Goal: Connect with others: Connect with others

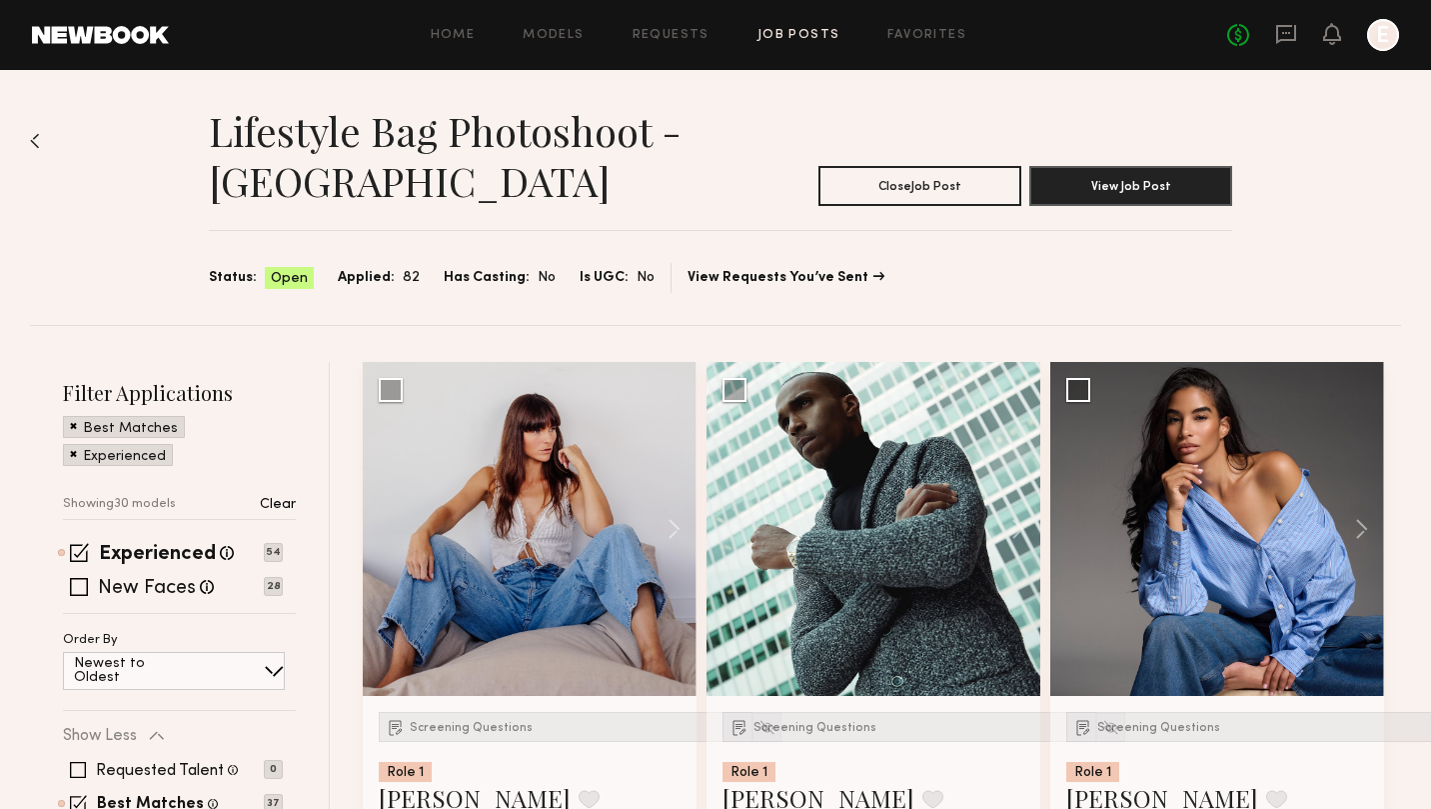
scroll to position [214, 0]
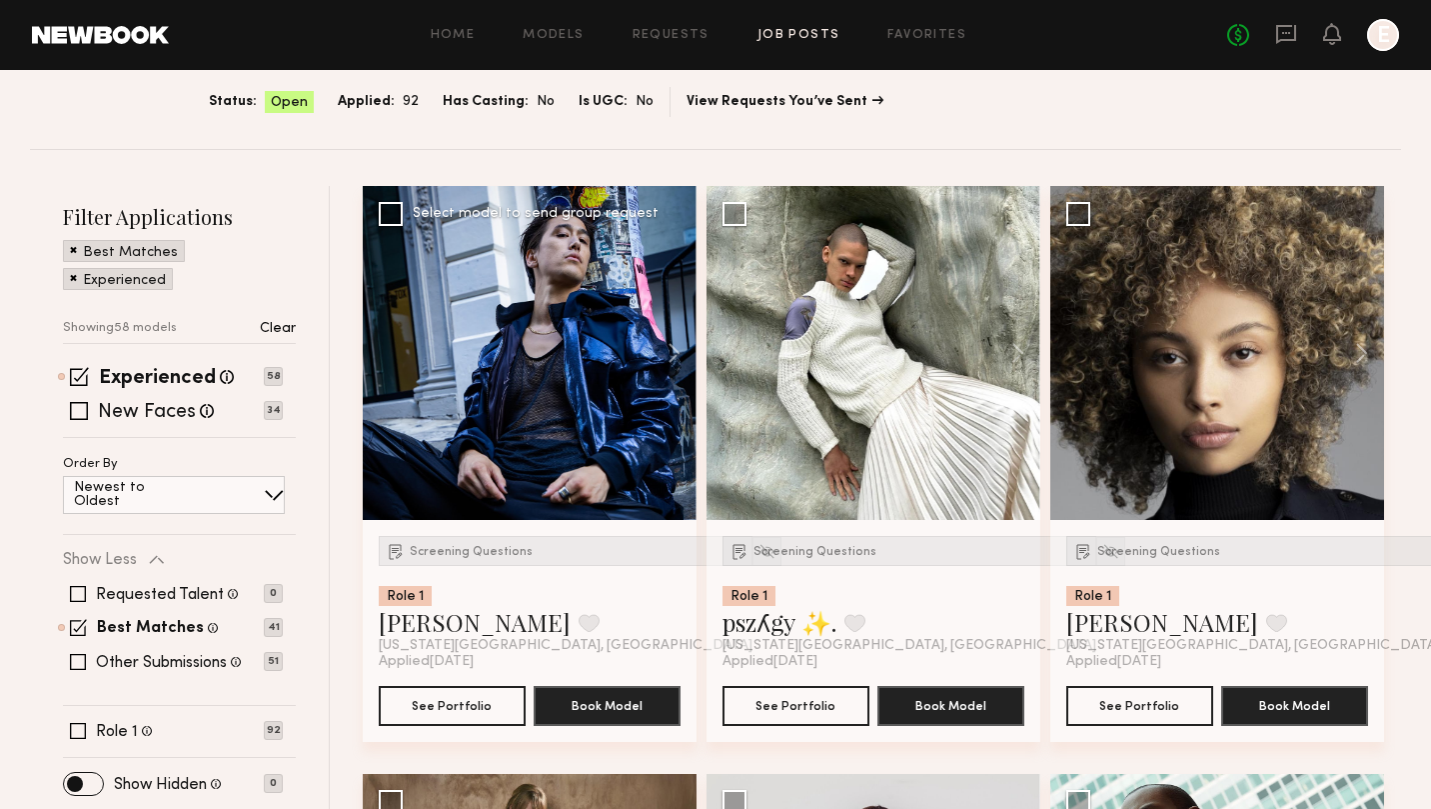
scroll to position [179, 0]
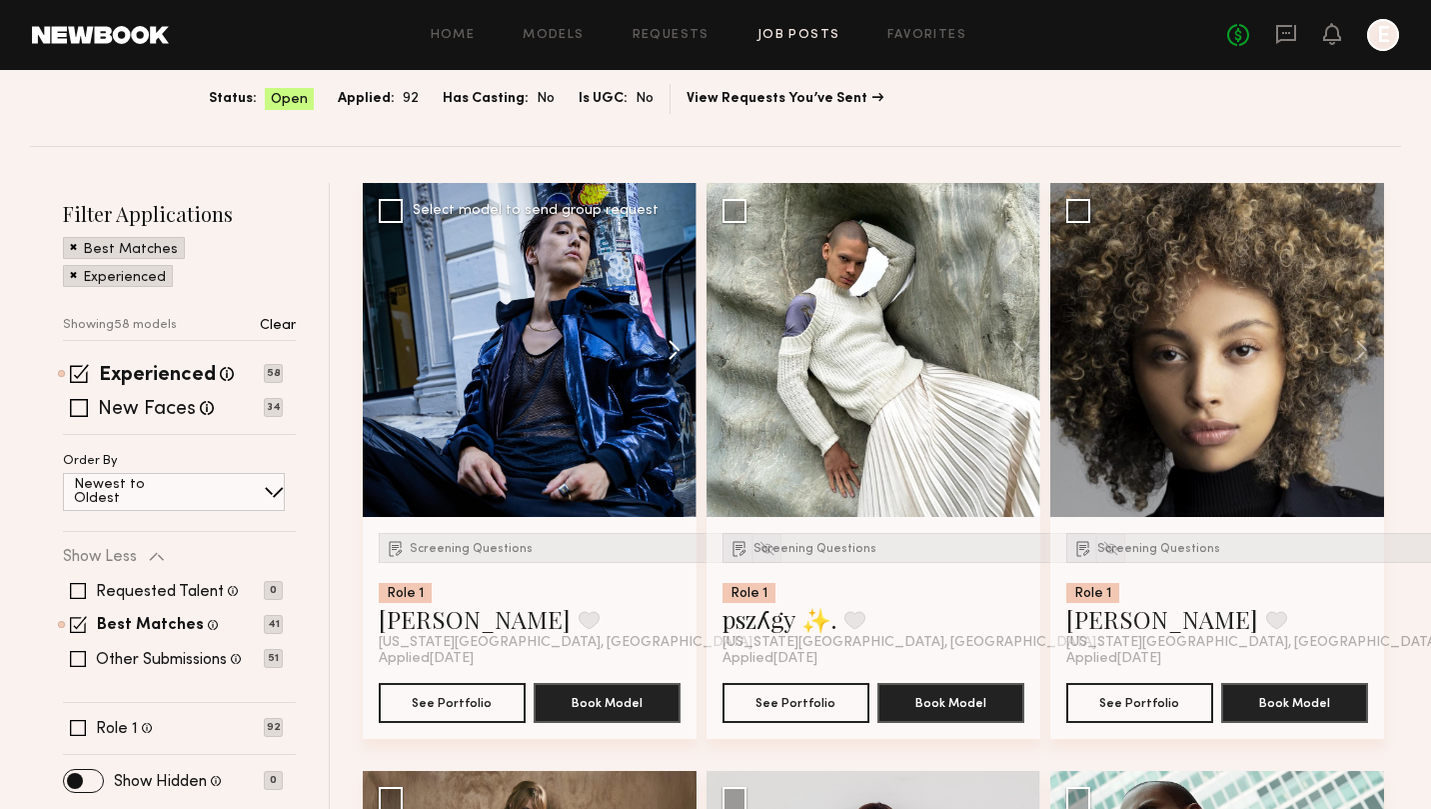
click at [669, 353] on button at bounding box center [665, 350] width 64 height 334
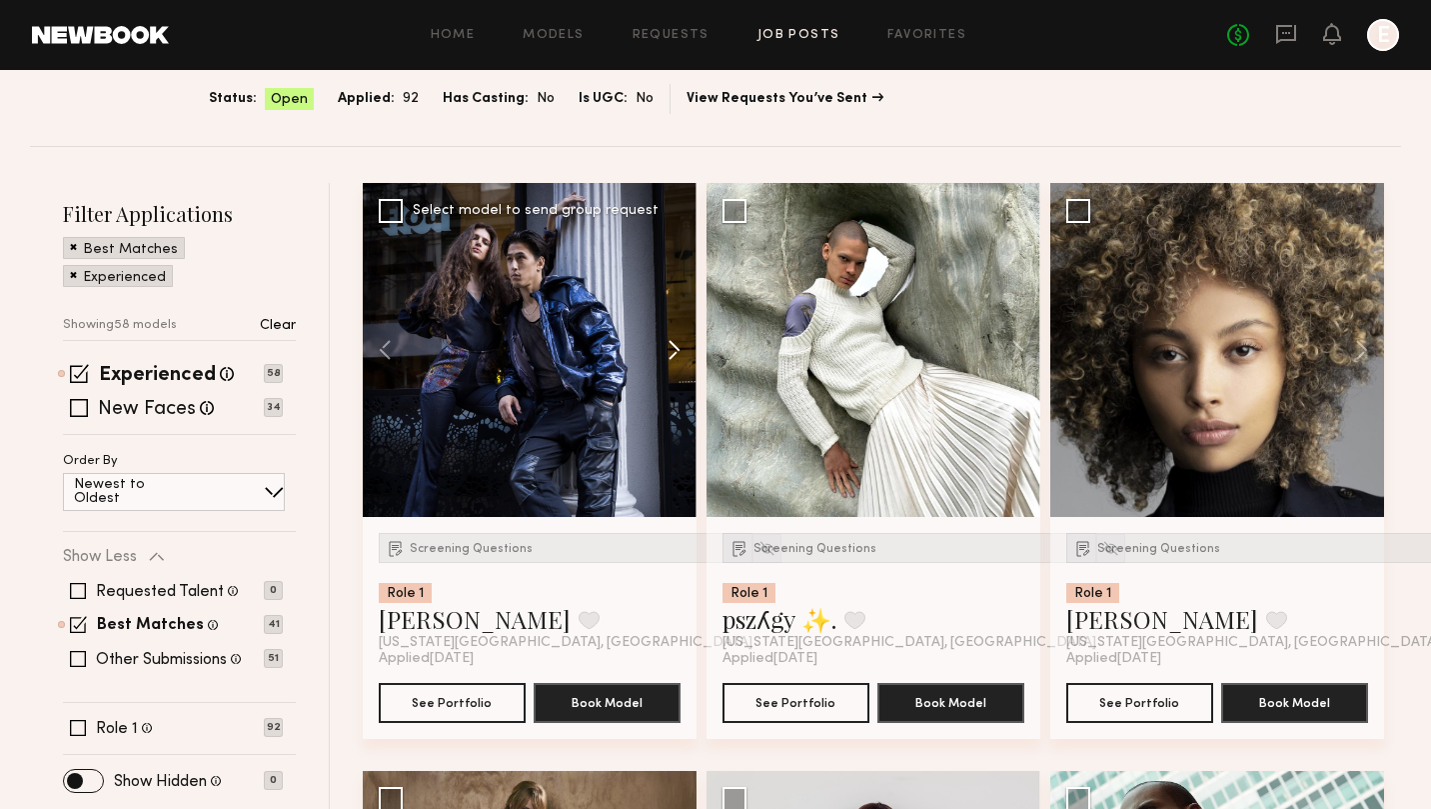
click at [669, 353] on button at bounding box center [665, 350] width 64 height 334
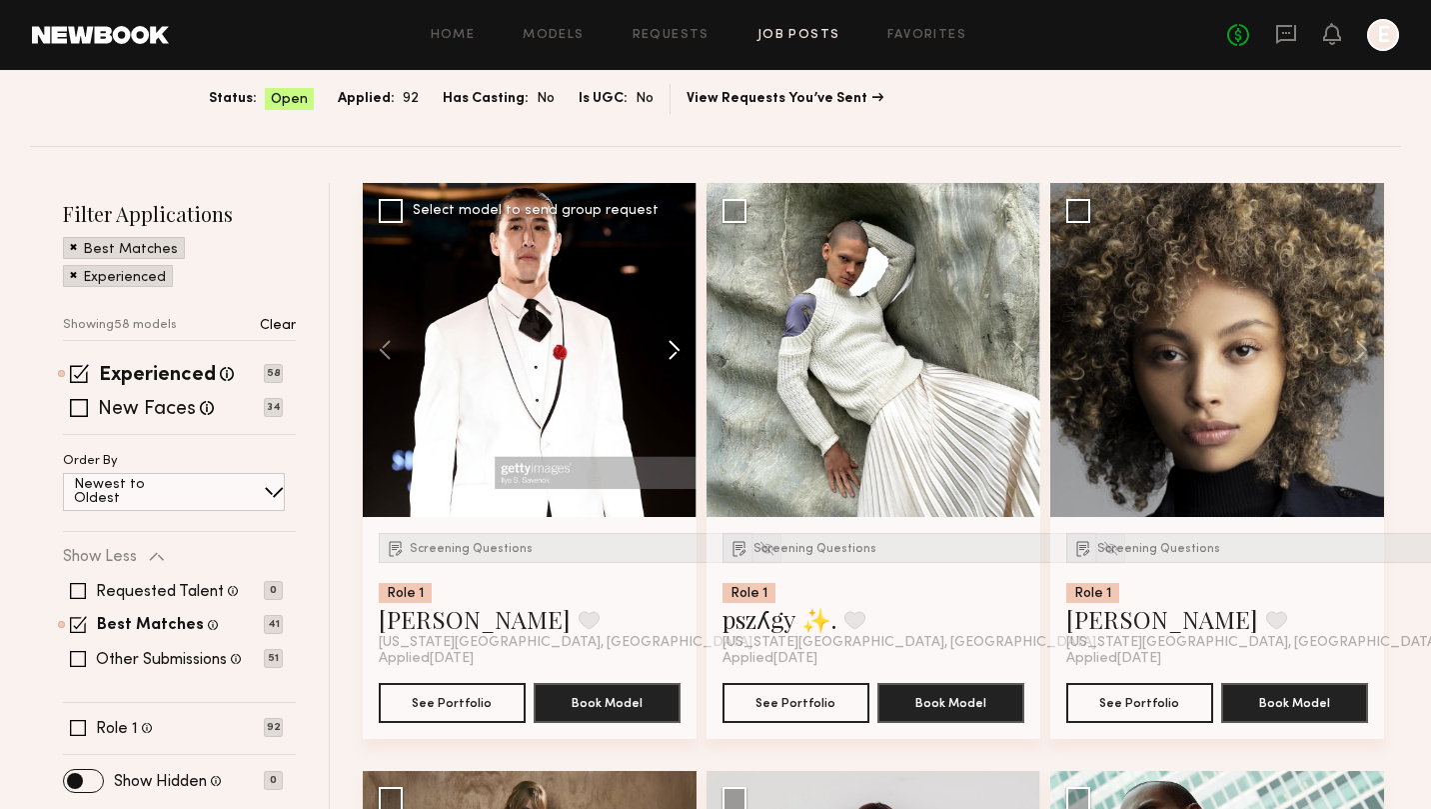
click at [669, 353] on button at bounding box center [665, 350] width 64 height 334
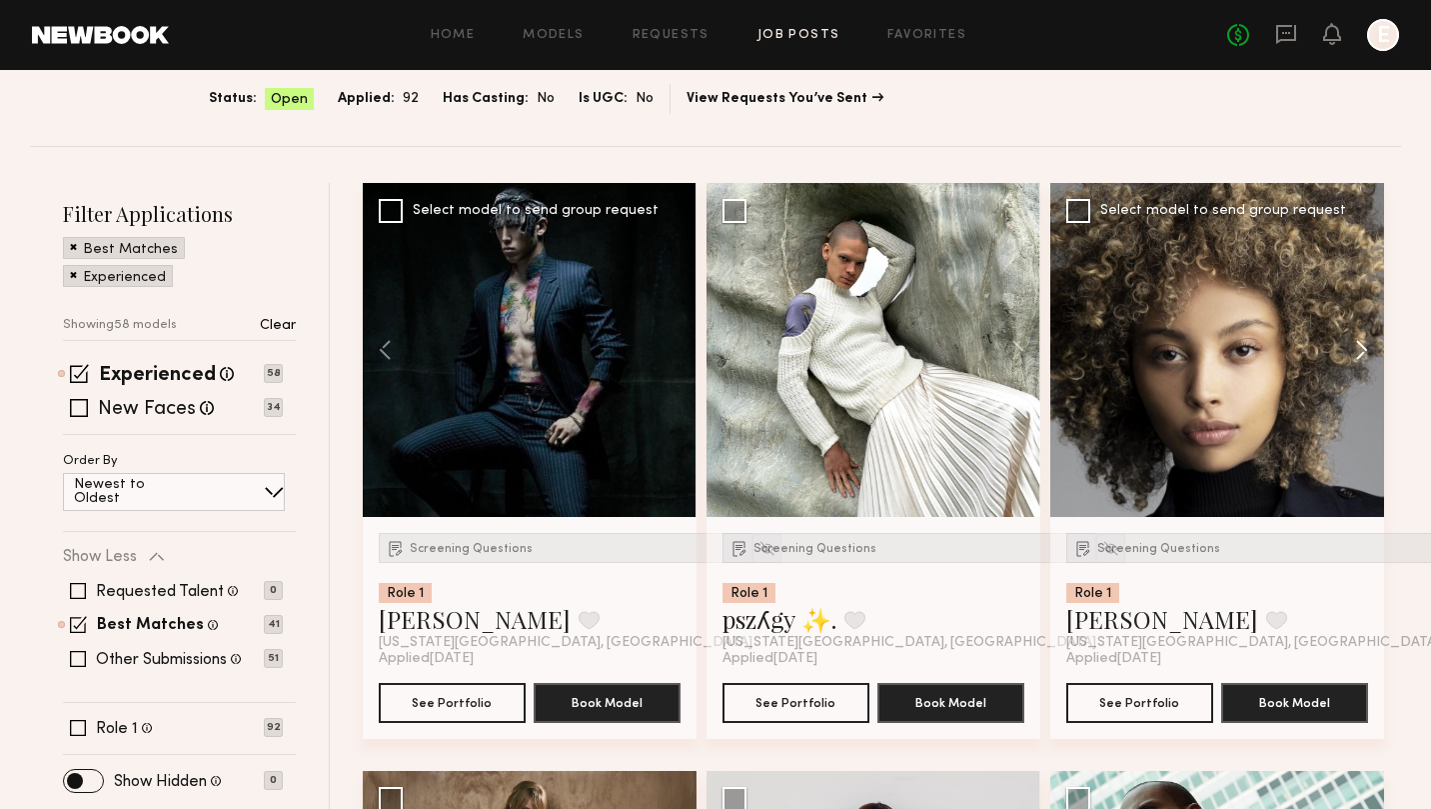
click at [1360, 342] on button at bounding box center [1352, 350] width 64 height 334
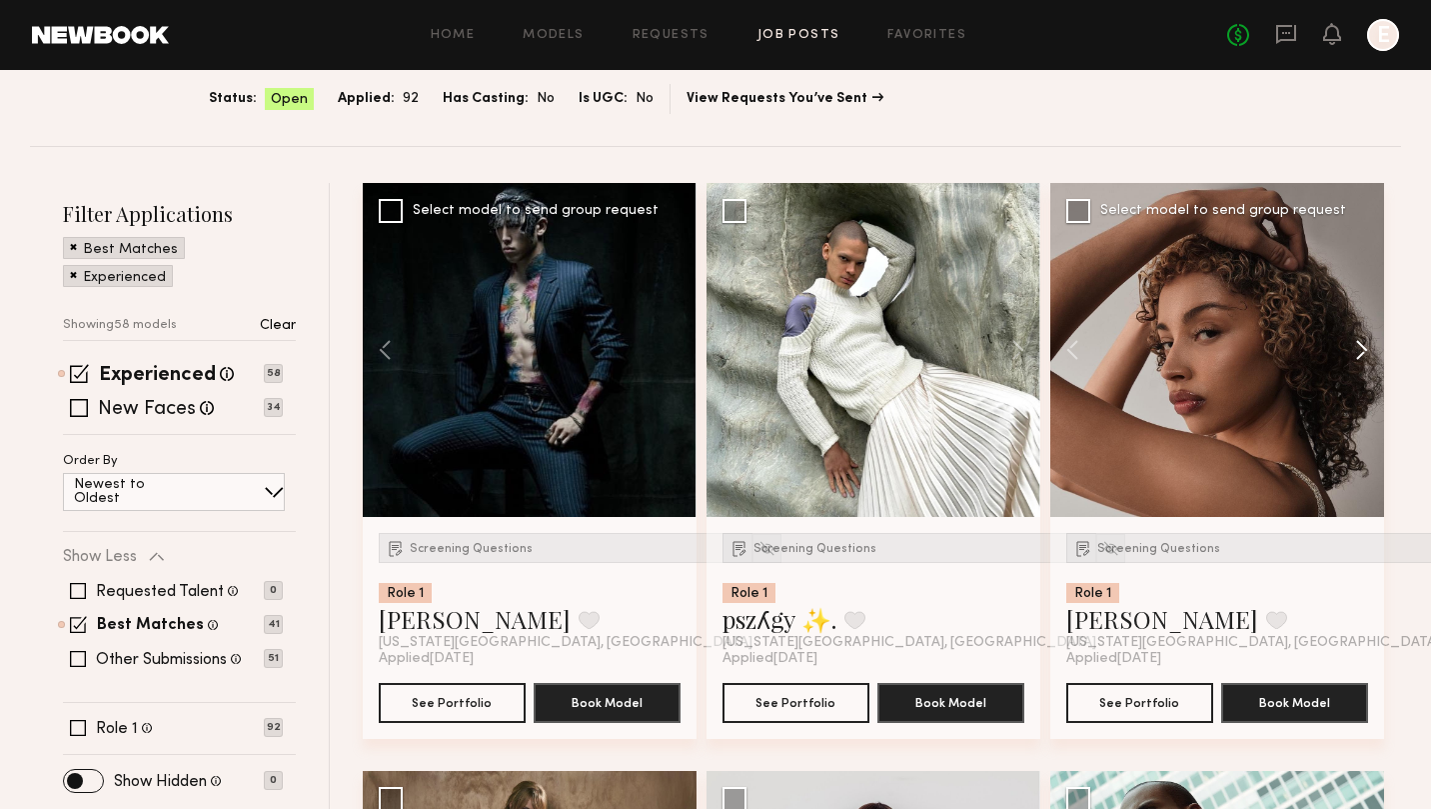
click at [1360, 342] on button at bounding box center [1352, 350] width 64 height 334
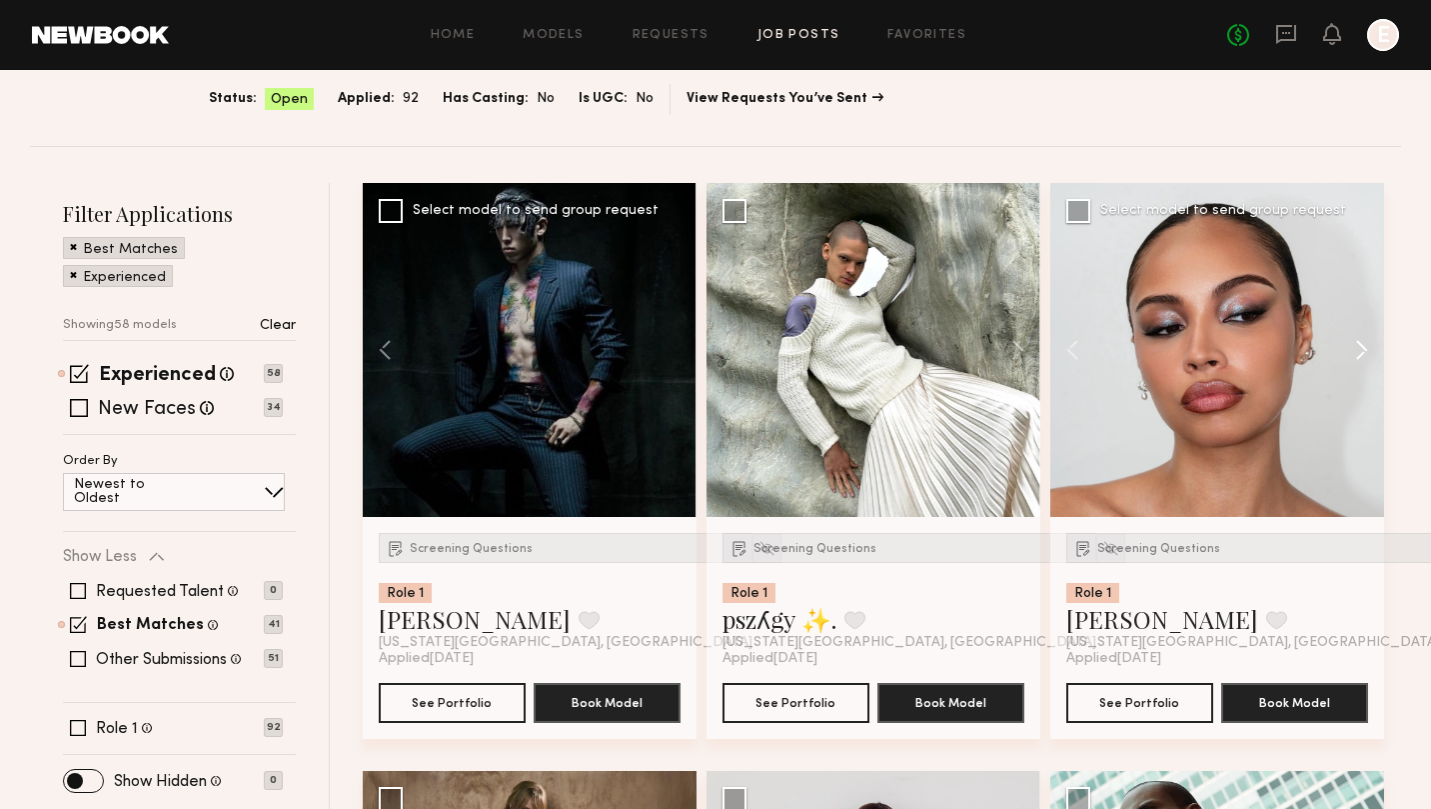
click at [1360, 342] on button at bounding box center [1352, 350] width 64 height 334
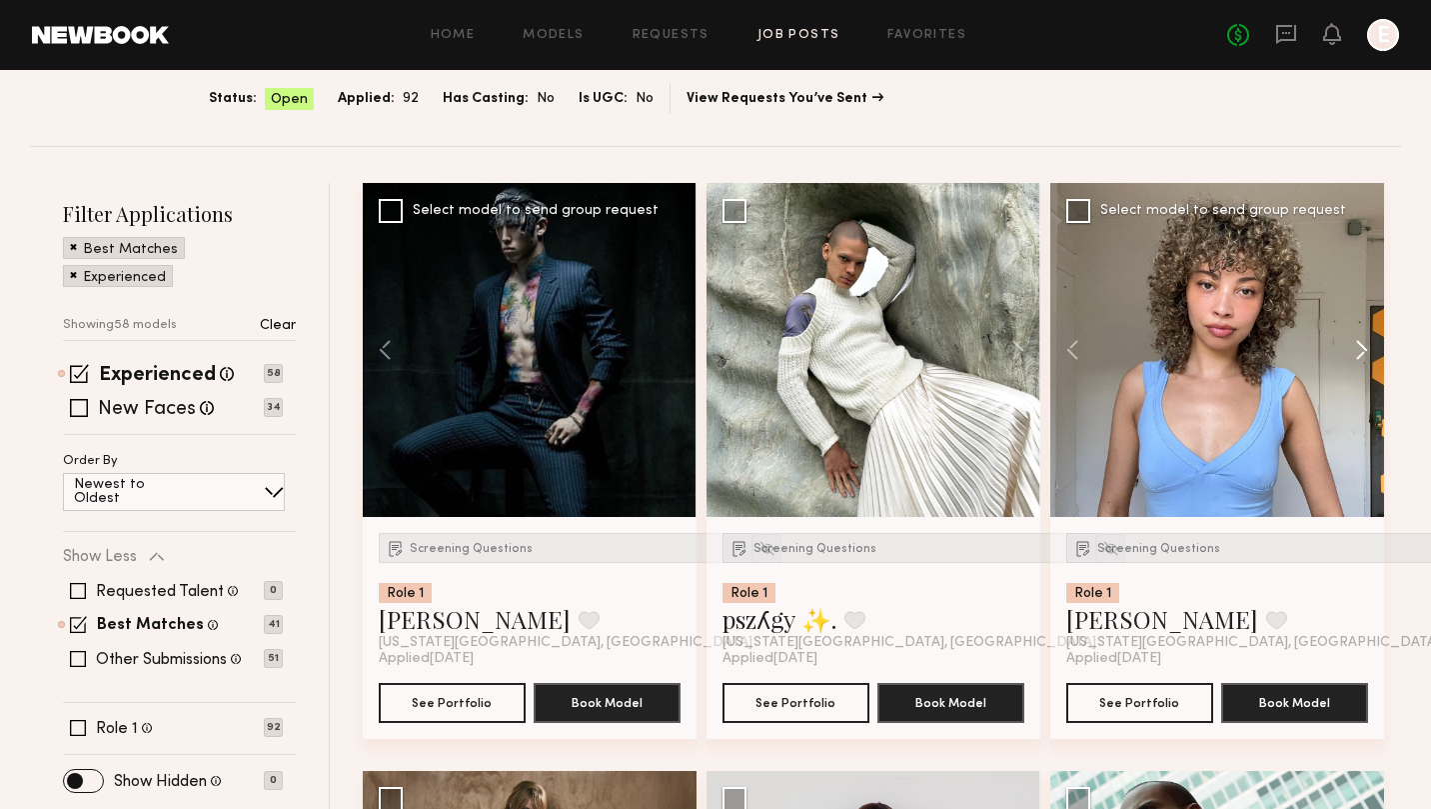
click at [1360, 342] on button at bounding box center [1352, 350] width 64 height 334
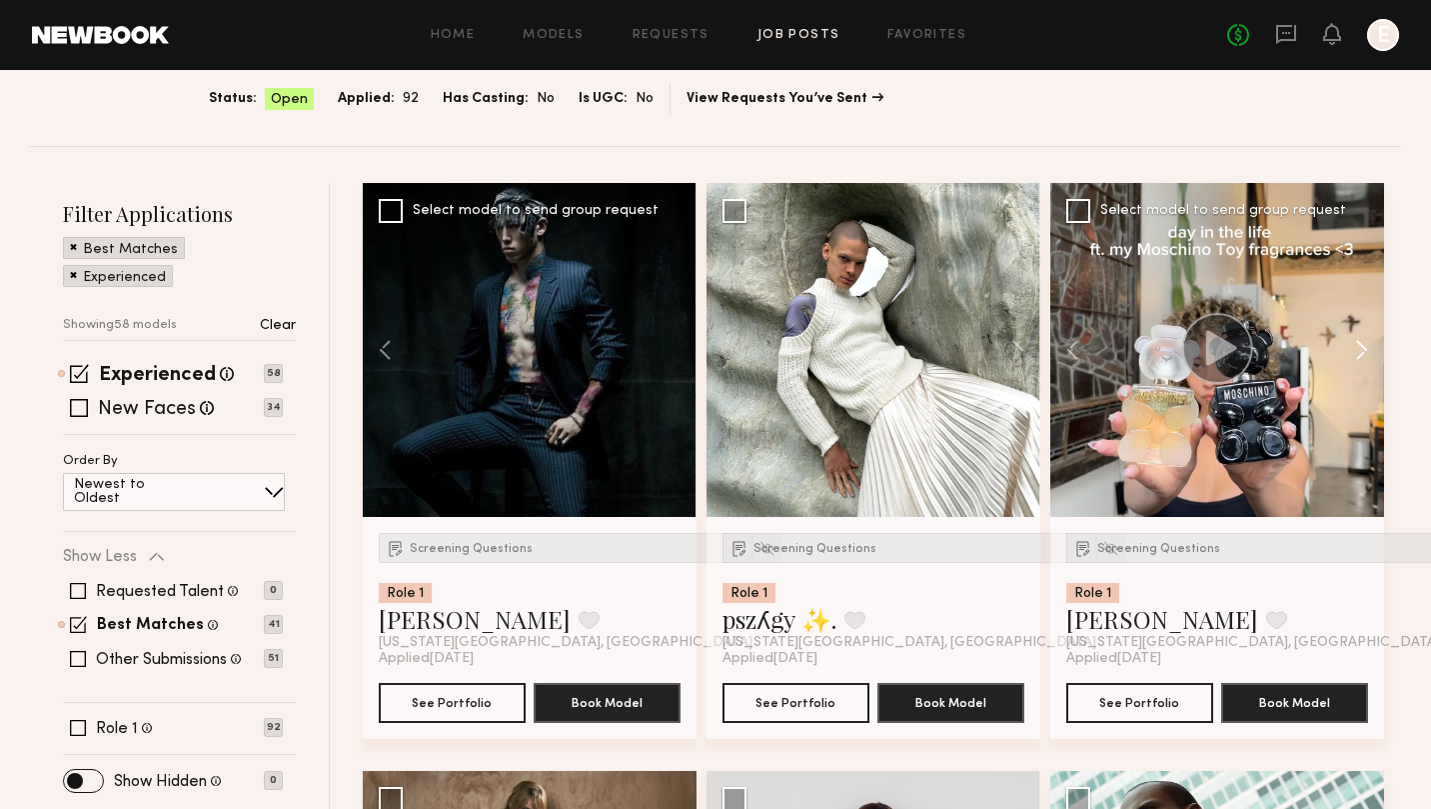
click at [1360, 342] on button at bounding box center [1352, 350] width 64 height 334
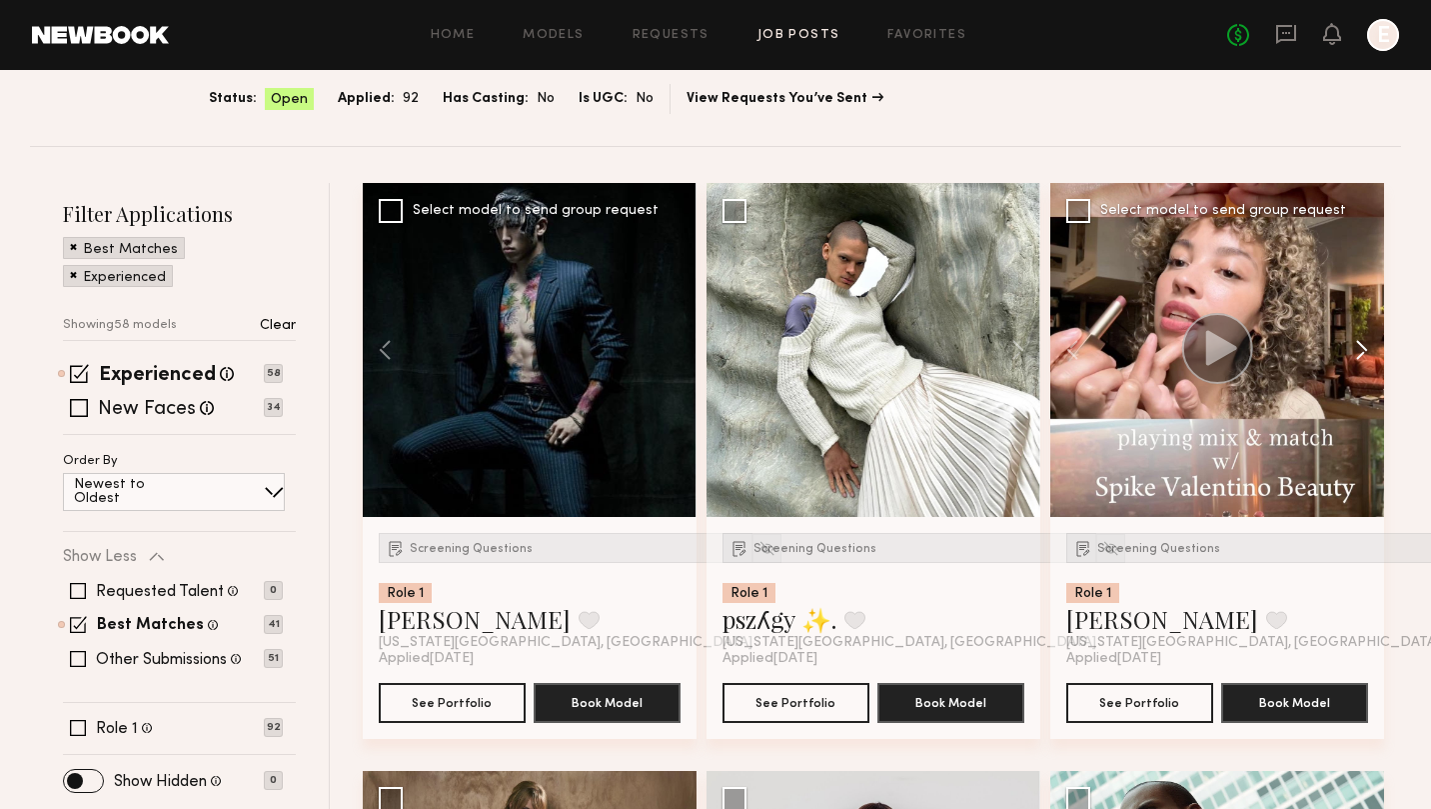
click at [1360, 342] on button at bounding box center [1352, 350] width 64 height 334
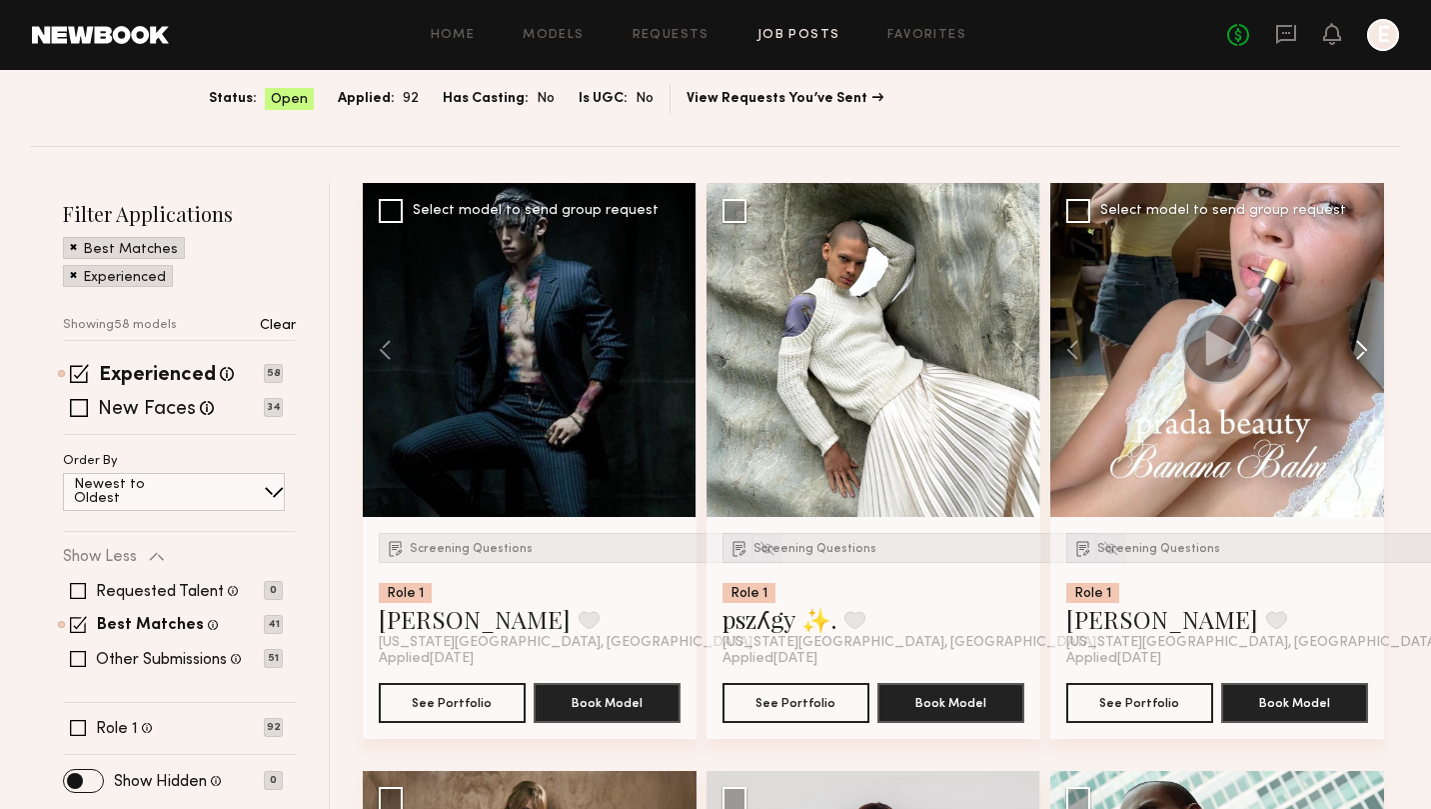
click at [1360, 342] on button at bounding box center [1352, 350] width 64 height 334
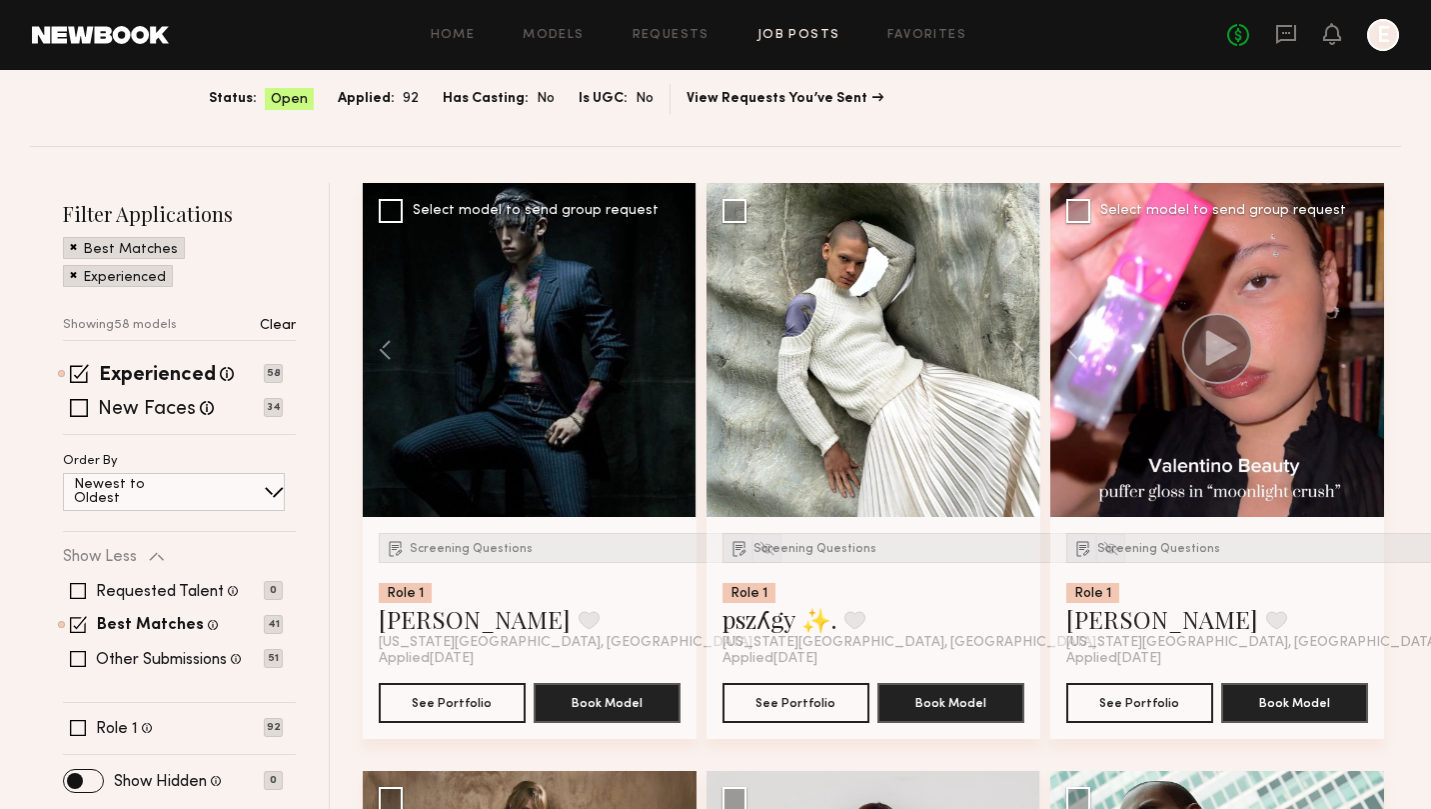
click at [1360, 342] on div at bounding box center [1218, 350] width 334 height 334
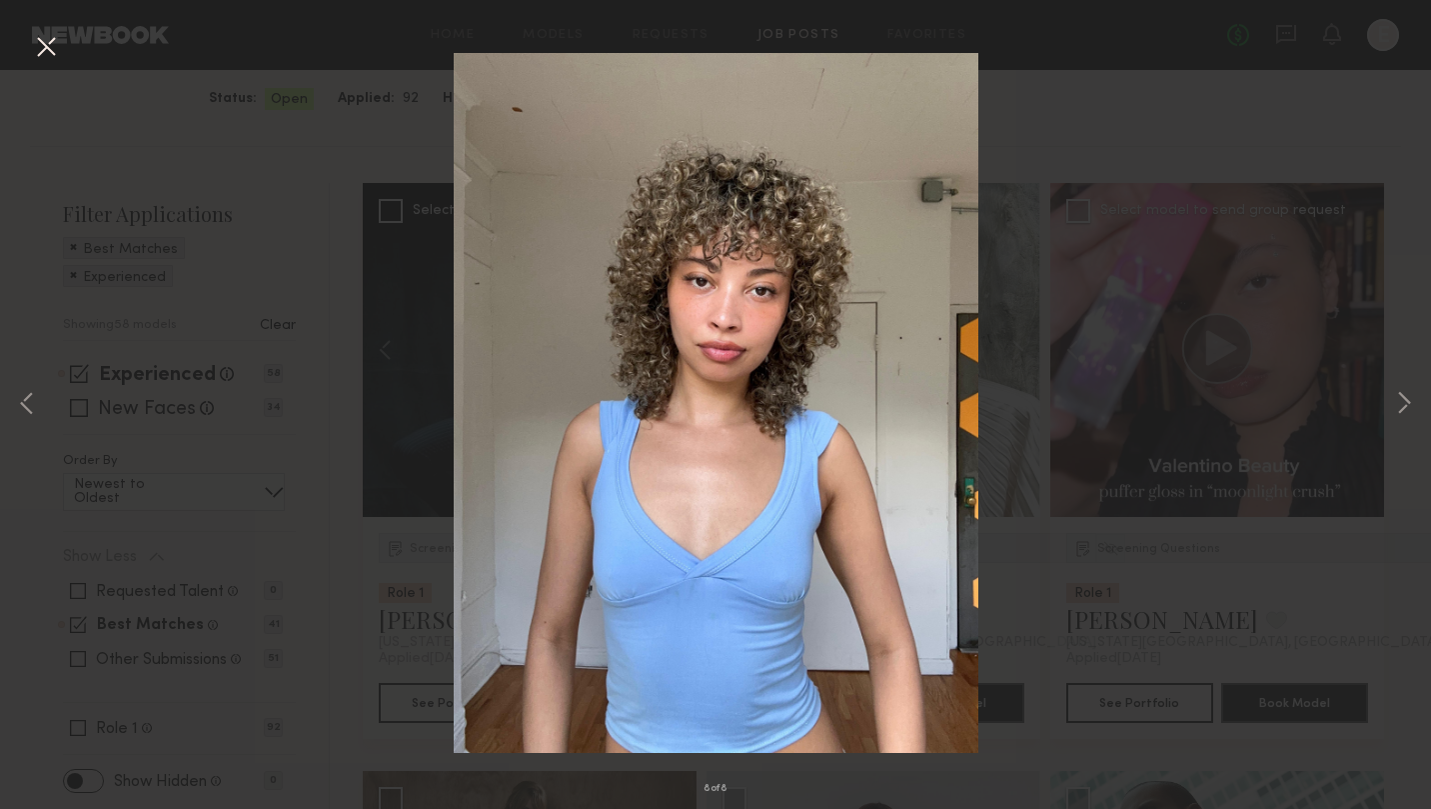
click at [1181, 132] on div "8 of 8" at bounding box center [715, 404] width 1431 height 809
click at [62, 42] on div "8 of 8" at bounding box center [715, 404] width 1431 height 809
click at [54, 49] on button at bounding box center [46, 48] width 32 height 36
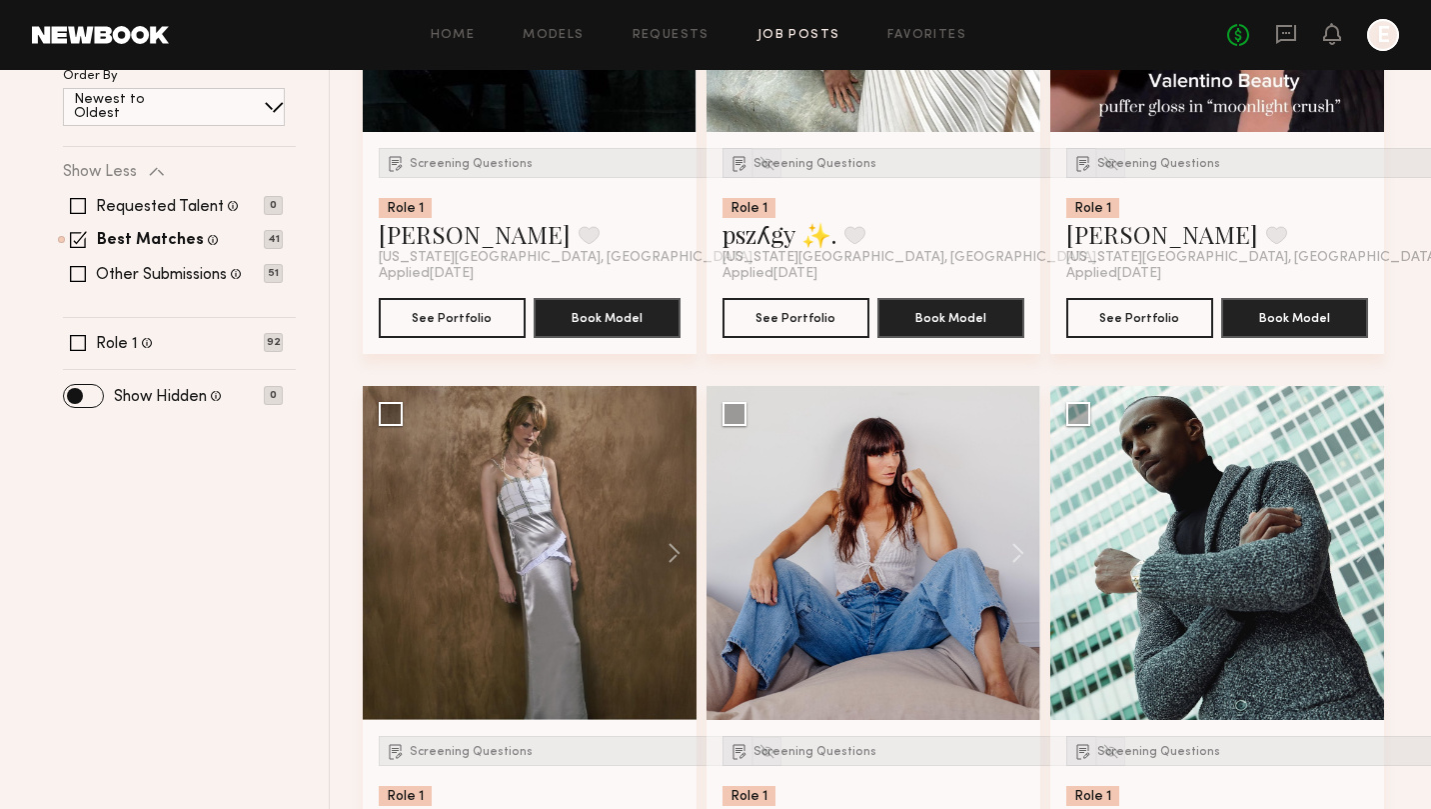
scroll to position [566, 0]
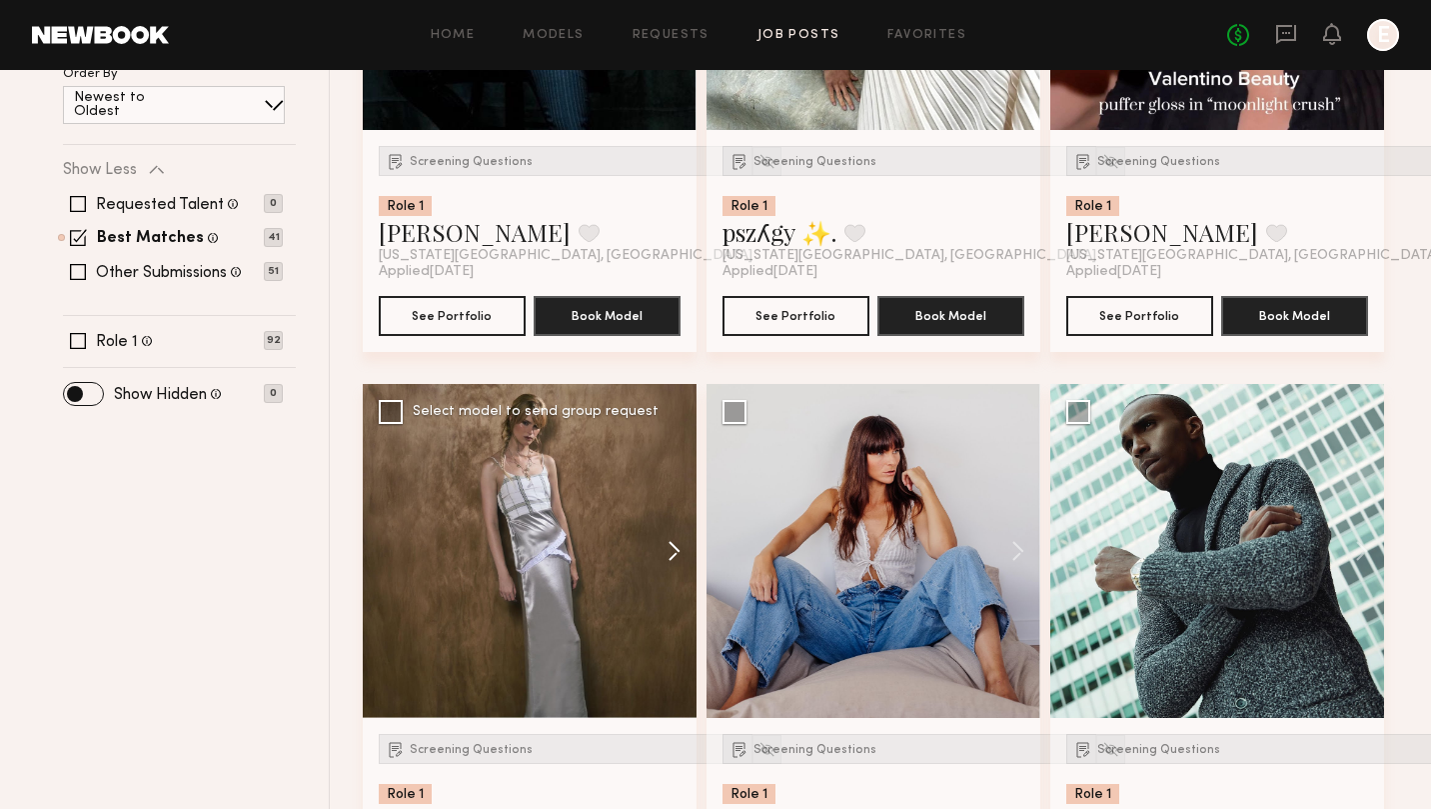
click at [678, 551] on button at bounding box center [665, 551] width 64 height 334
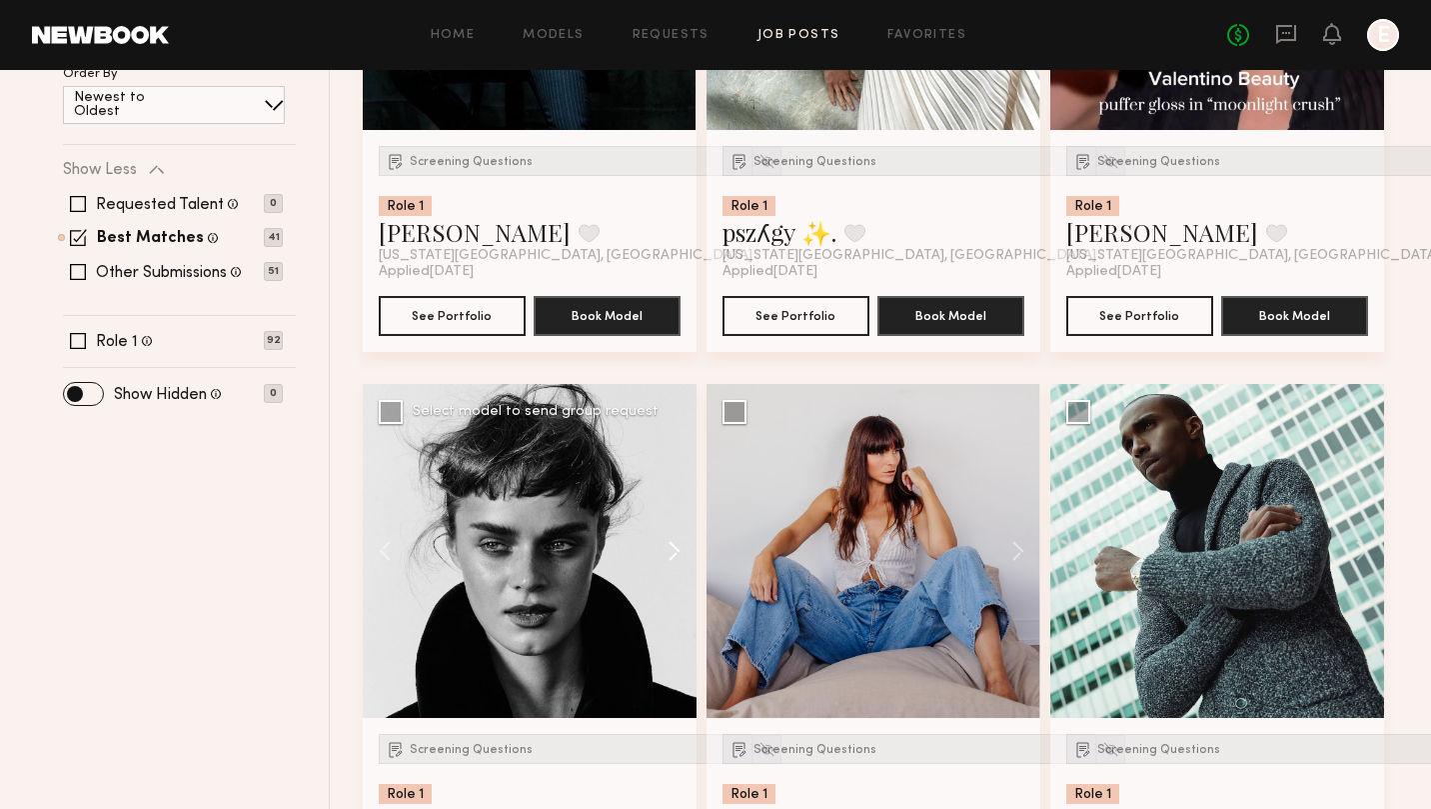
click at [678, 551] on button at bounding box center [665, 551] width 64 height 334
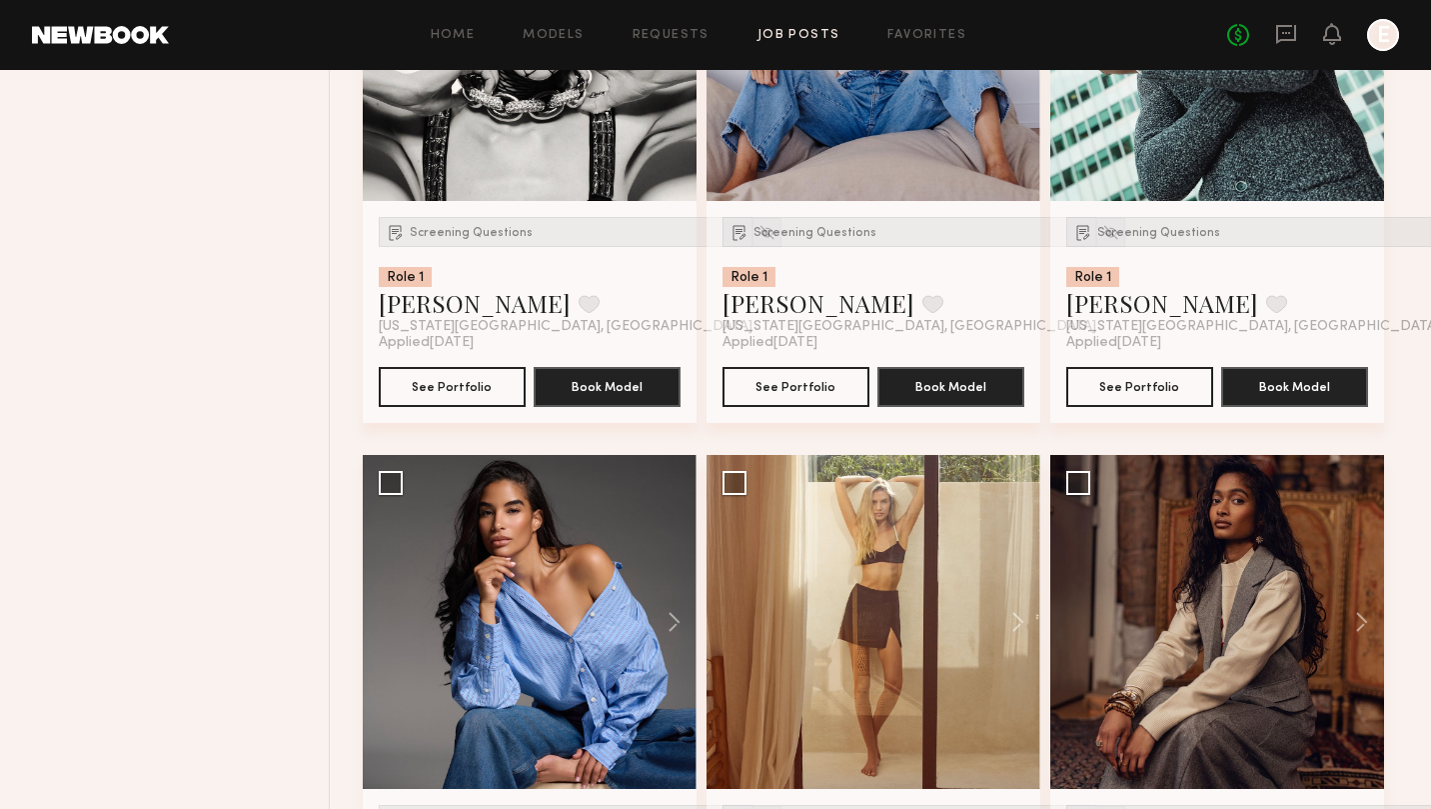
scroll to position [1331, 0]
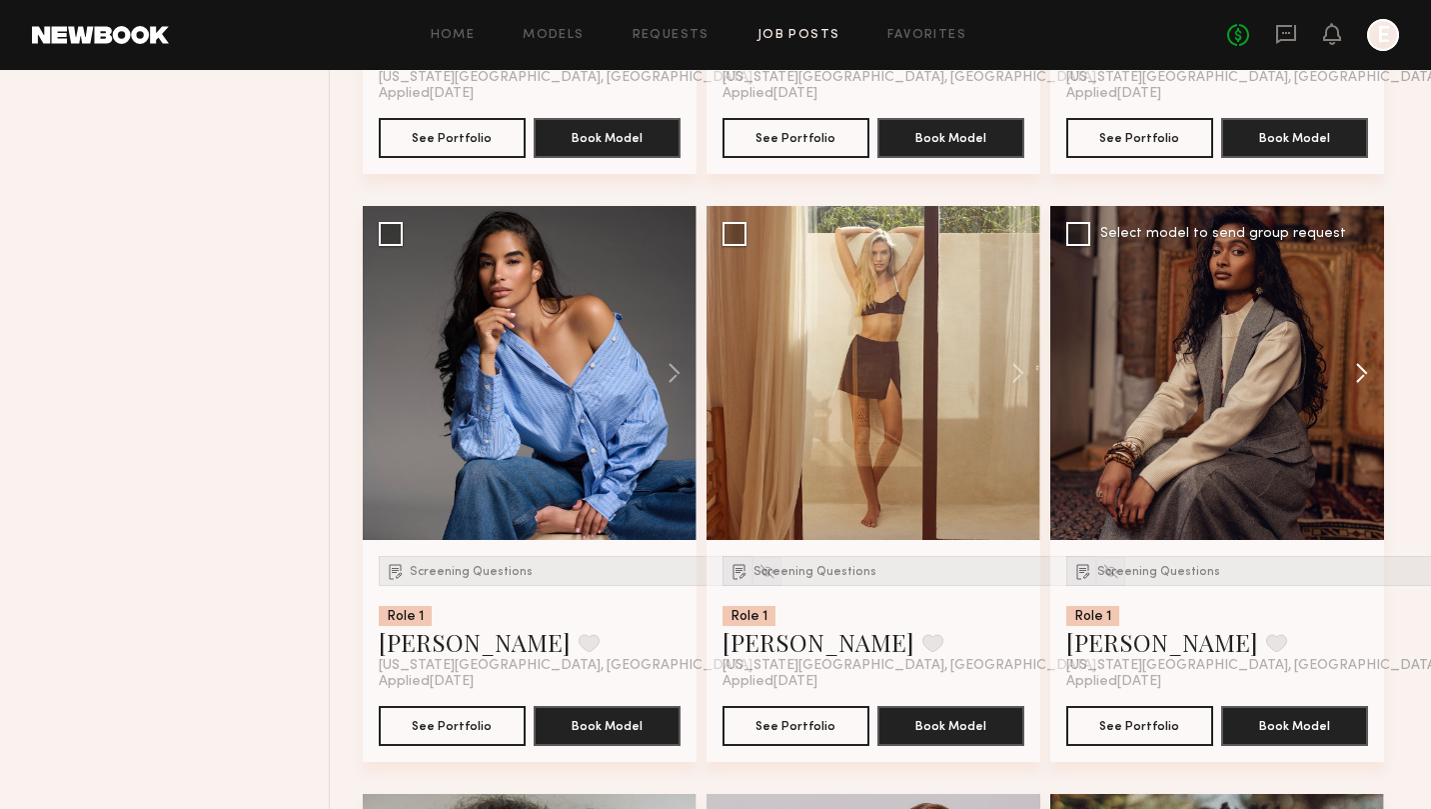
click at [1361, 377] on button at bounding box center [1352, 373] width 64 height 334
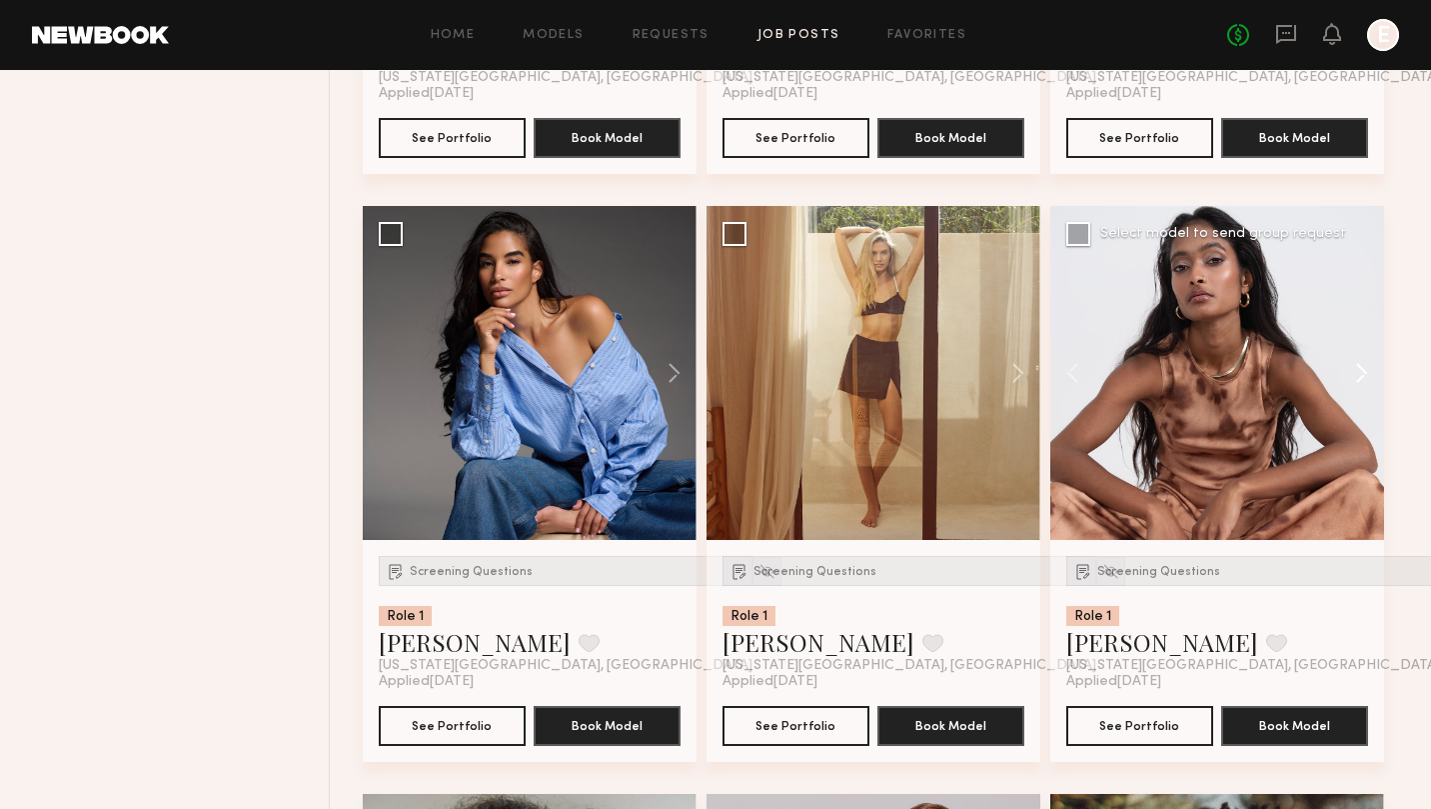
click at [1361, 377] on button at bounding box center [1352, 373] width 64 height 334
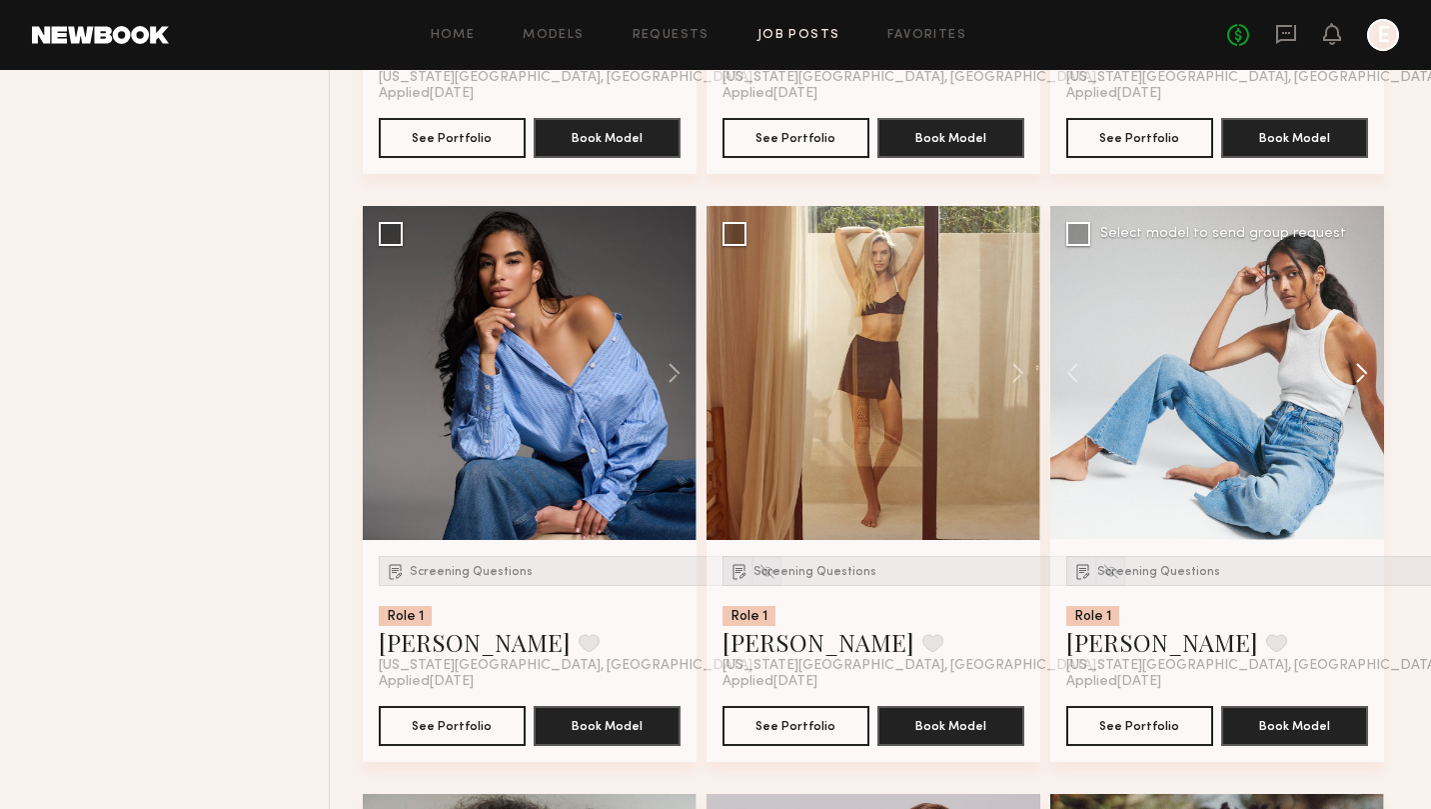
click at [1361, 377] on button at bounding box center [1352, 373] width 64 height 334
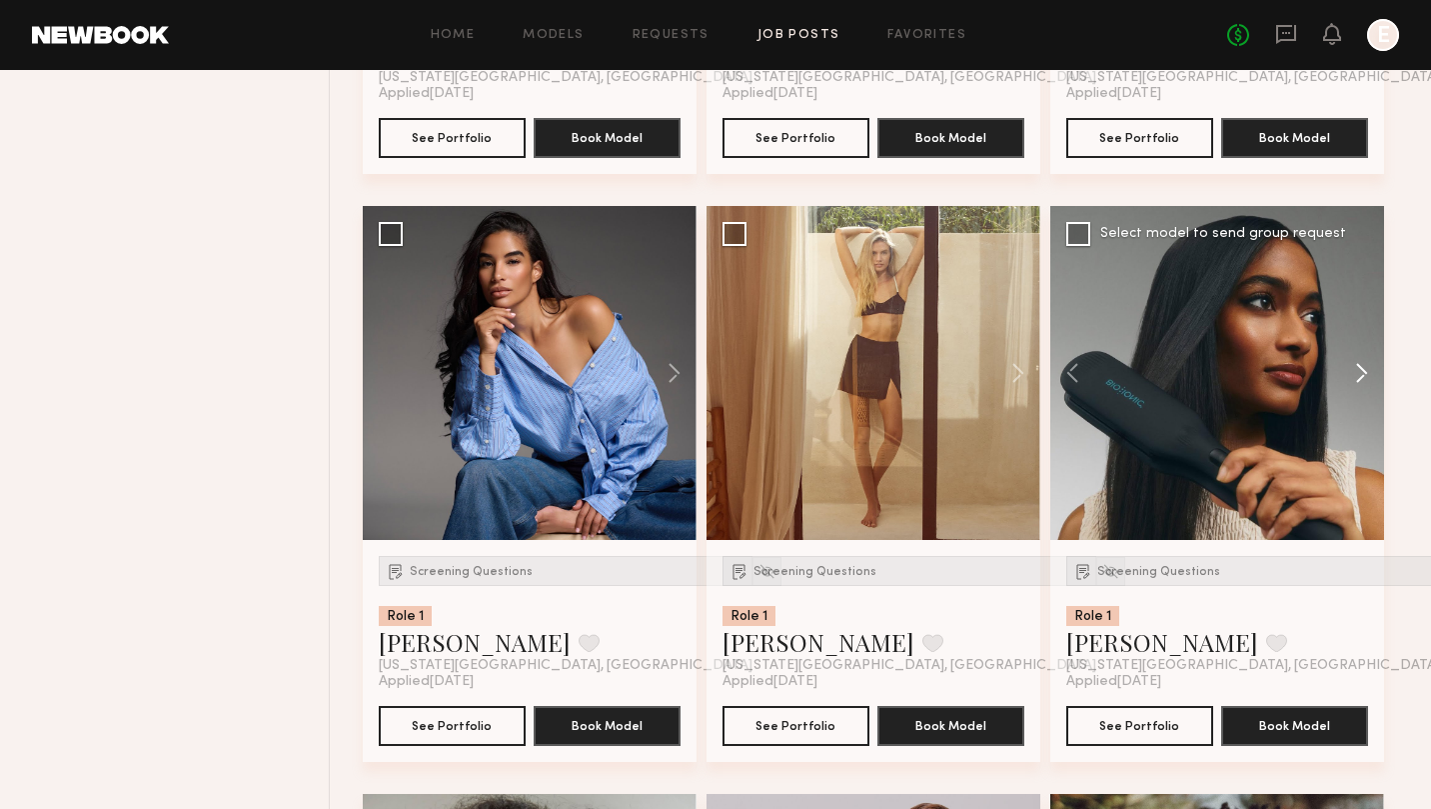
click at [1361, 377] on button at bounding box center [1352, 373] width 64 height 334
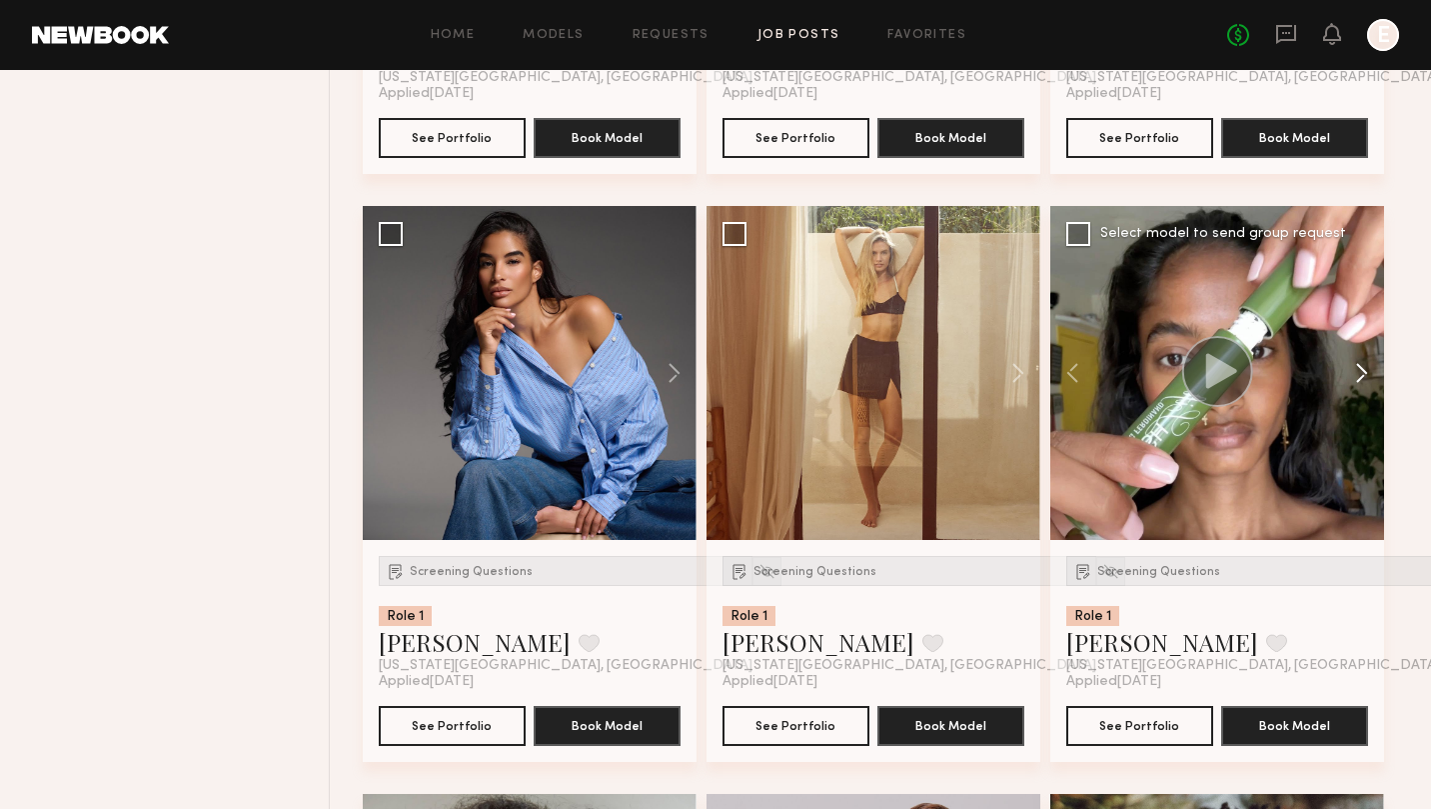
click at [1361, 377] on button at bounding box center [1352, 373] width 64 height 334
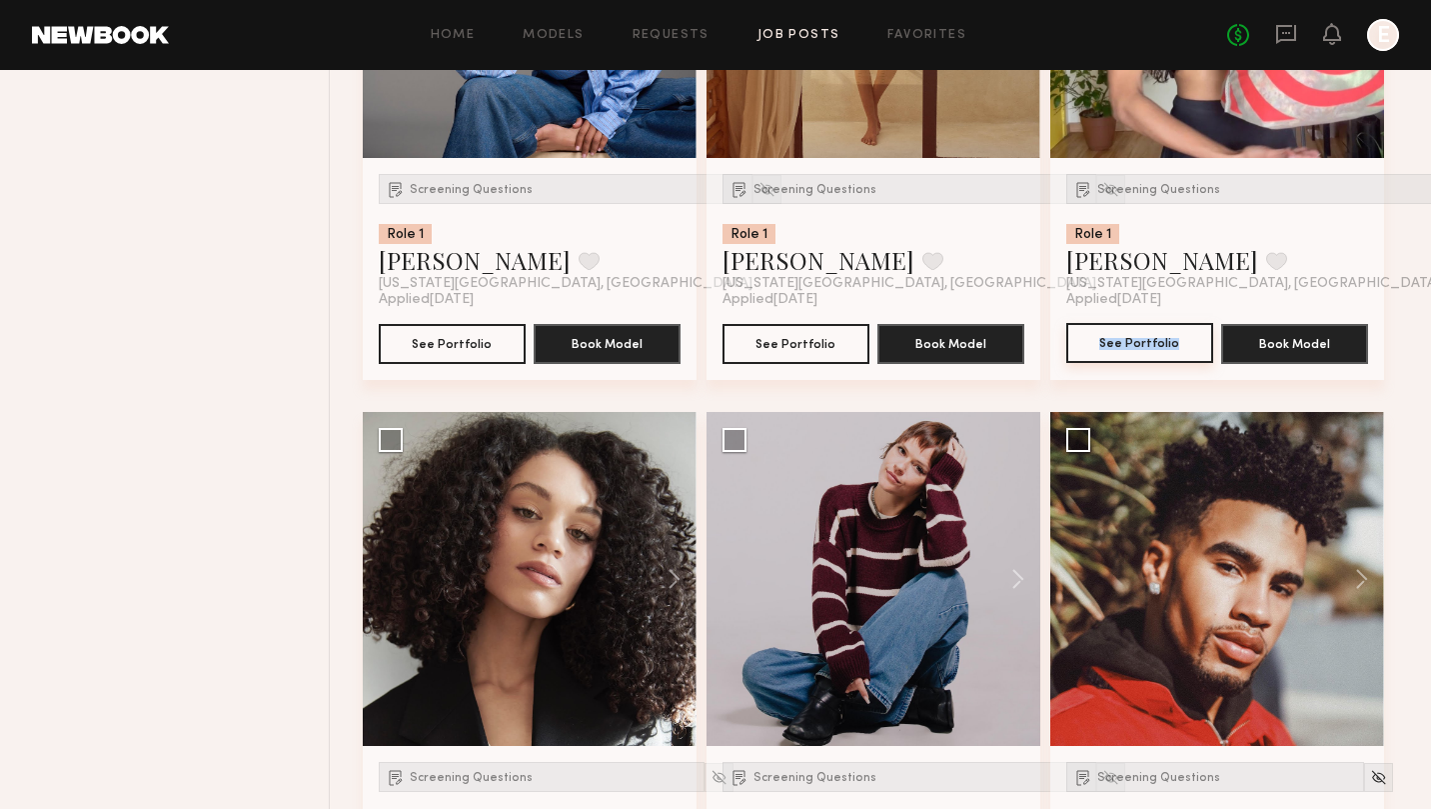
scroll to position [1903, 0]
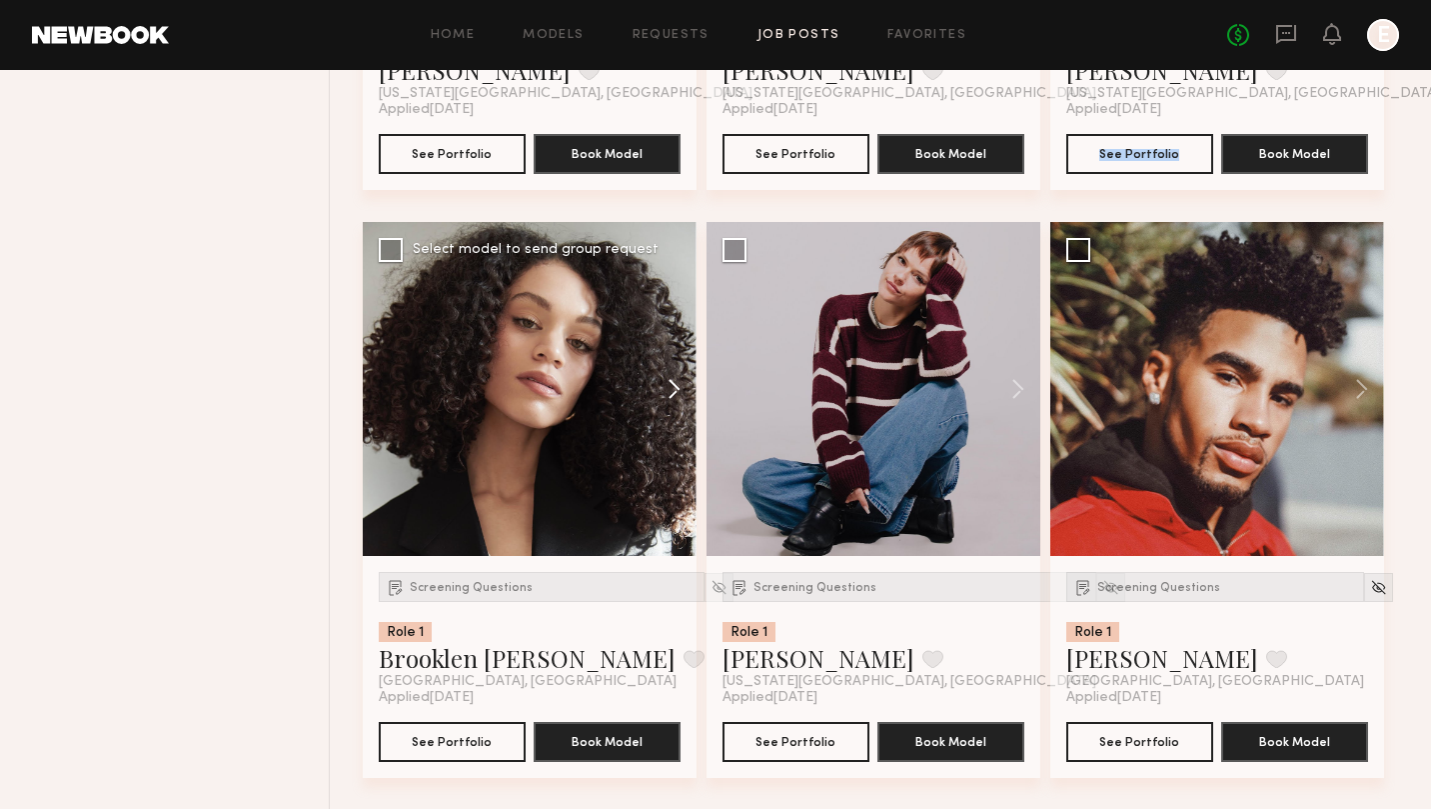
click at [671, 388] on button at bounding box center [665, 389] width 64 height 334
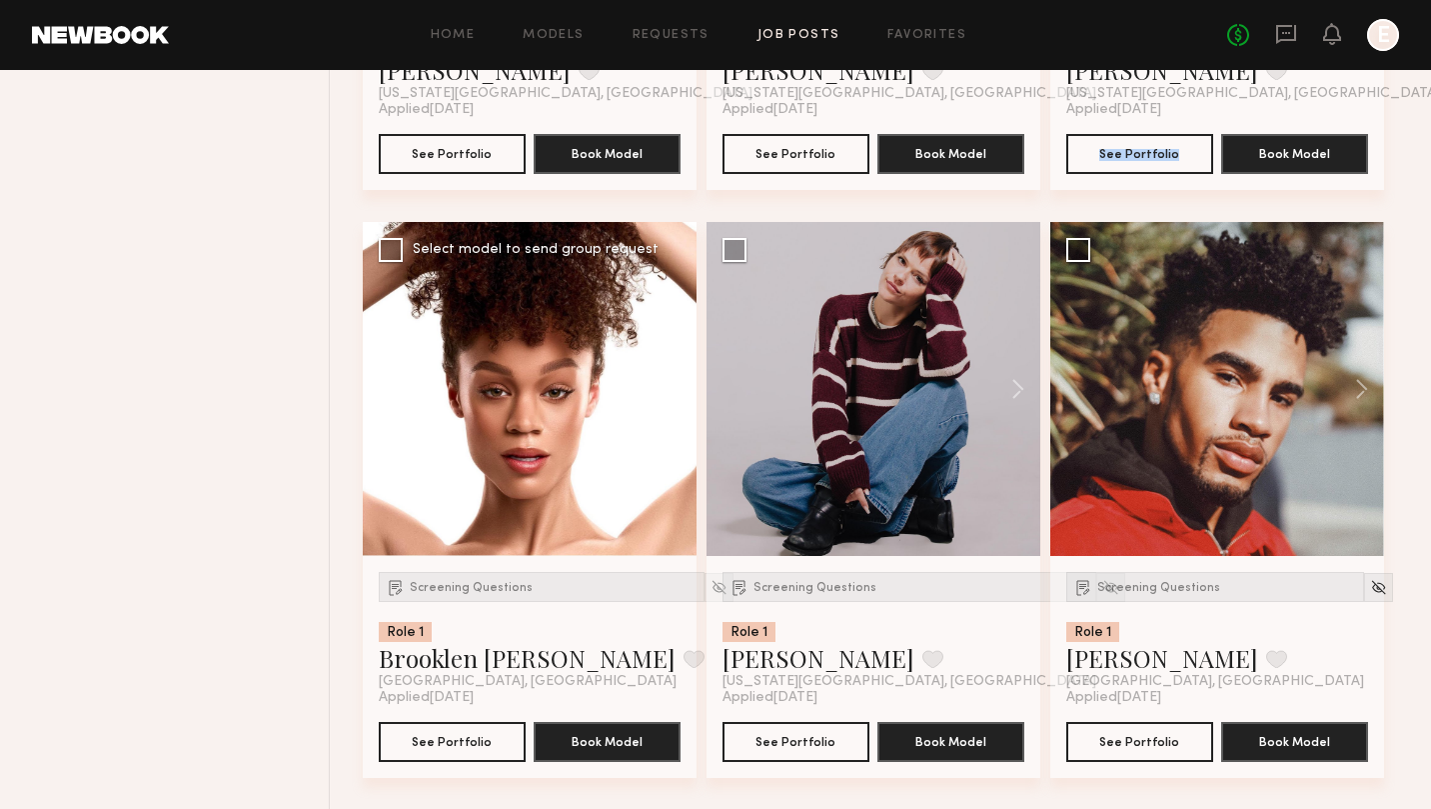
click at [671, 388] on button at bounding box center [665, 389] width 64 height 334
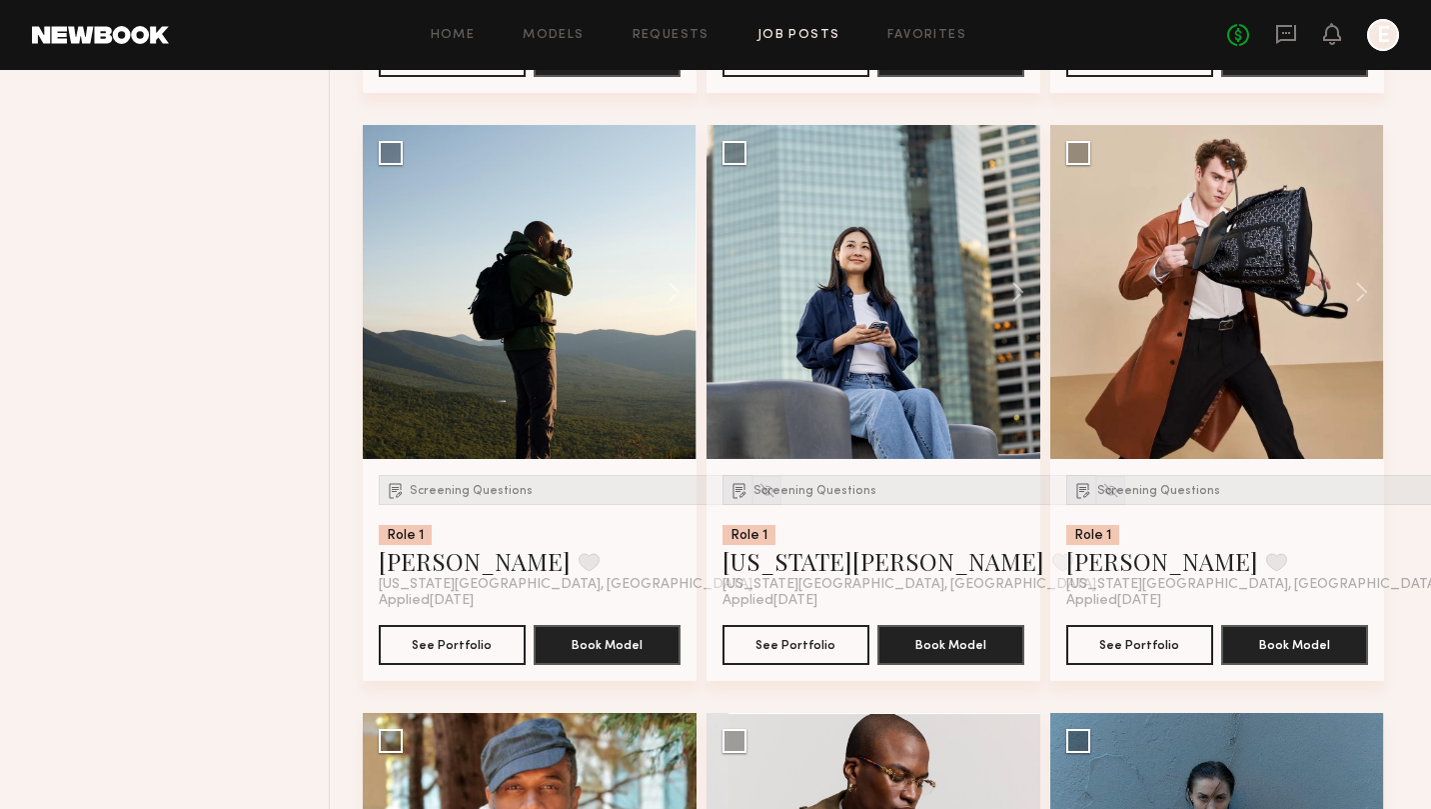
scroll to position [2583, 0]
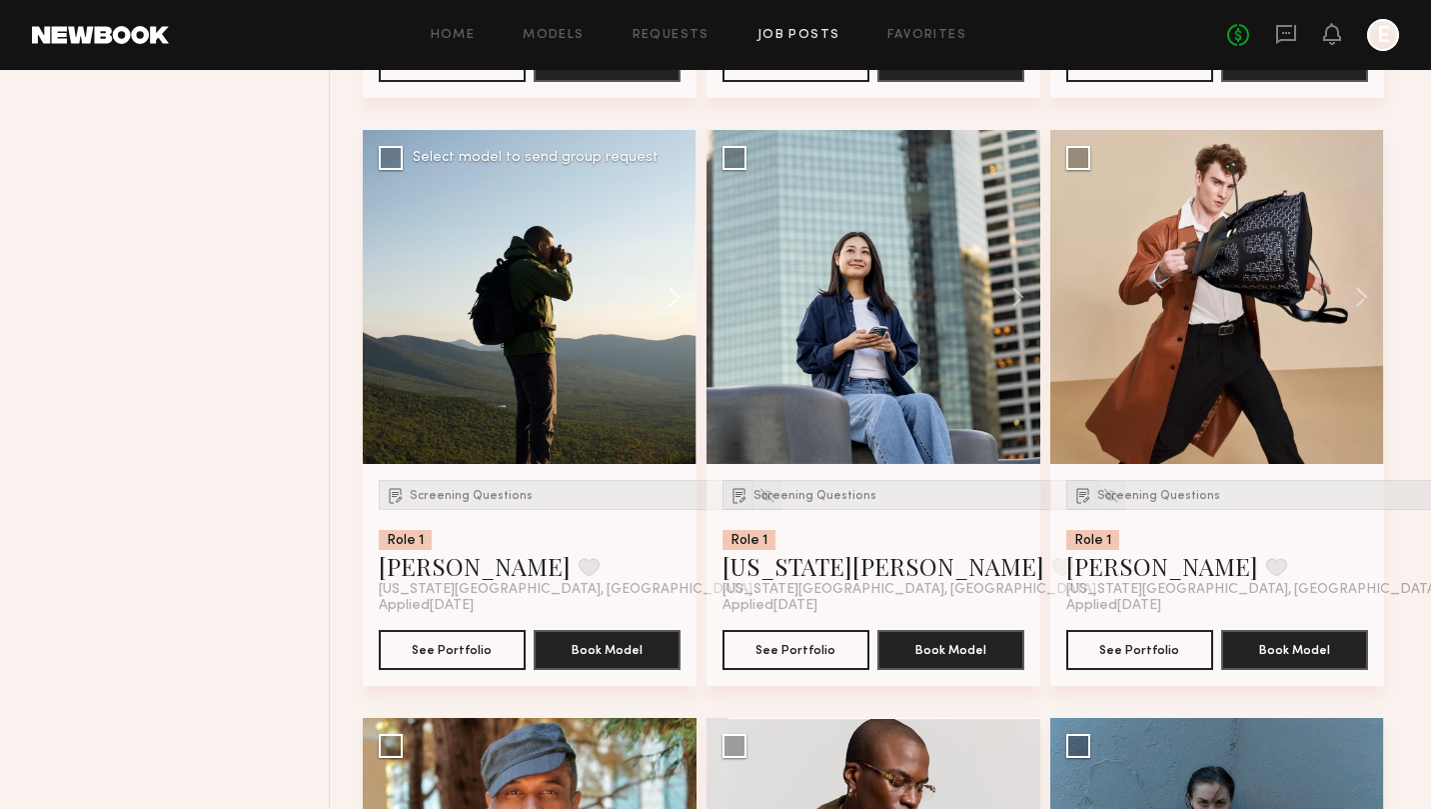
click at [679, 303] on button at bounding box center [665, 297] width 64 height 334
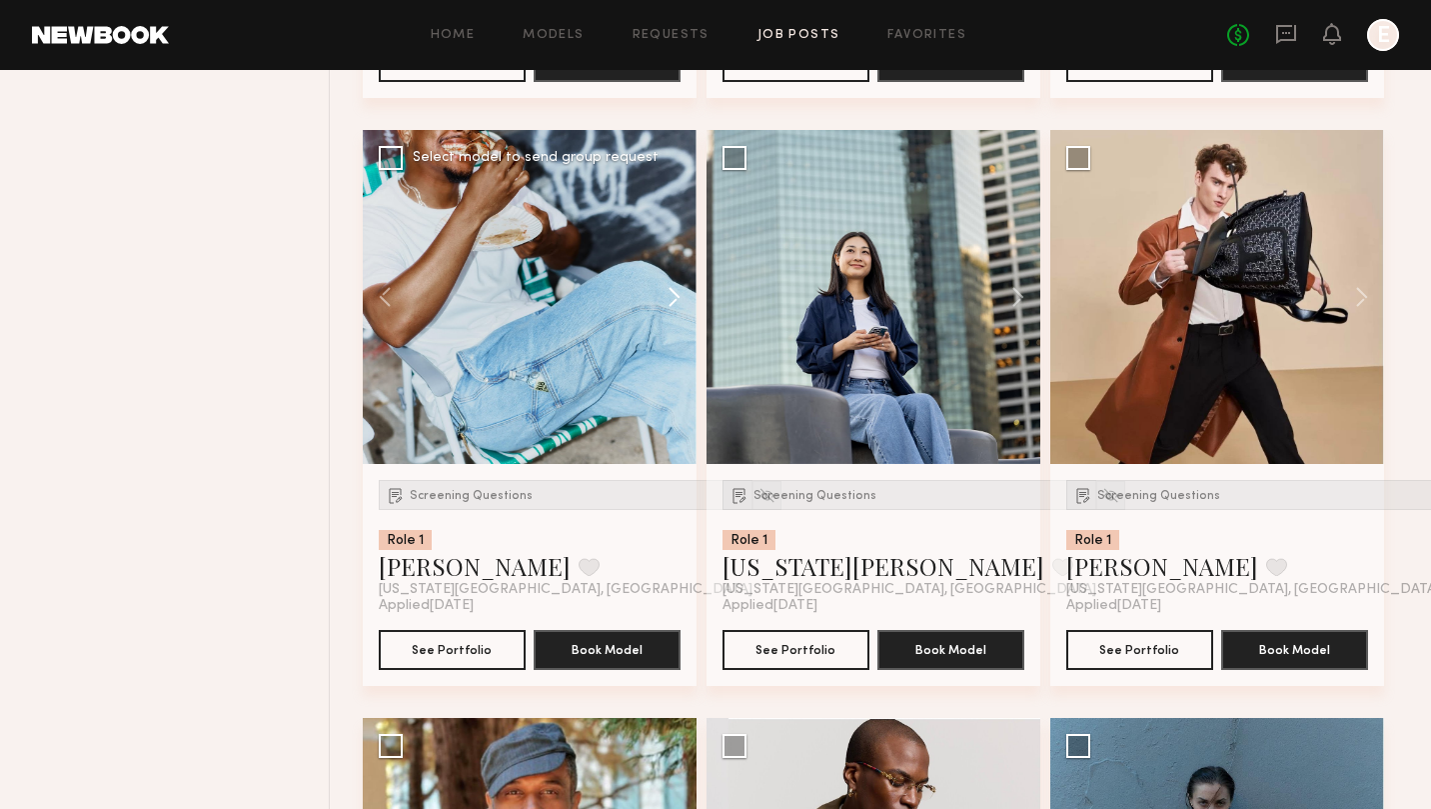
click at [679, 303] on button at bounding box center [665, 297] width 64 height 334
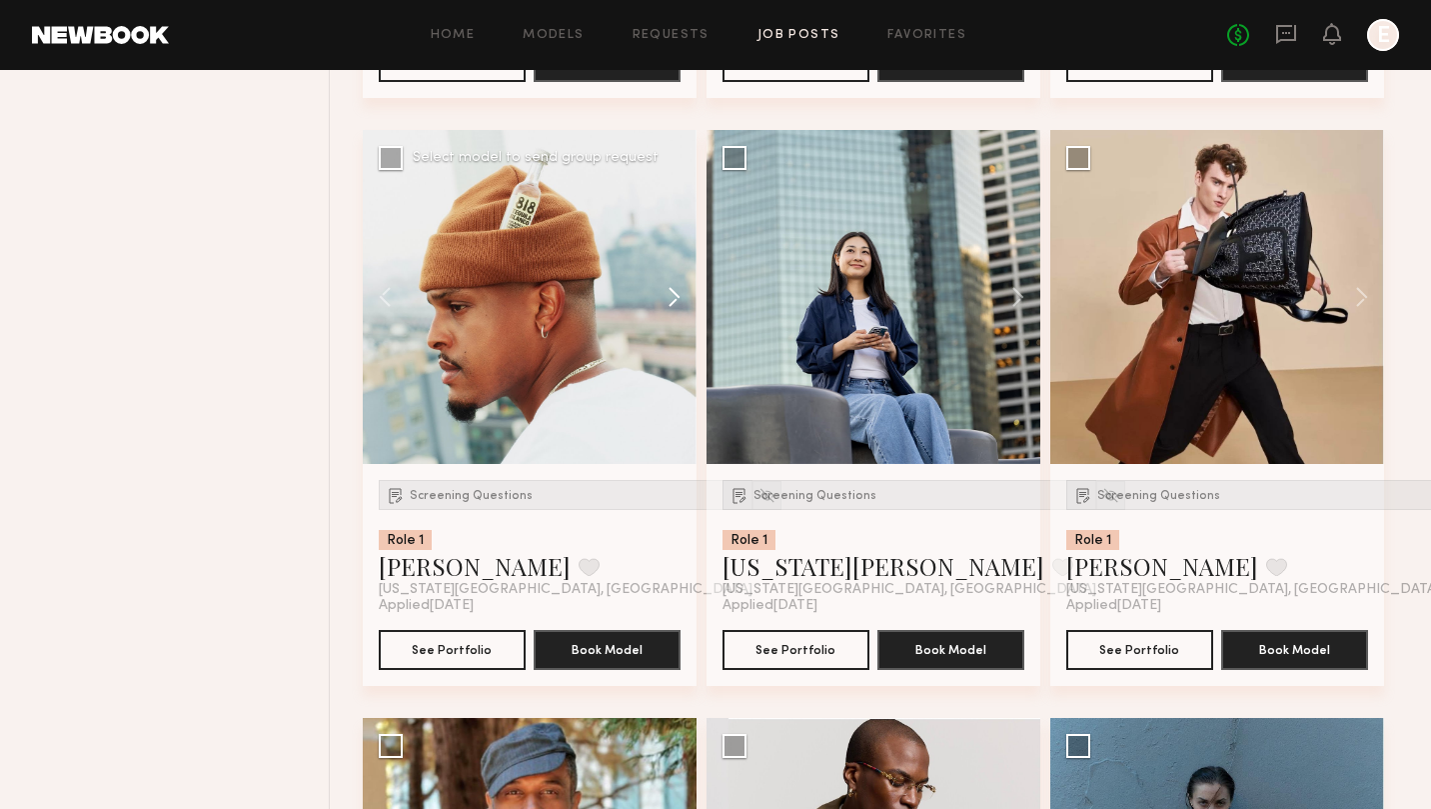
click at [679, 303] on button at bounding box center [665, 297] width 64 height 334
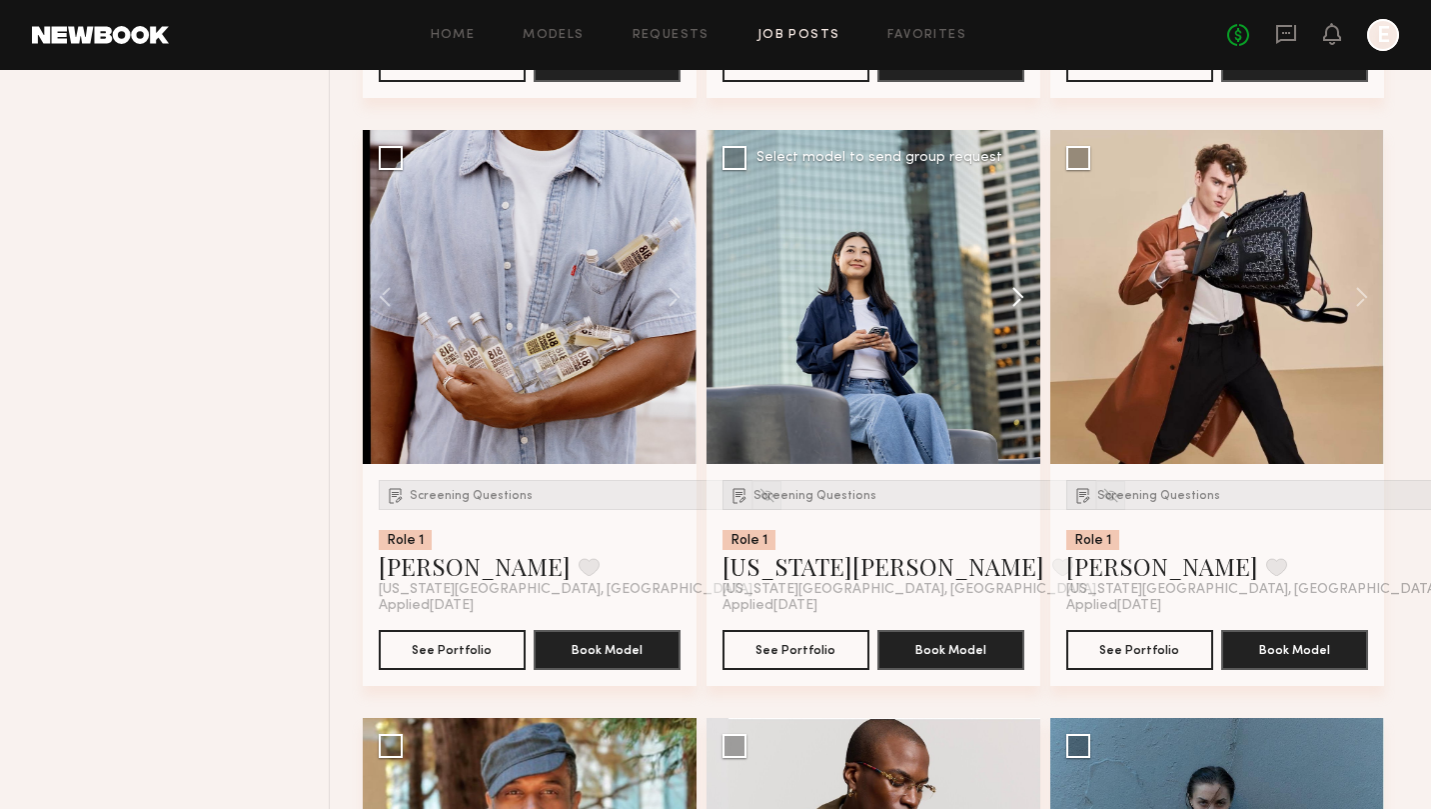
click at [1021, 302] on button at bounding box center [1009, 297] width 64 height 334
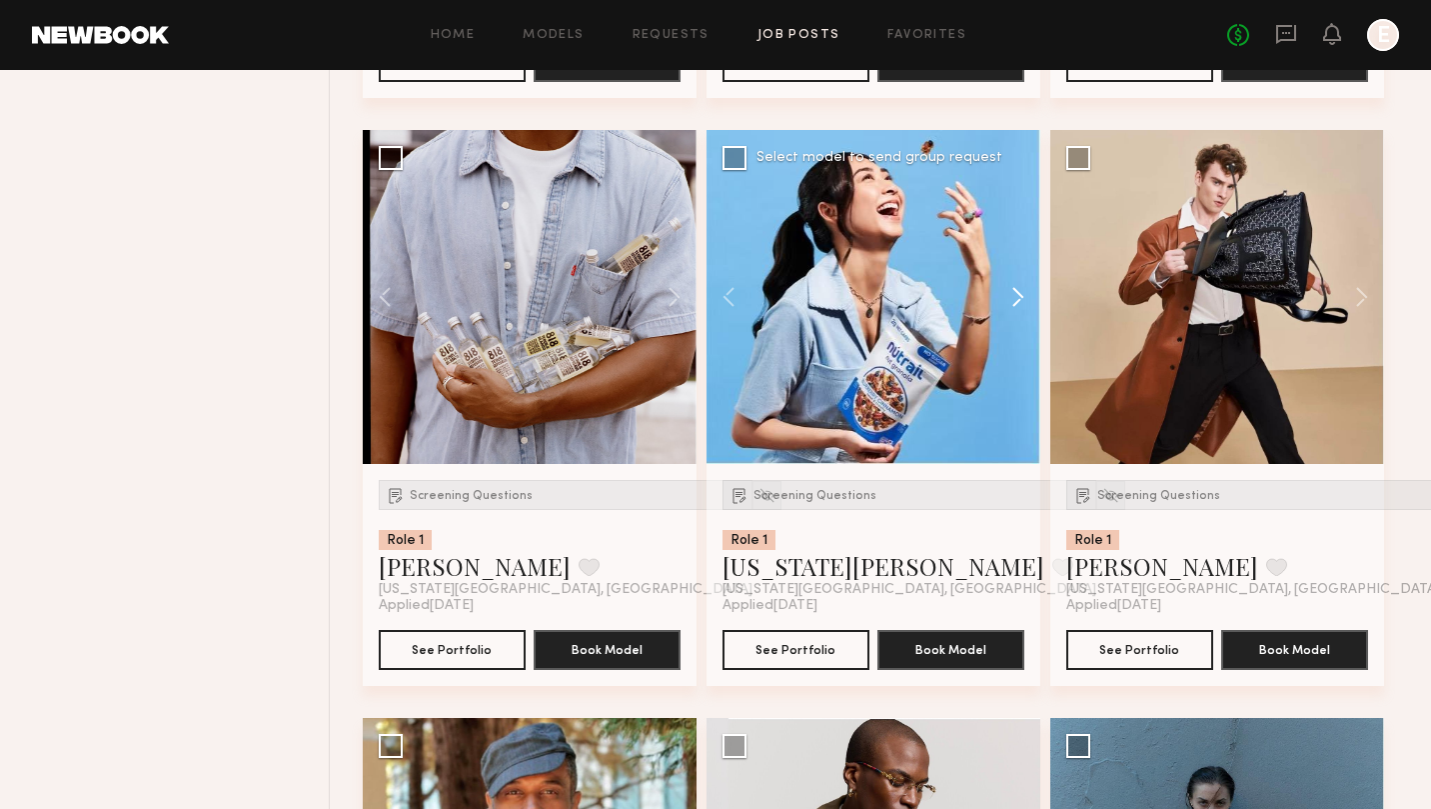
click at [1021, 302] on button at bounding box center [1009, 297] width 64 height 334
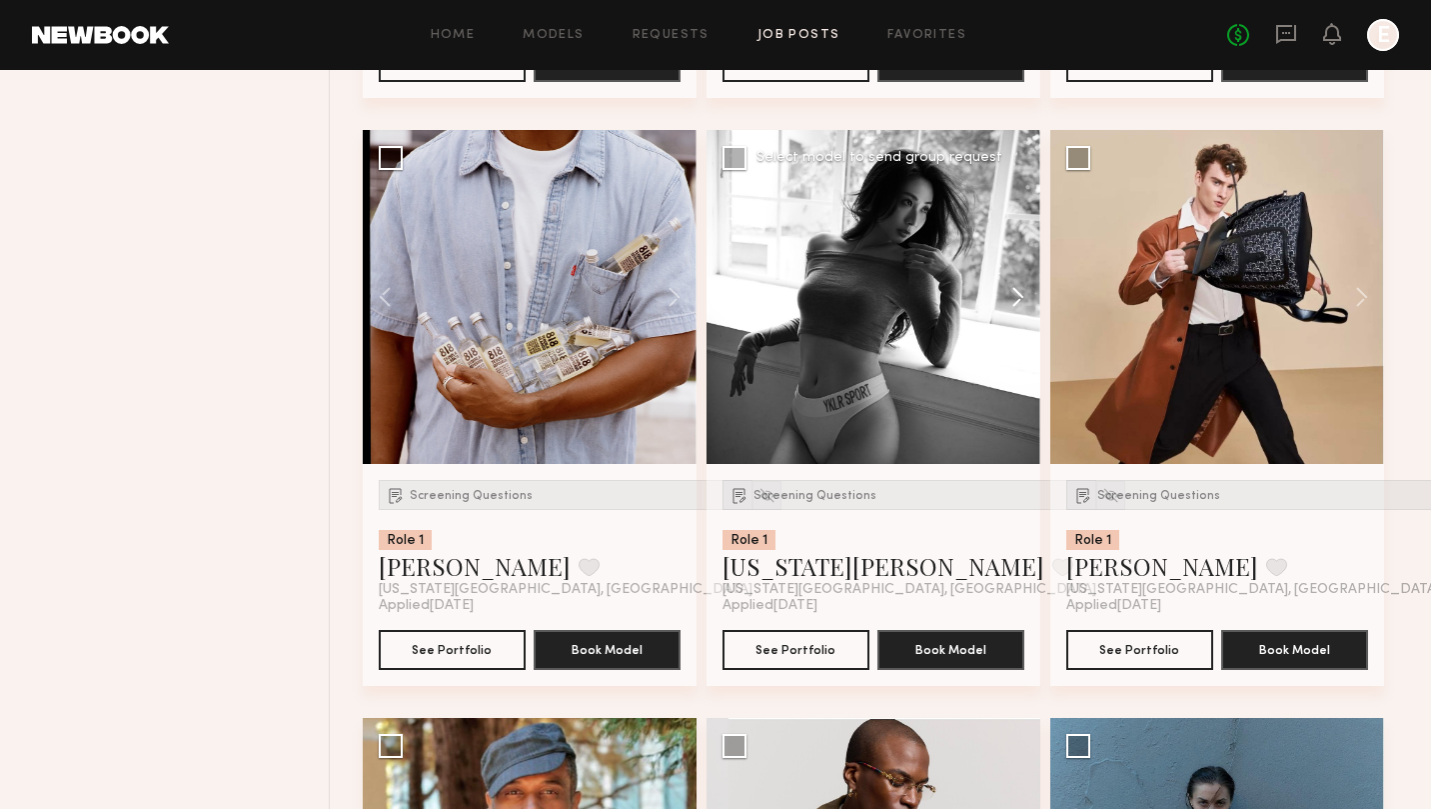
click at [1021, 302] on button at bounding box center [1009, 297] width 64 height 334
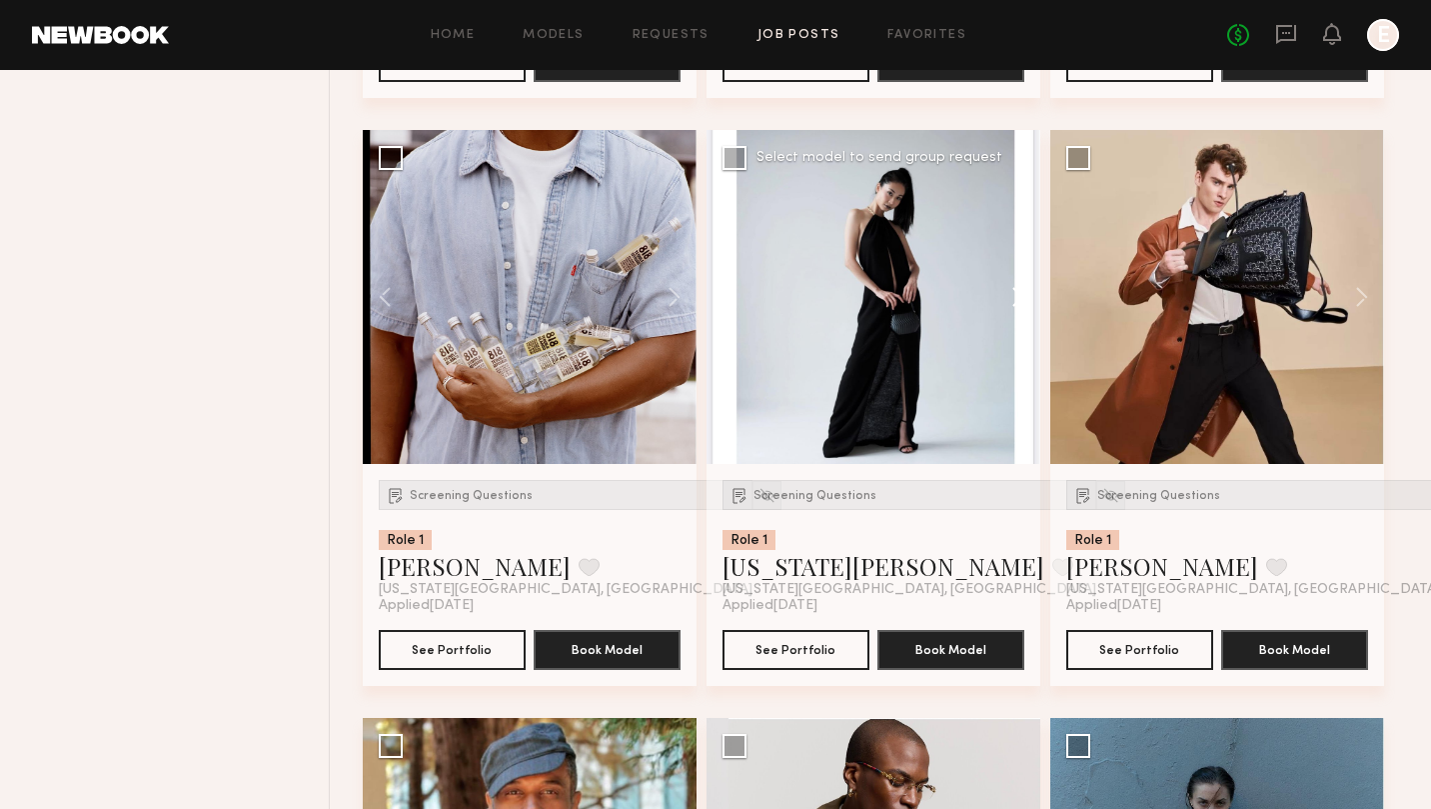
click at [1021, 302] on button at bounding box center [1009, 297] width 64 height 334
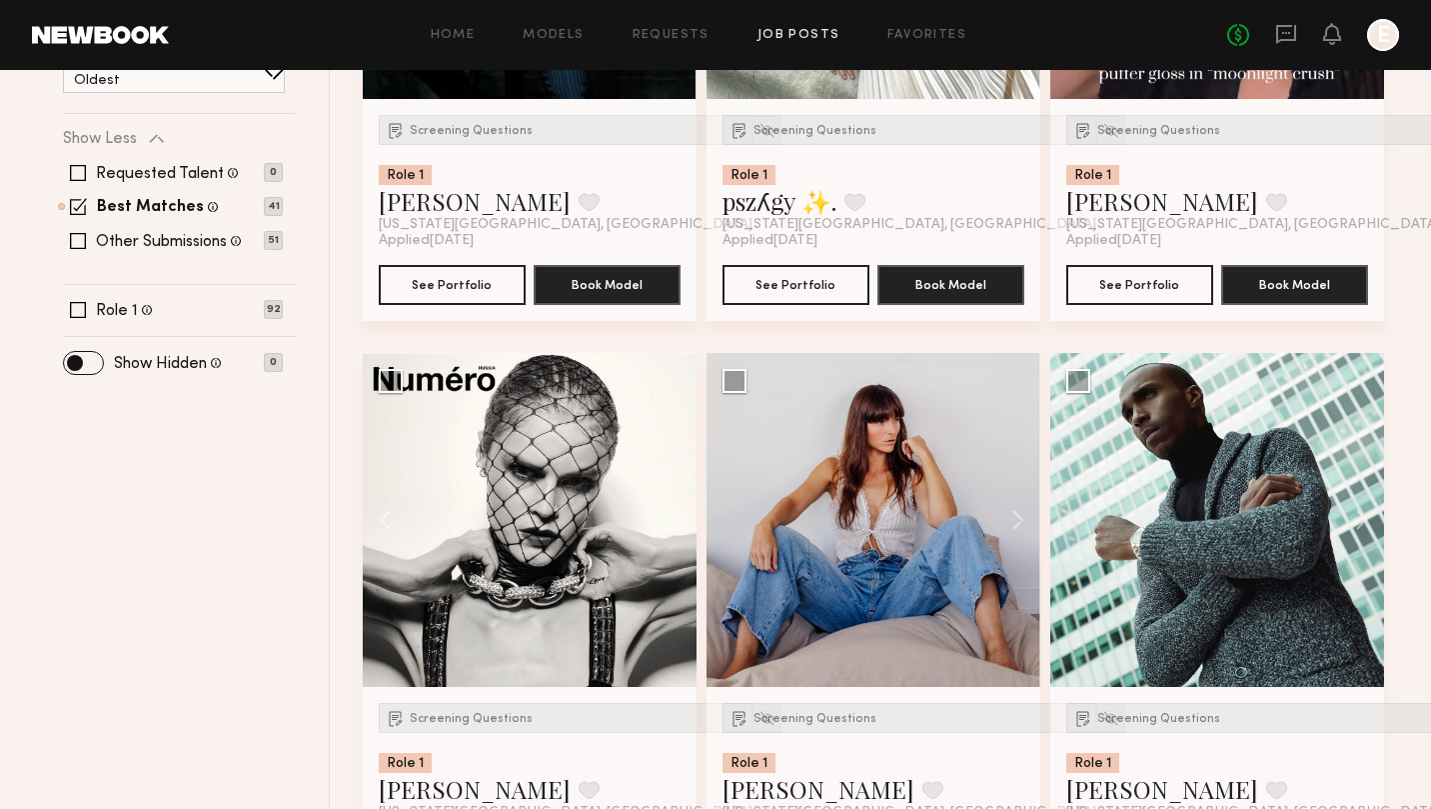
scroll to position [0, 0]
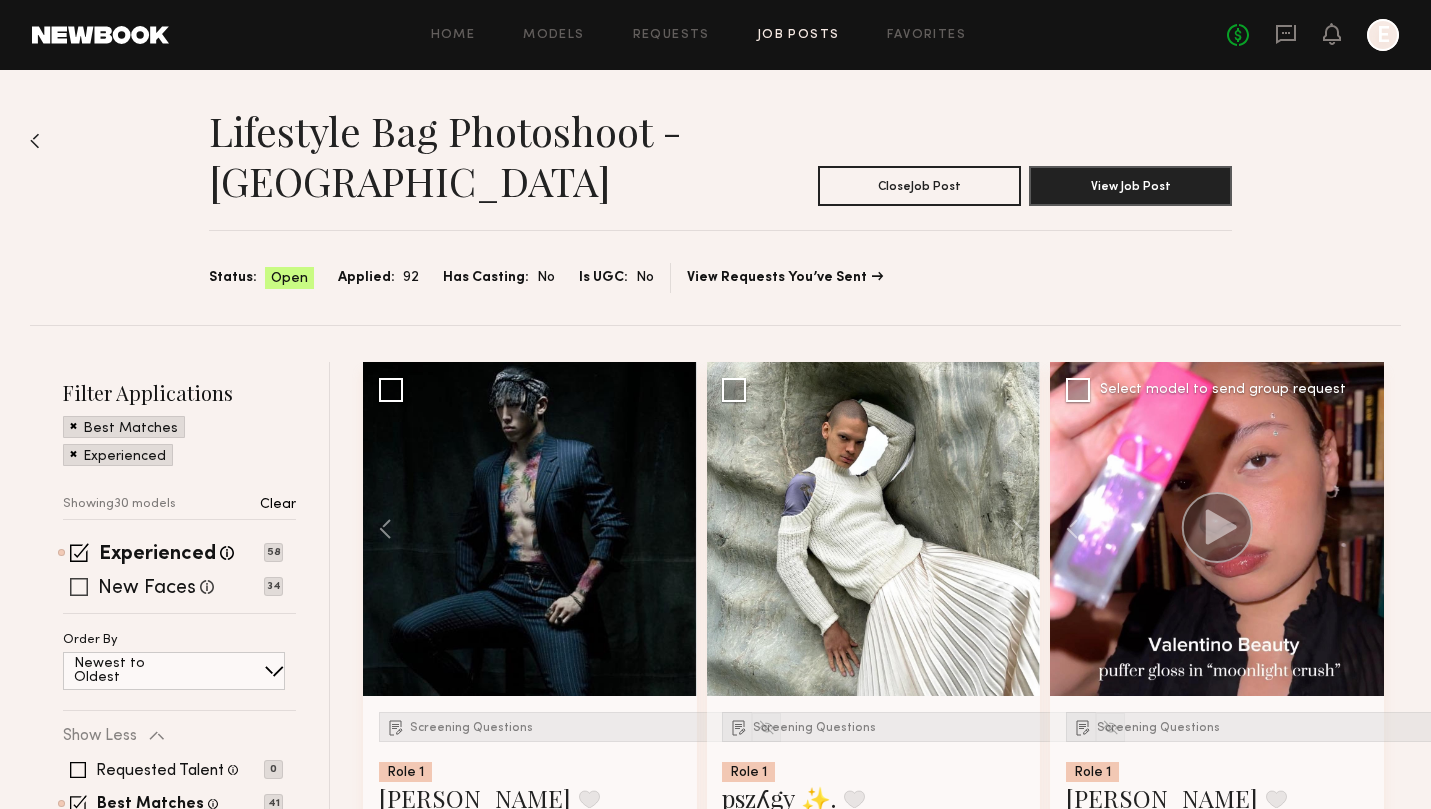
click at [82, 588] on span at bounding box center [79, 587] width 18 height 18
click at [81, 550] on span at bounding box center [79, 552] width 19 height 19
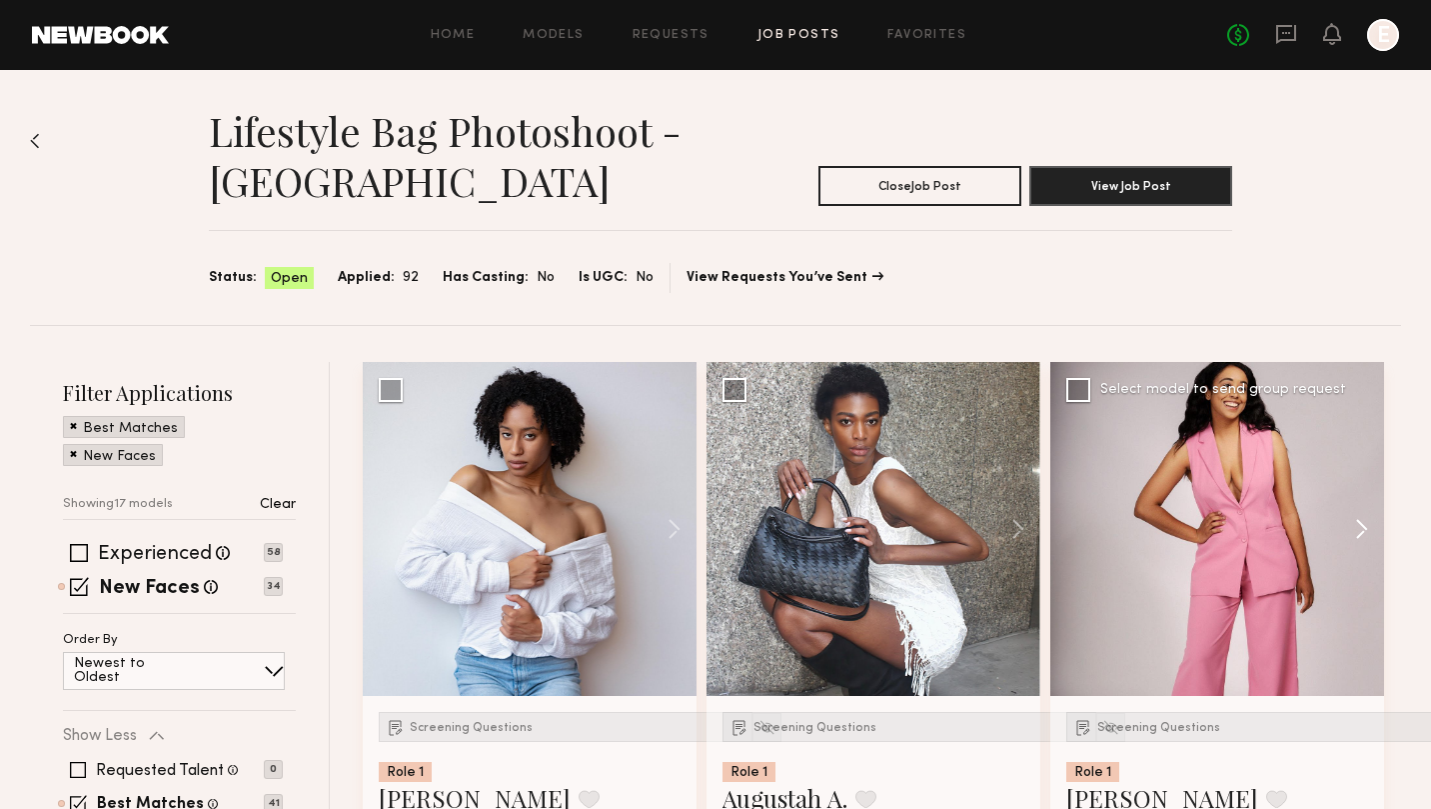
click at [1361, 526] on button at bounding box center [1352, 529] width 64 height 334
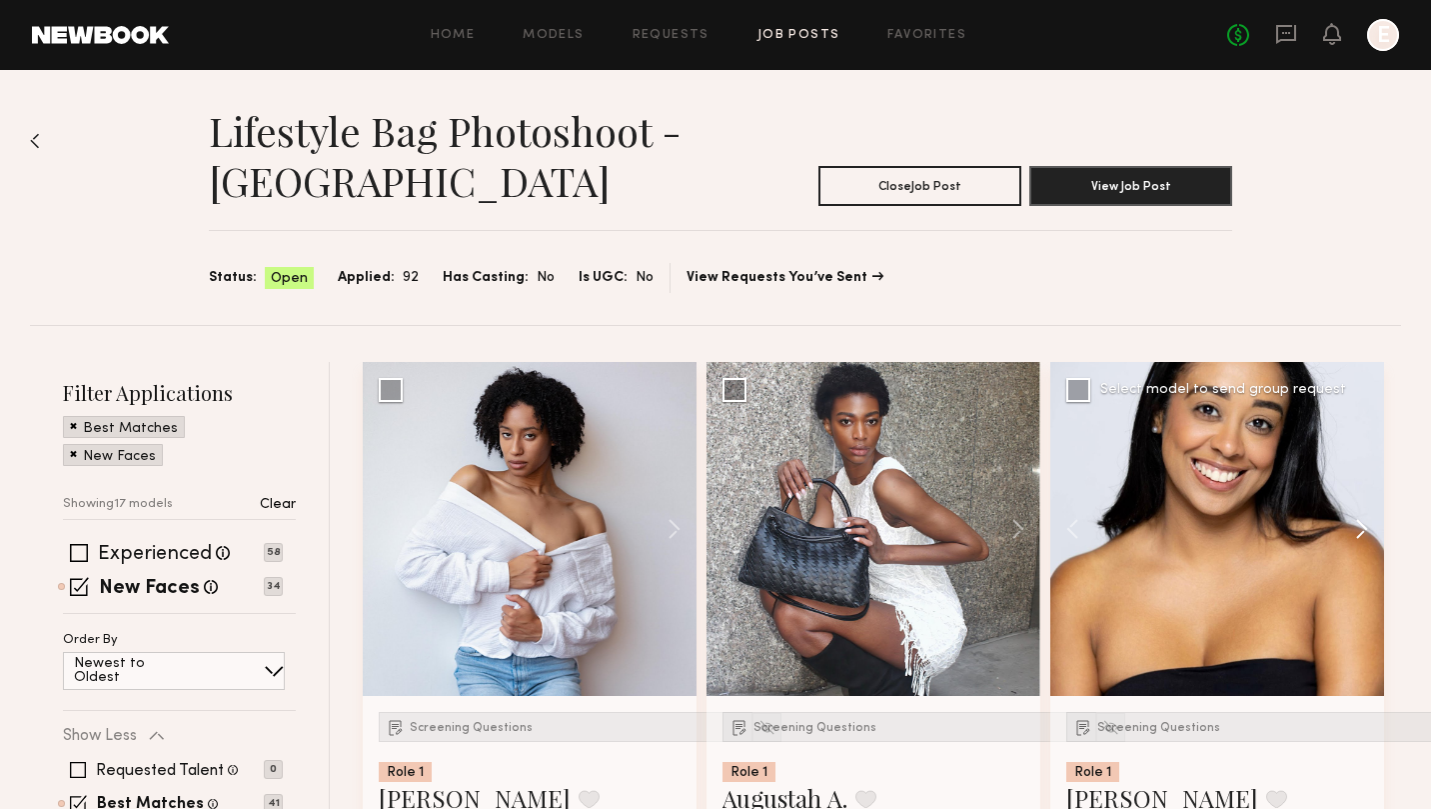
click at [1361, 526] on button at bounding box center [1352, 529] width 64 height 334
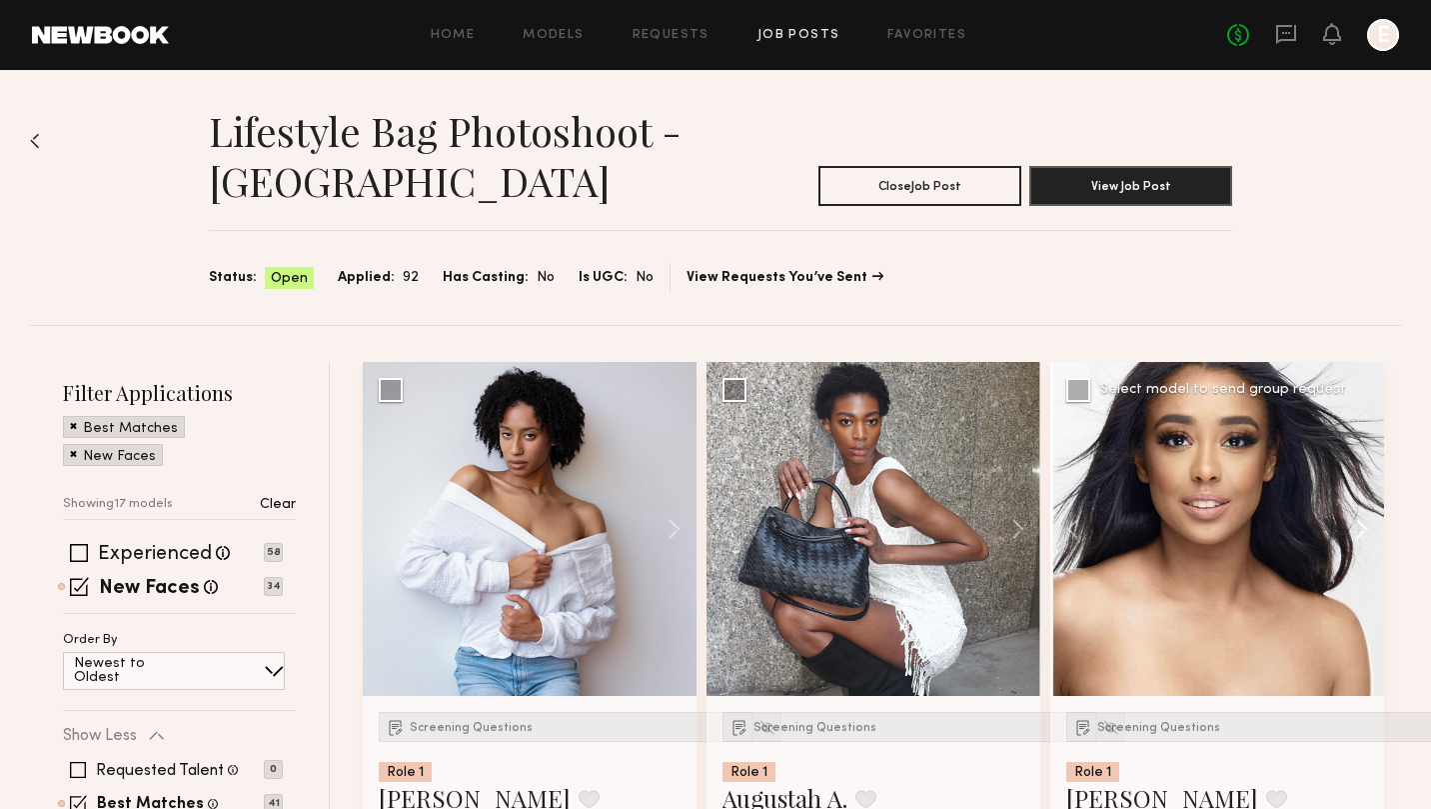
click at [1361, 526] on button at bounding box center [1352, 529] width 64 height 334
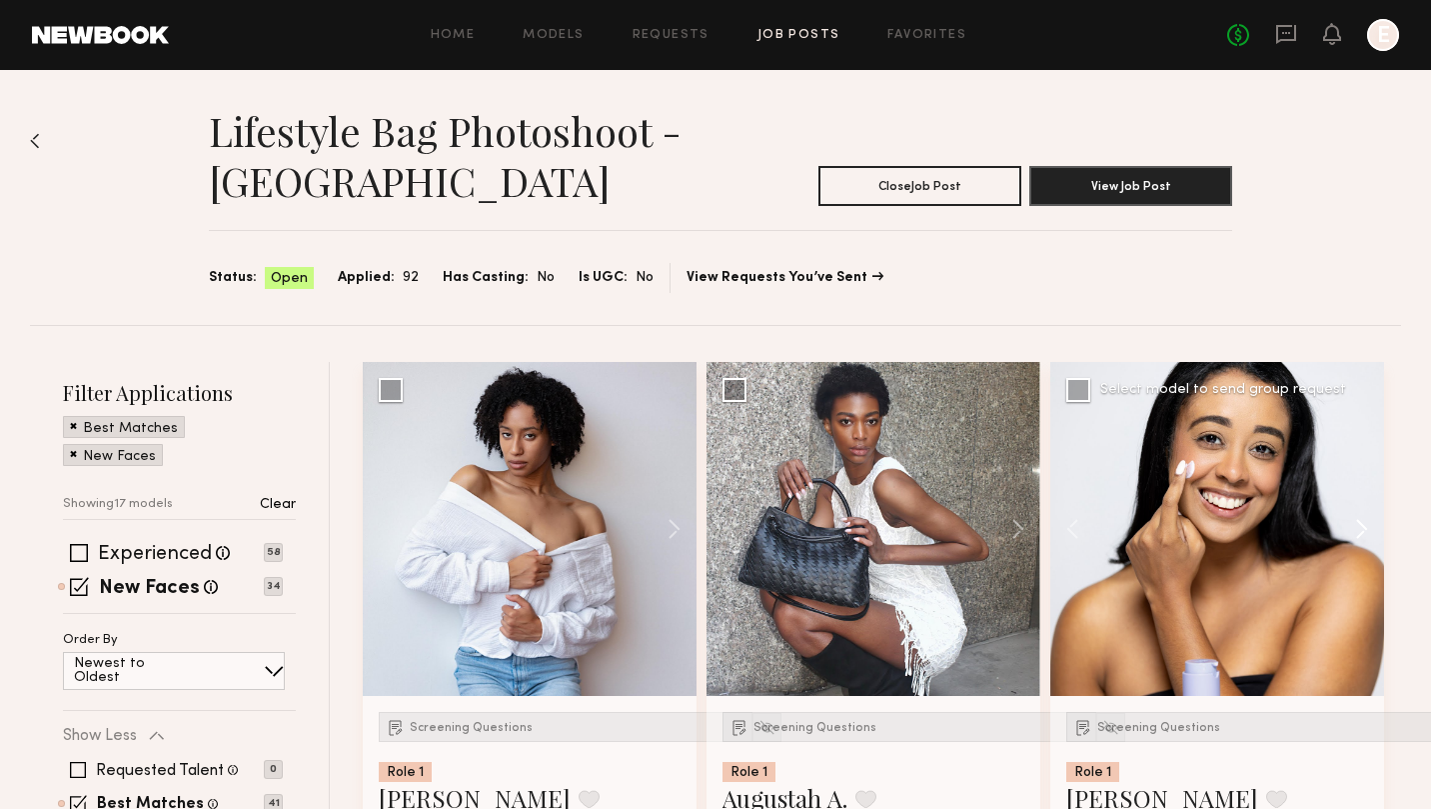
click at [1361, 526] on button at bounding box center [1352, 529] width 64 height 334
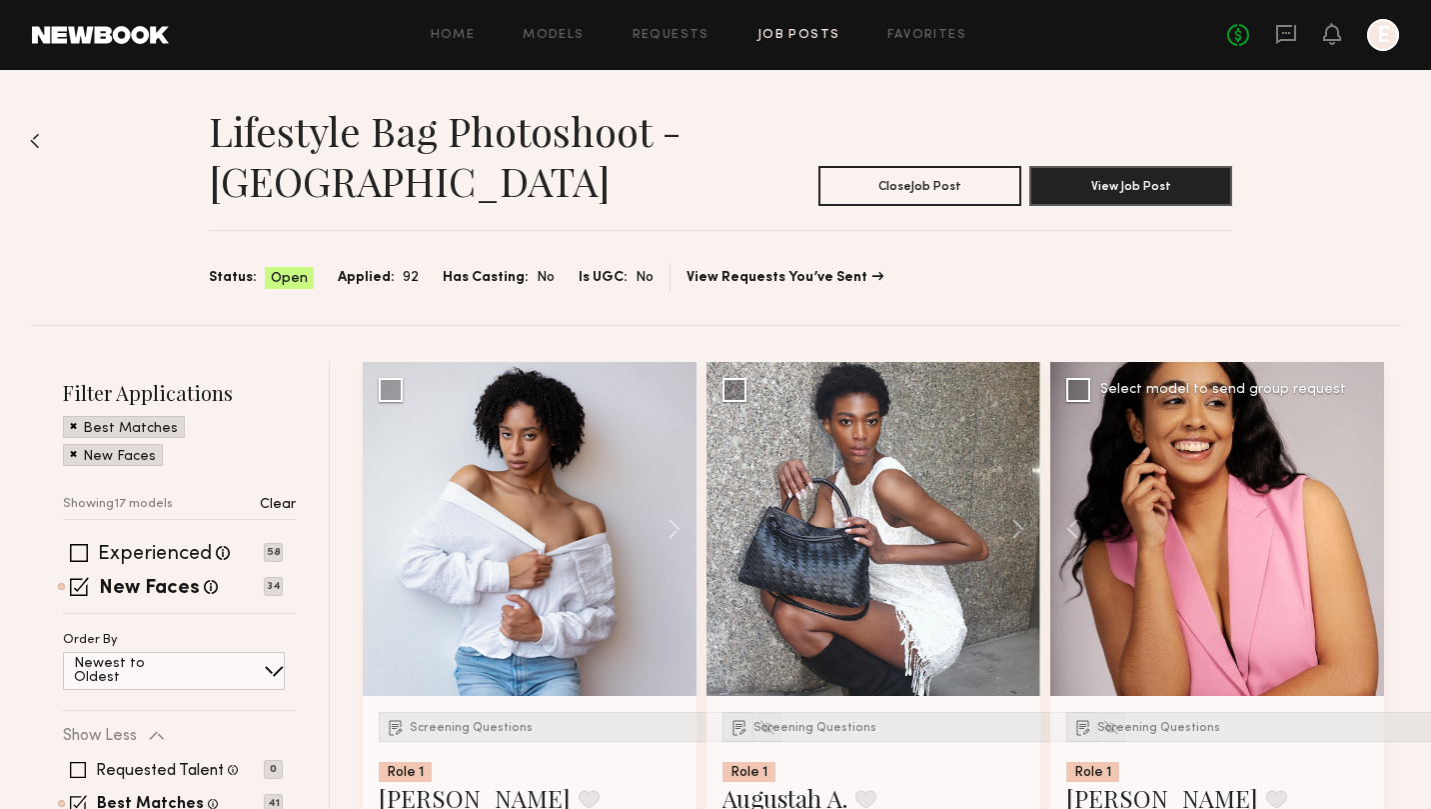
click at [1361, 526] on div at bounding box center [1218, 529] width 334 height 334
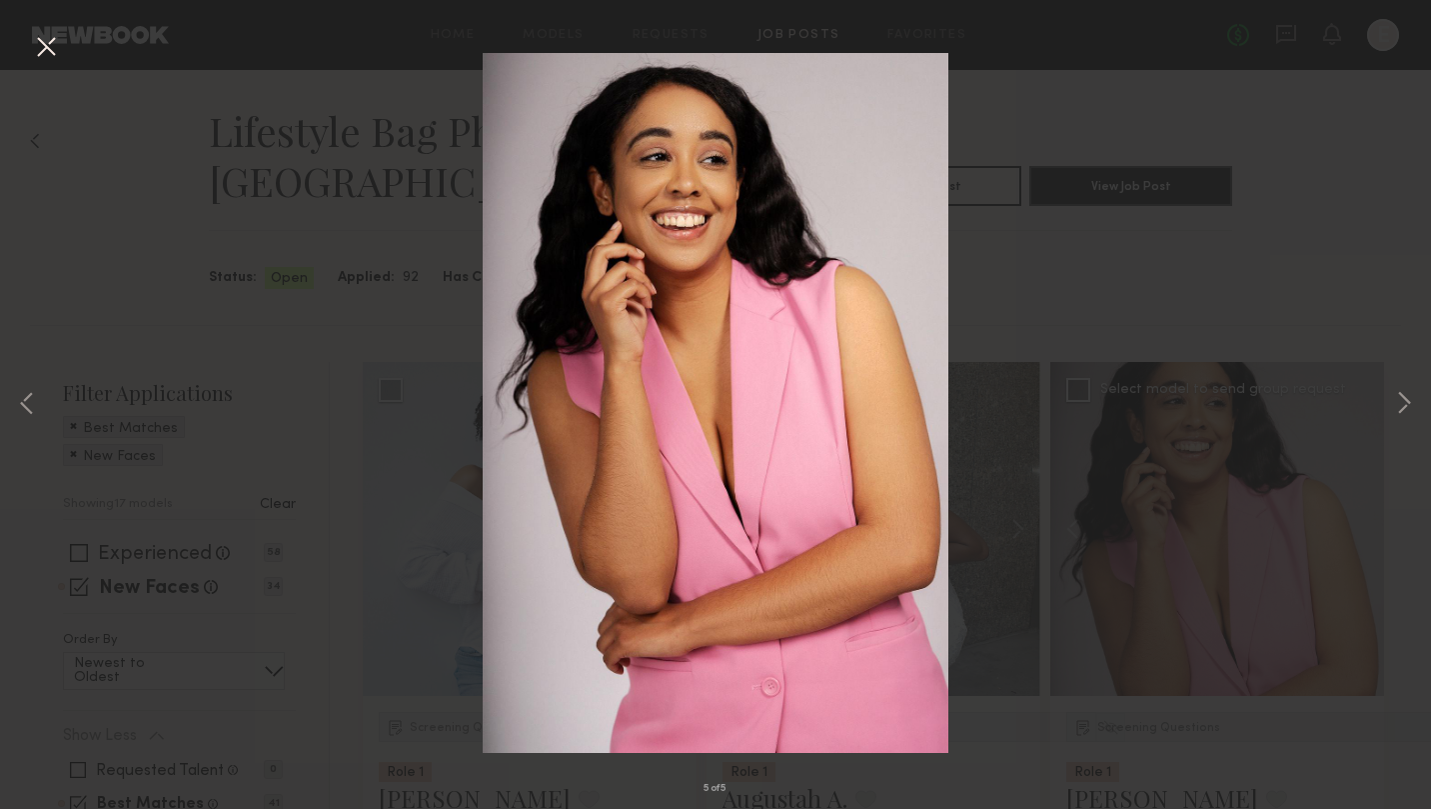
click at [1180, 272] on div "5 of 5" at bounding box center [715, 404] width 1431 height 809
click at [48, 43] on button at bounding box center [46, 48] width 32 height 36
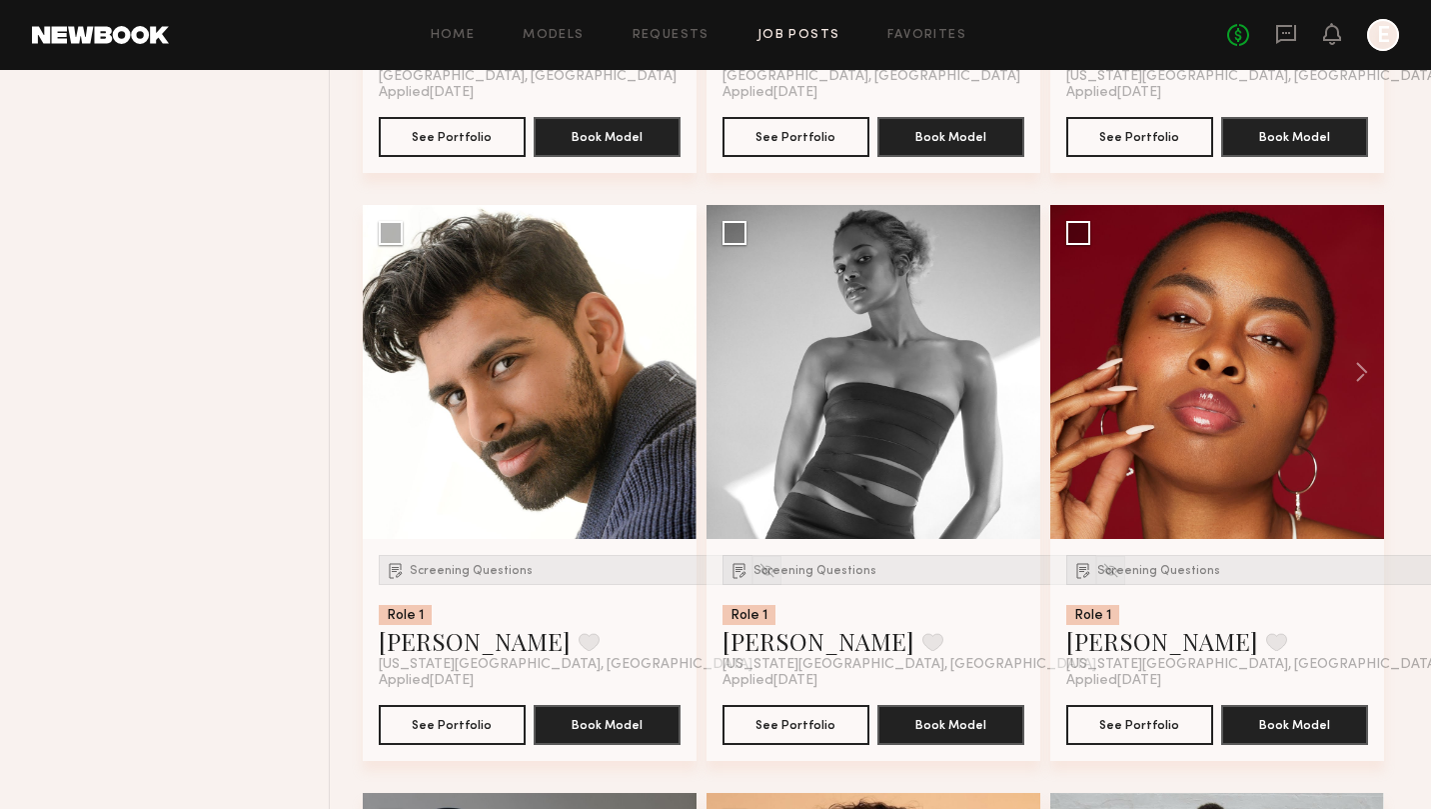
scroll to position [1327, 0]
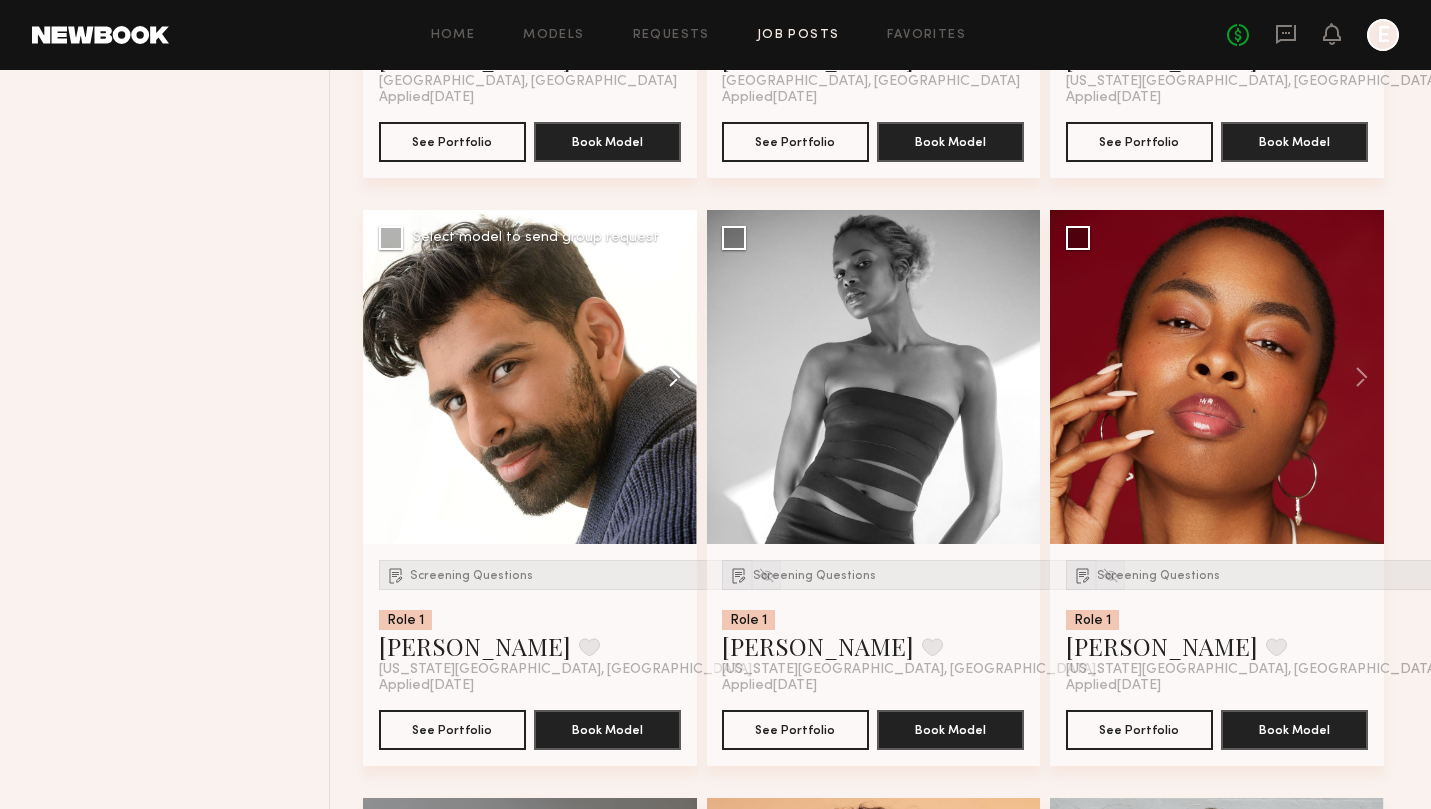
click at [675, 377] on button at bounding box center [665, 377] width 64 height 334
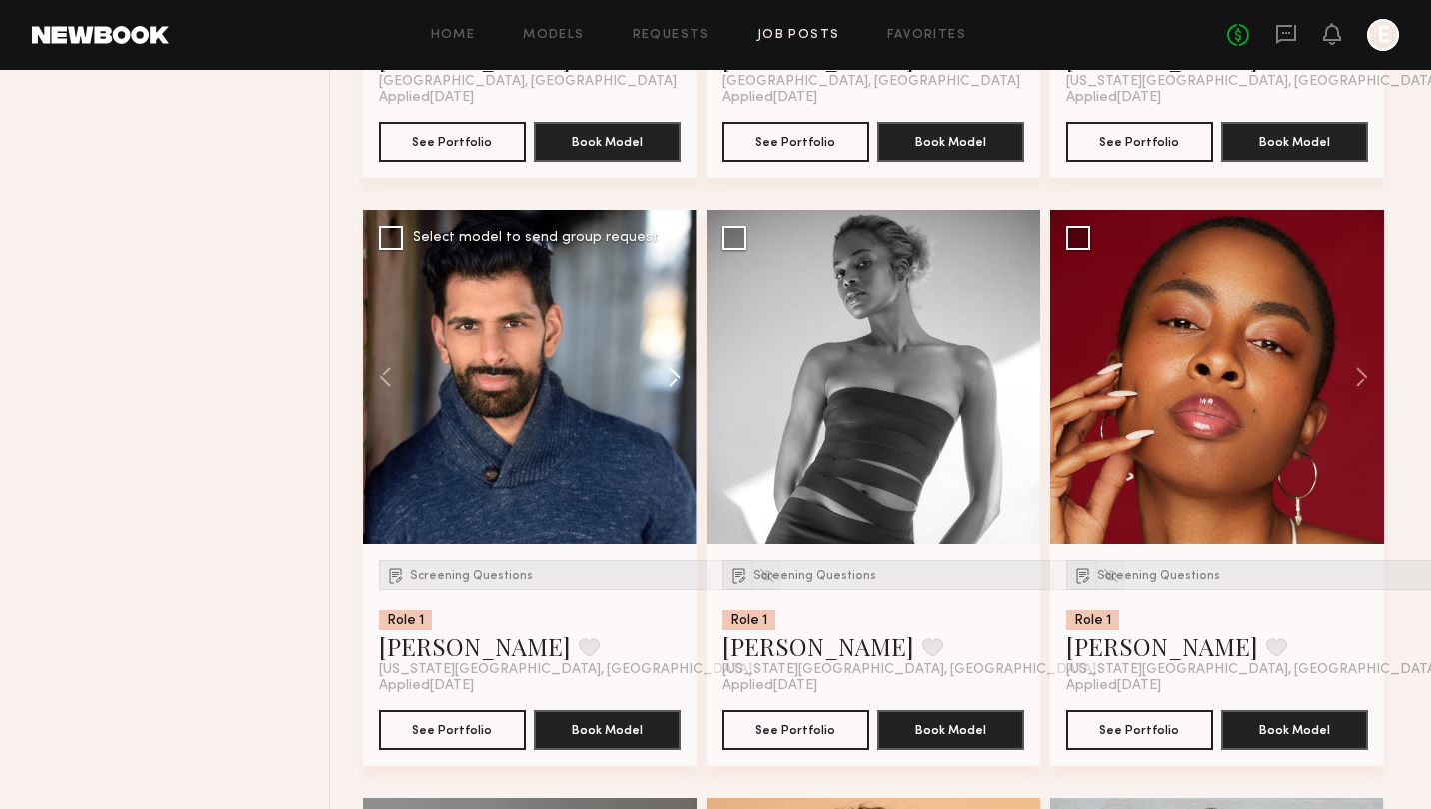
click at [675, 377] on button at bounding box center [665, 377] width 64 height 334
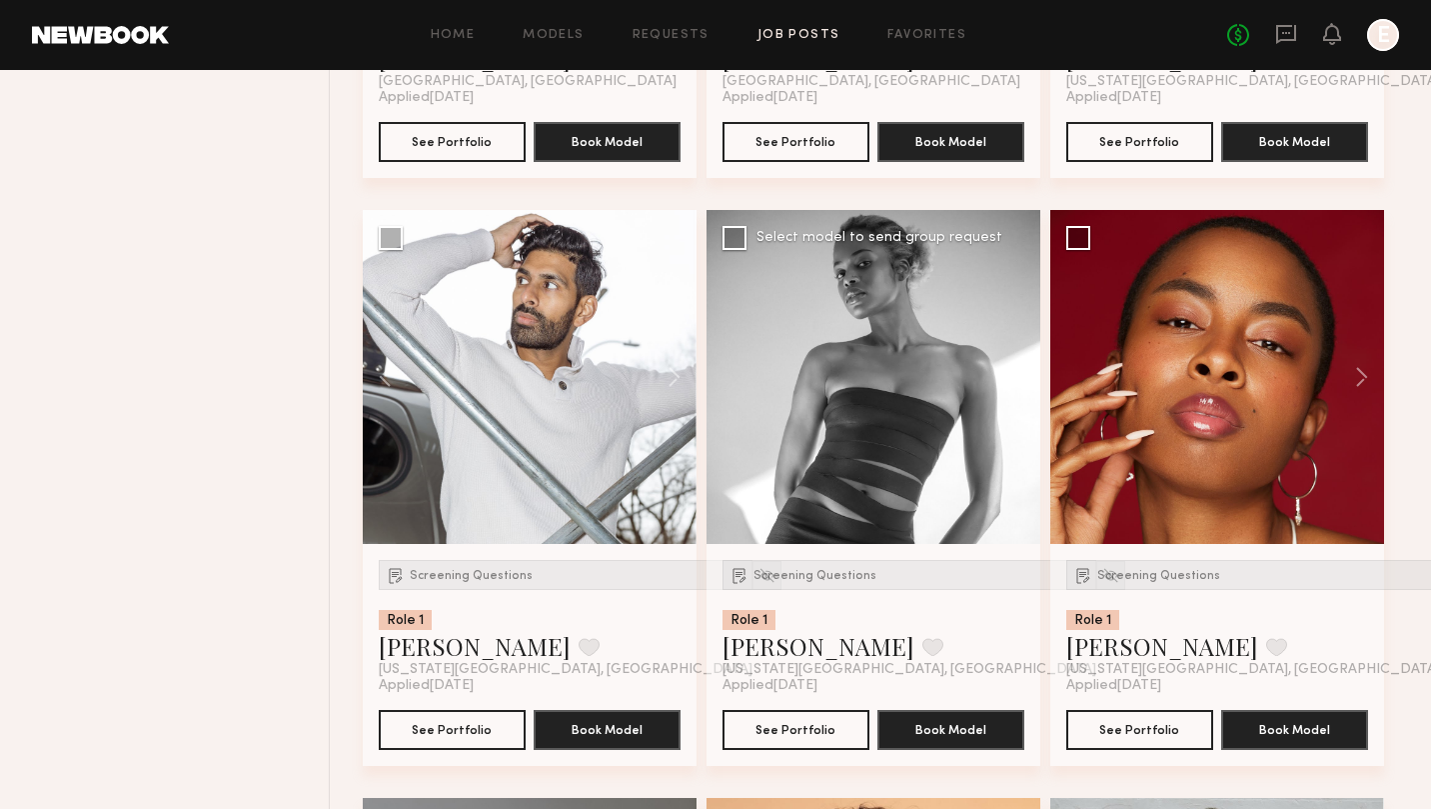
click at [1017, 368] on button at bounding box center [1009, 377] width 64 height 334
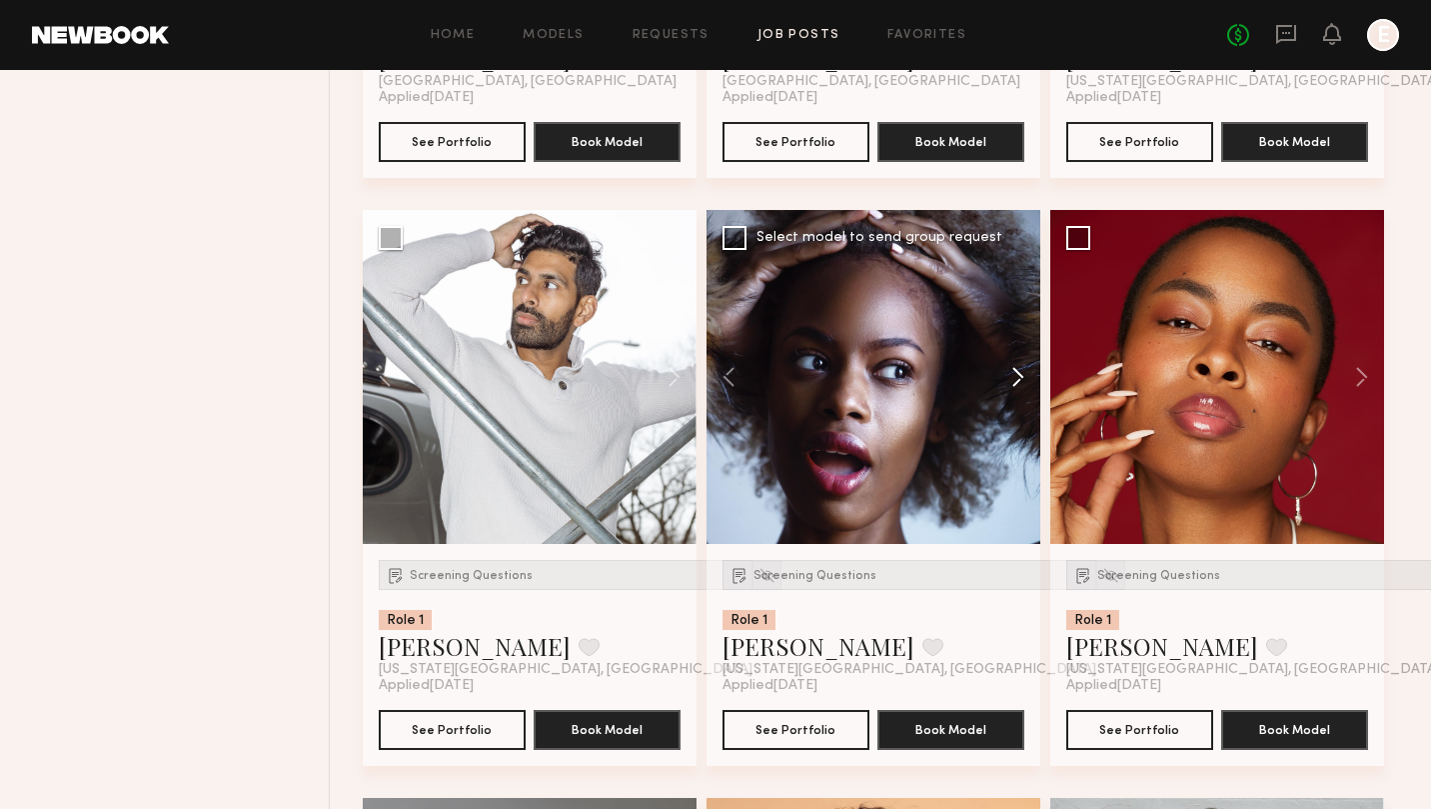
click at [1017, 368] on button at bounding box center [1009, 377] width 64 height 334
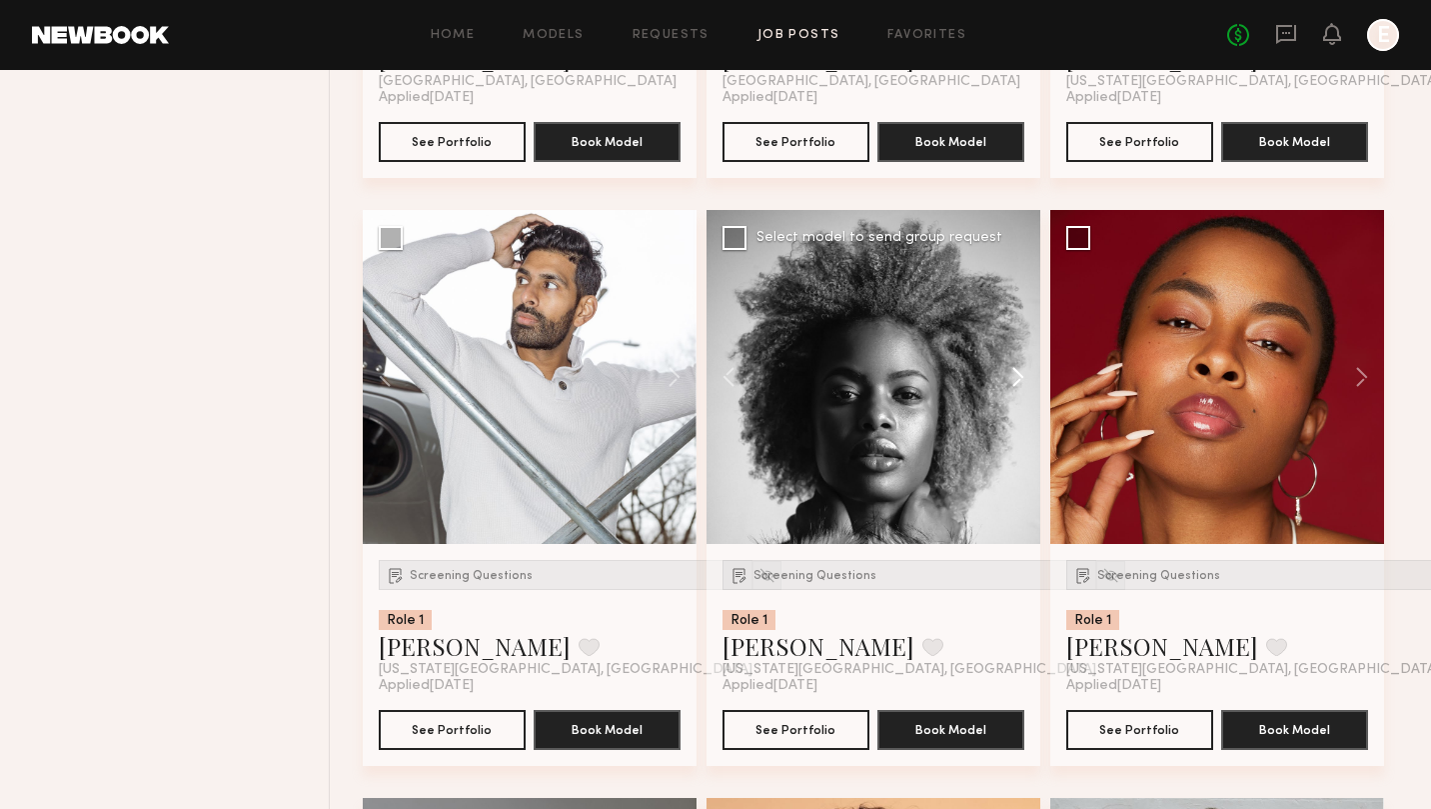
click at [1017, 368] on button at bounding box center [1009, 377] width 64 height 334
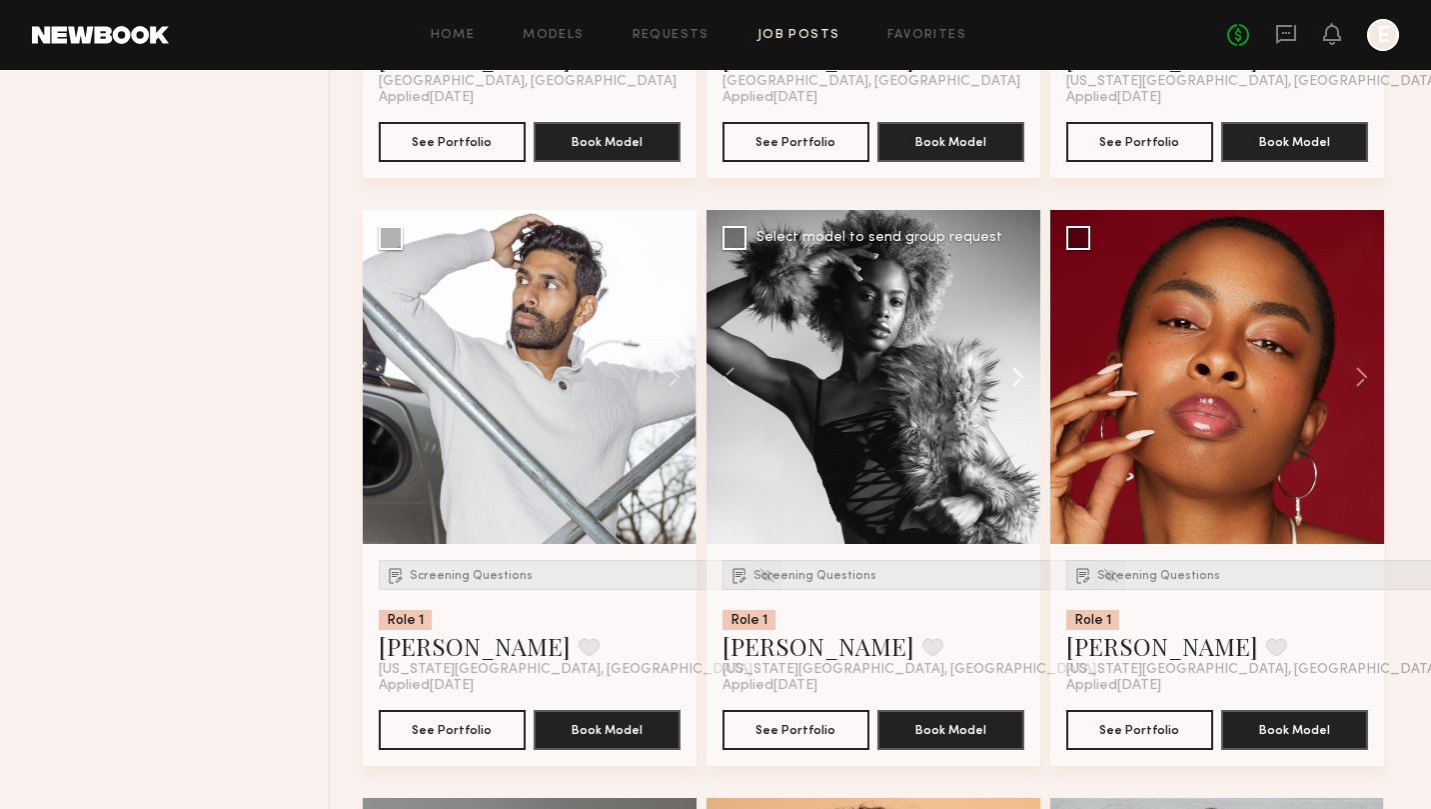
click at [1017, 368] on button at bounding box center [1009, 377] width 64 height 334
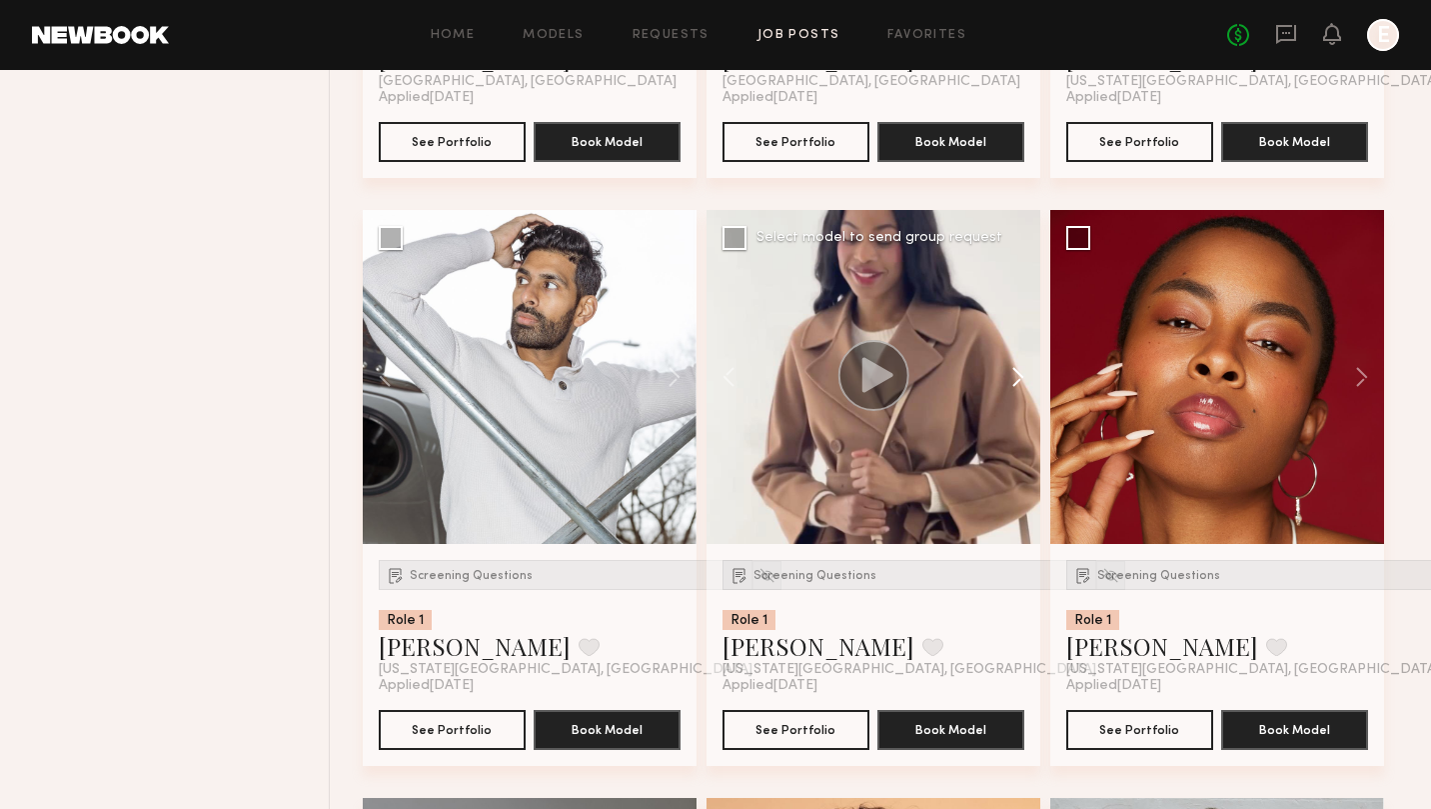
click at [1017, 368] on button at bounding box center [1009, 377] width 64 height 334
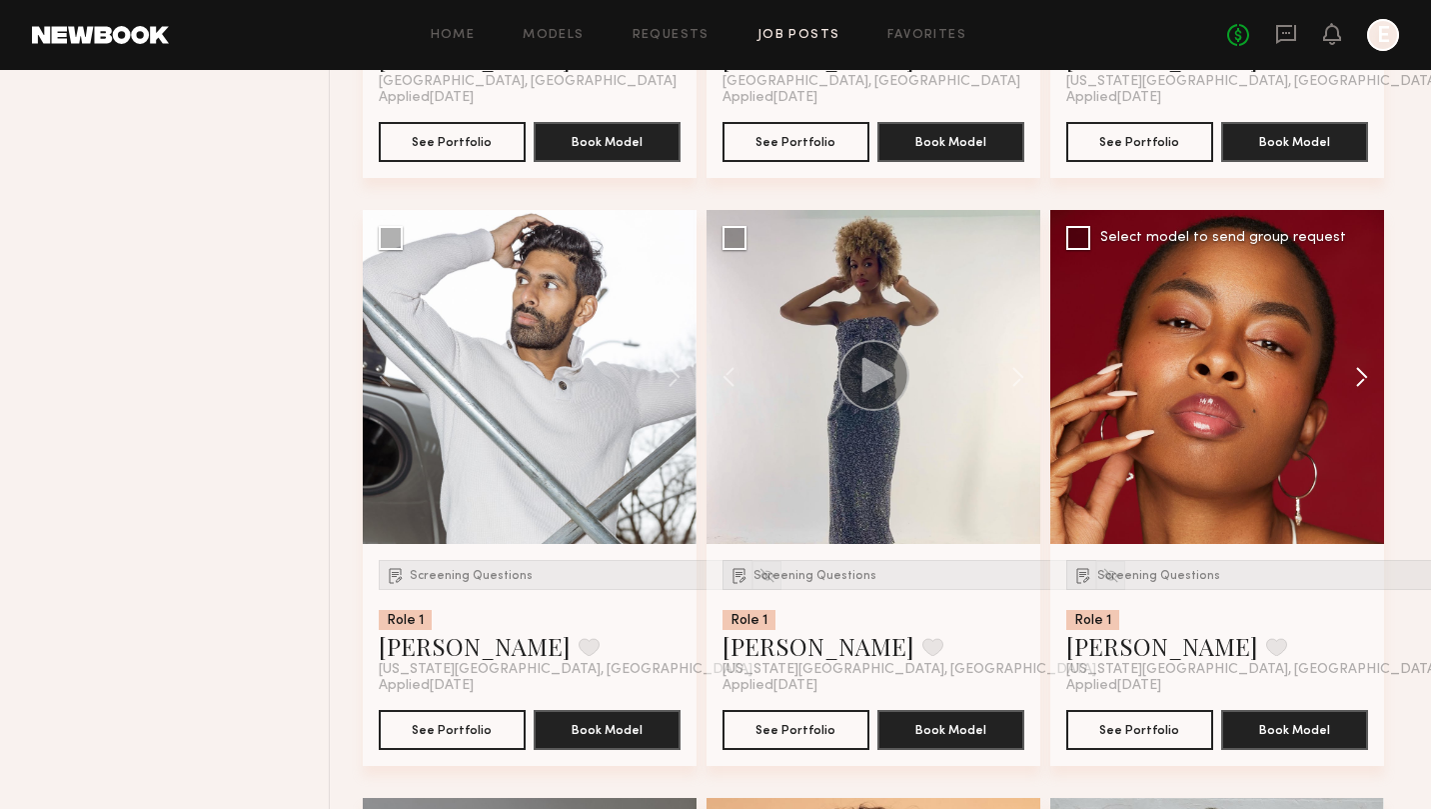
click at [1365, 382] on button at bounding box center [1352, 377] width 64 height 334
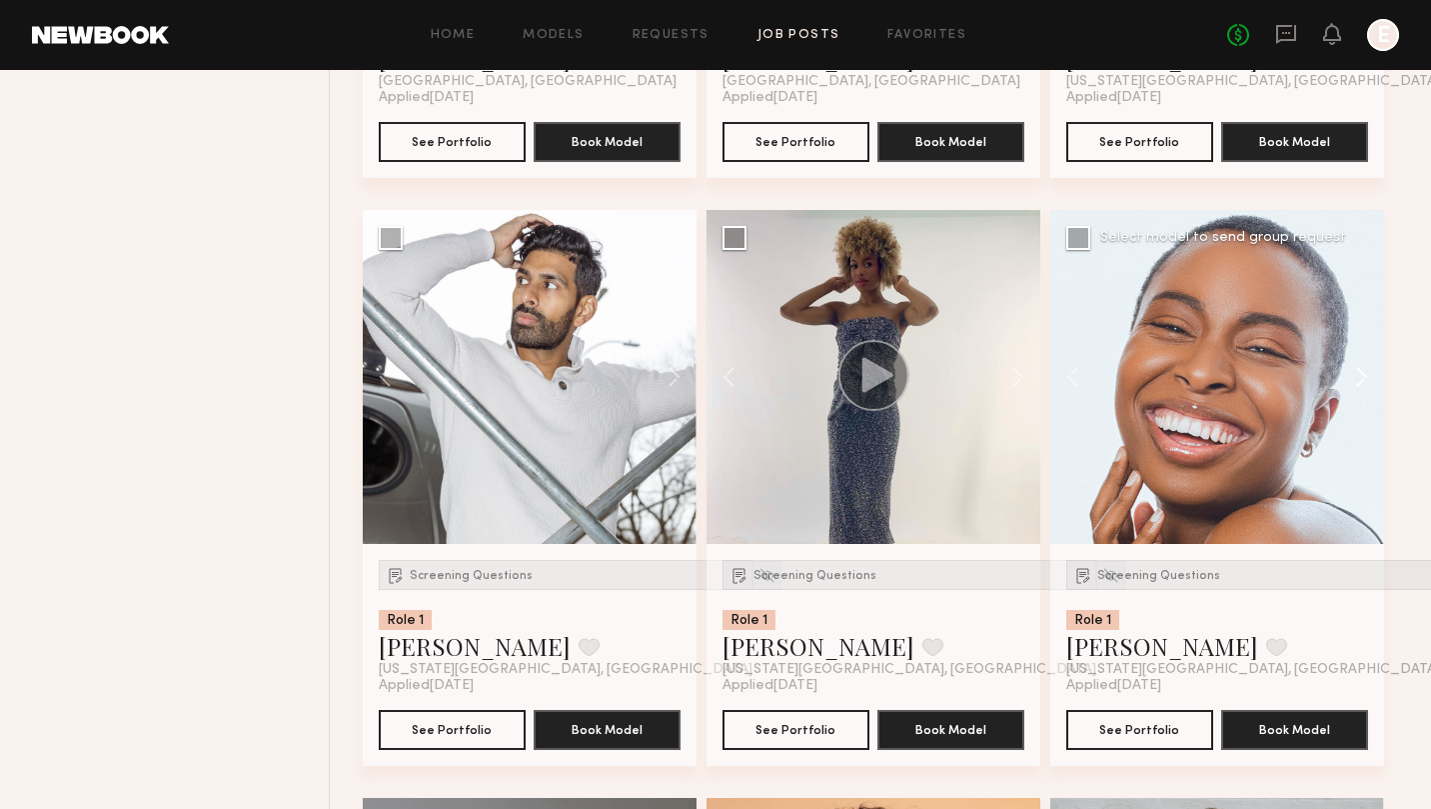
click at [1365, 382] on button at bounding box center [1352, 377] width 64 height 334
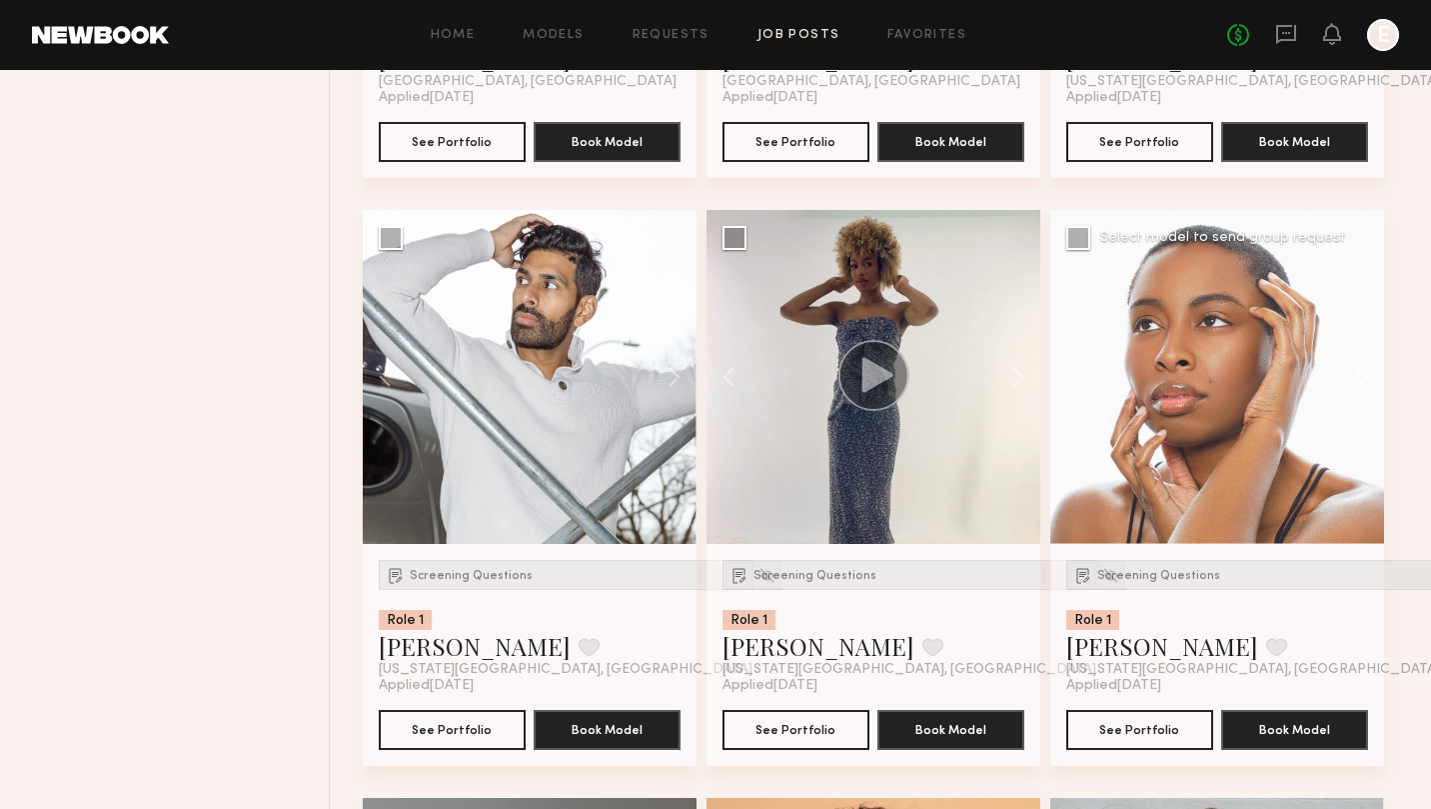
click at [1365, 382] on button at bounding box center [1352, 377] width 64 height 334
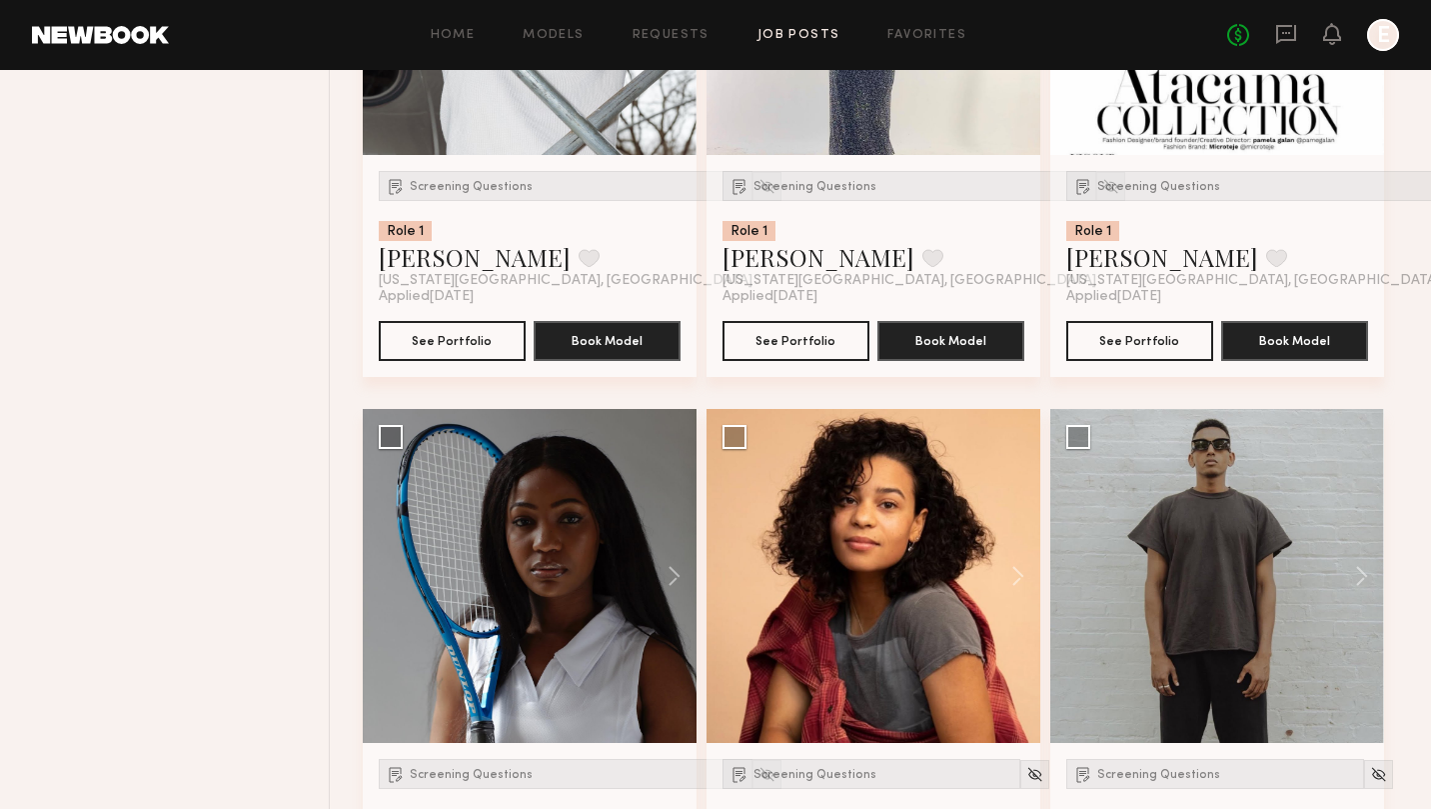
scroll to position [1898, 0]
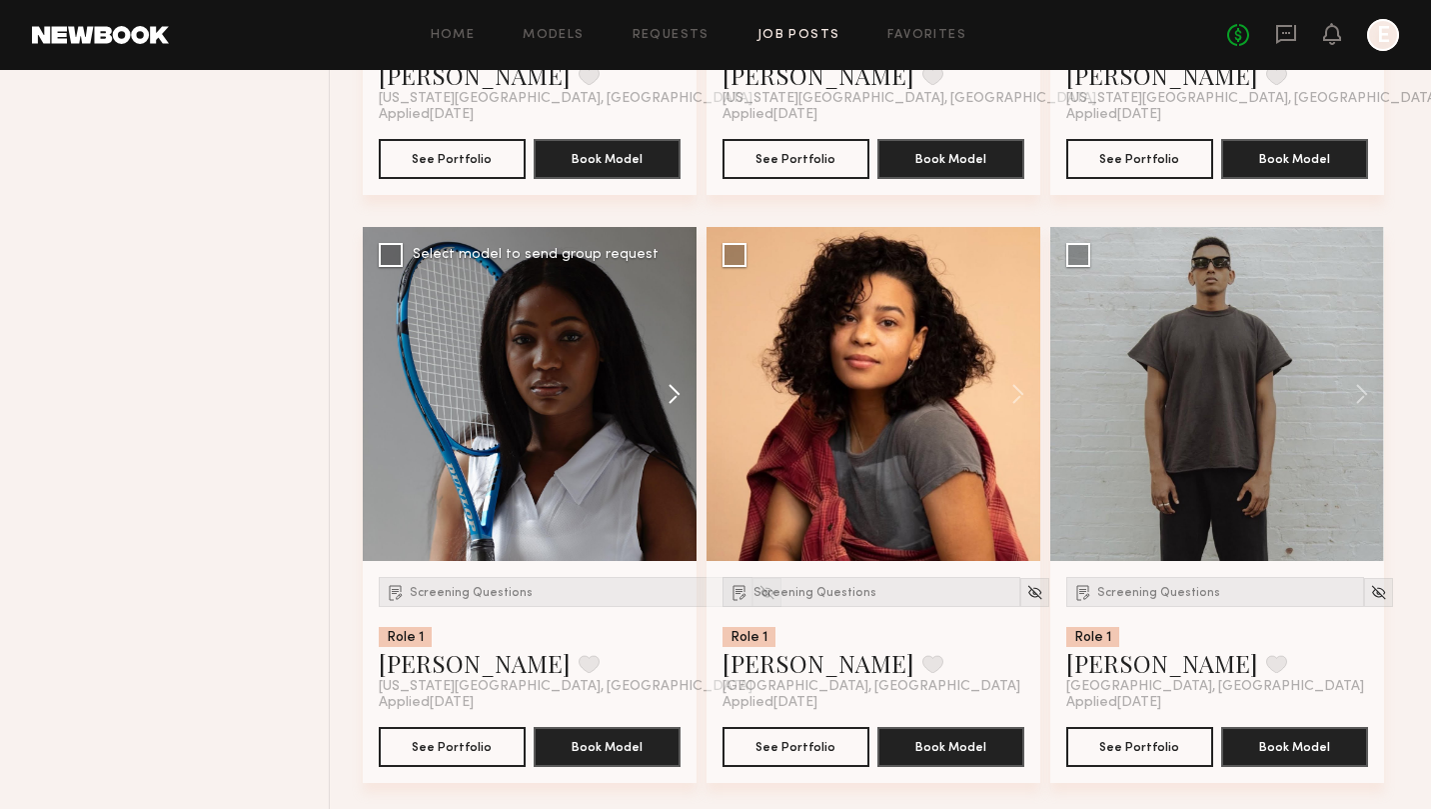
click at [670, 397] on button at bounding box center [665, 394] width 64 height 334
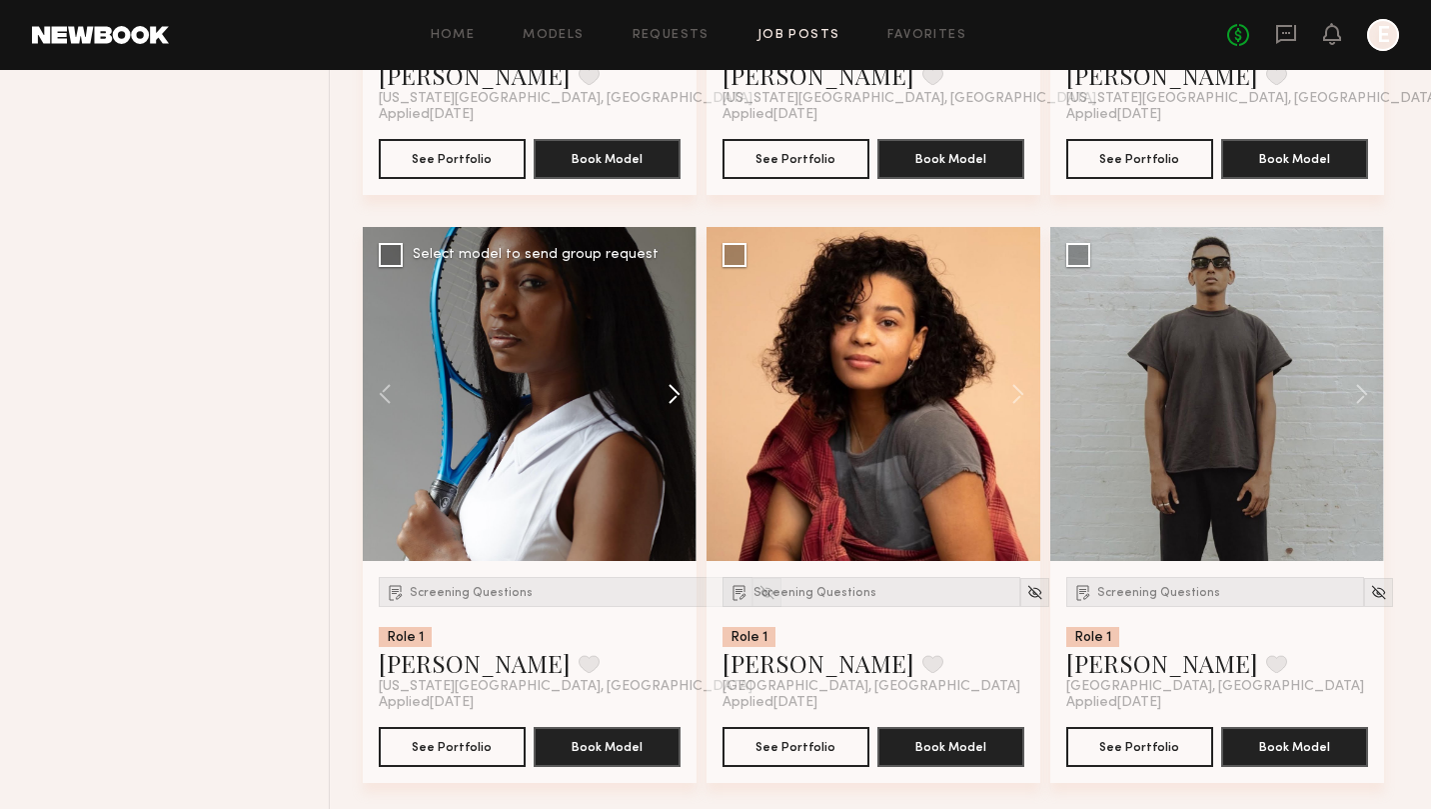
click at [670, 397] on button at bounding box center [665, 394] width 64 height 334
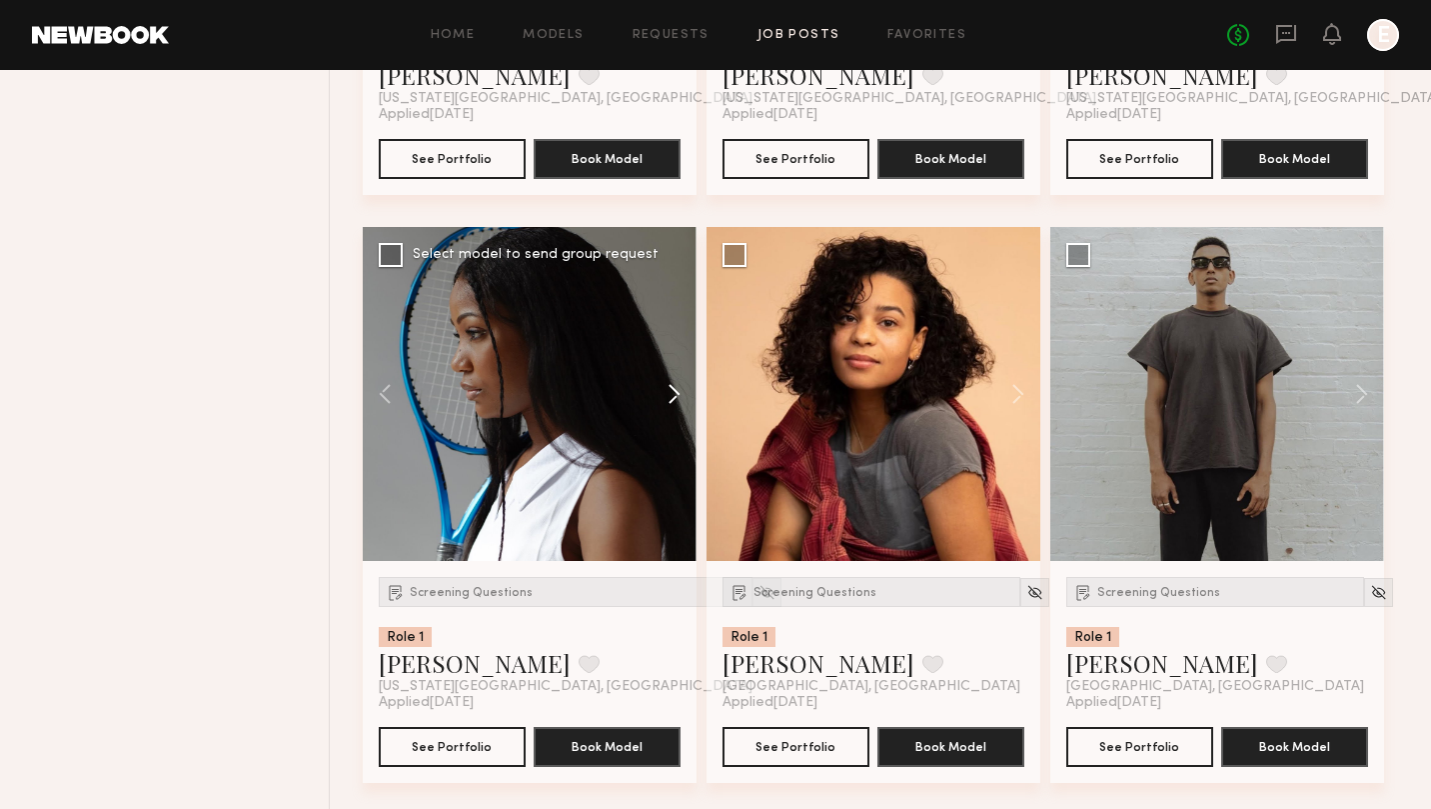
click at [670, 397] on button at bounding box center [665, 394] width 64 height 334
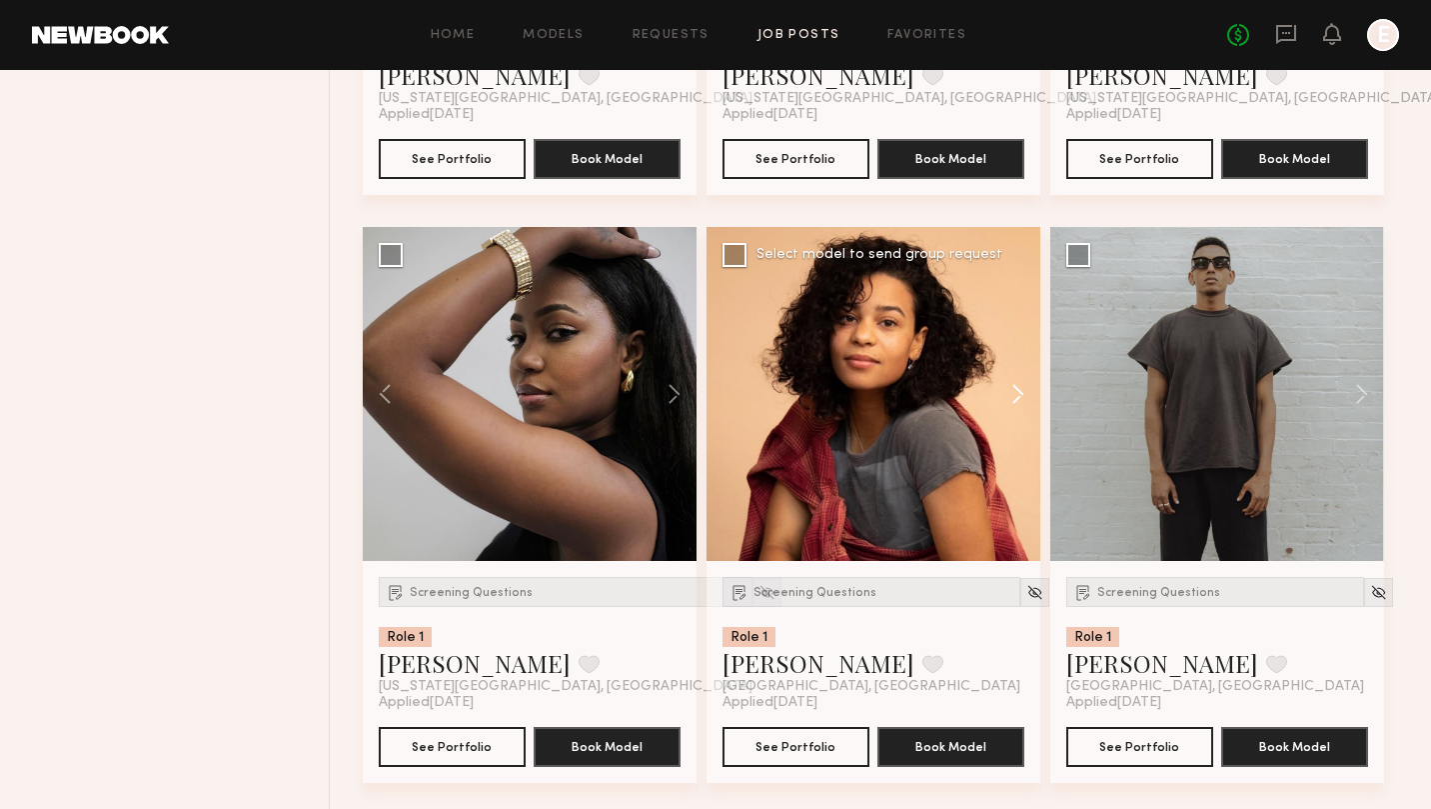
click at [1024, 391] on button at bounding box center [1009, 394] width 64 height 334
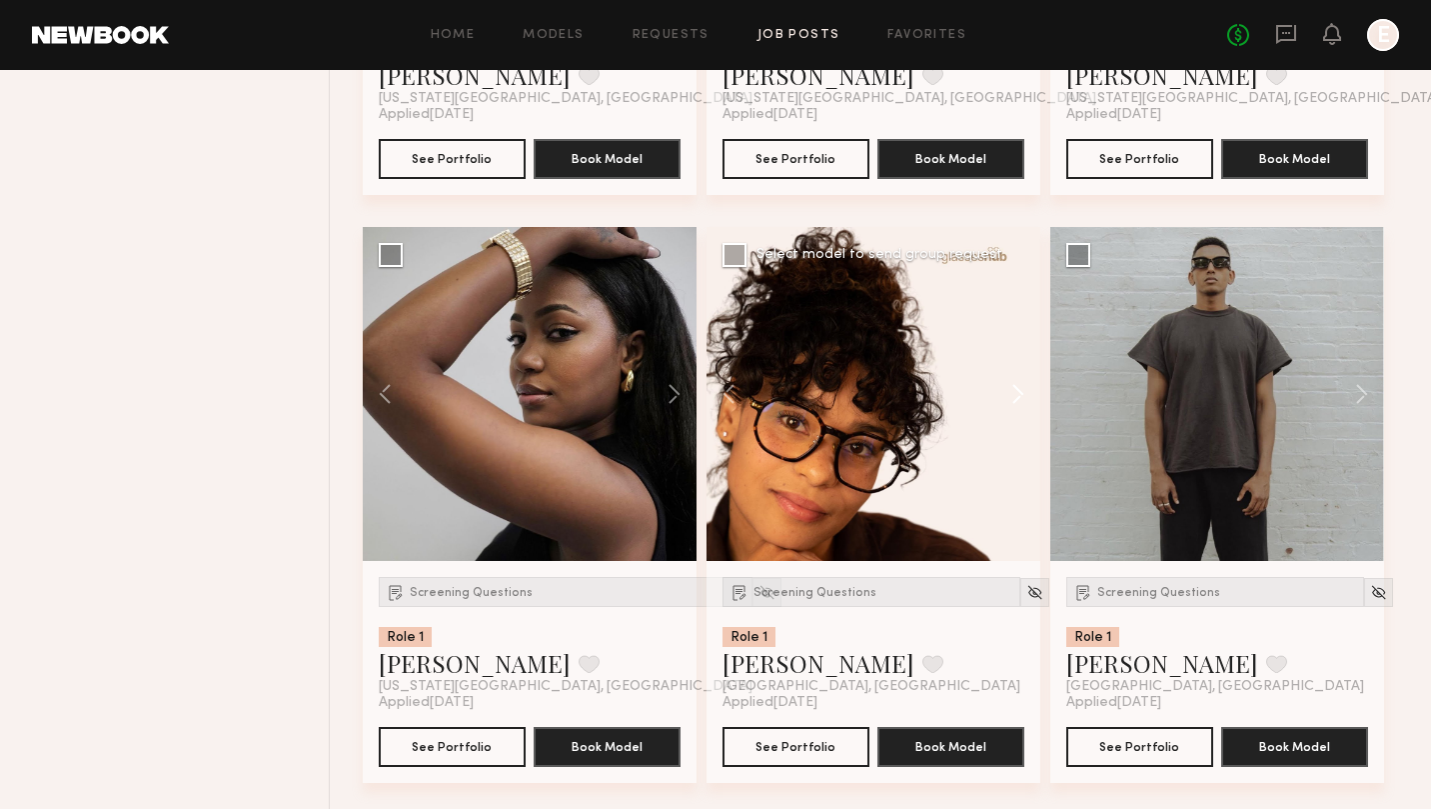
click at [1024, 391] on button at bounding box center [1009, 394] width 64 height 334
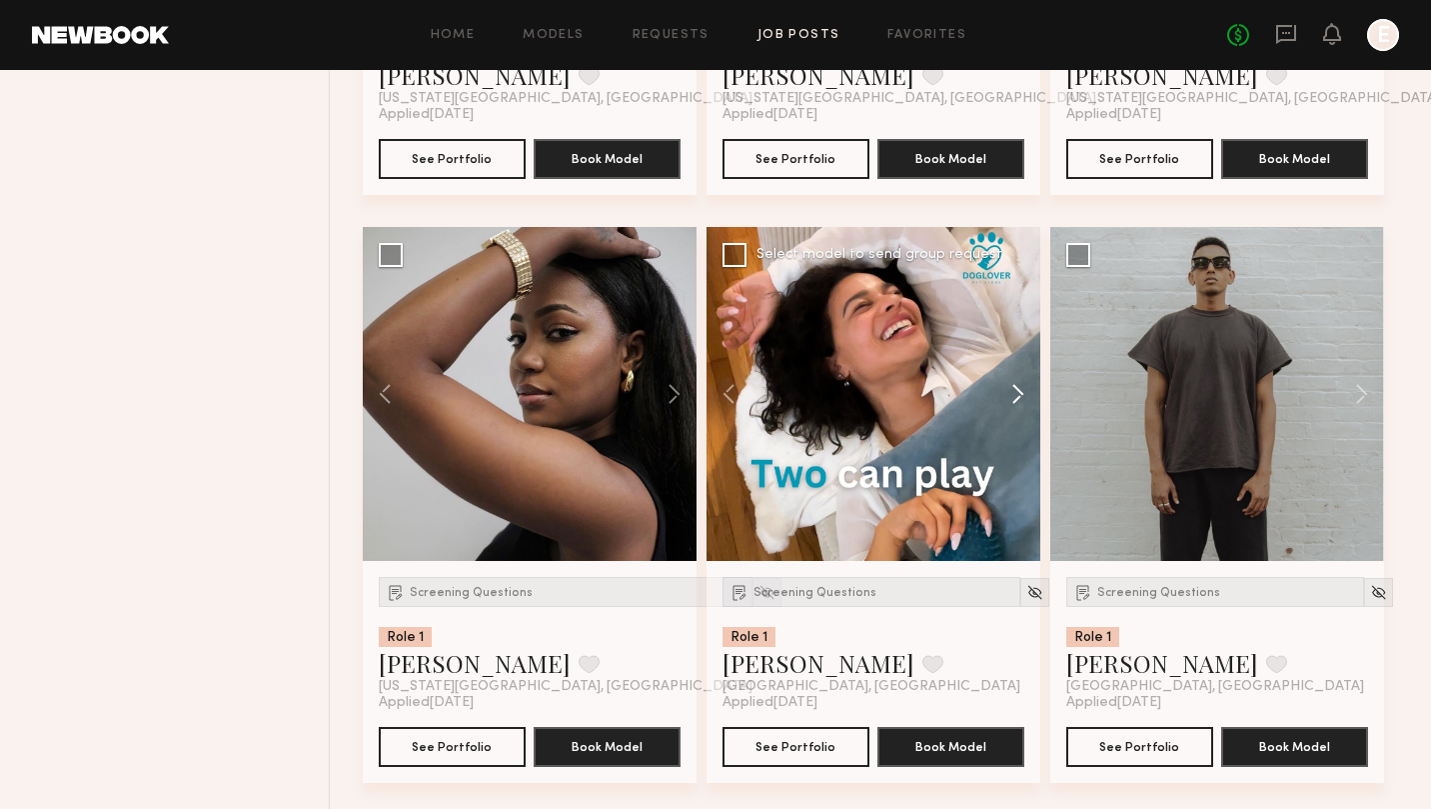
click at [1024, 391] on button at bounding box center [1009, 394] width 64 height 334
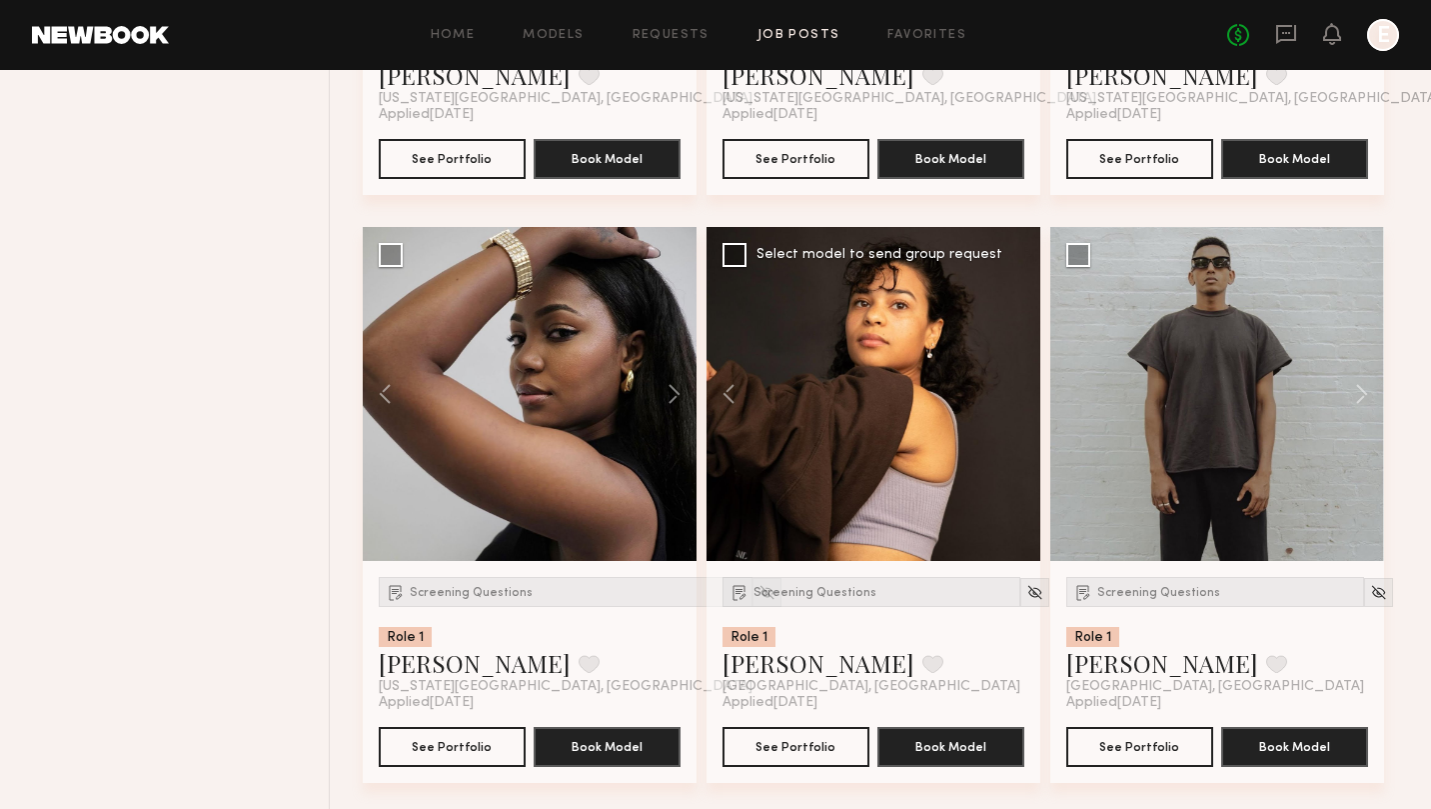
click at [1024, 391] on div at bounding box center [874, 394] width 334 height 334
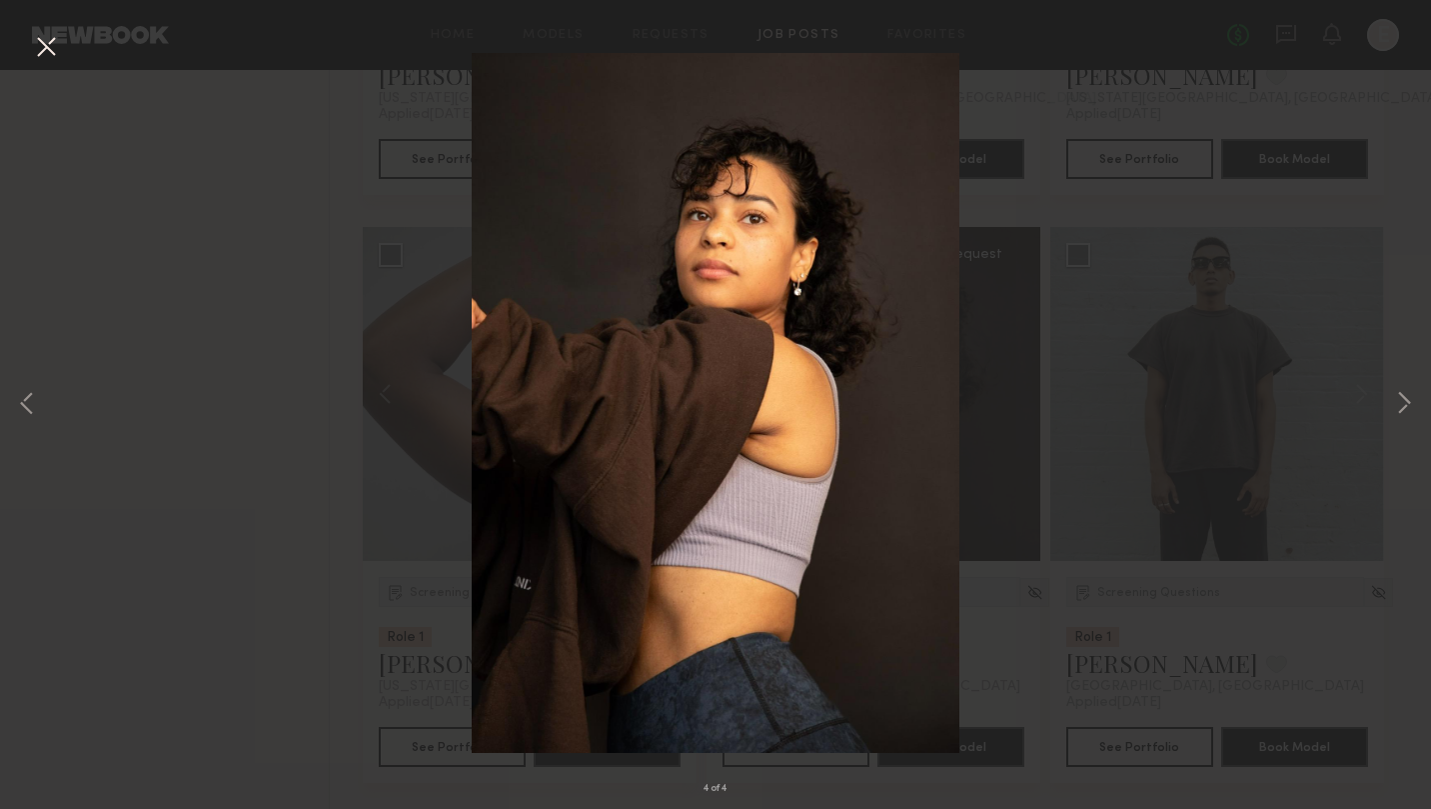
click at [228, 251] on div "4 of 4" at bounding box center [715, 404] width 1431 height 809
click at [45, 45] on button at bounding box center [46, 48] width 32 height 36
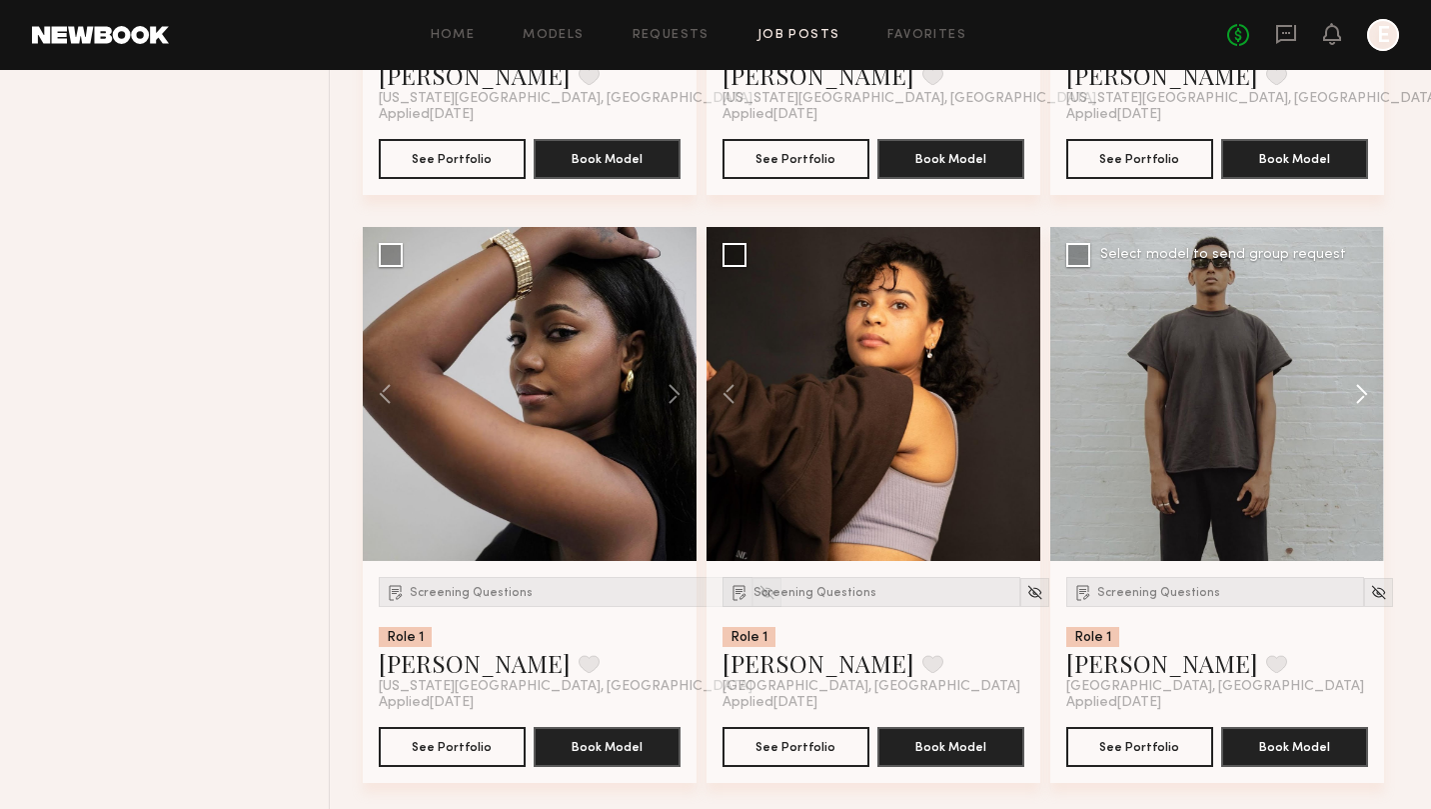
click at [1357, 393] on button at bounding box center [1352, 394] width 64 height 334
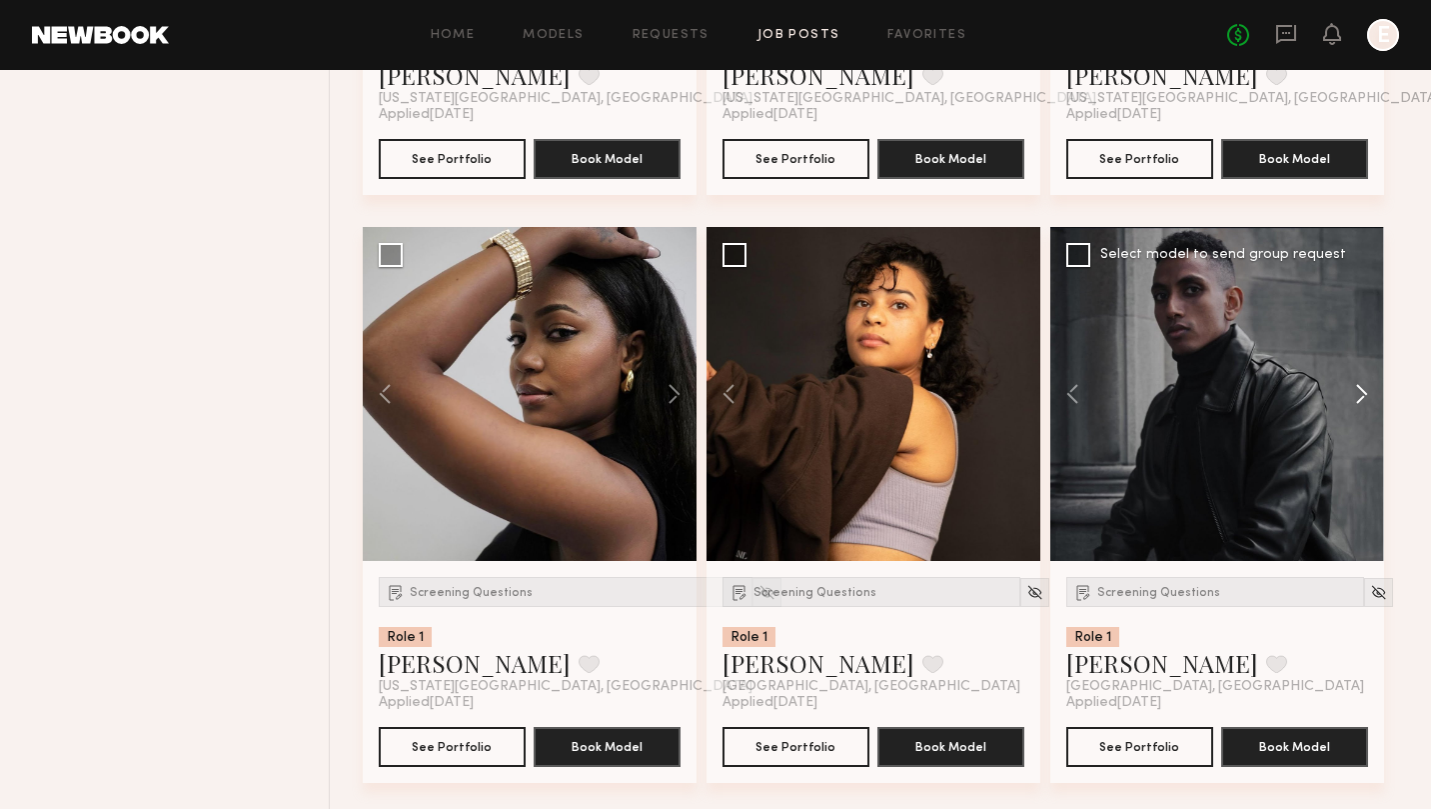
click at [1357, 393] on button at bounding box center [1352, 394] width 64 height 334
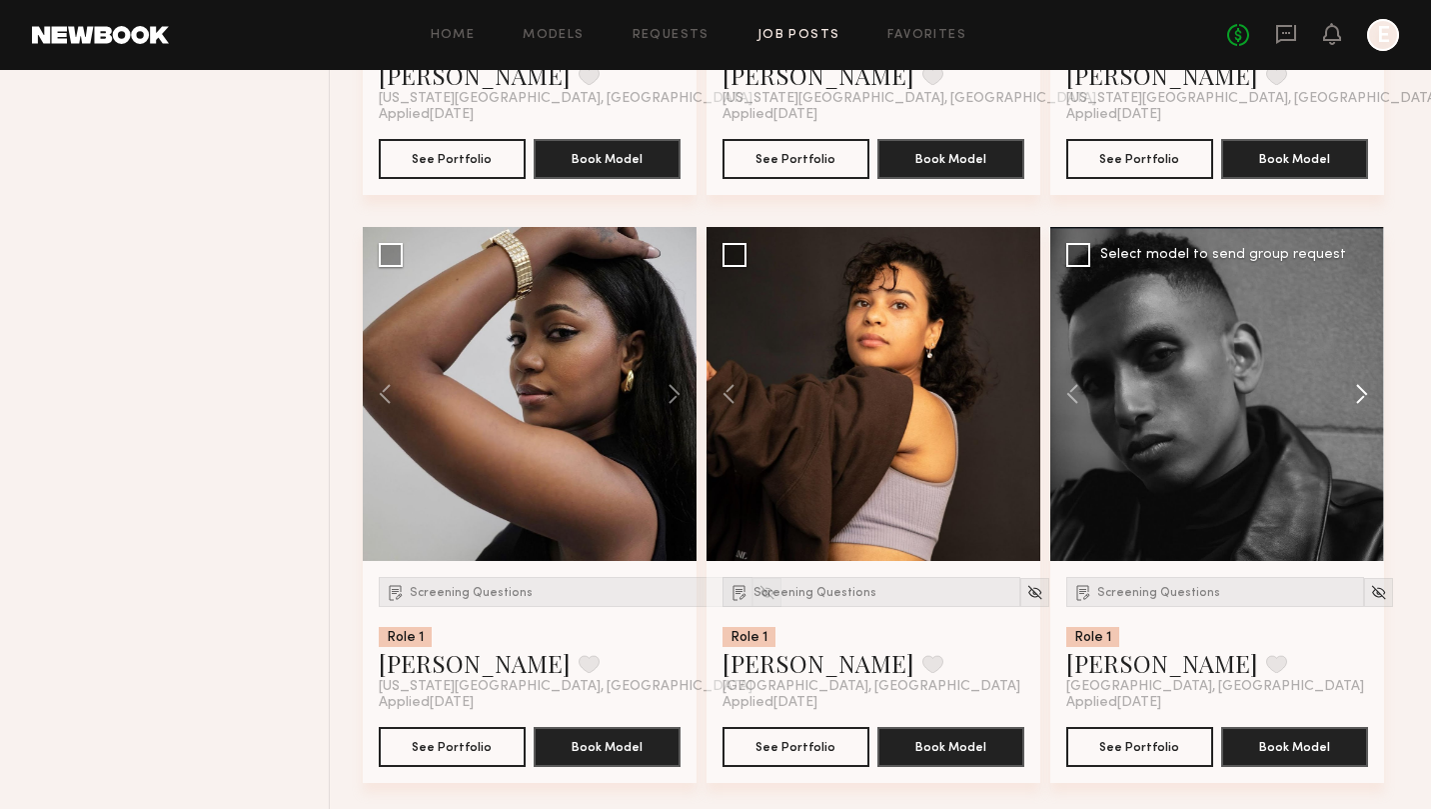
click at [1357, 393] on button at bounding box center [1352, 394] width 64 height 334
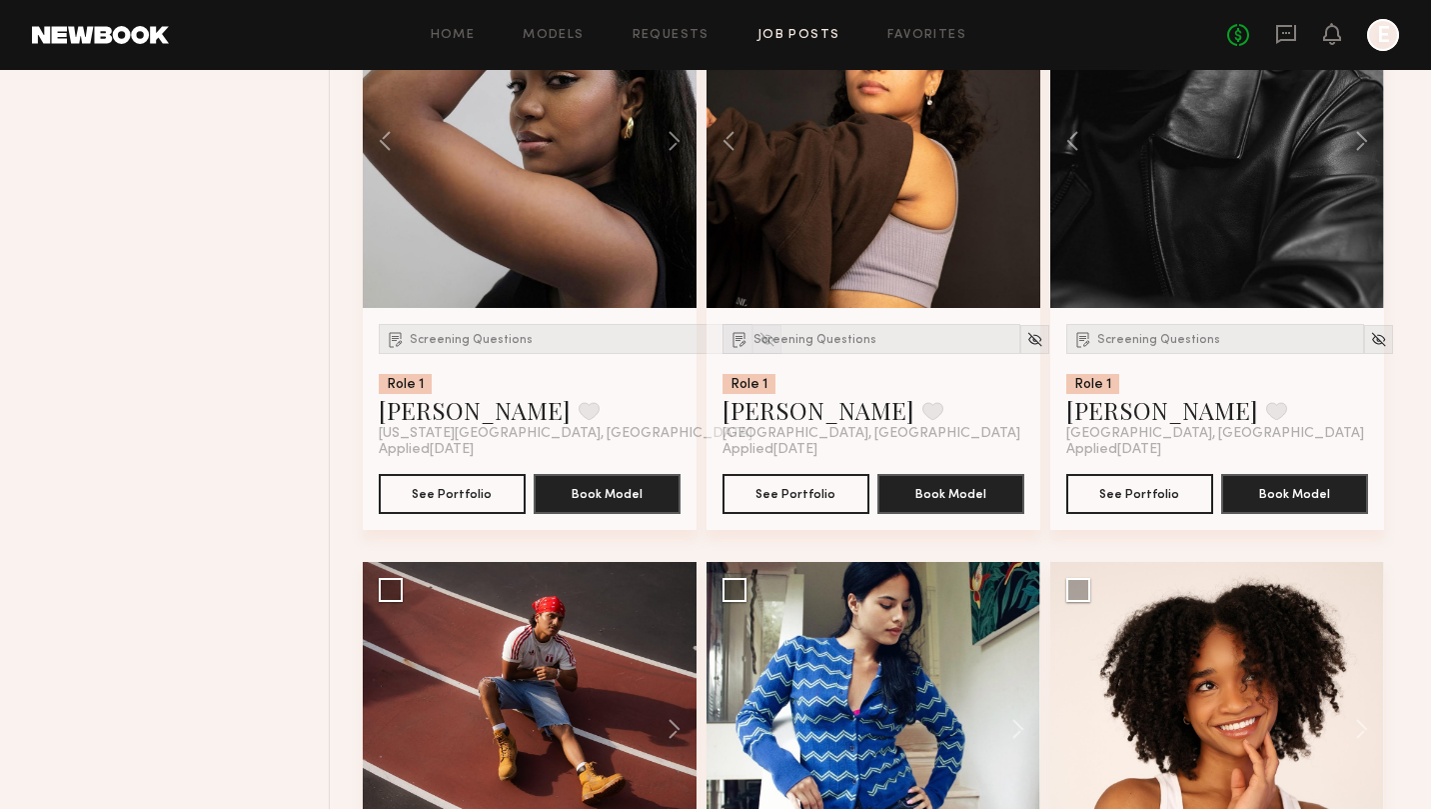
scroll to position [2451, 0]
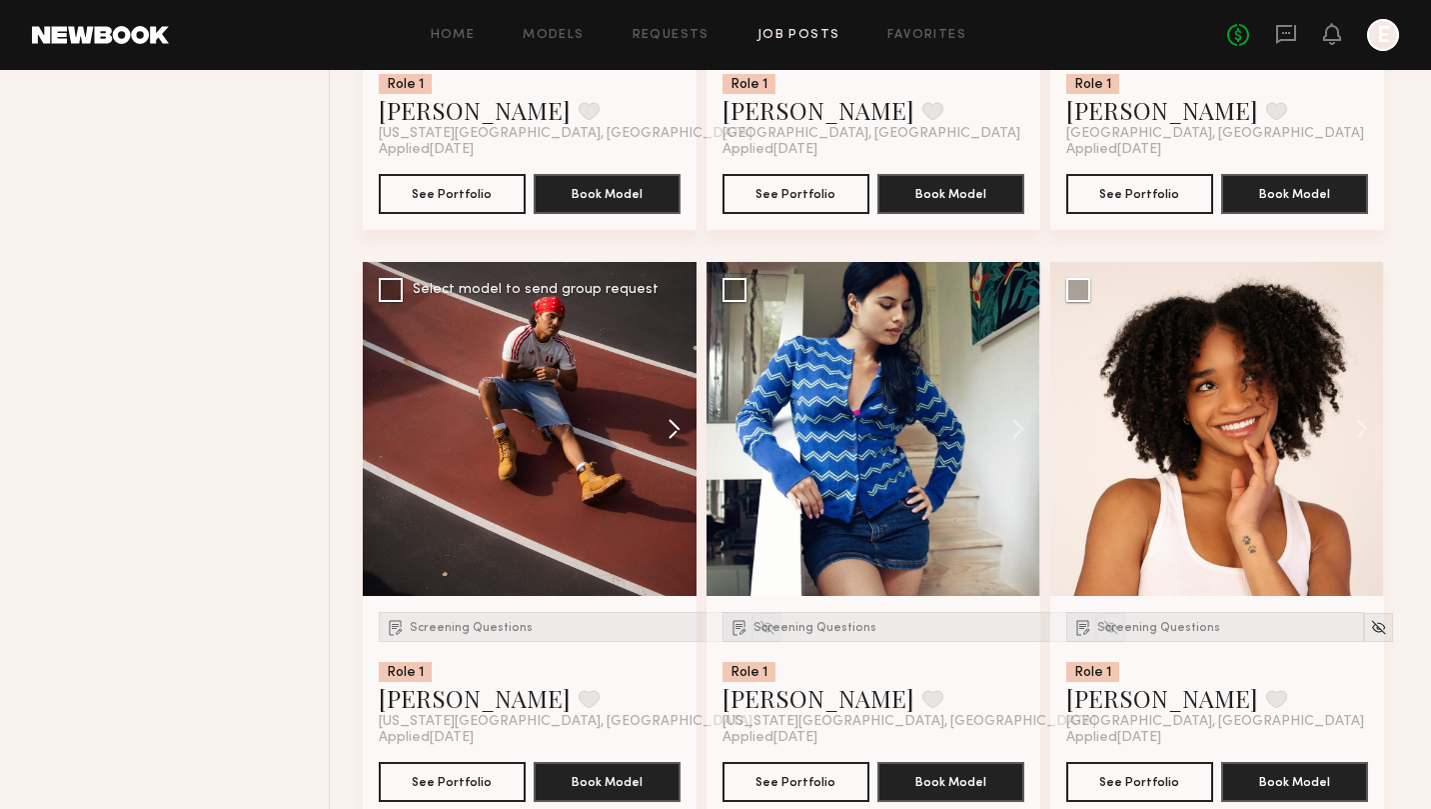
click at [678, 431] on button at bounding box center [665, 429] width 64 height 334
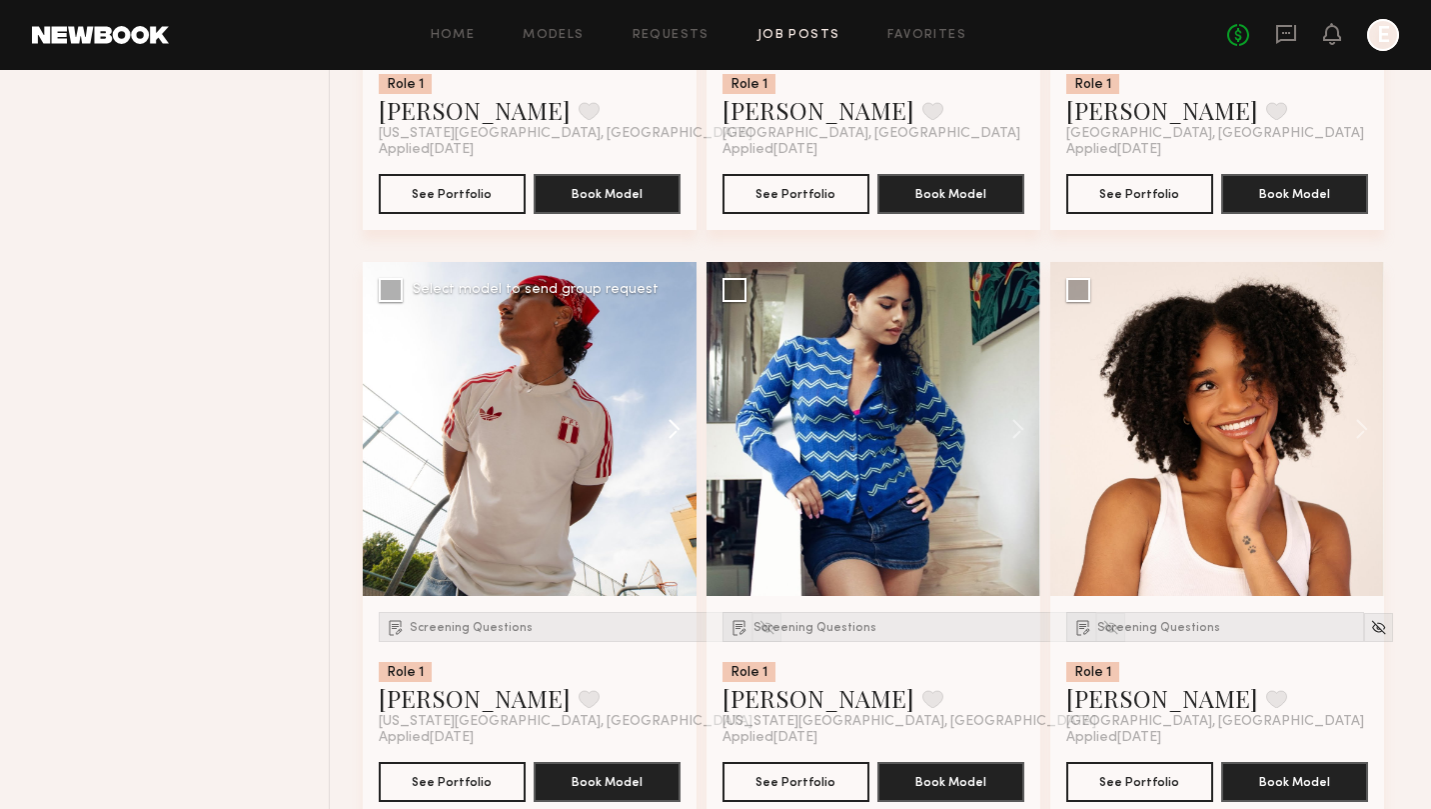
click at [678, 431] on button at bounding box center [665, 429] width 64 height 334
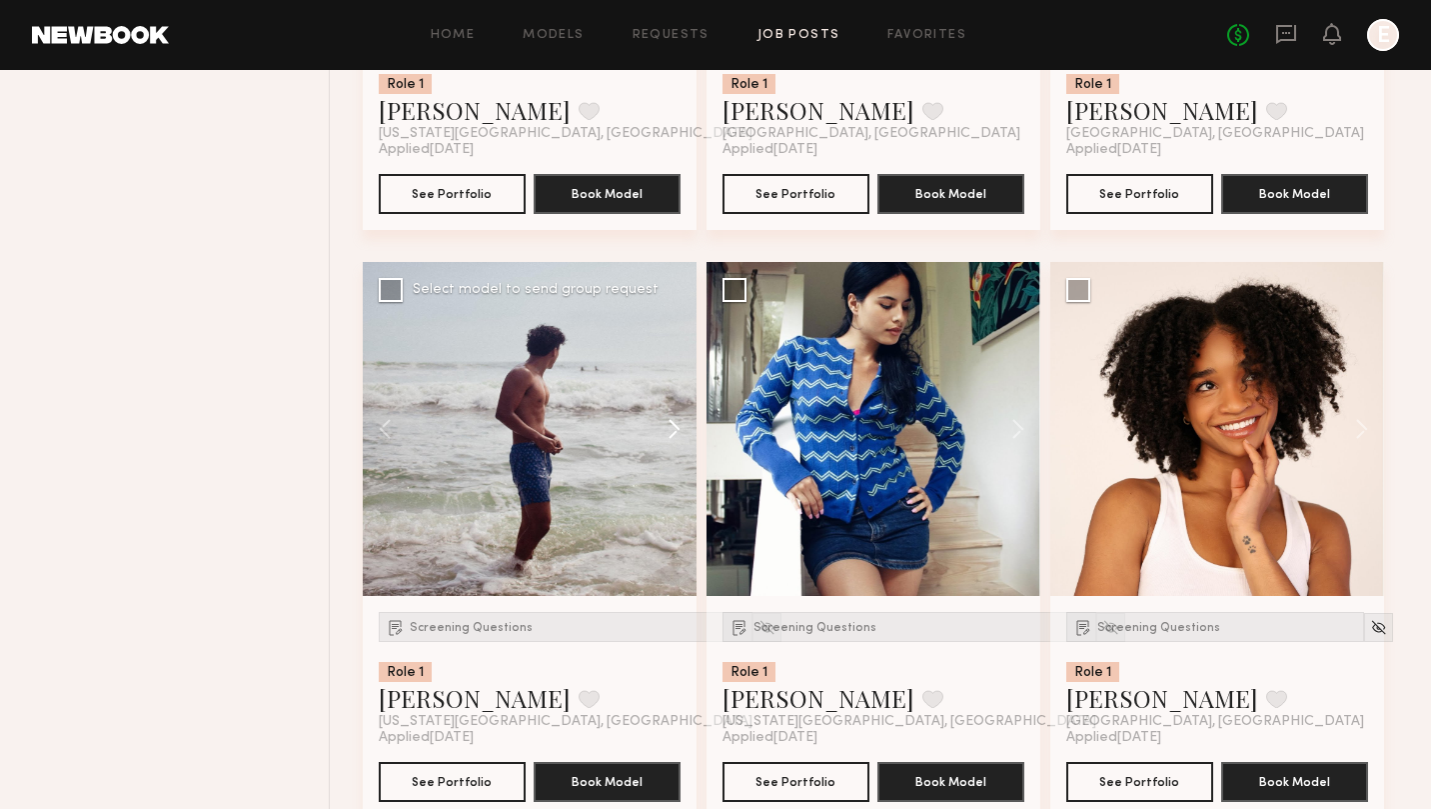
click at [678, 431] on button at bounding box center [665, 429] width 64 height 334
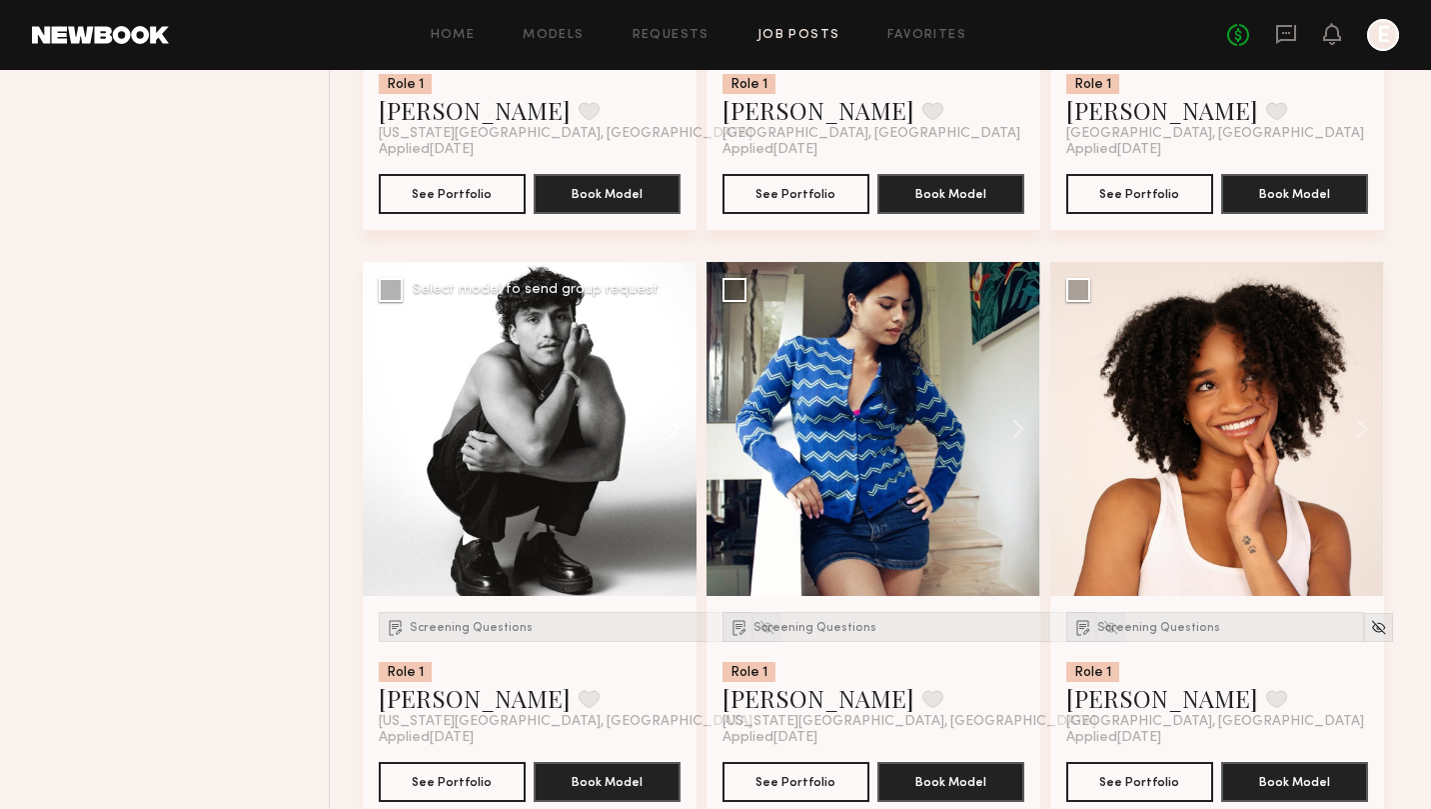
click at [678, 431] on button at bounding box center [665, 429] width 64 height 334
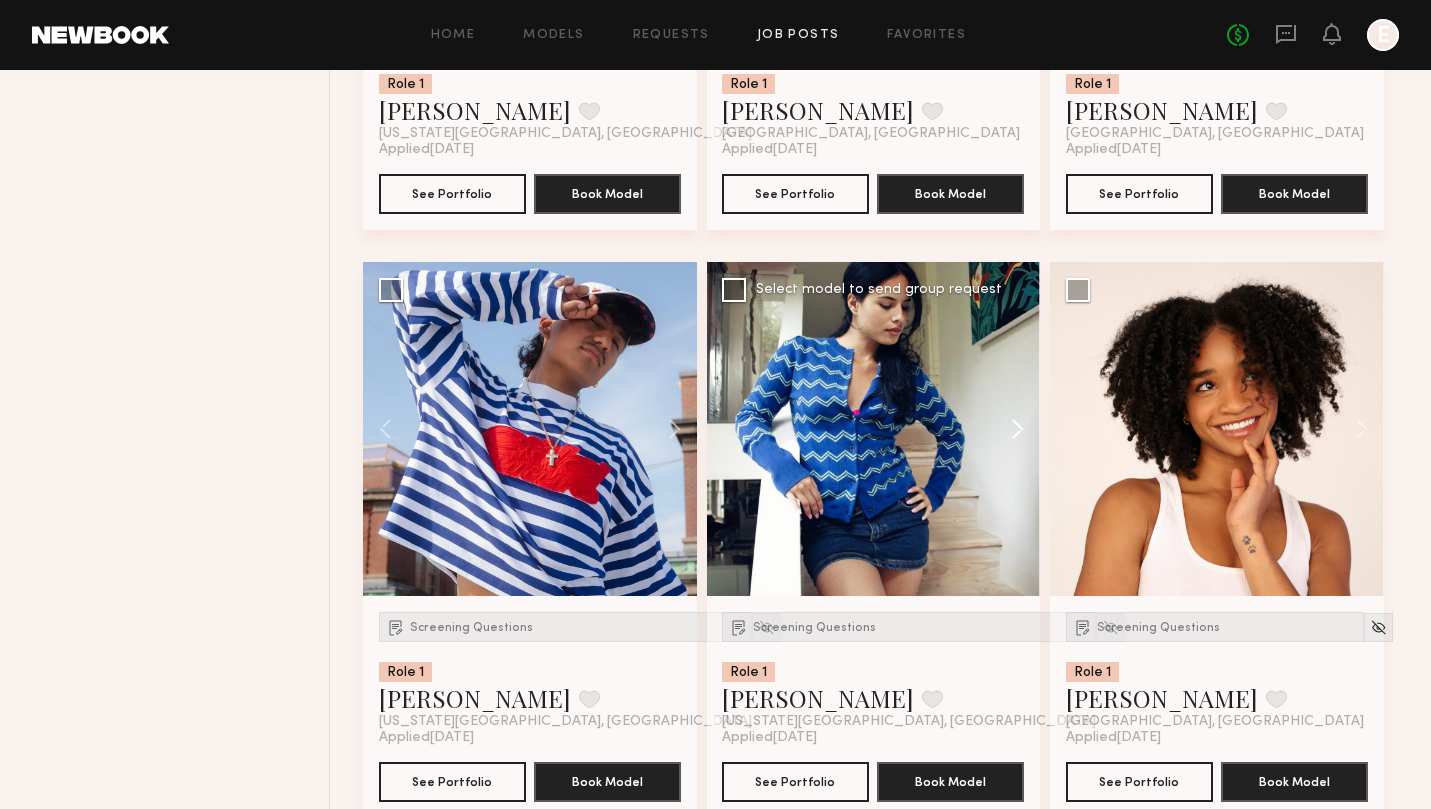
click at [1013, 431] on button at bounding box center [1009, 429] width 64 height 334
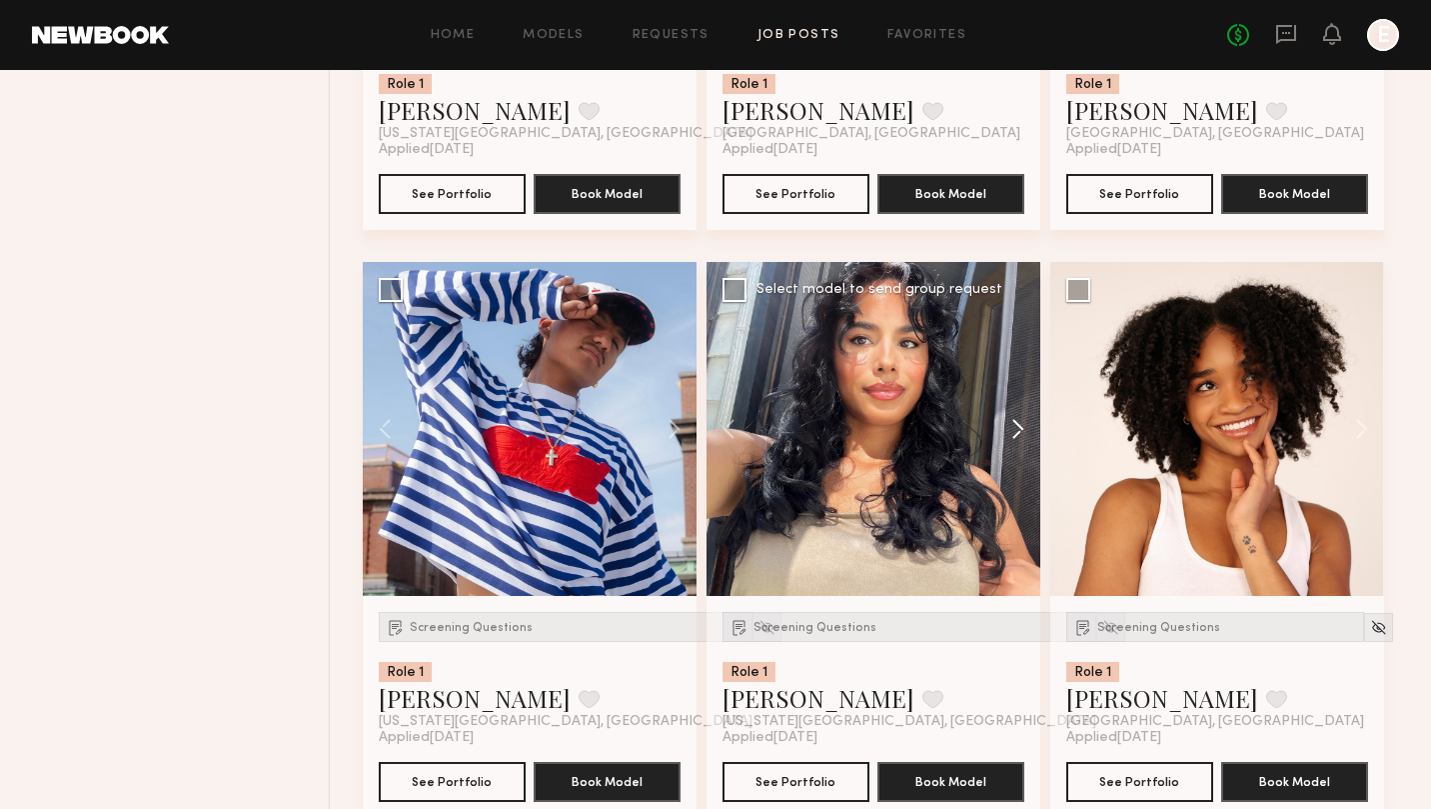
click at [1013, 431] on button at bounding box center [1009, 429] width 64 height 334
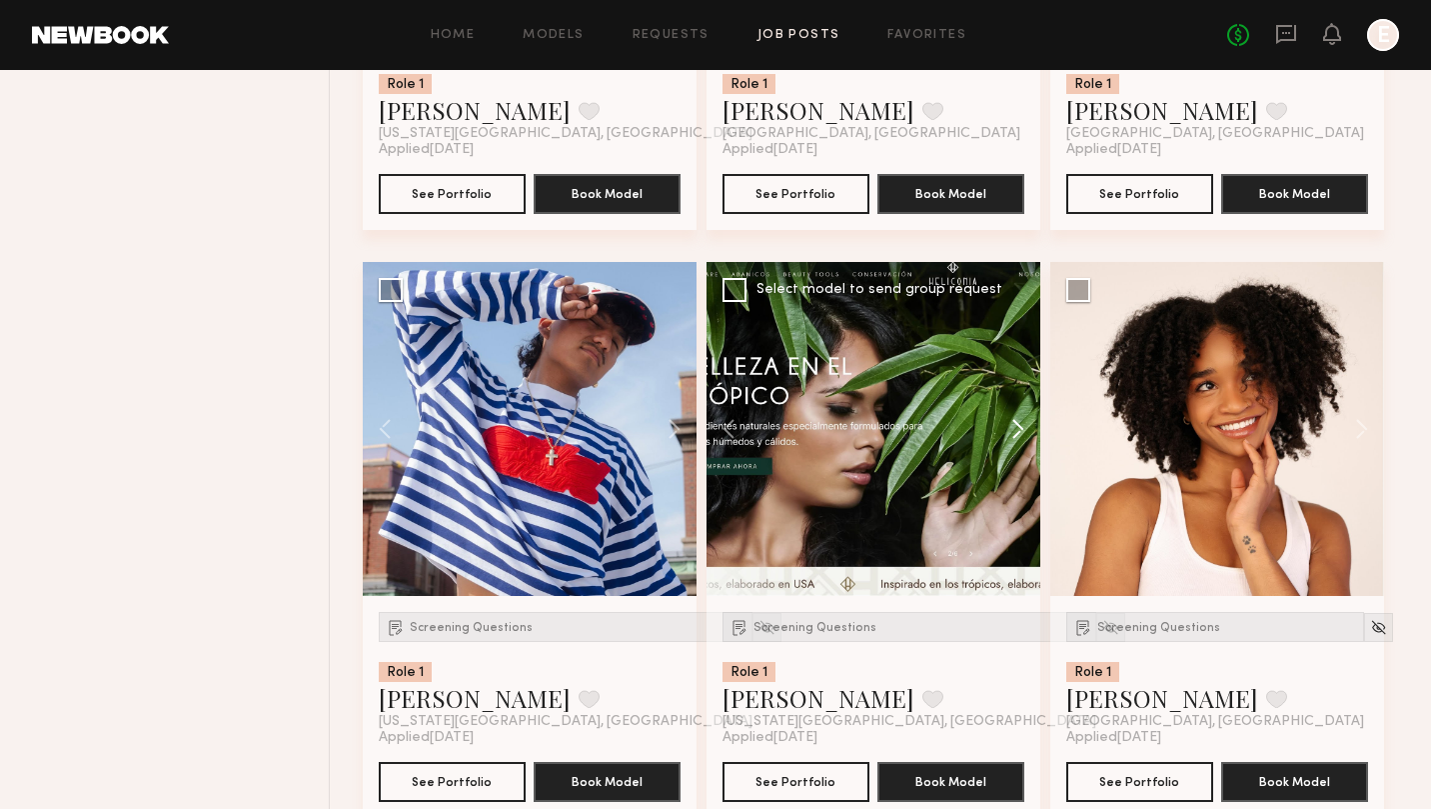
click at [1013, 431] on button at bounding box center [1009, 429] width 64 height 334
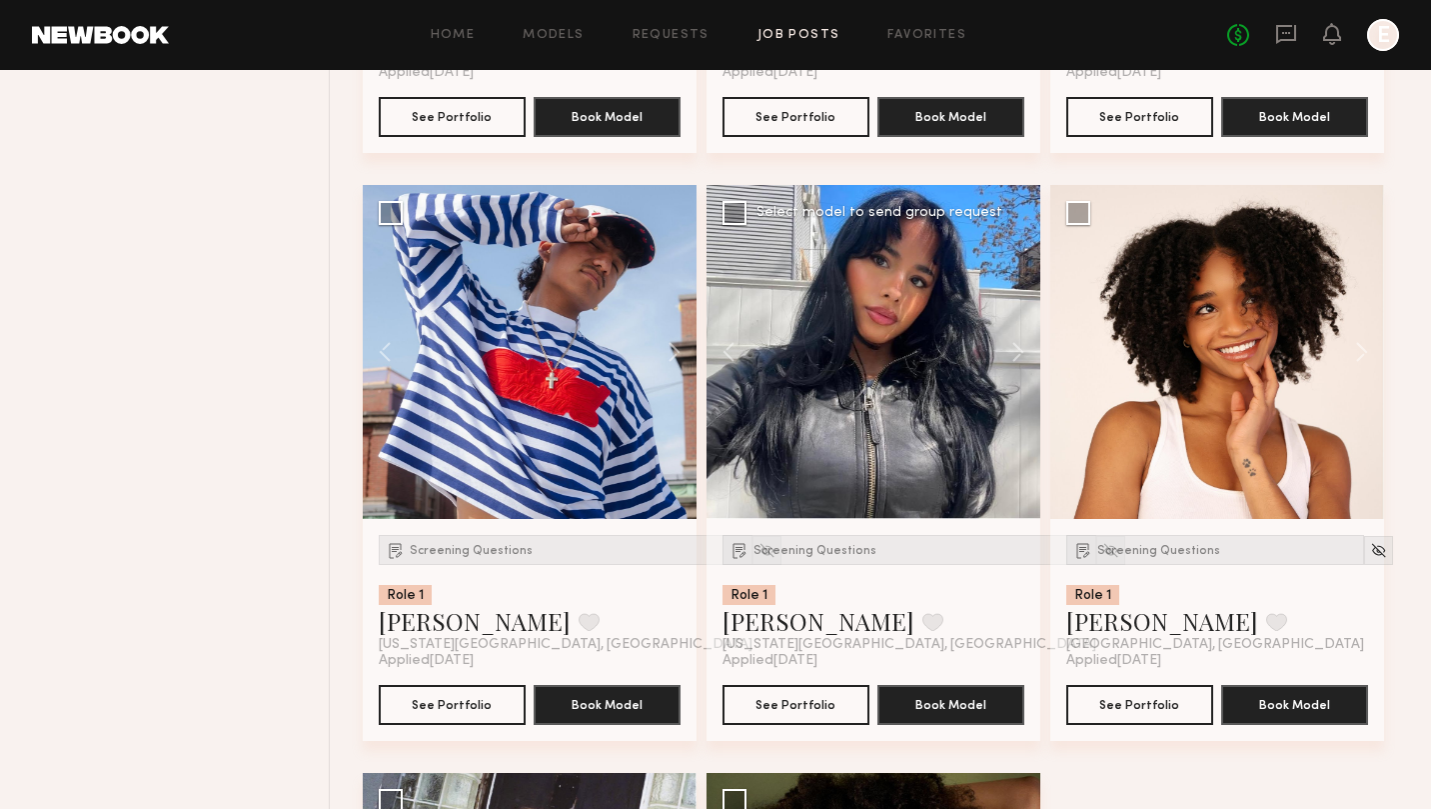
scroll to position [2555, 0]
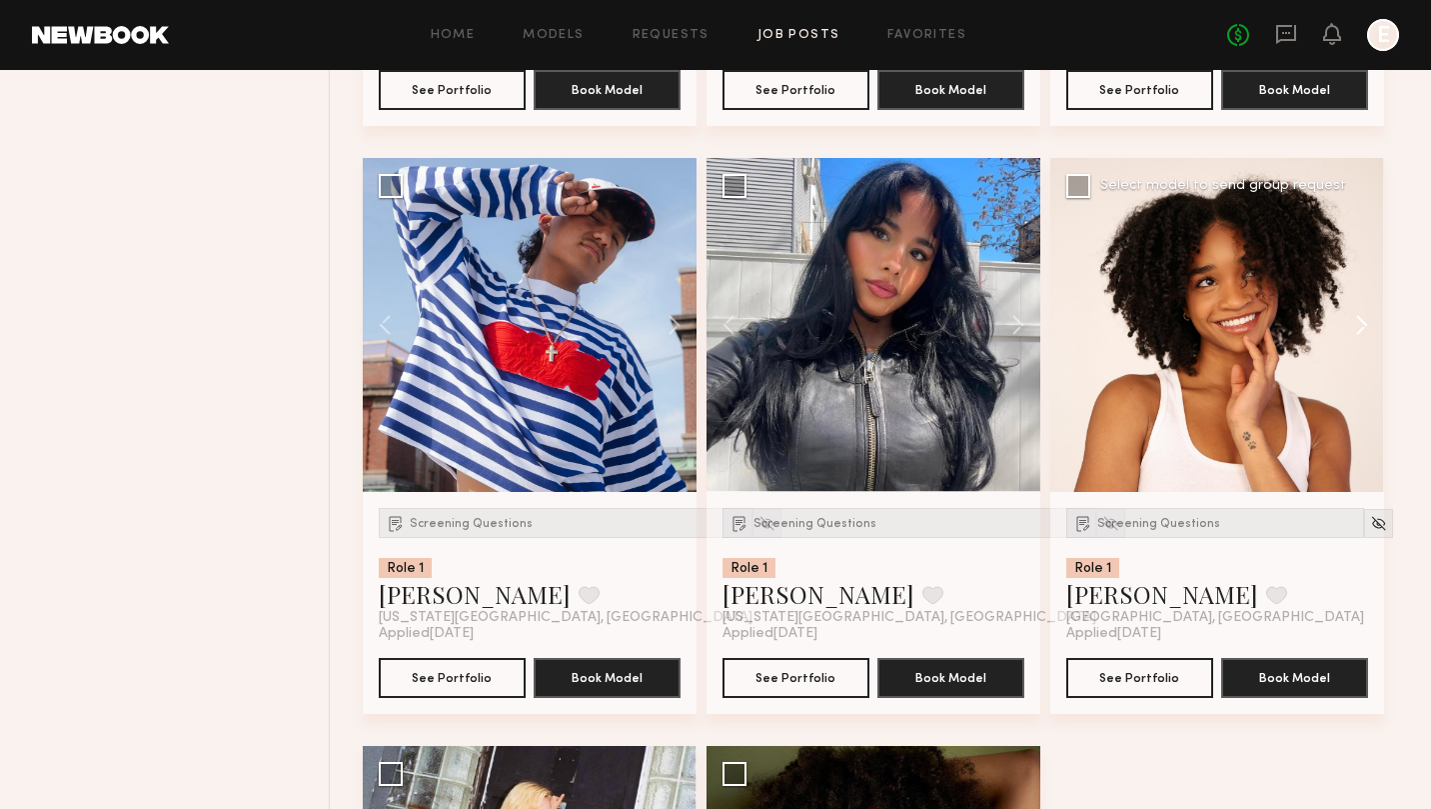
click at [1362, 333] on button at bounding box center [1352, 325] width 64 height 334
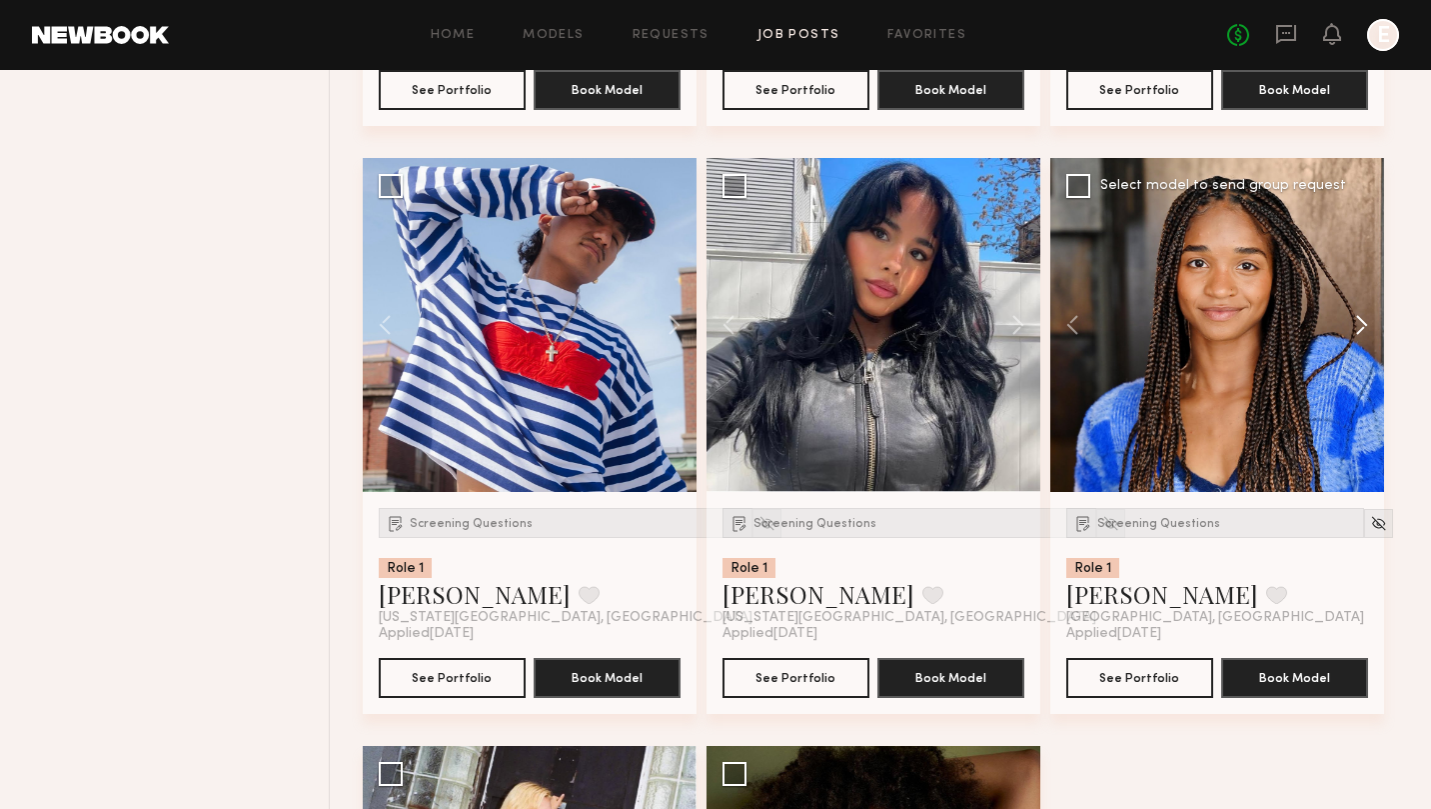
click at [1362, 333] on button at bounding box center [1352, 325] width 64 height 334
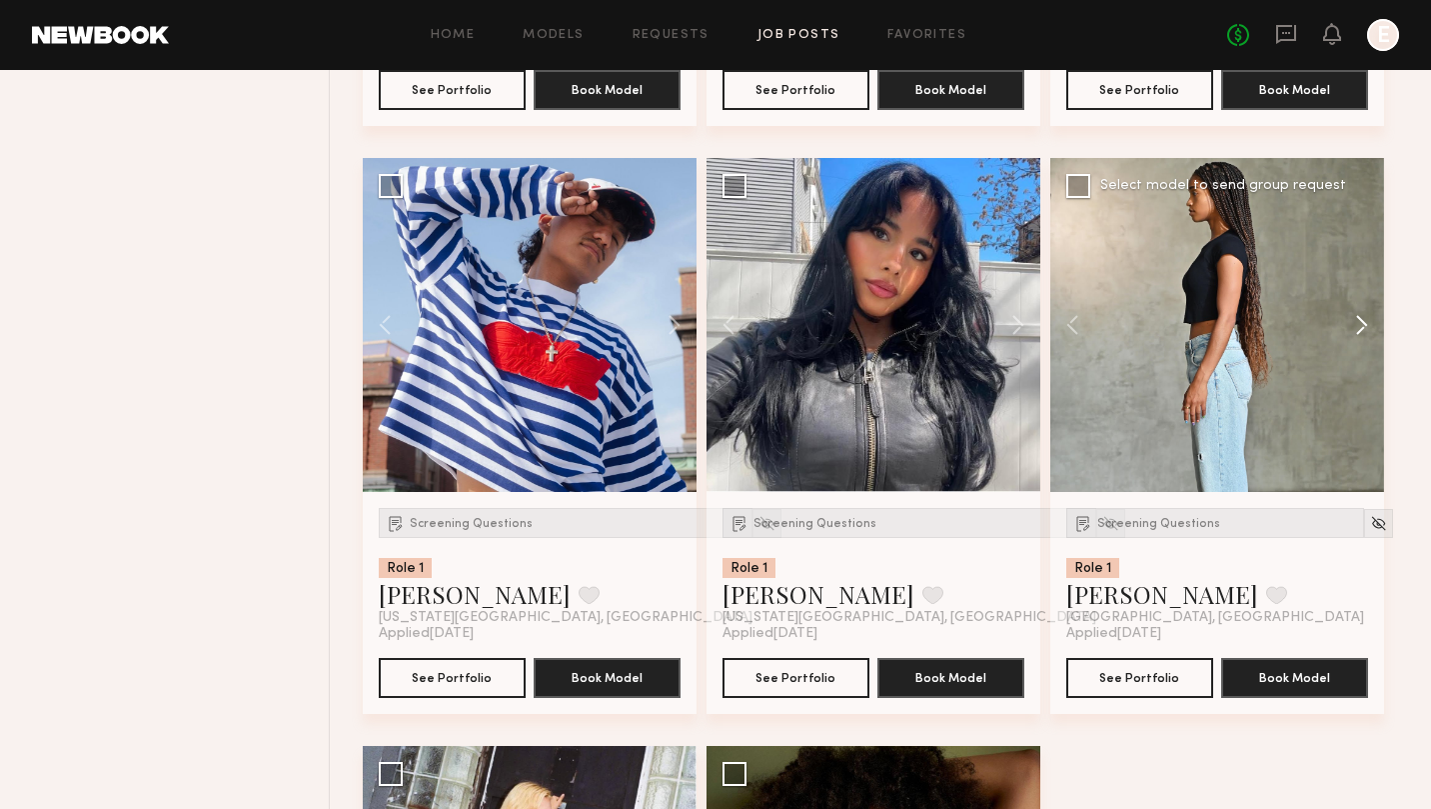
click at [1362, 333] on button at bounding box center [1352, 325] width 64 height 334
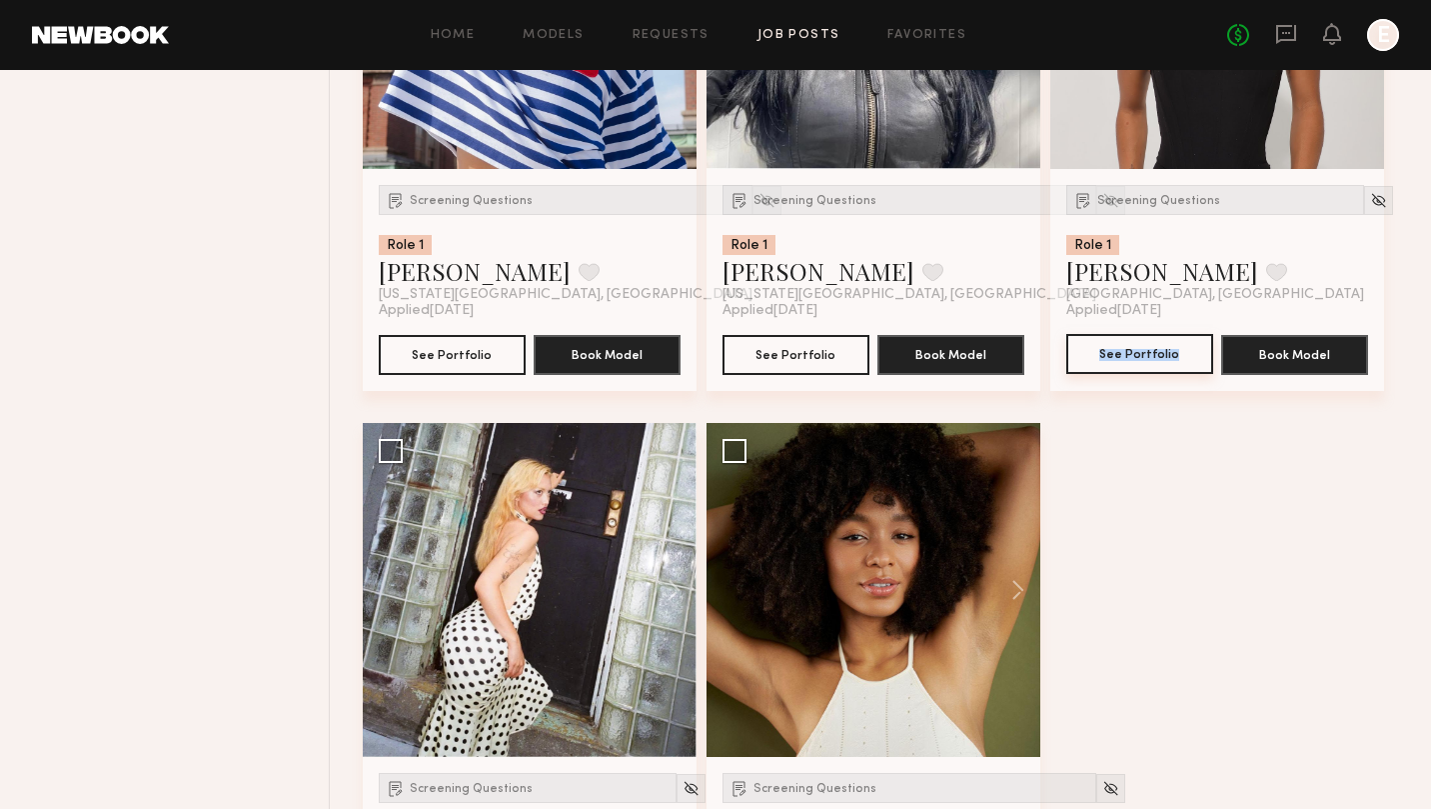
scroll to position [2962, 0]
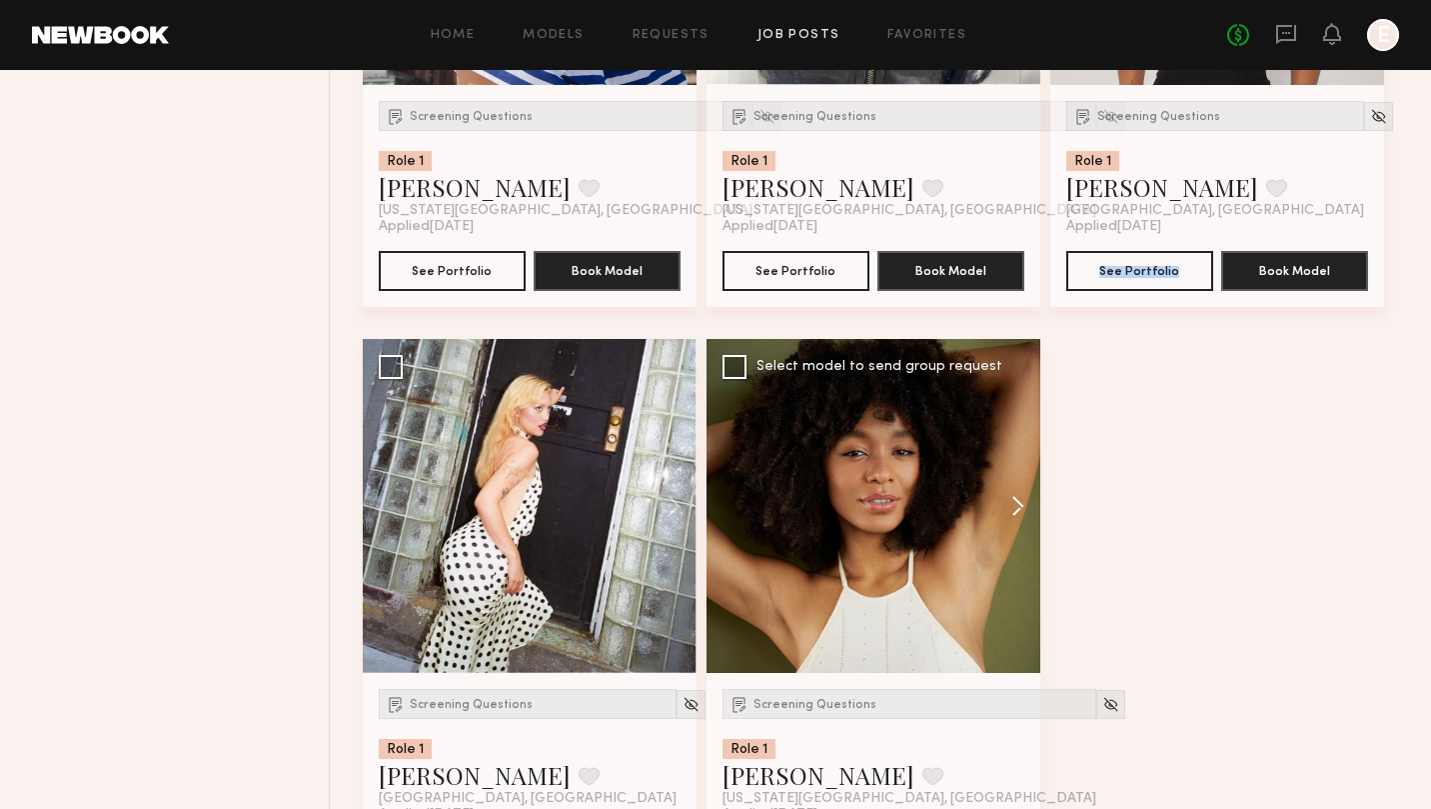
click at [1019, 508] on button at bounding box center [1009, 506] width 64 height 334
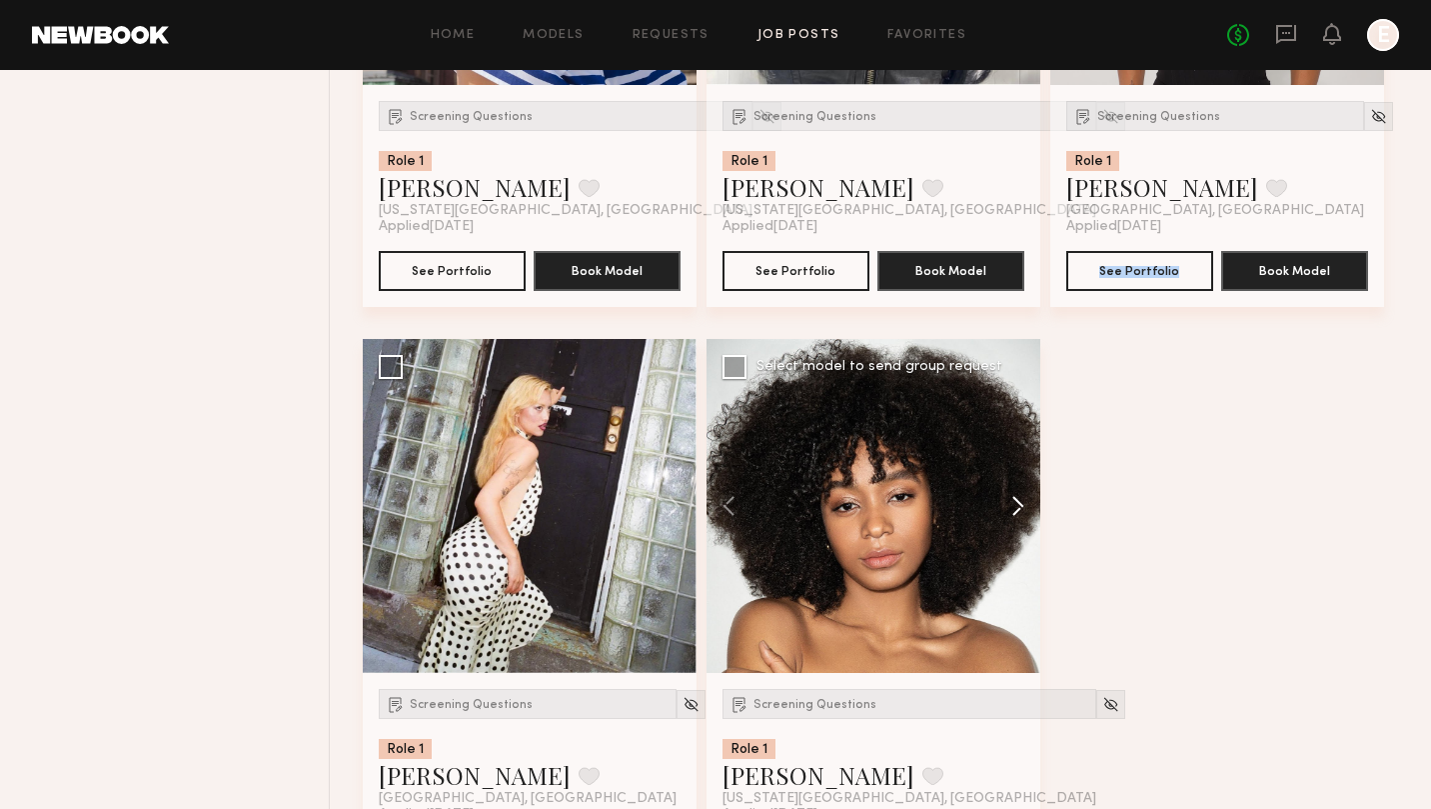
click at [1019, 508] on button at bounding box center [1009, 506] width 64 height 334
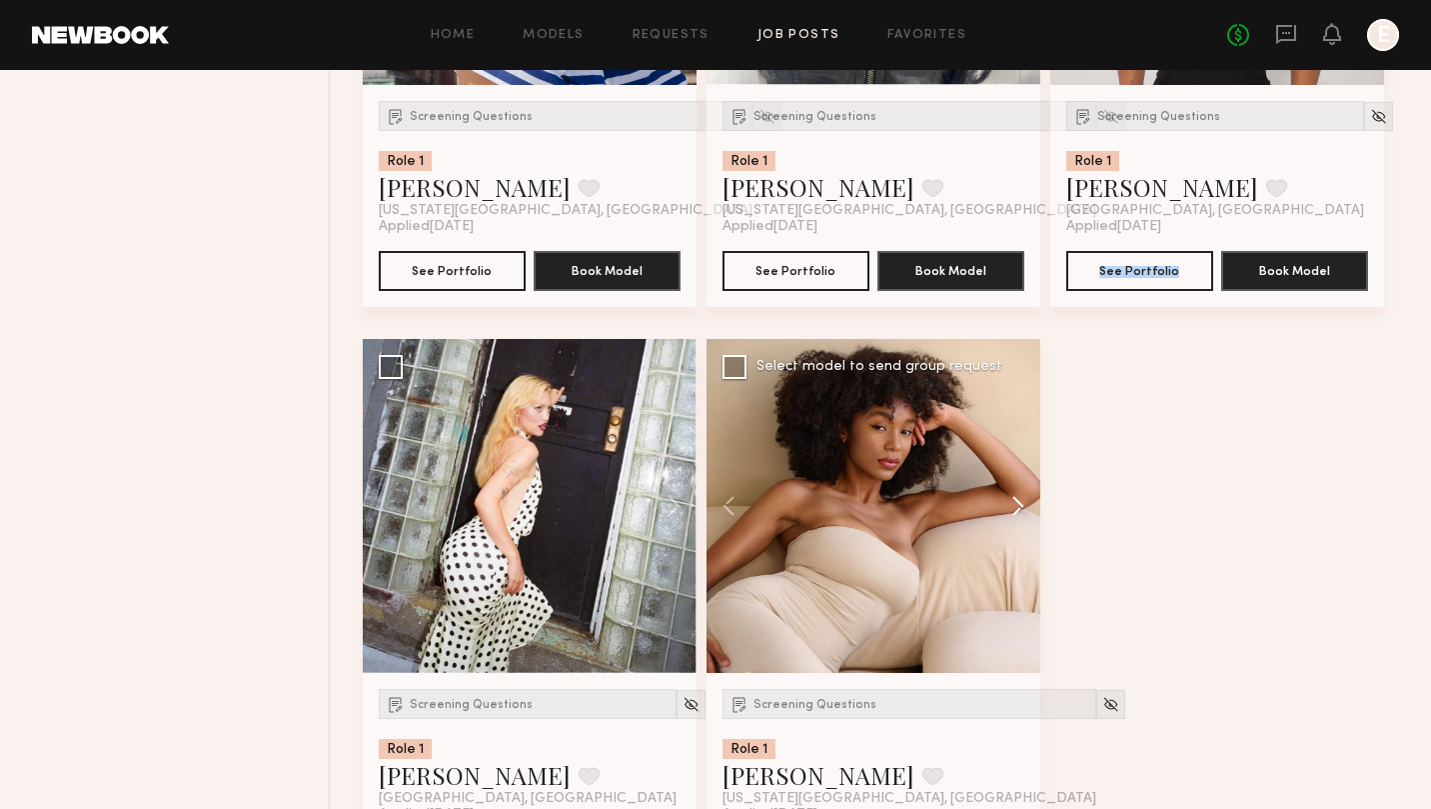
click at [1019, 508] on button at bounding box center [1009, 506] width 64 height 334
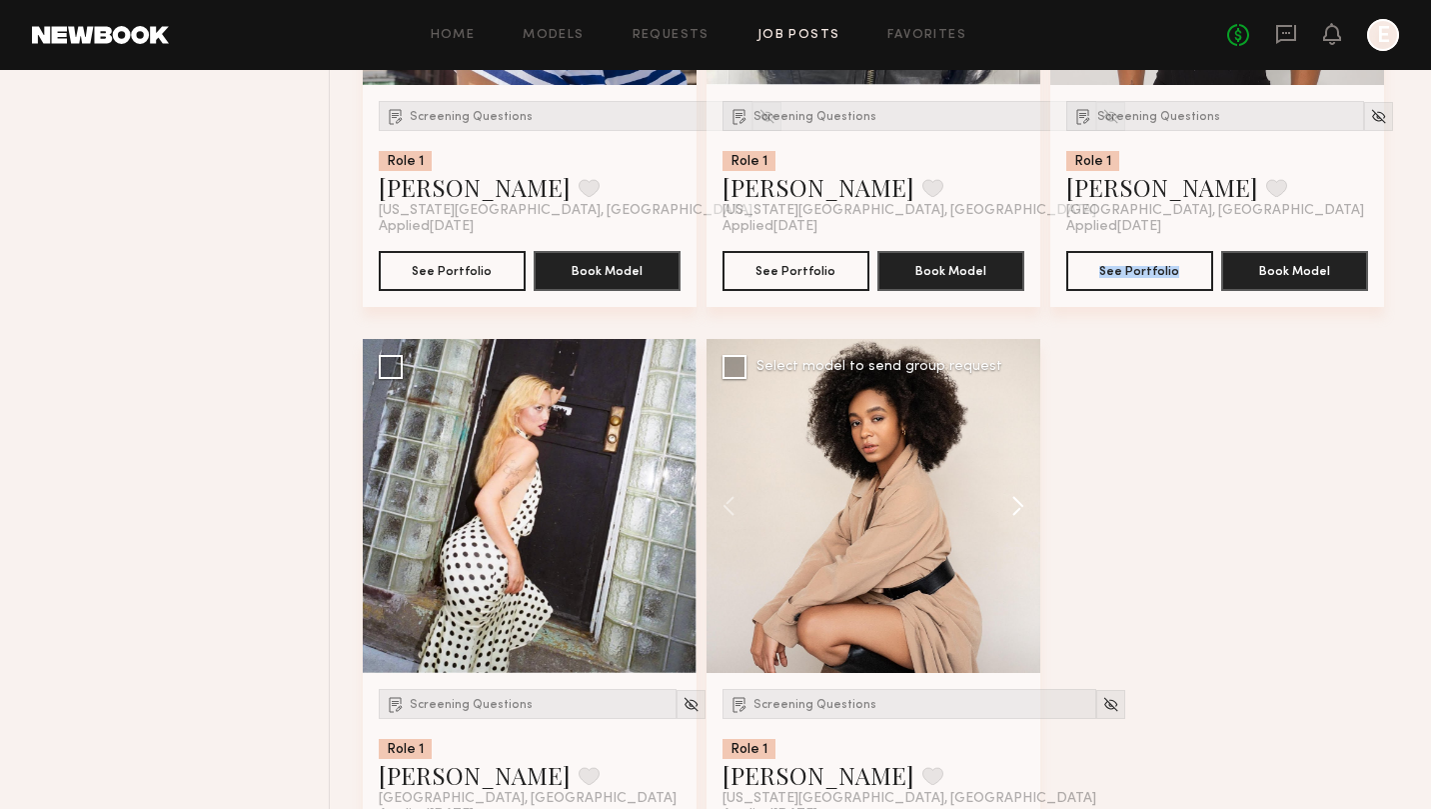
click at [1019, 508] on button at bounding box center [1009, 506] width 64 height 334
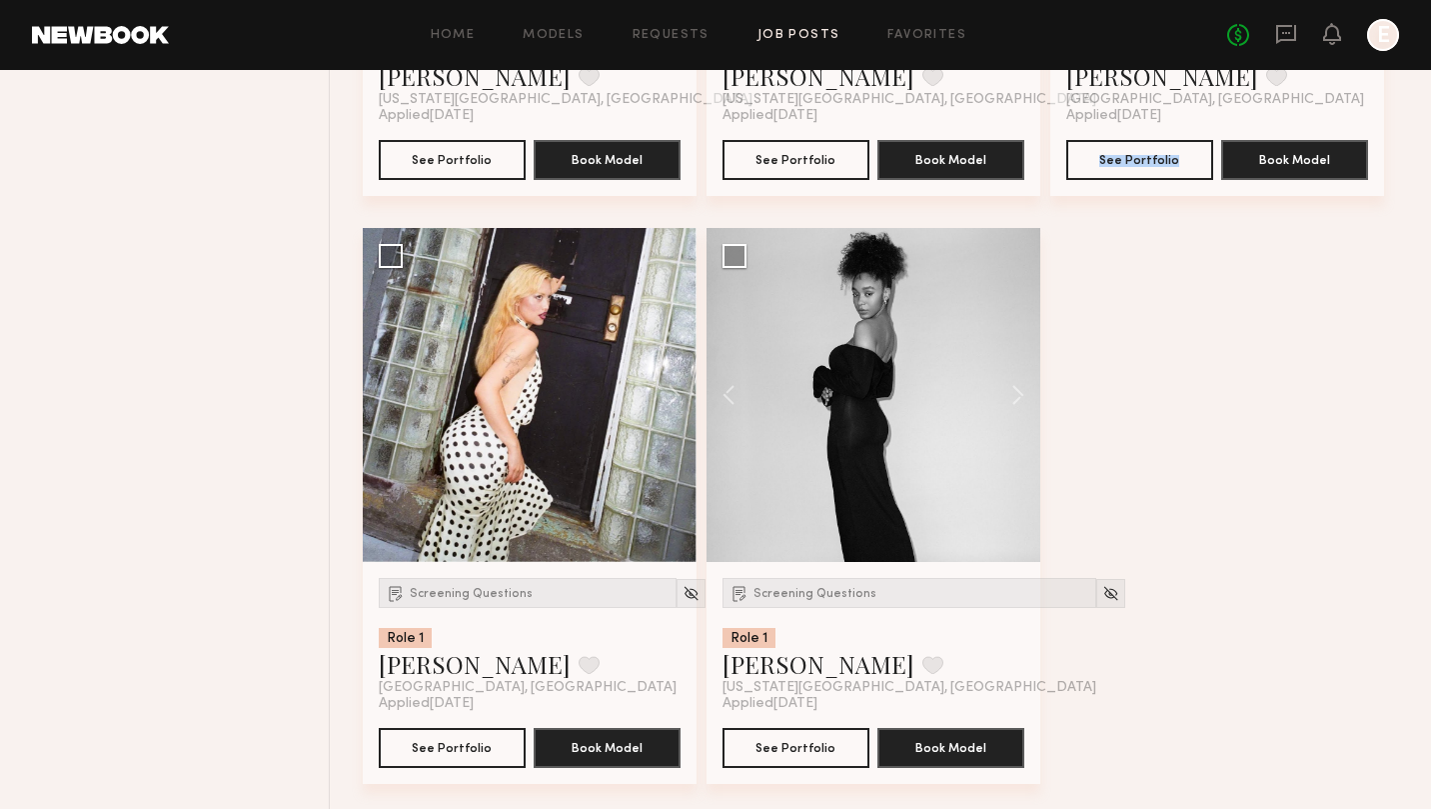
scroll to position [3078, 0]
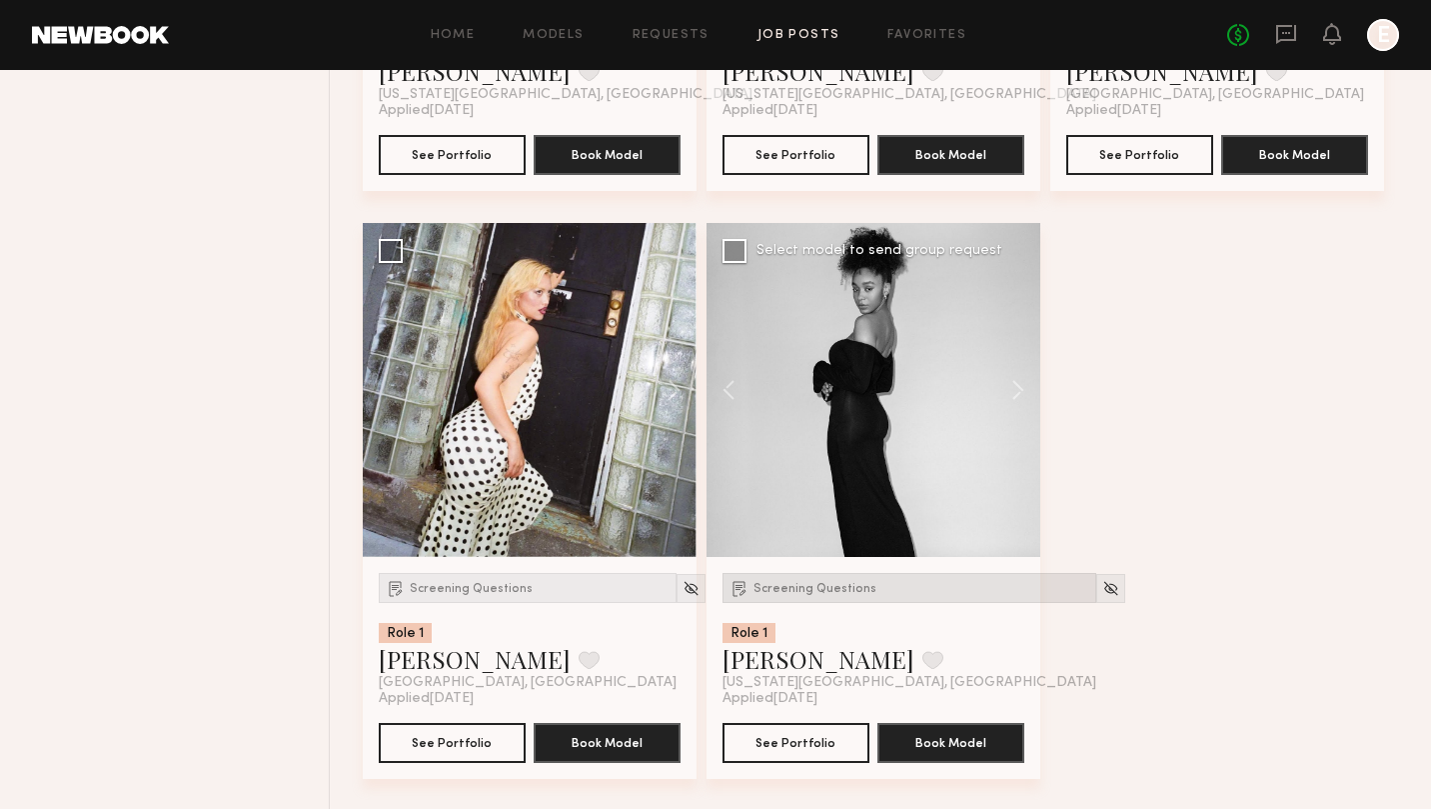
click at [833, 576] on div "Screening Questions" at bounding box center [910, 588] width 374 height 30
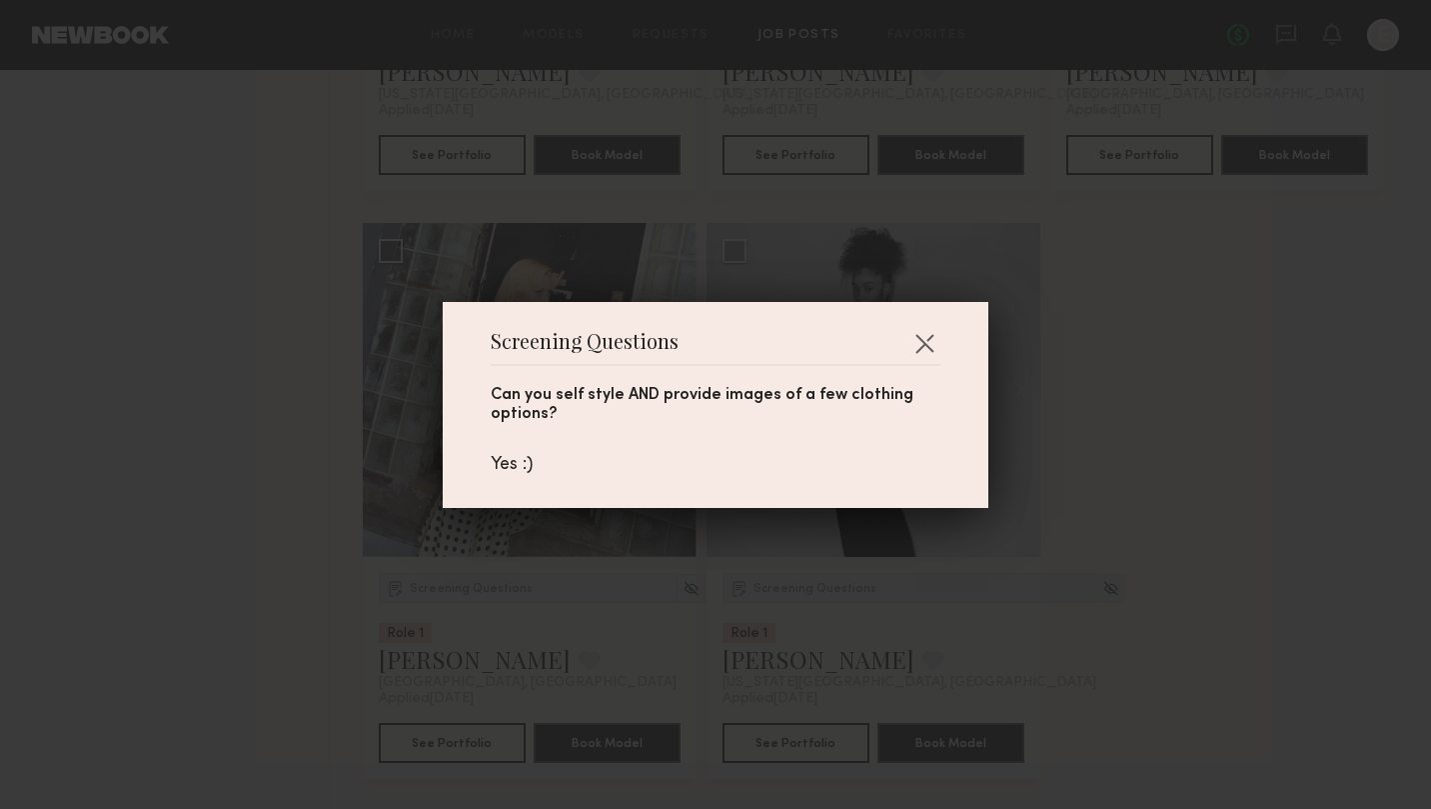
click at [1180, 391] on div "Screening Questions Can you self style AND provide images of a few clothing opt…" at bounding box center [715, 404] width 1431 height 809
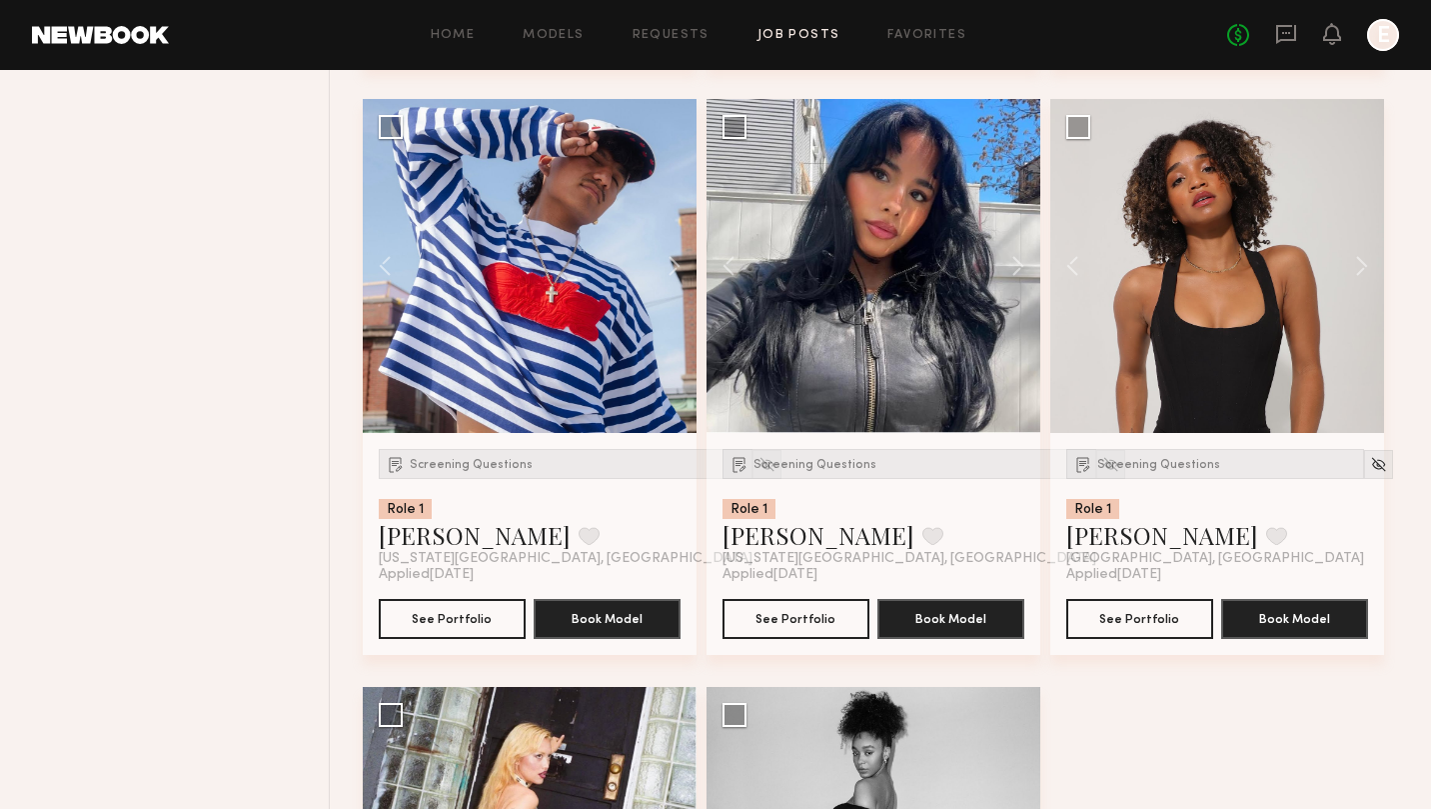
scroll to position [2609, 0]
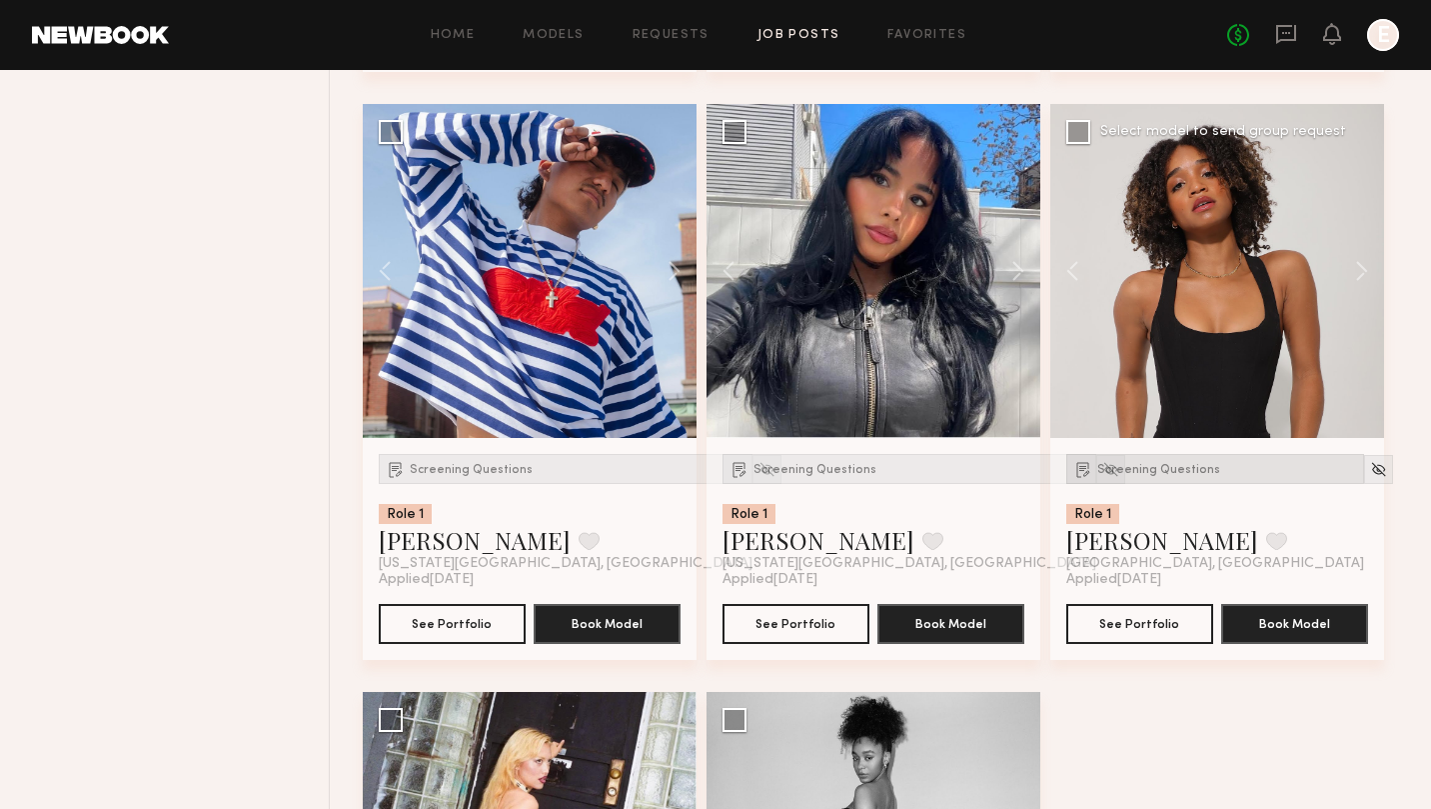
click at [1126, 473] on span "Screening Questions" at bounding box center [1158, 470] width 123 height 12
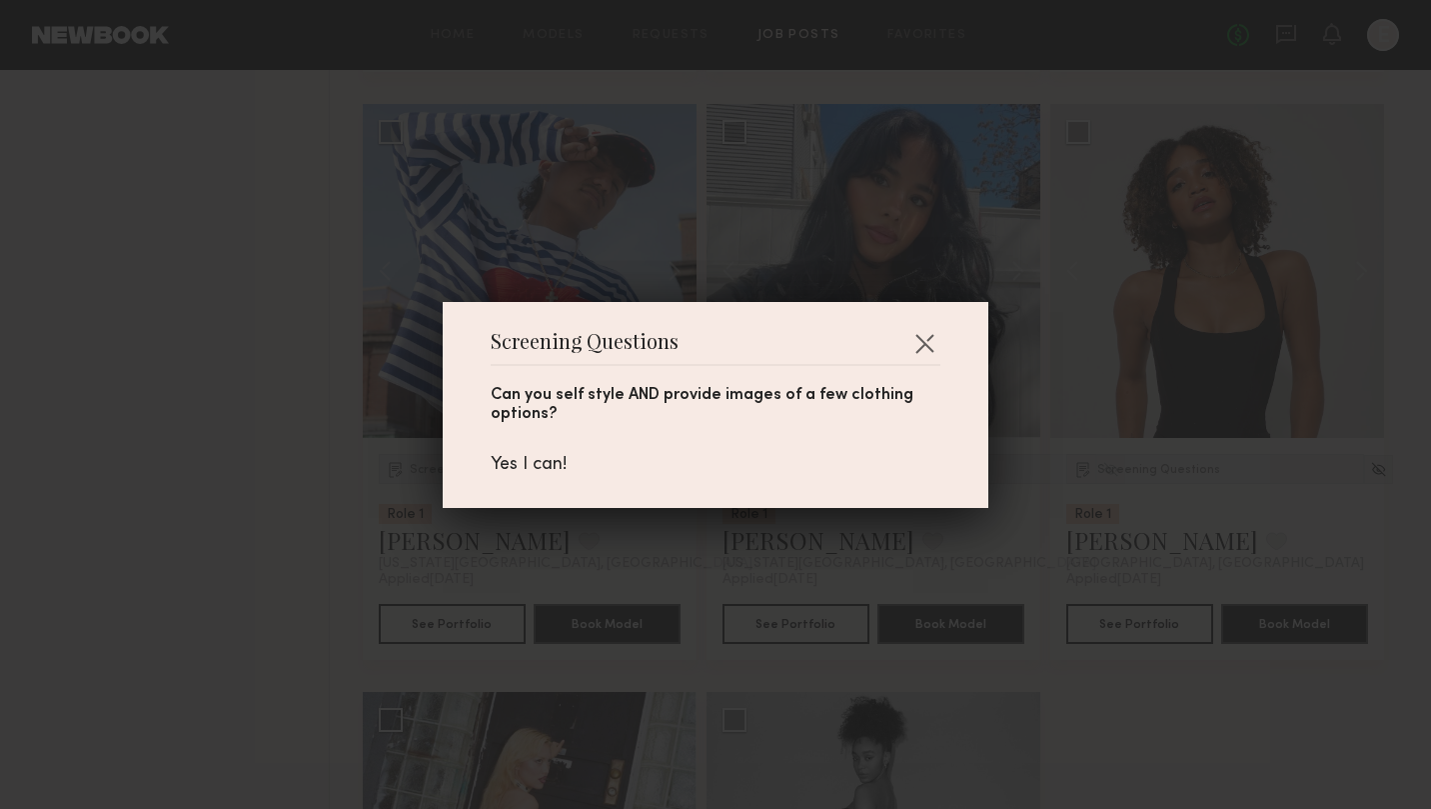
click at [271, 446] on div "Screening Questions Can you self style AND provide images of a few clothing opt…" at bounding box center [715, 404] width 1431 height 809
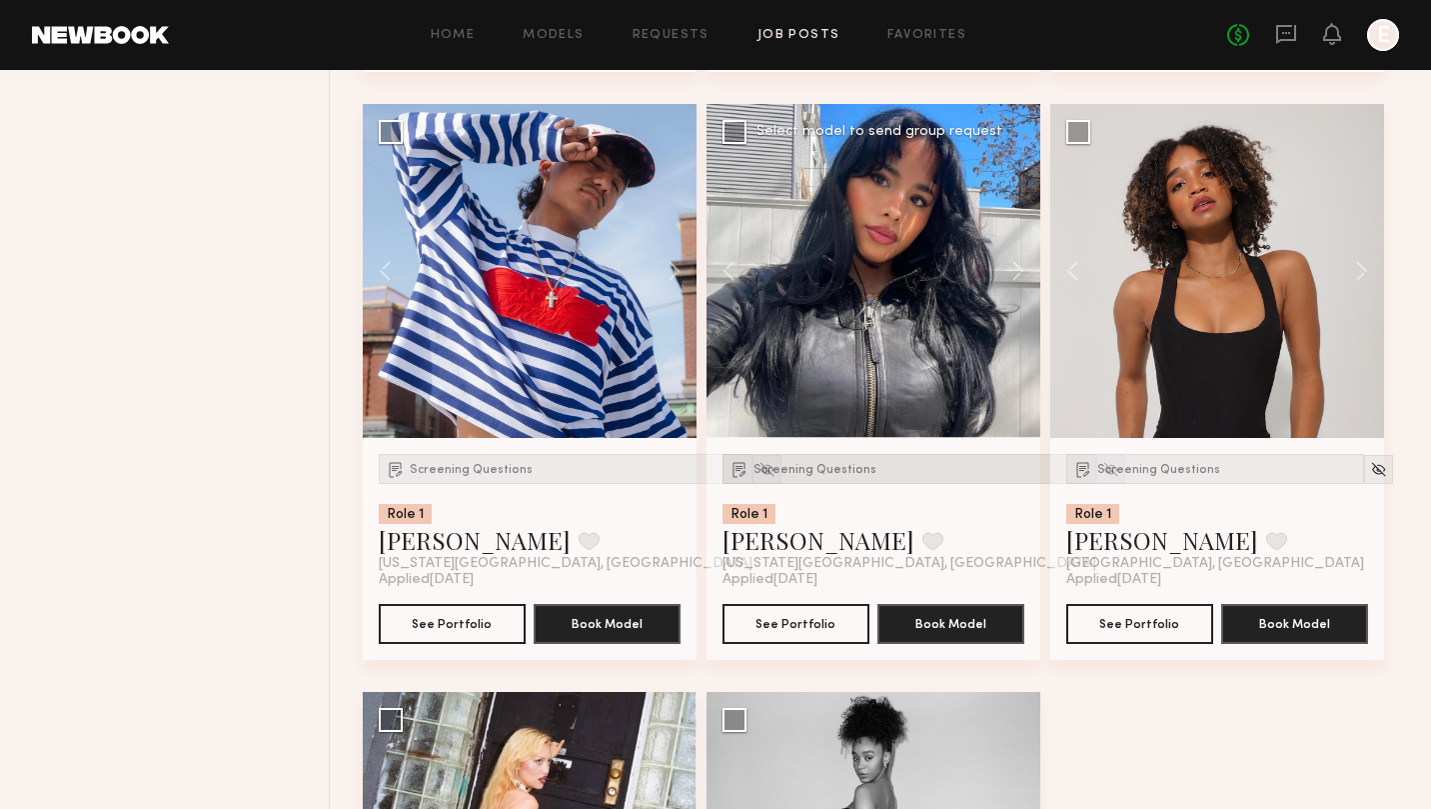
click at [834, 477] on div "Screening Questions" at bounding box center [910, 469] width 374 height 30
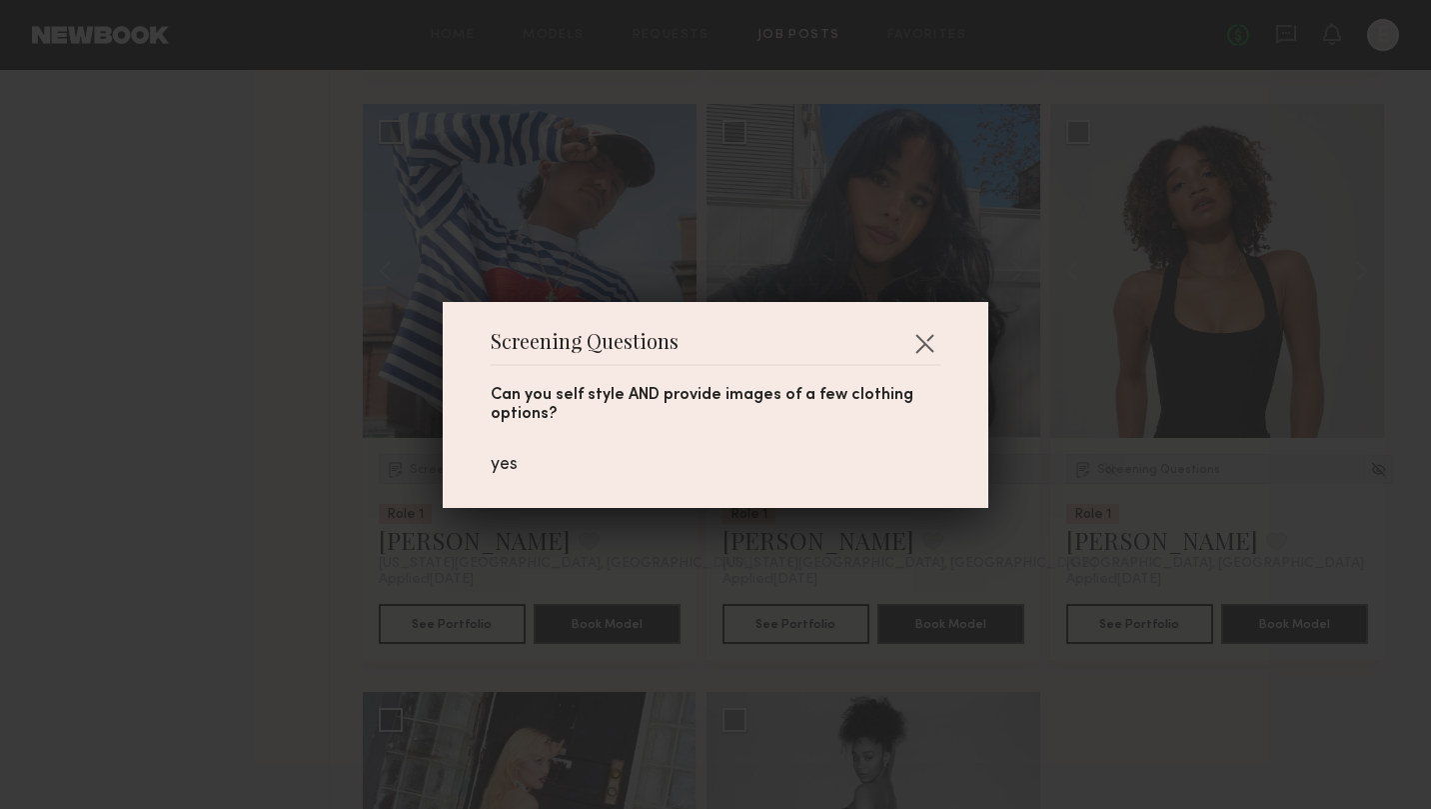
click at [236, 557] on div "Screening Questions Can you self style AND provide images of a few clothing opt…" at bounding box center [715, 404] width 1431 height 809
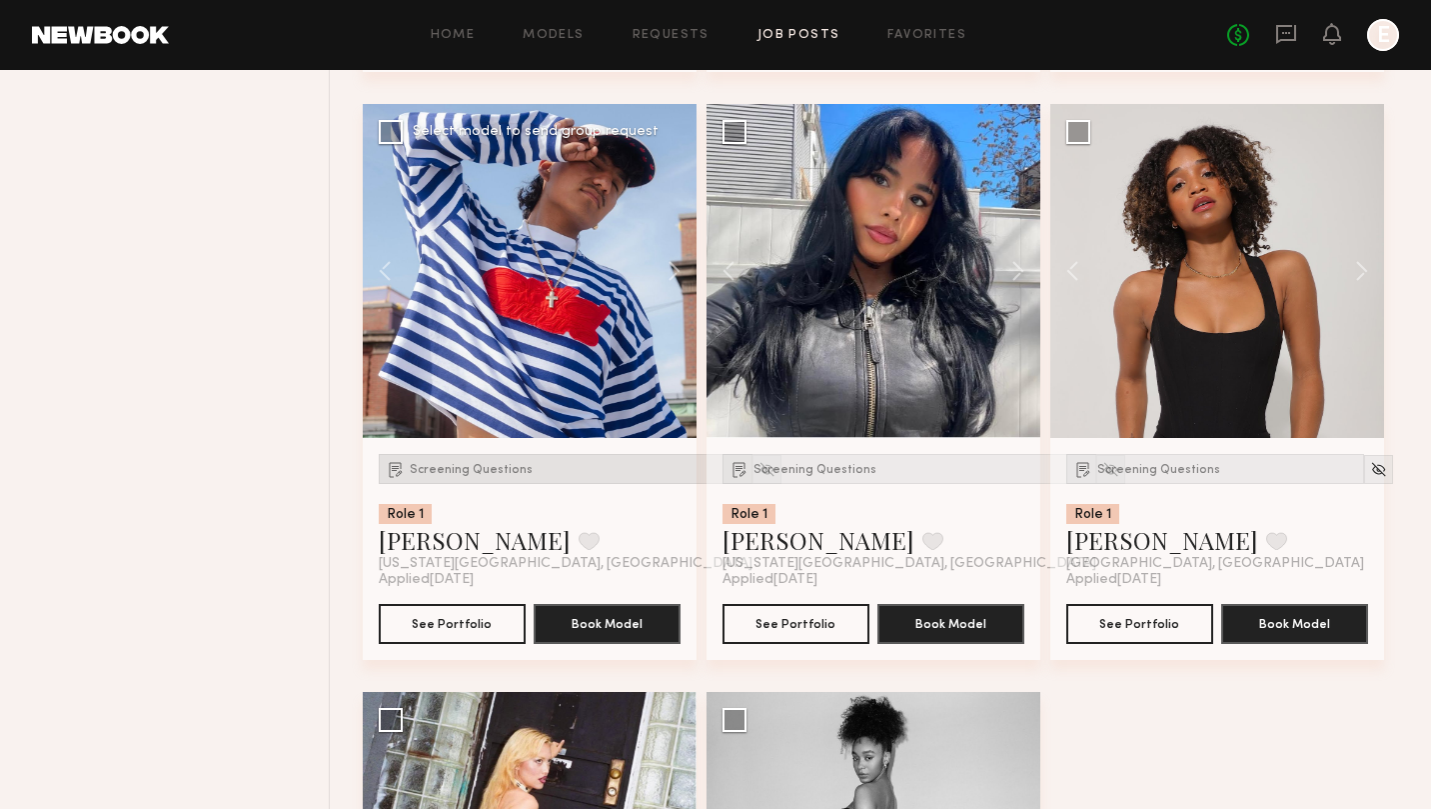
click at [428, 469] on span "Screening Questions" at bounding box center [471, 470] width 123 height 12
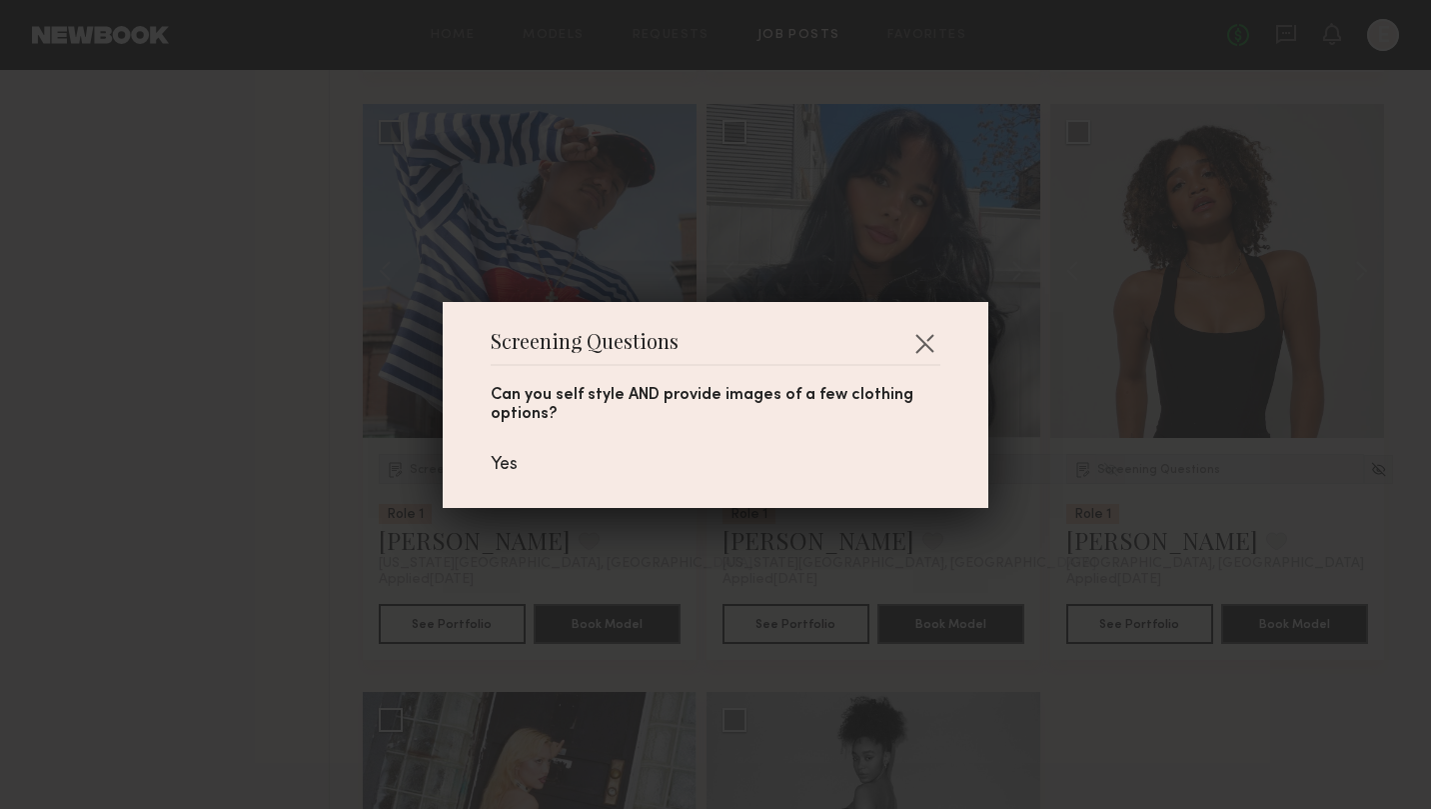
click at [274, 375] on div "Screening Questions Can you self style AND provide images of a few clothing opt…" at bounding box center [715, 404] width 1431 height 809
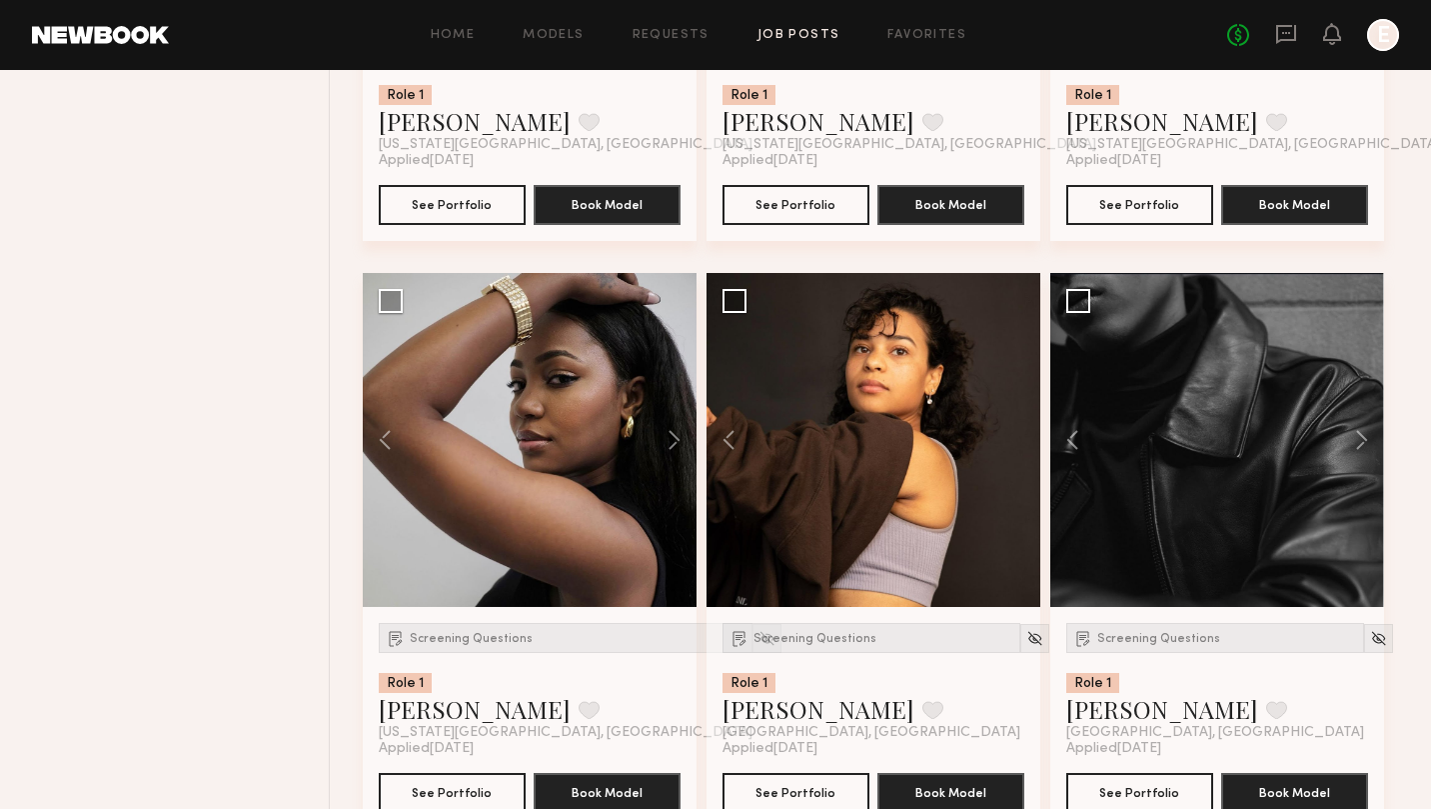
scroll to position [1903, 0]
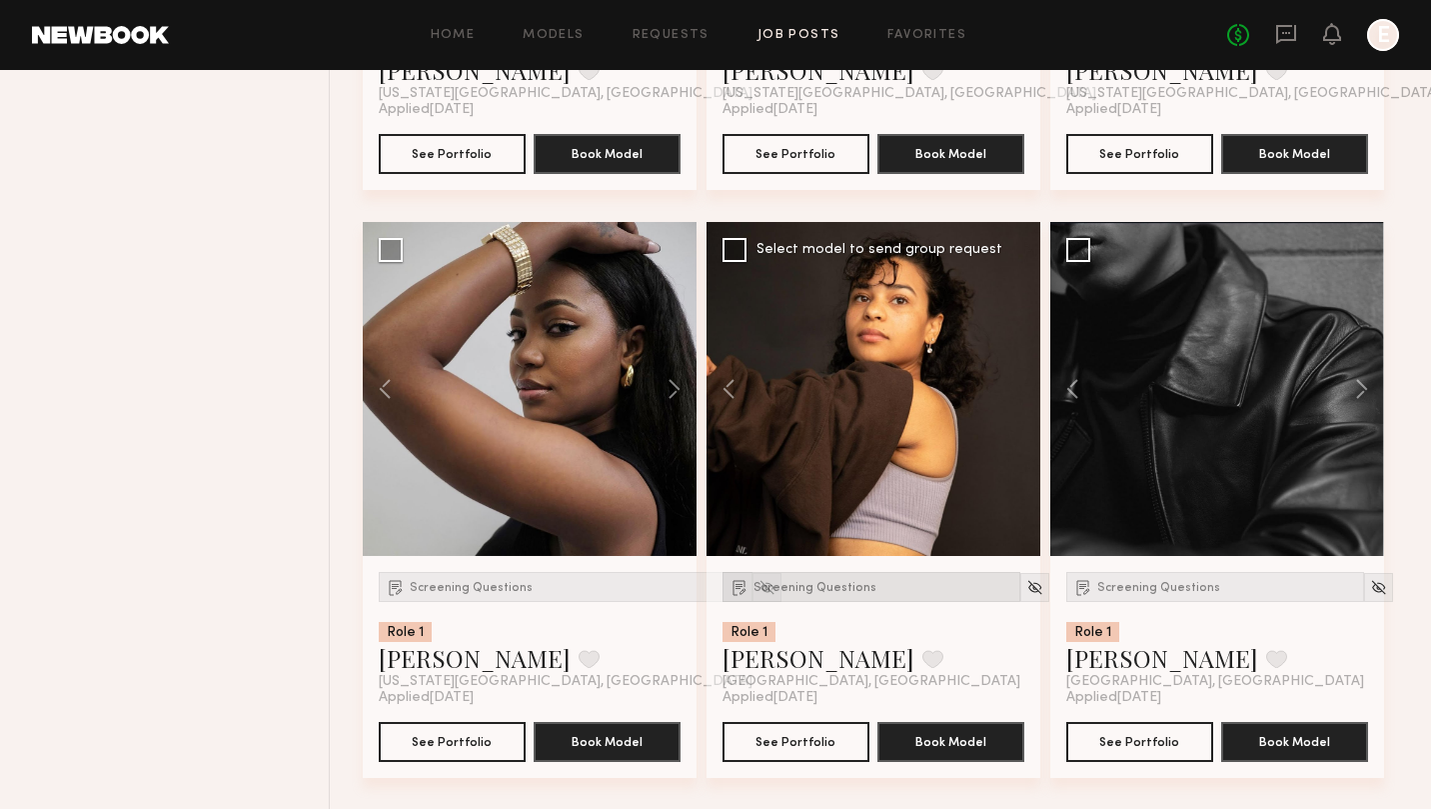
click at [782, 592] on span "Screening Questions" at bounding box center [815, 588] width 123 height 12
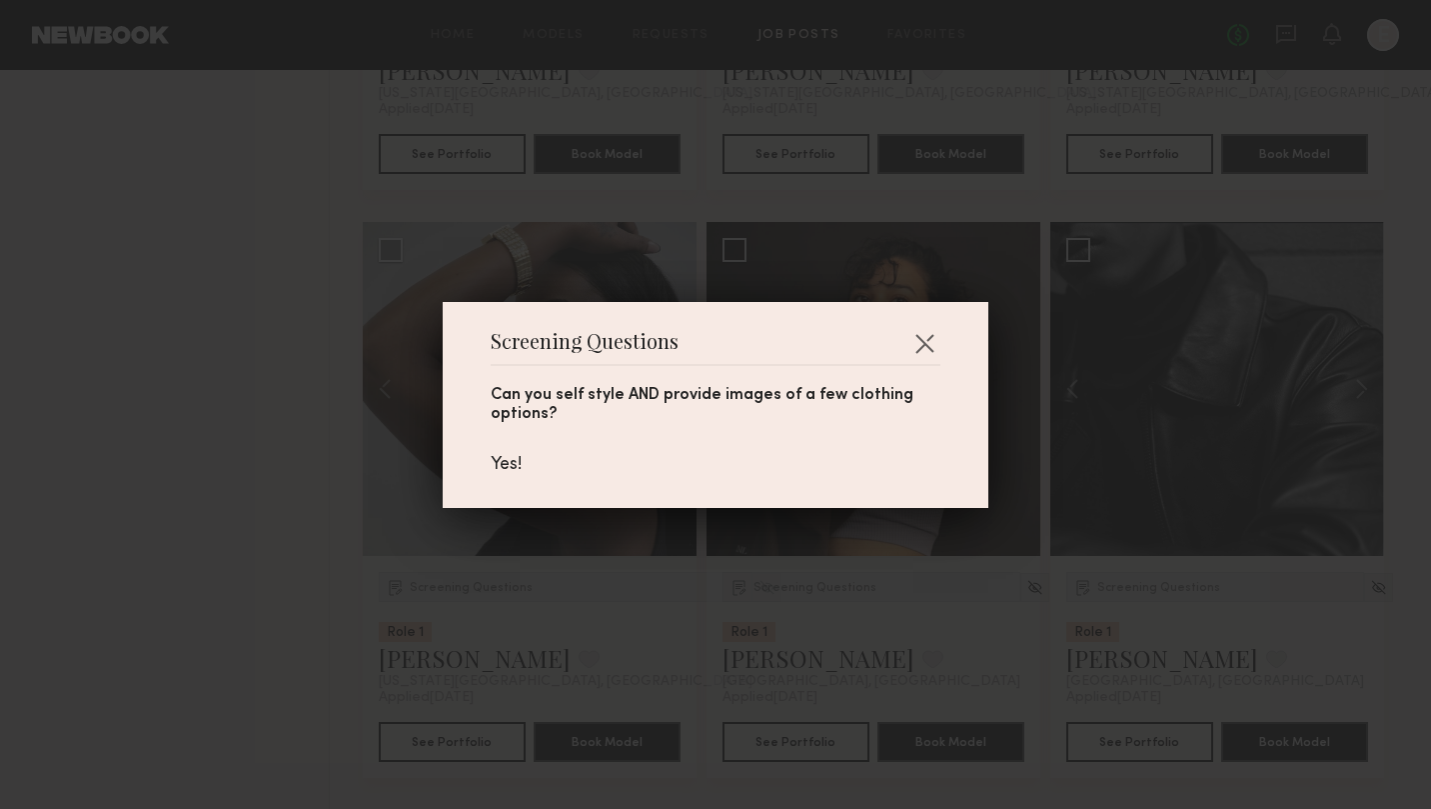
click at [292, 423] on div "Screening Questions Can you self style AND provide images of a few clothing opt…" at bounding box center [715, 404] width 1431 height 809
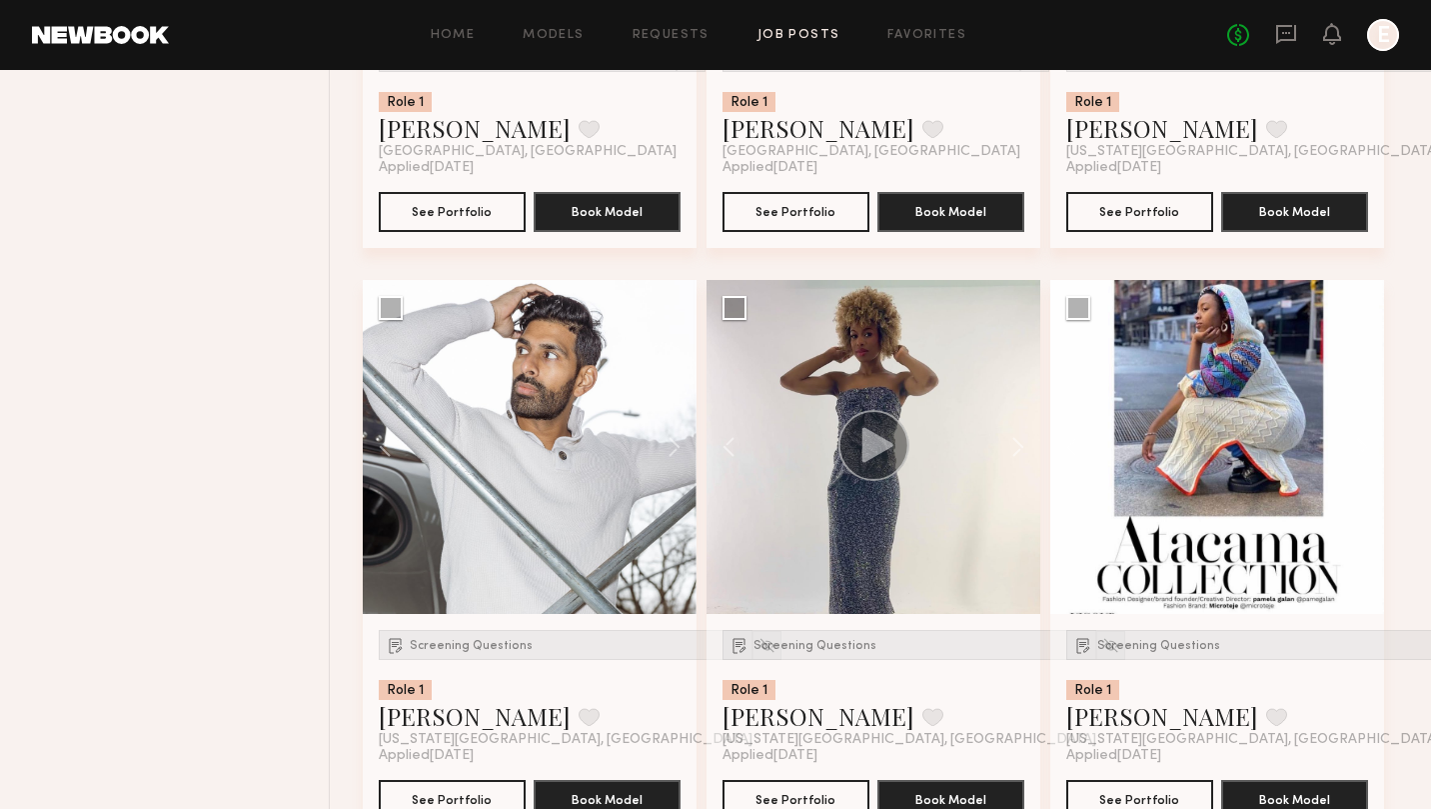
scroll to position [0, 0]
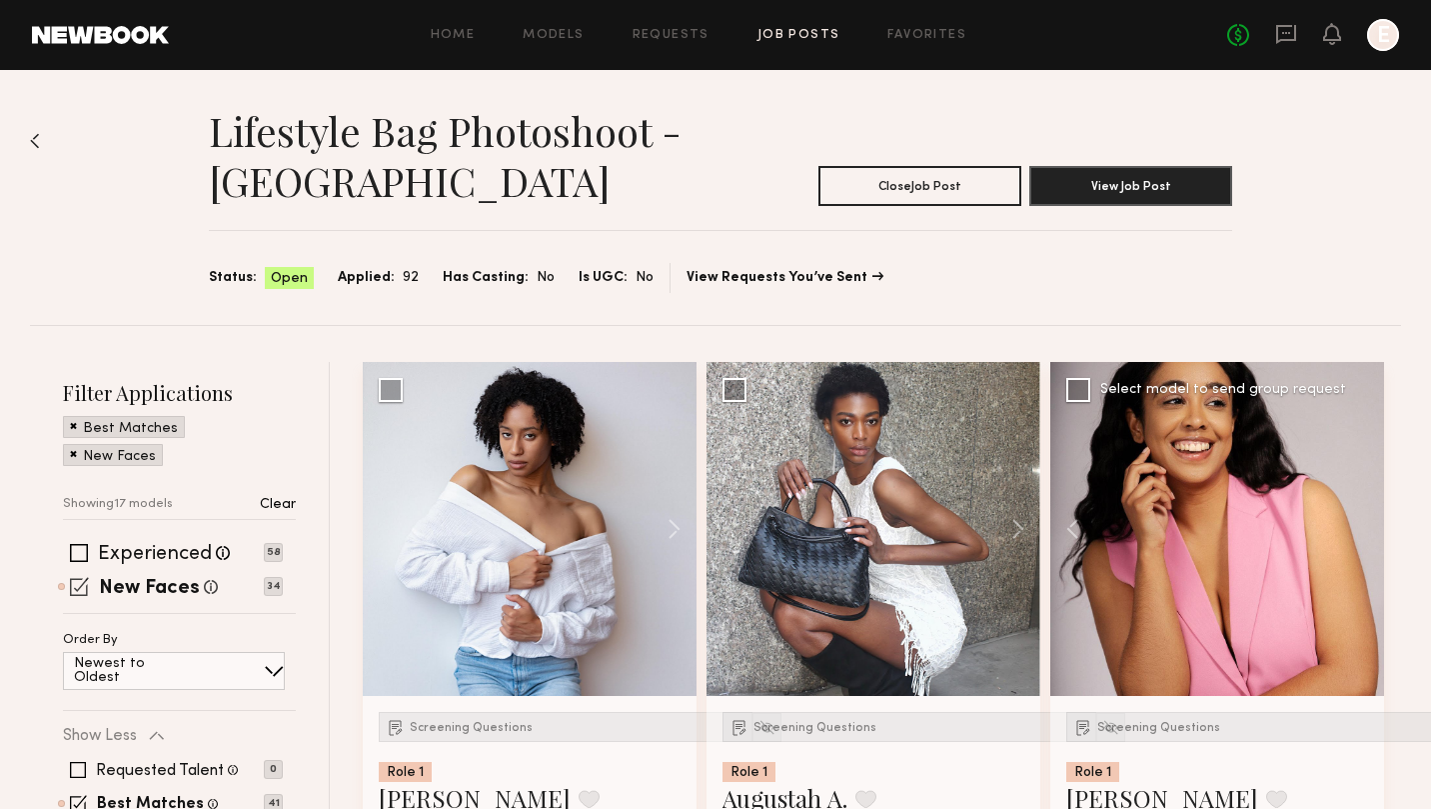
click at [76, 577] on span at bounding box center [79, 586] width 19 height 19
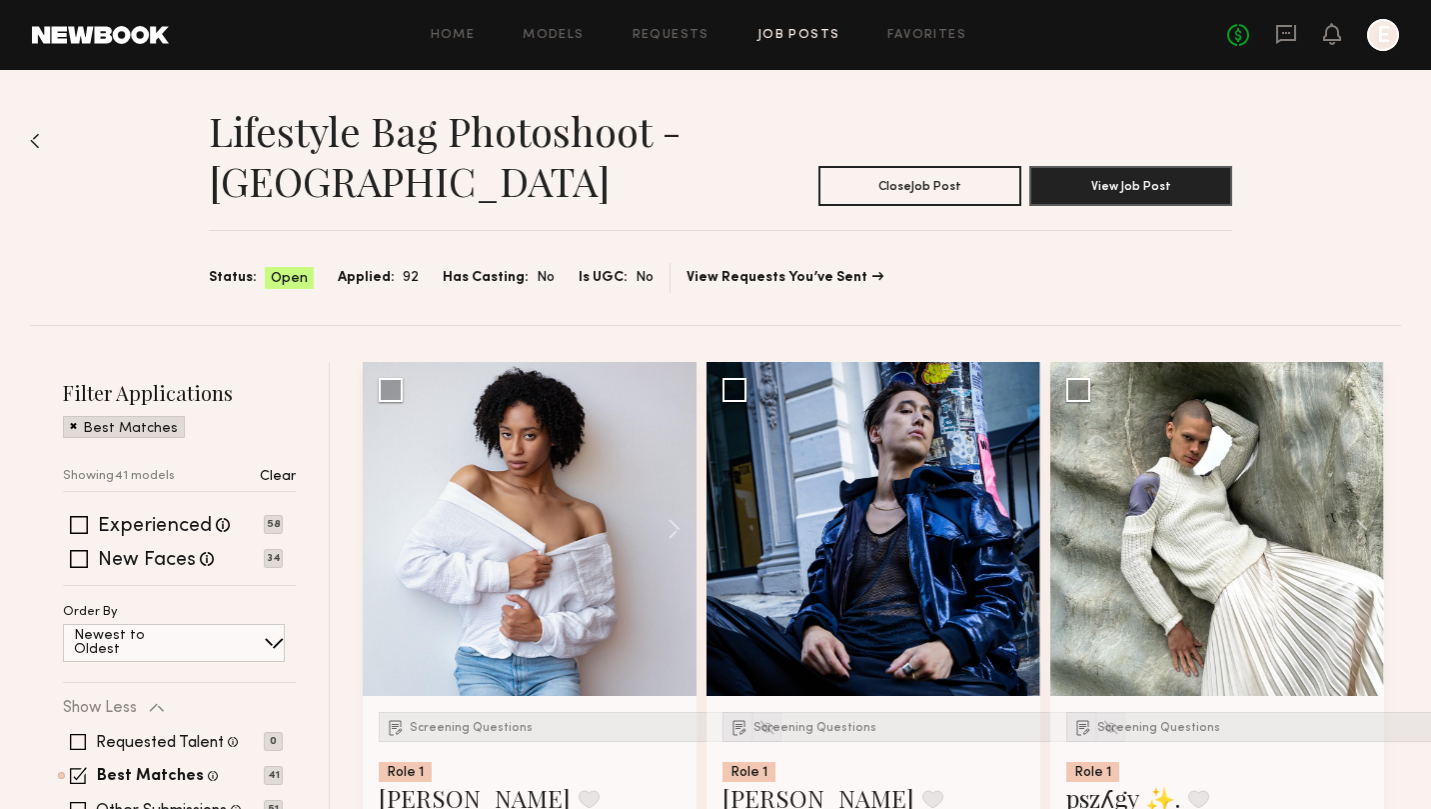
click at [248, 638] on div "Newest to Oldest" at bounding box center [174, 643] width 222 height 38
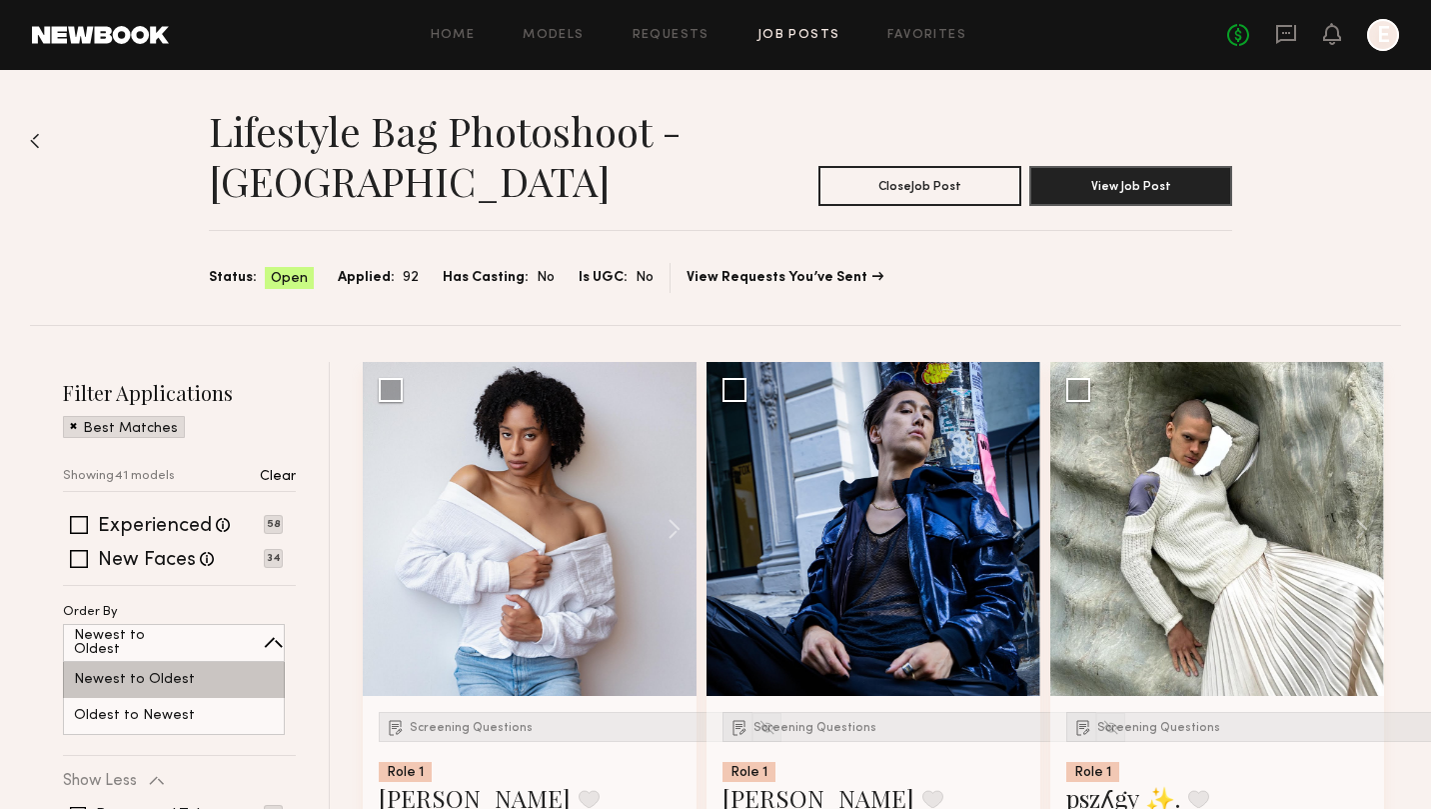
click at [228, 682] on div "Newest to Oldest" at bounding box center [174, 680] width 222 height 36
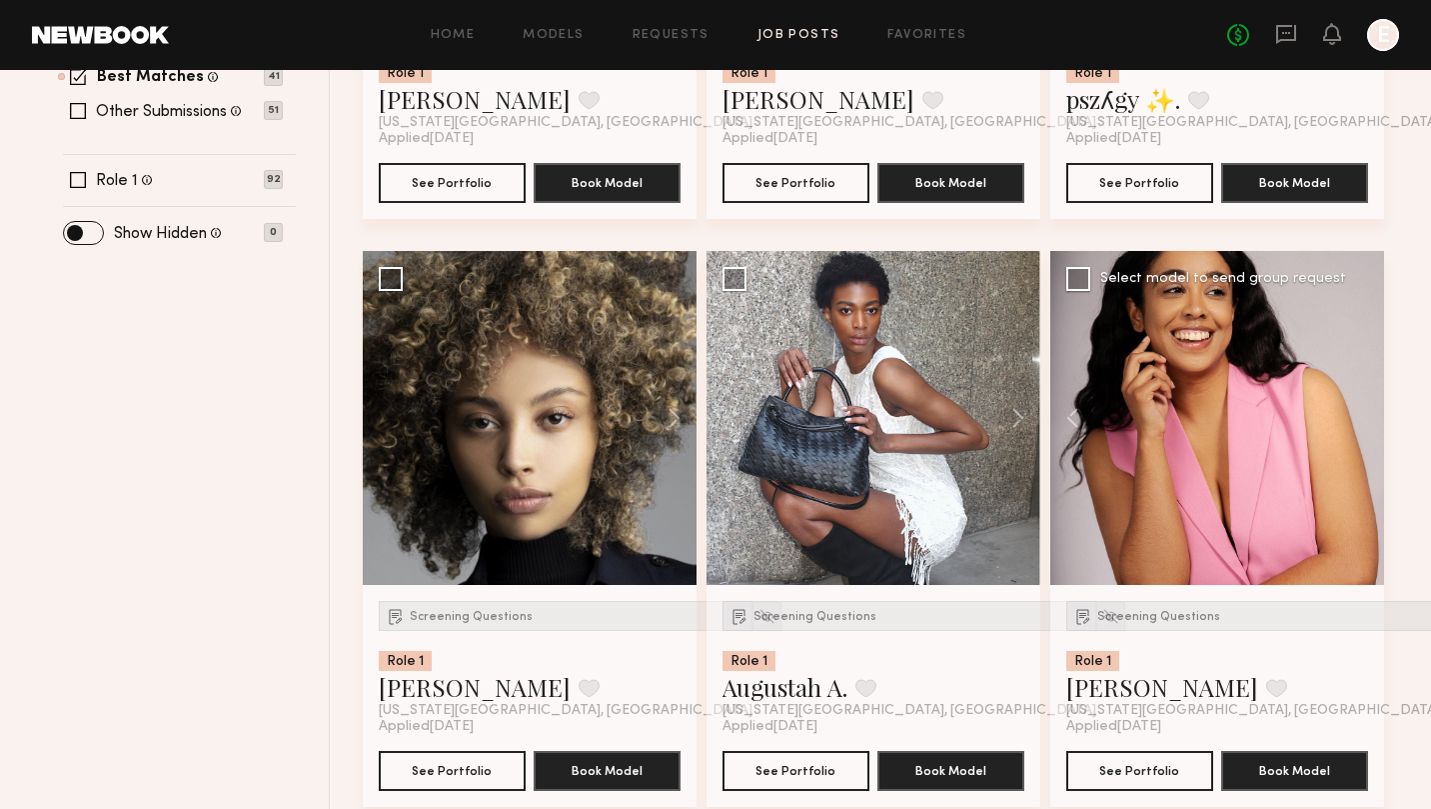
scroll to position [768, 0]
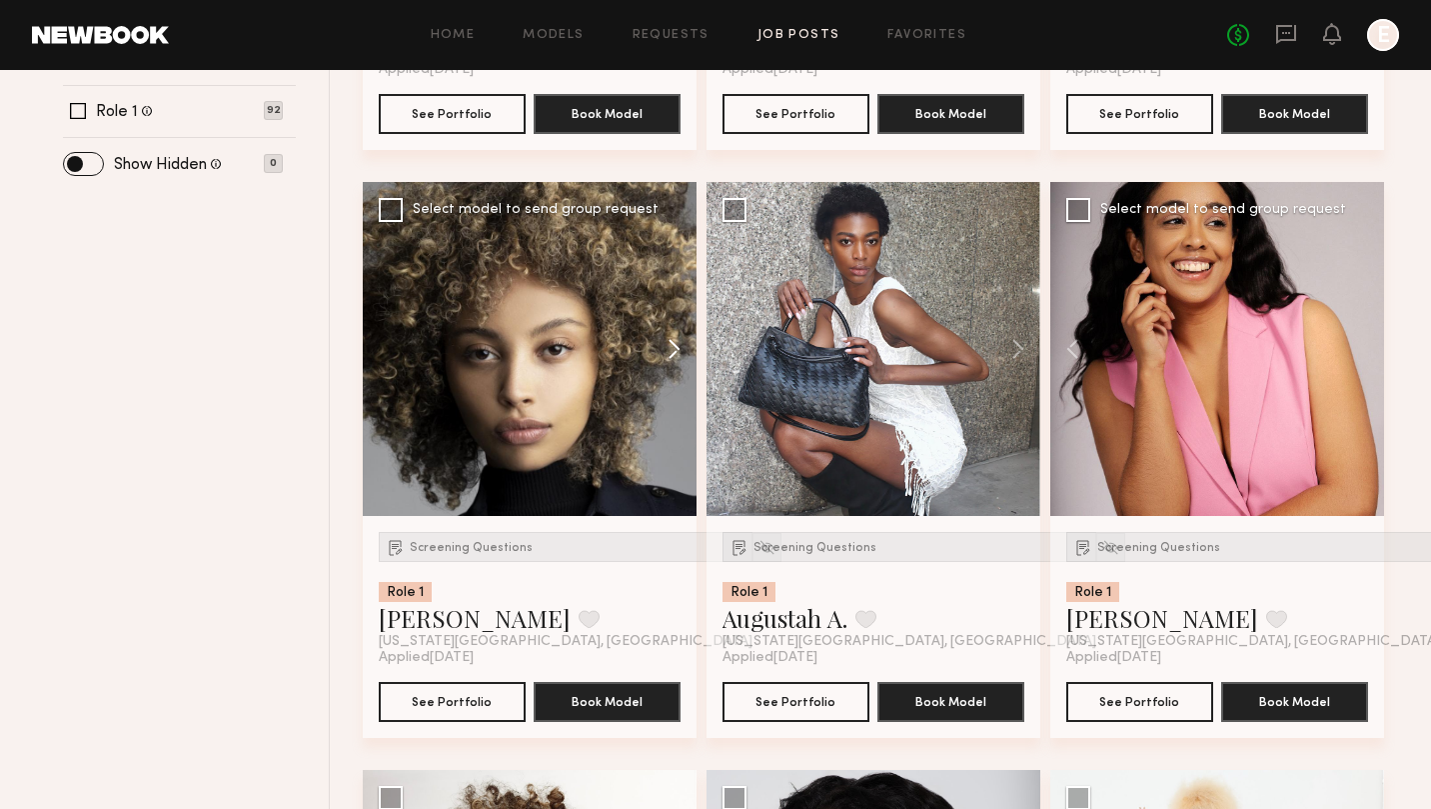
click at [671, 347] on button at bounding box center [665, 349] width 64 height 334
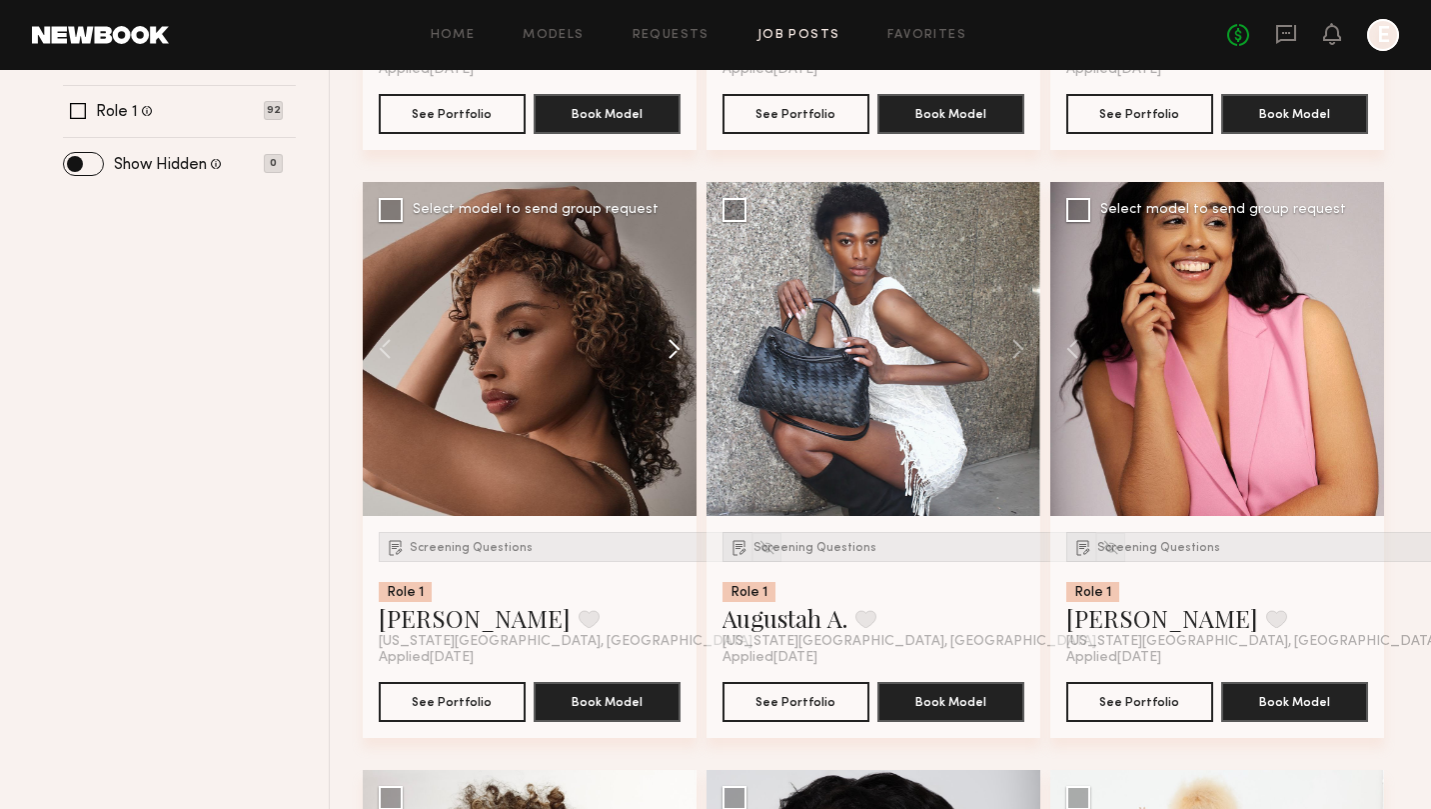
click at [671, 347] on button at bounding box center [665, 349] width 64 height 334
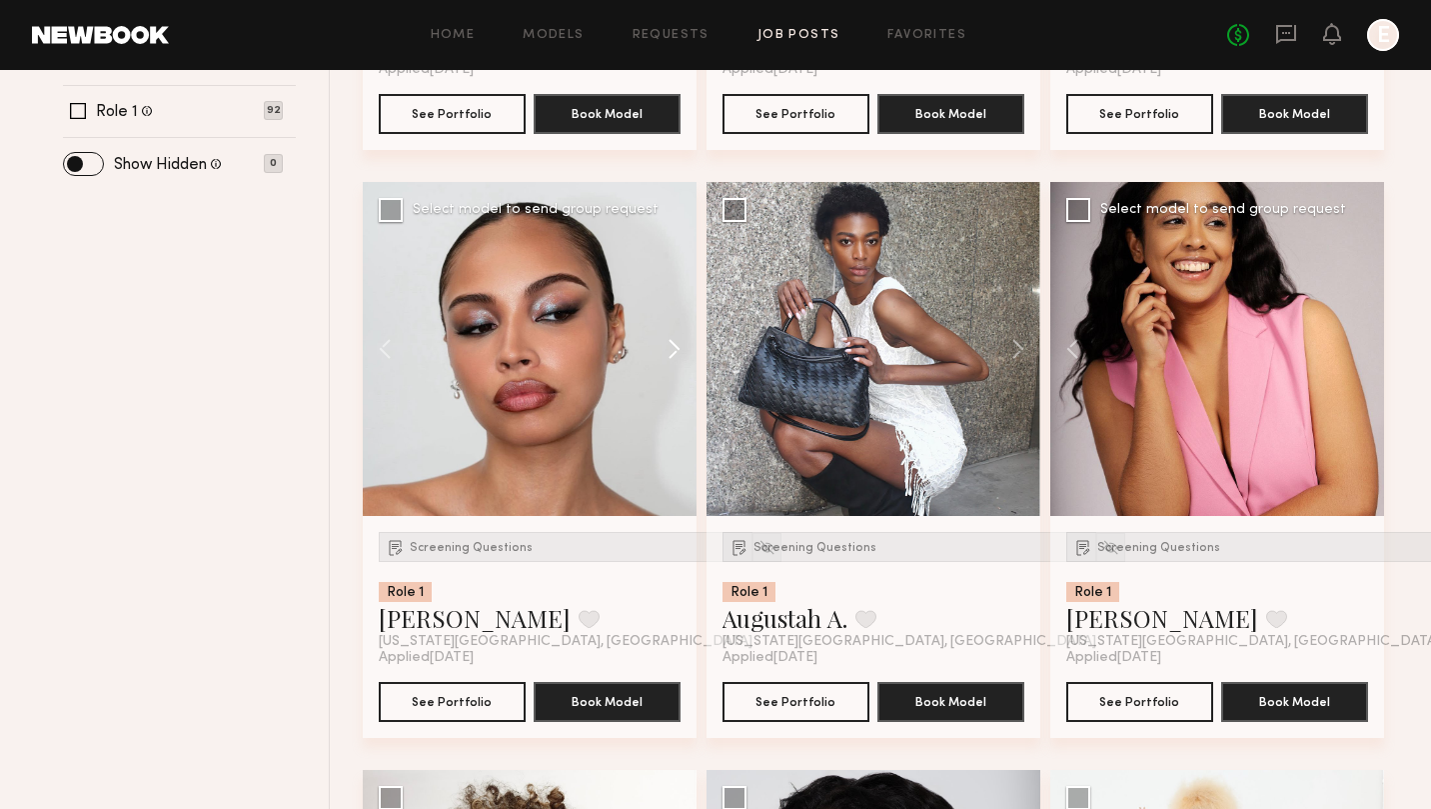
click at [671, 347] on button at bounding box center [665, 349] width 64 height 334
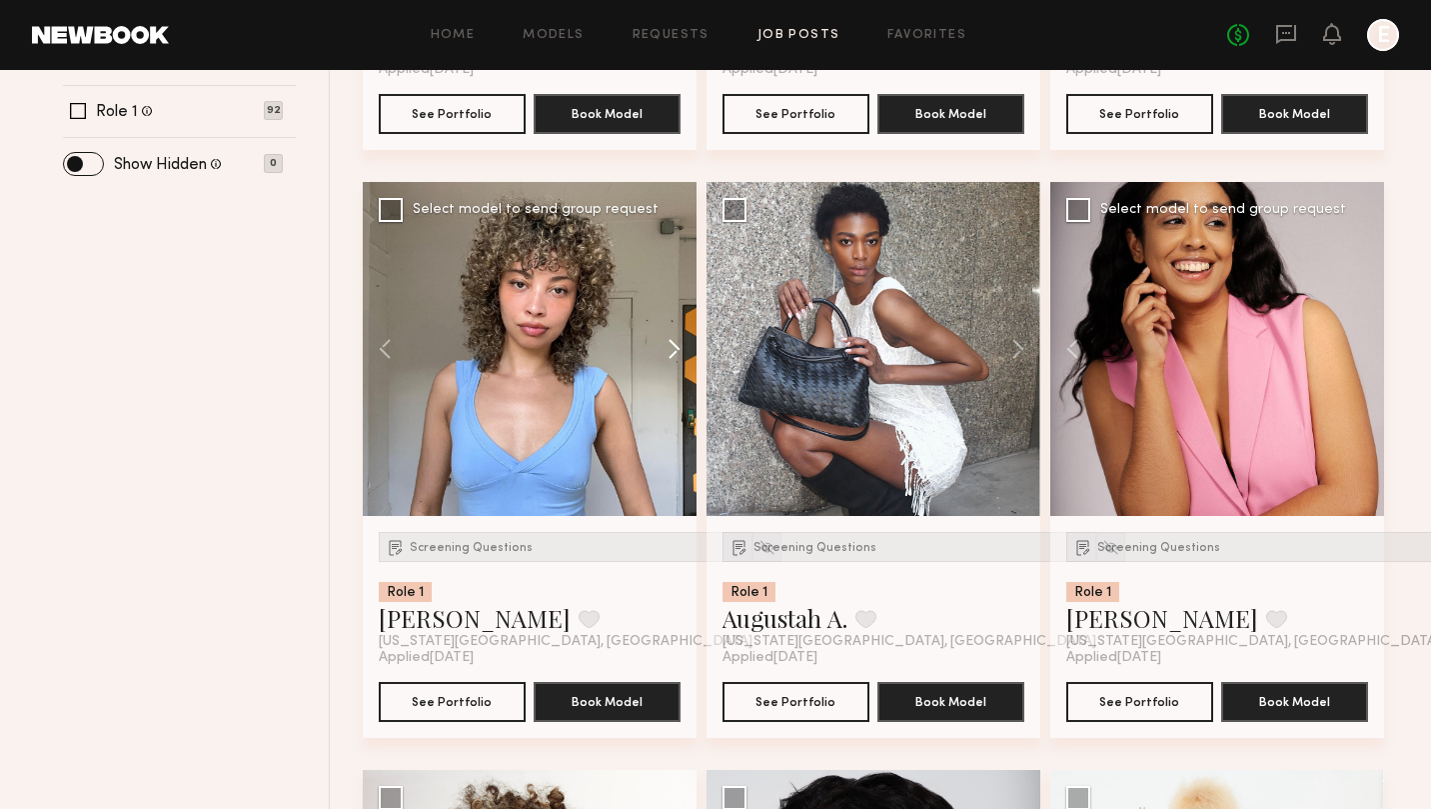
click at [671, 347] on button at bounding box center [665, 349] width 64 height 334
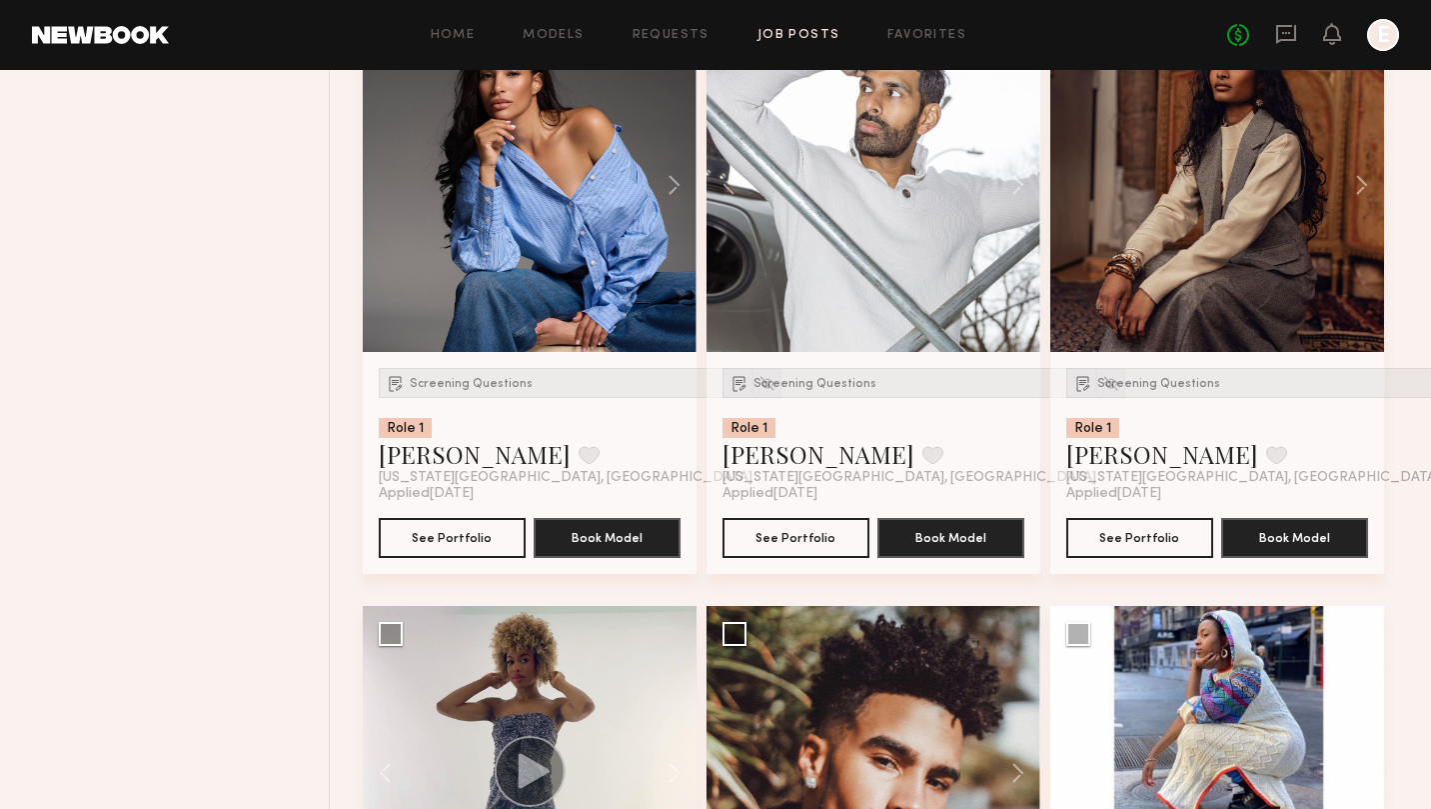
scroll to position [1904, 0]
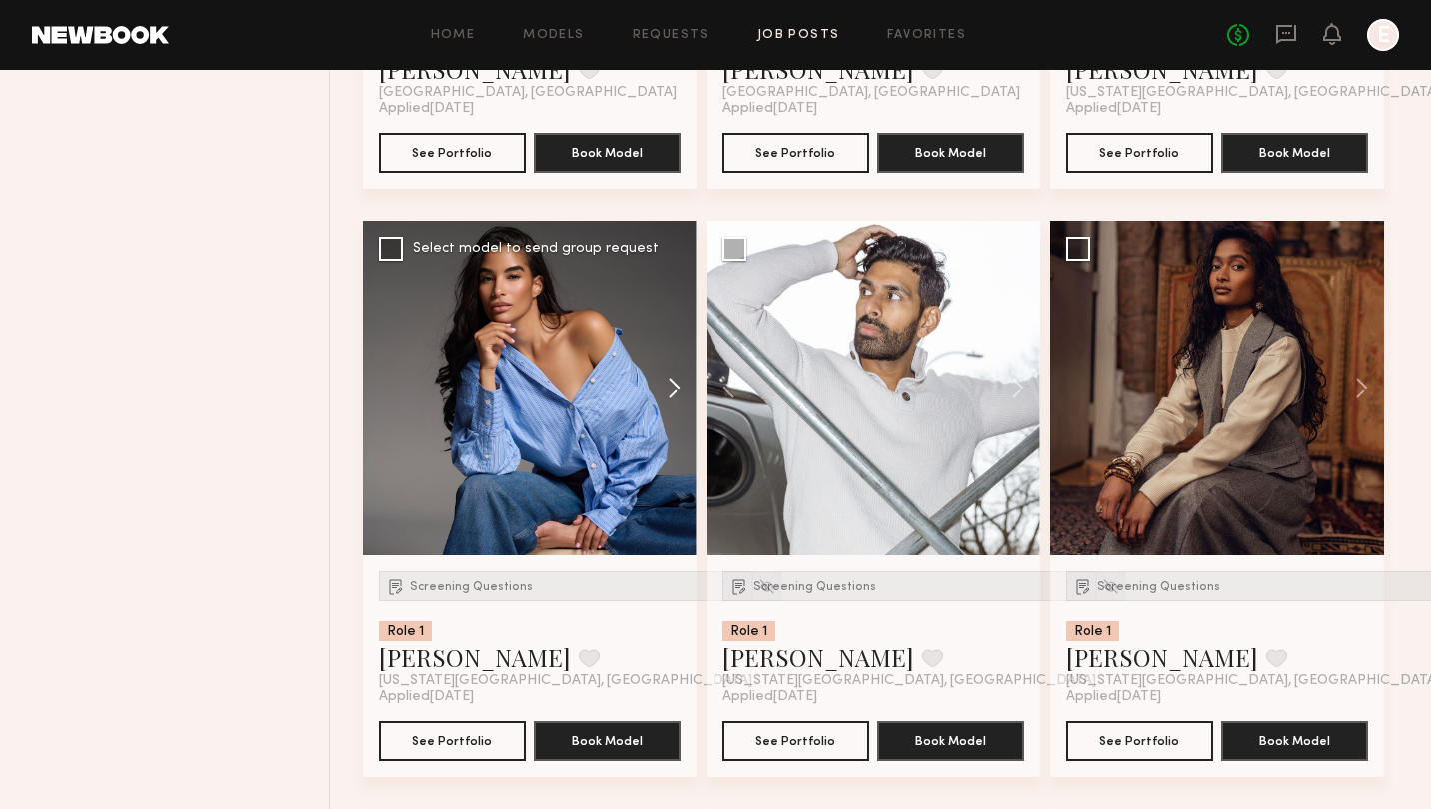
click at [667, 387] on button at bounding box center [665, 388] width 64 height 334
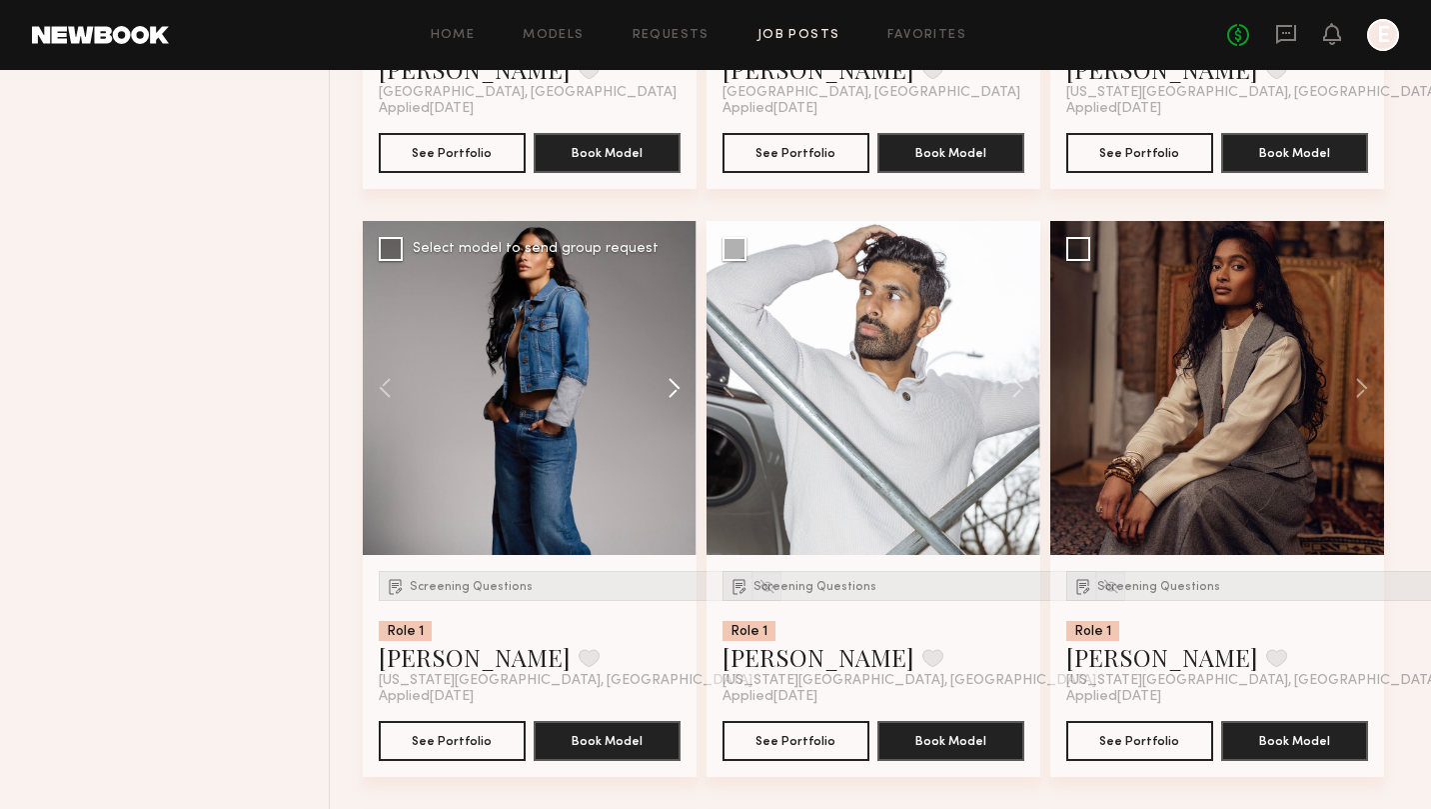
click at [667, 387] on button at bounding box center [665, 388] width 64 height 334
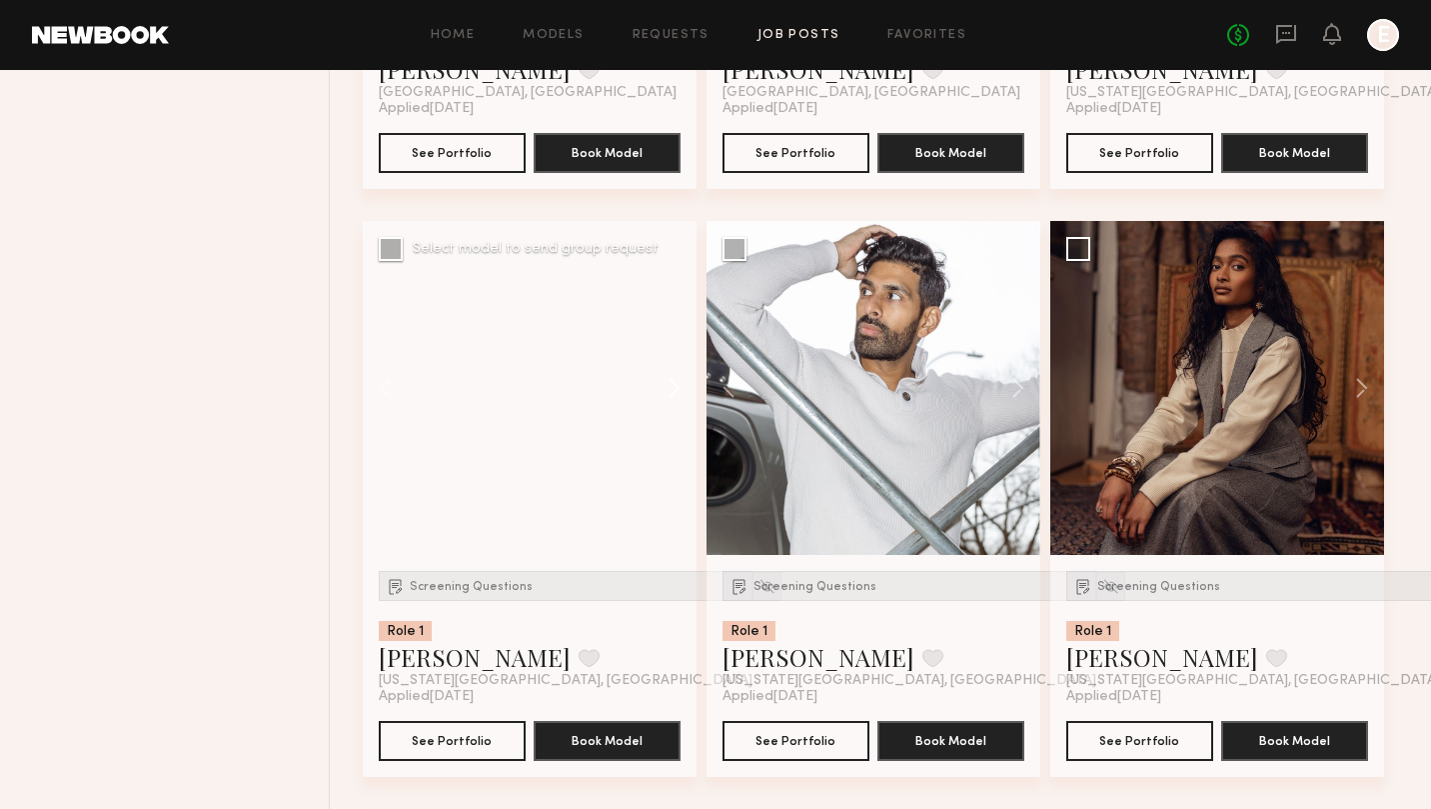
click at [667, 387] on button at bounding box center [665, 388] width 64 height 334
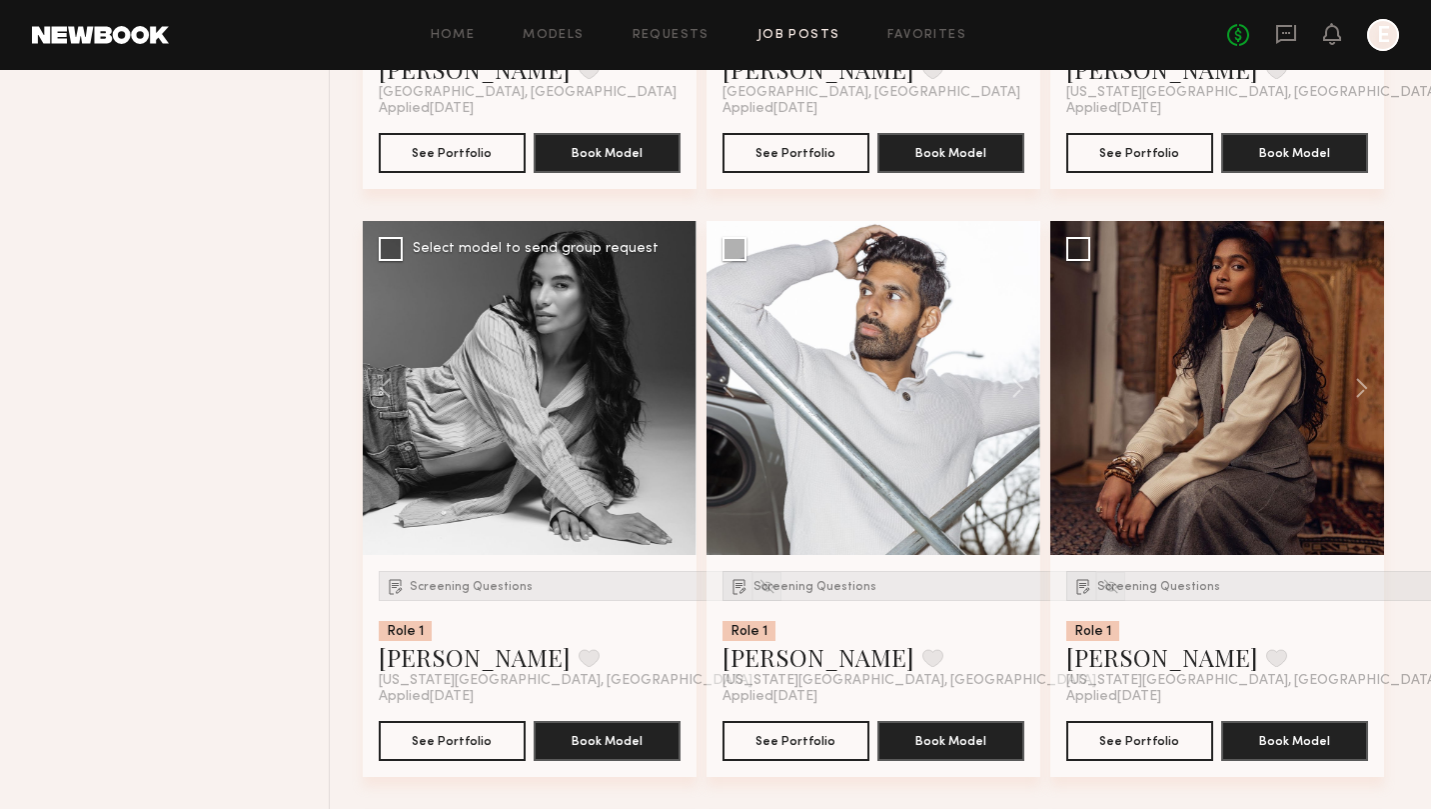
click at [667, 387] on div at bounding box center [530, 388] width 334 height 334
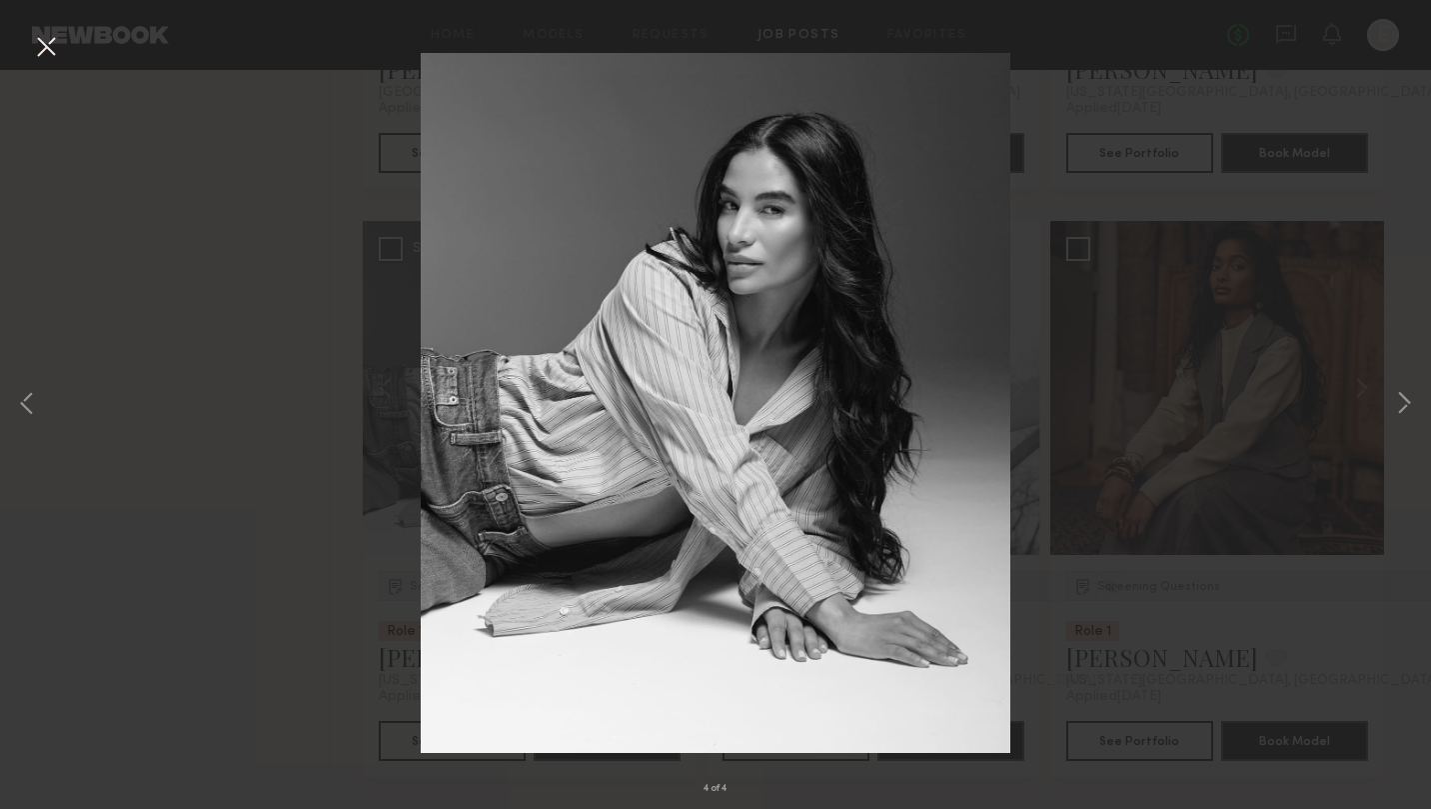
click at [314, 300] on div "4 of 4" at bounding box center [715, 404] width 1431 height 809
click at [45, 47] on button at bounding box center [46, 48] width 32 height 36
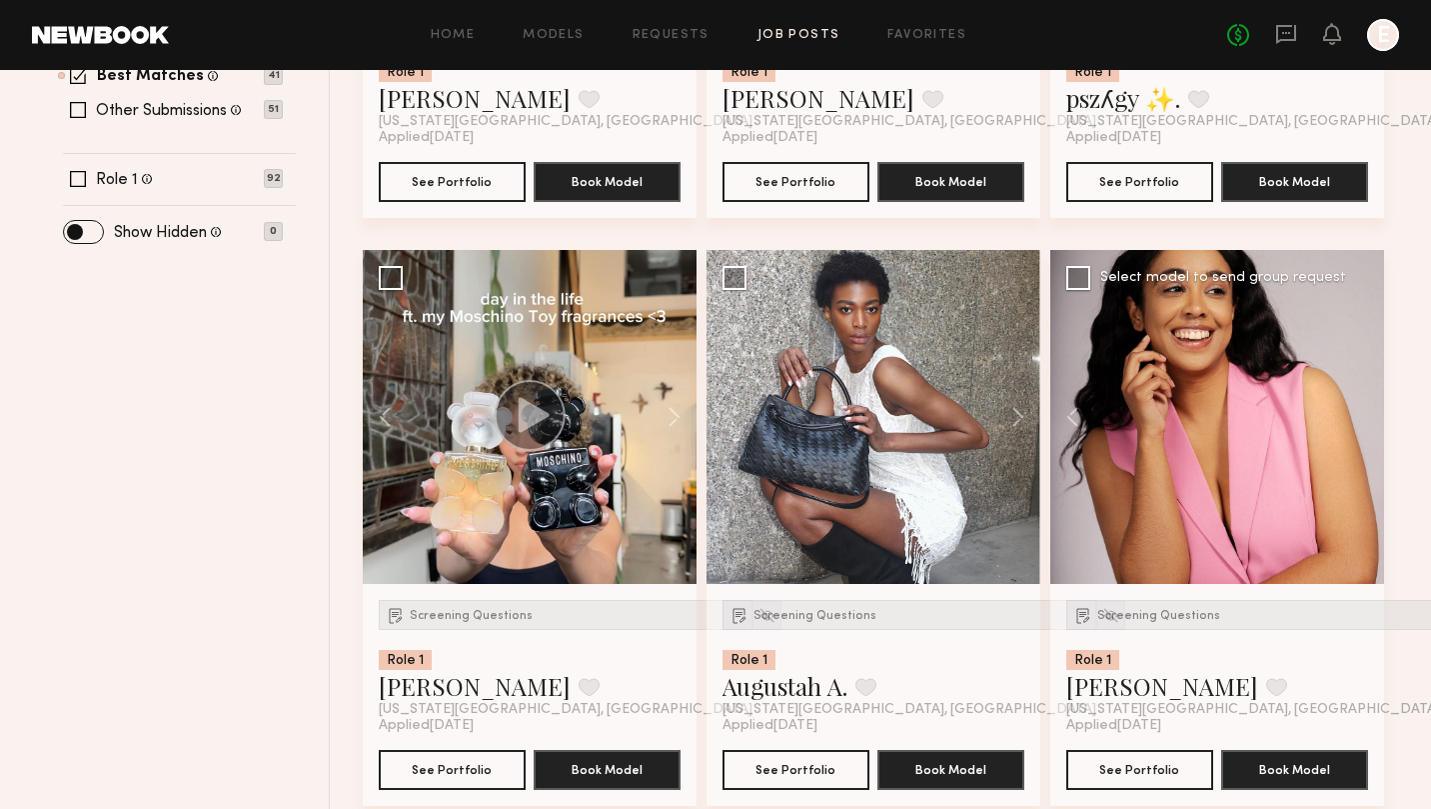
scroll to position [0, 0]
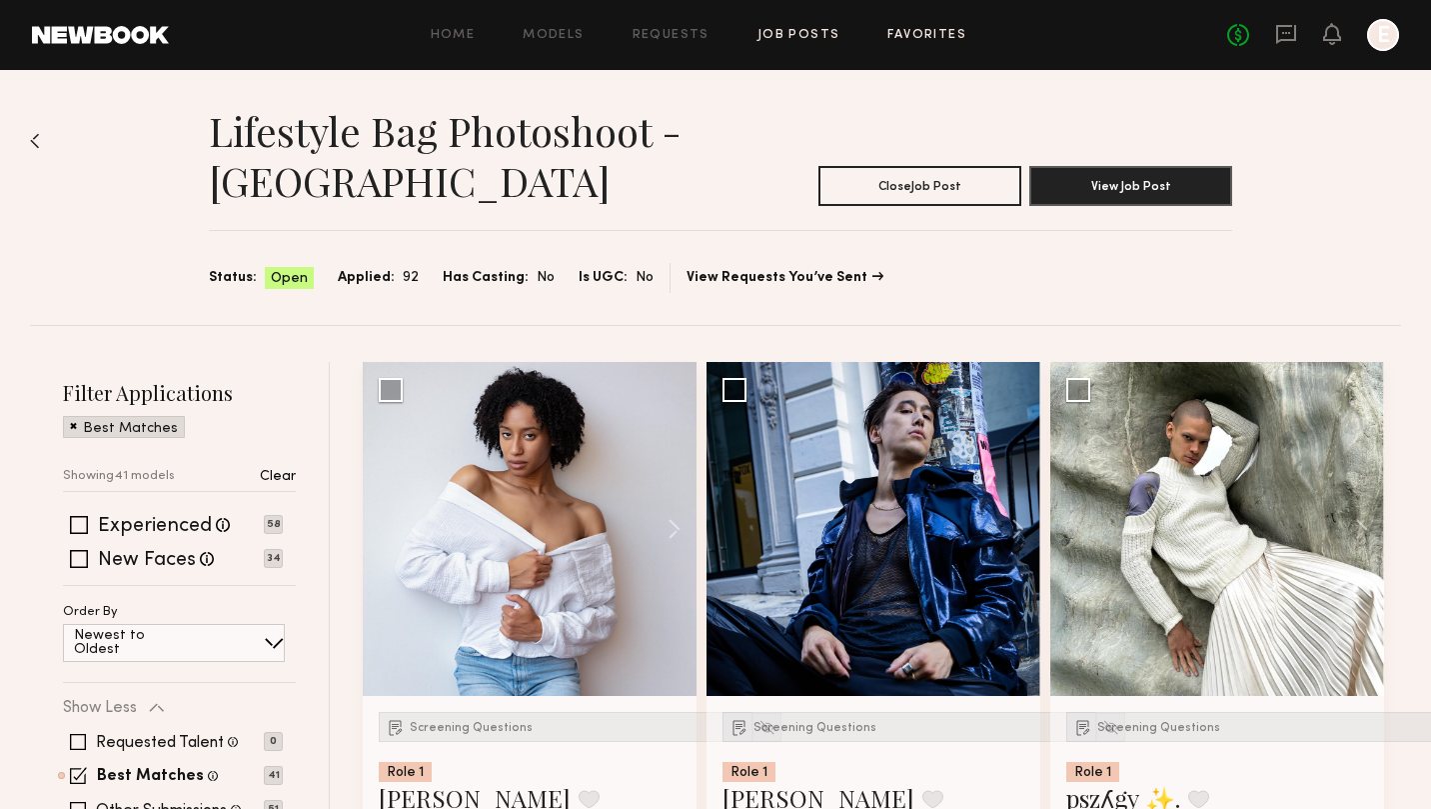
click at [921, 39] on link "Favorites" at bounding box center [927, 35] width 79 height 13
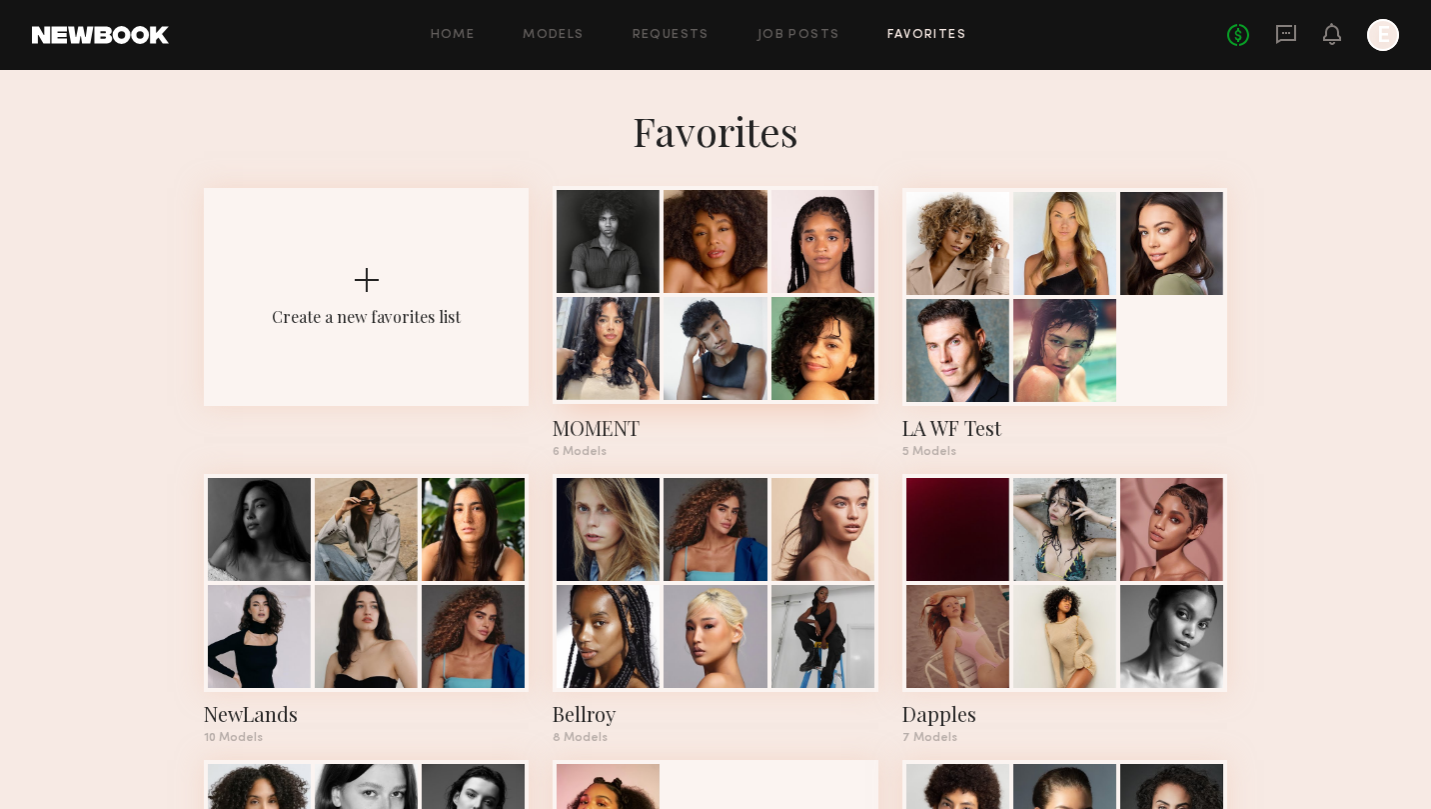
click at [732, 301] on div at bounding box center [715, 348] width 103 height 103
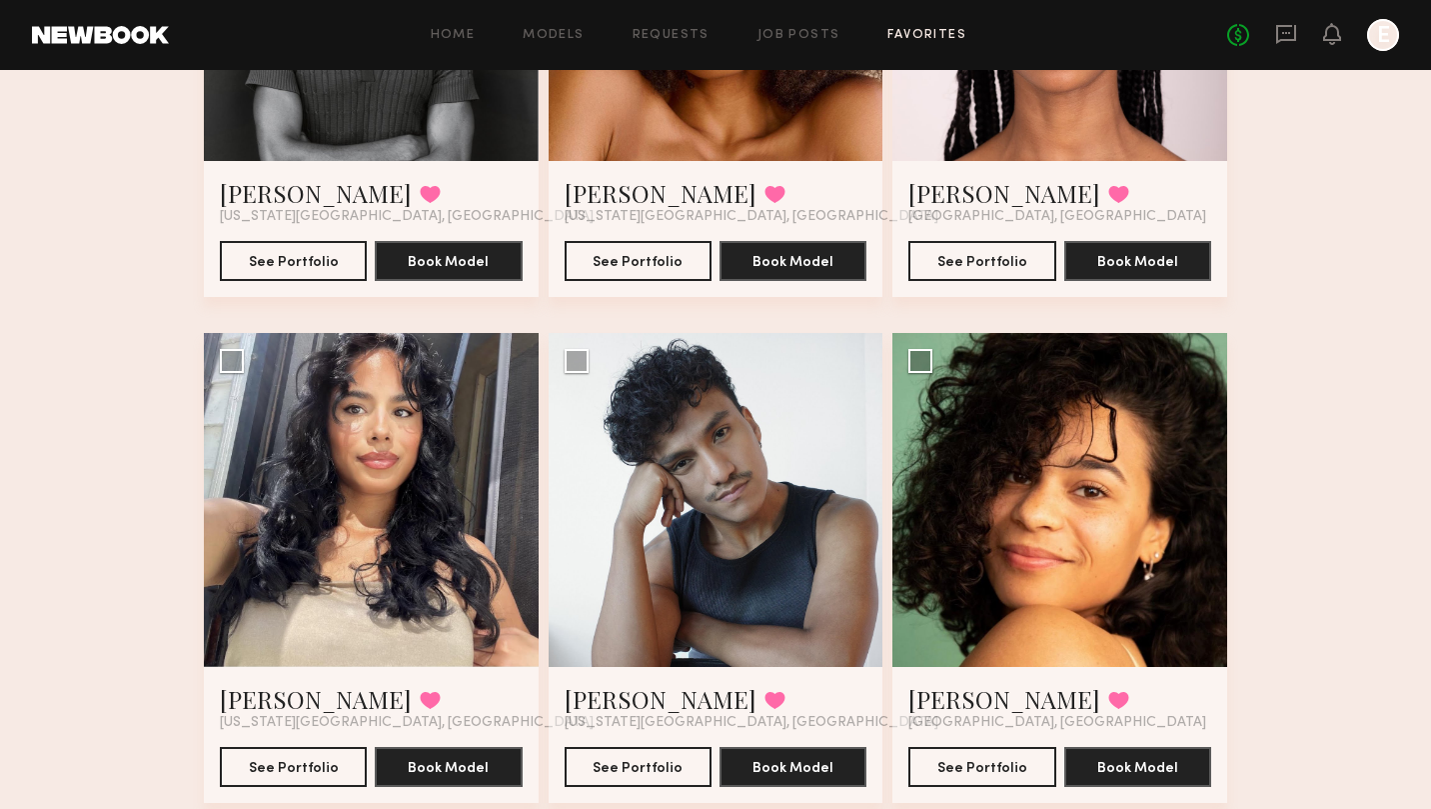
scroll to position [468, 0]
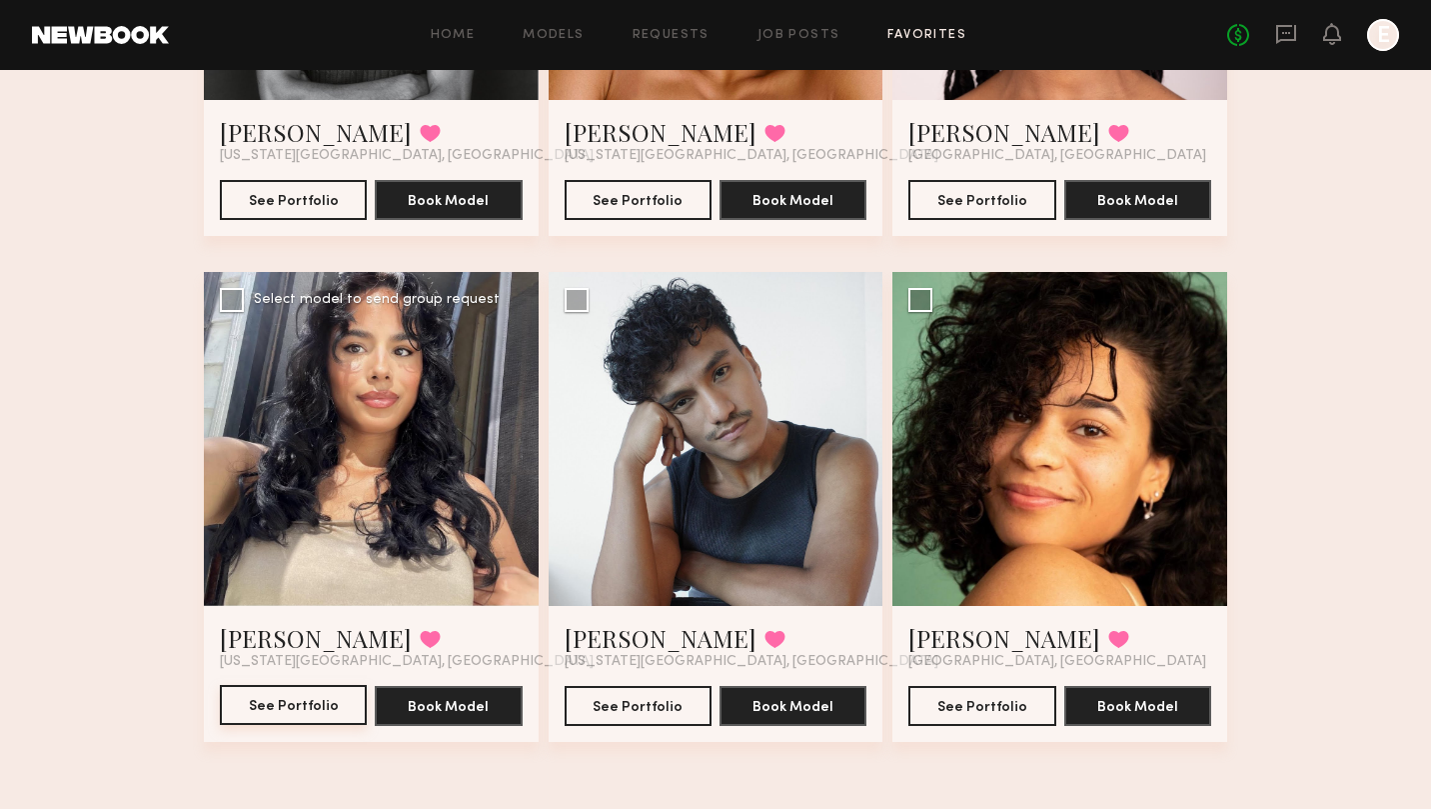
click at [317, 685] on button "See Portfolio" at bounding box center [293, 705] width 147 height 40
click at [1335, 207] on div "Favorites MOMENT 6 Models Share Copy Shareable Link Edit Julian W. Favorited Ne…" at bounding box center [715, 223] width 1431 height 1171
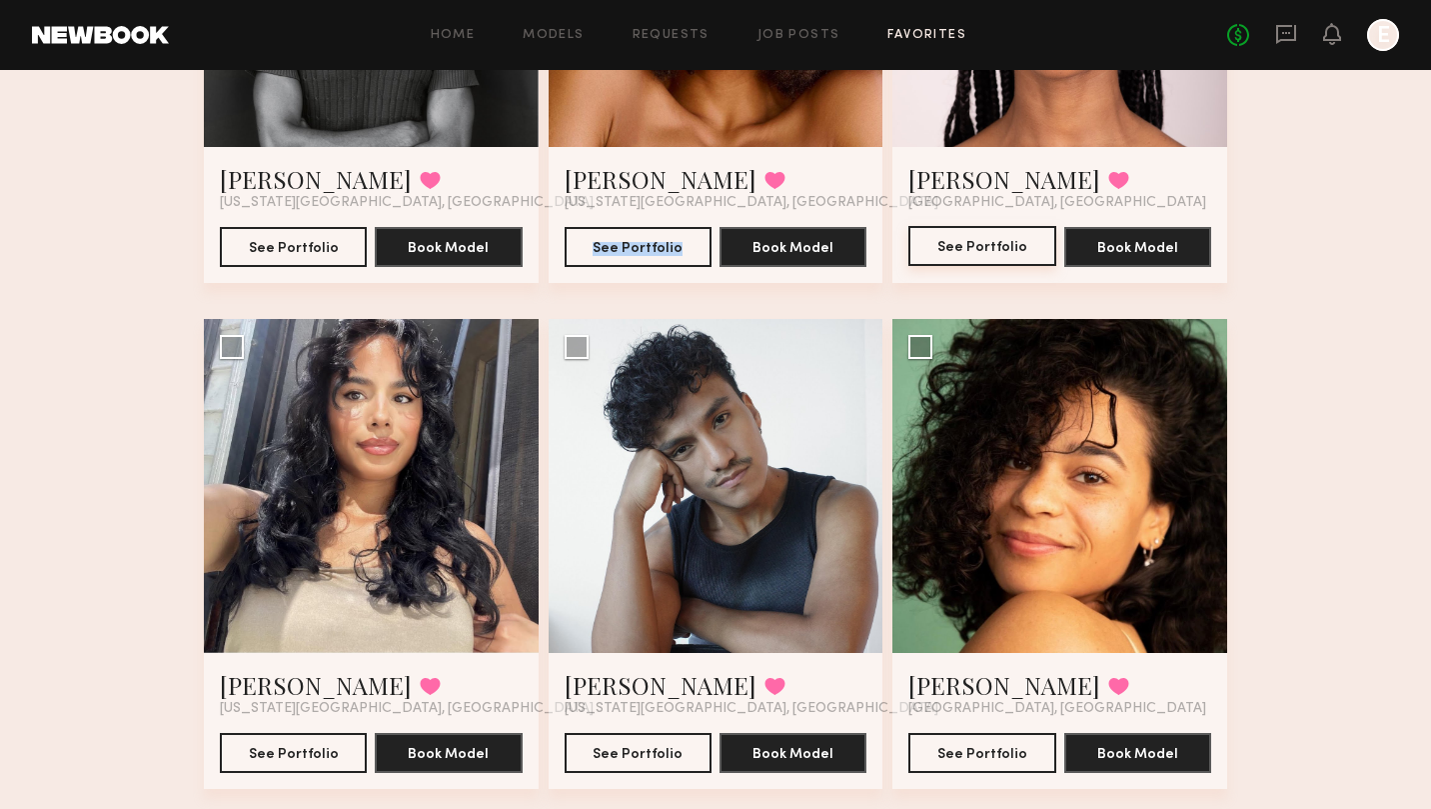
scroll to position [459, 0]
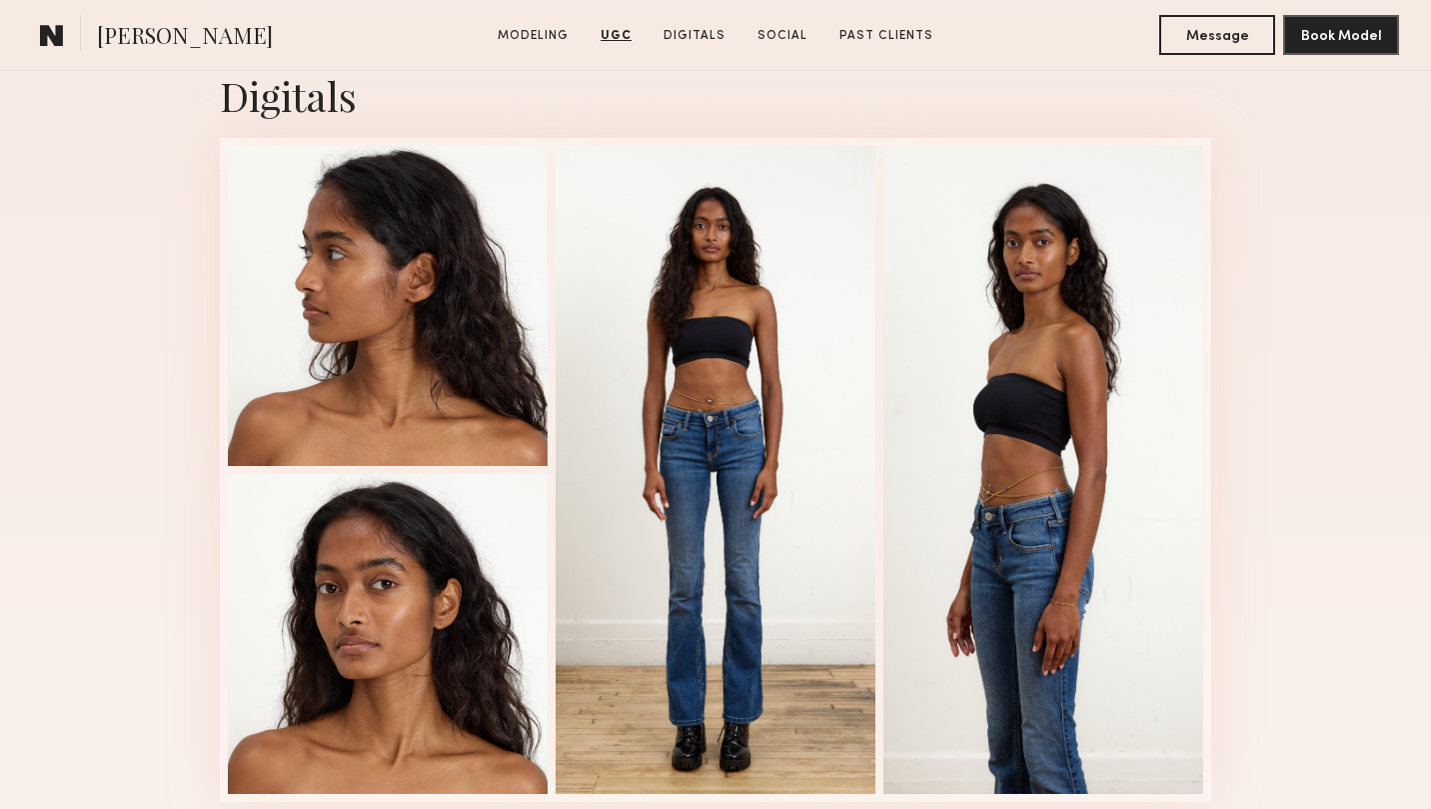
scroll to position [5108, 0]
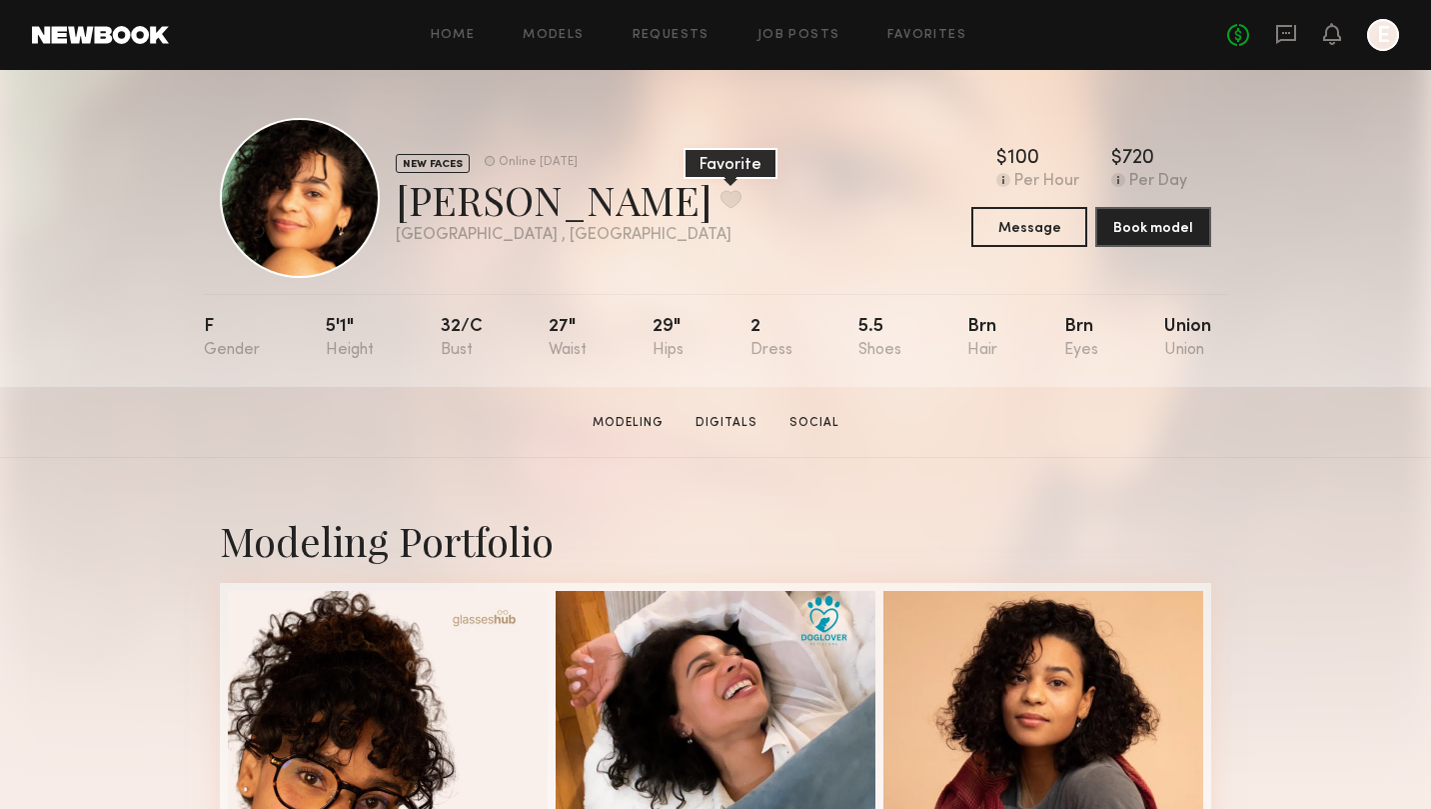
click at [721, 199] on button at bounding box center [731, 199] width 21 height 18
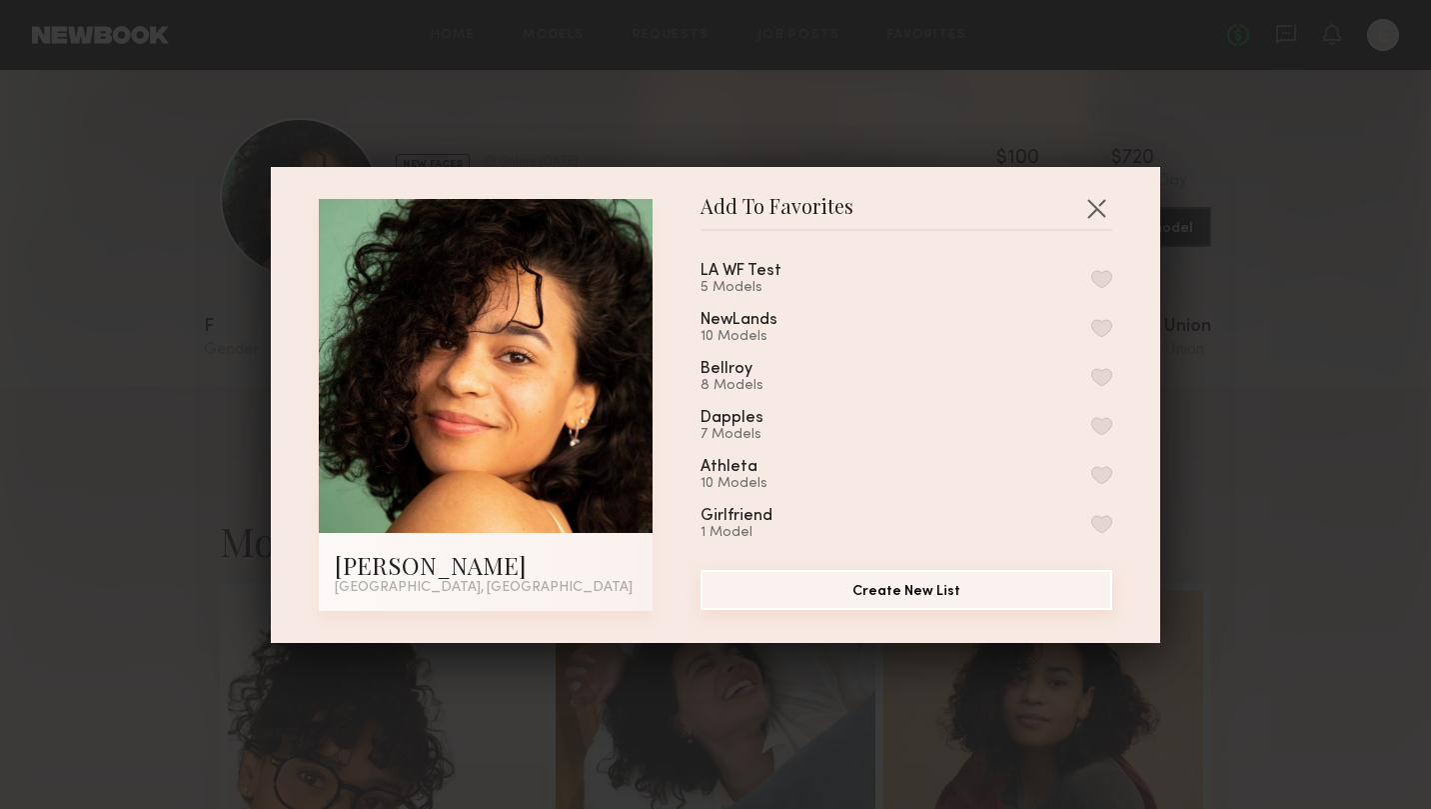
click at [887, 583] on button "Create New List" at bounding box center [907, 590] width 412 height 40
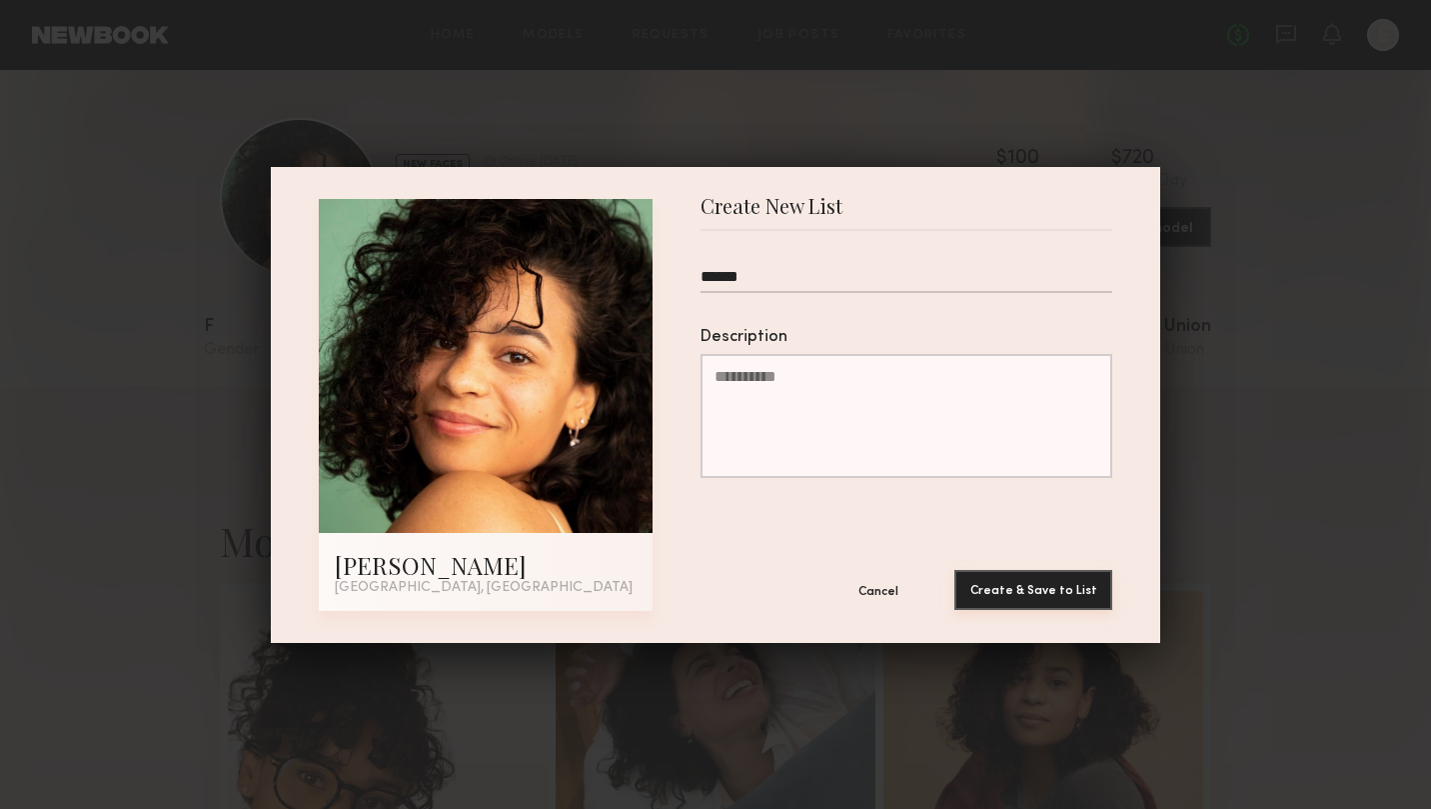
type input "******"
click at [1043, 585] on button "Create & Save to List" at bounding box center [1034, 590] width 158 height 40
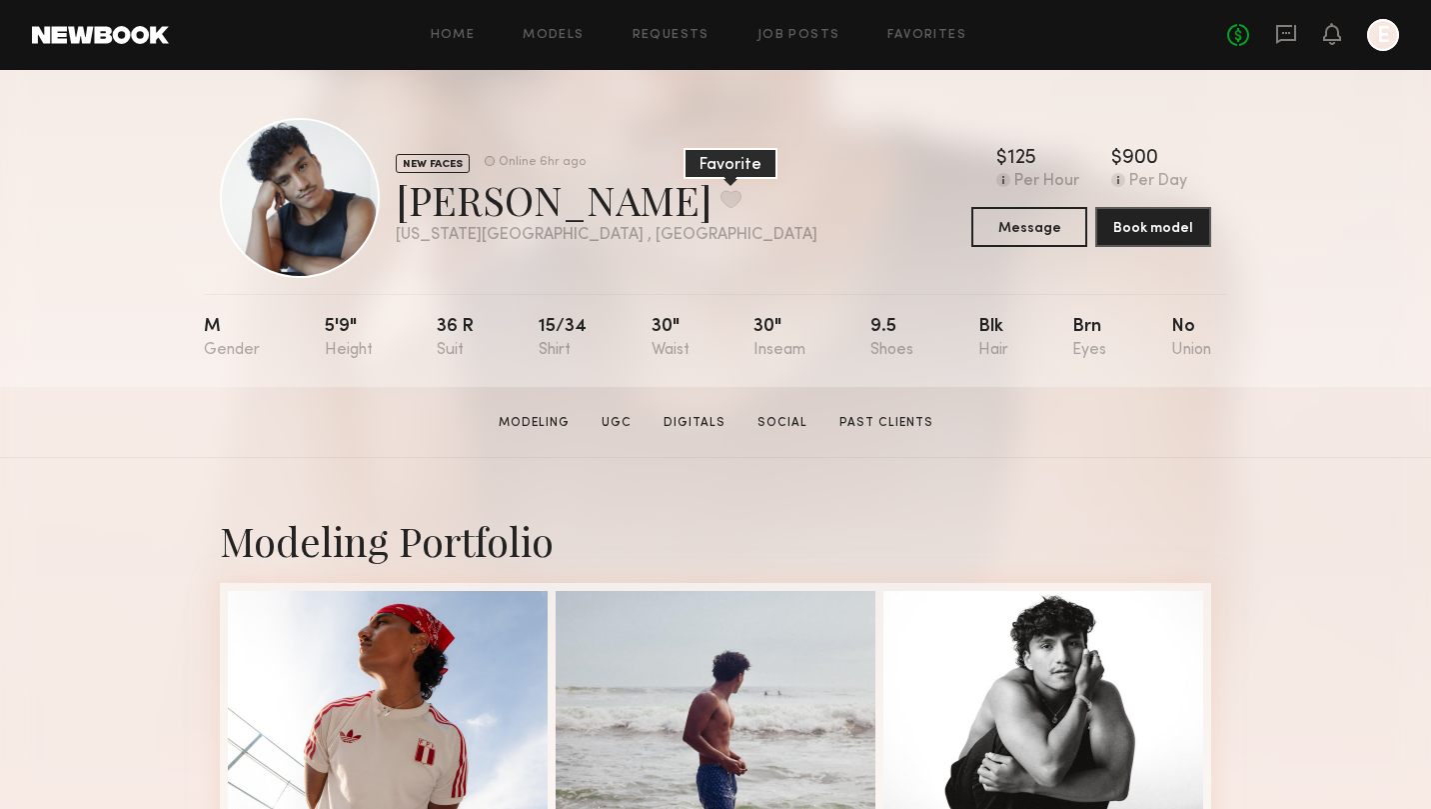
click at [721, 192] on button at bounding box center [731, 199] width 21 height 18
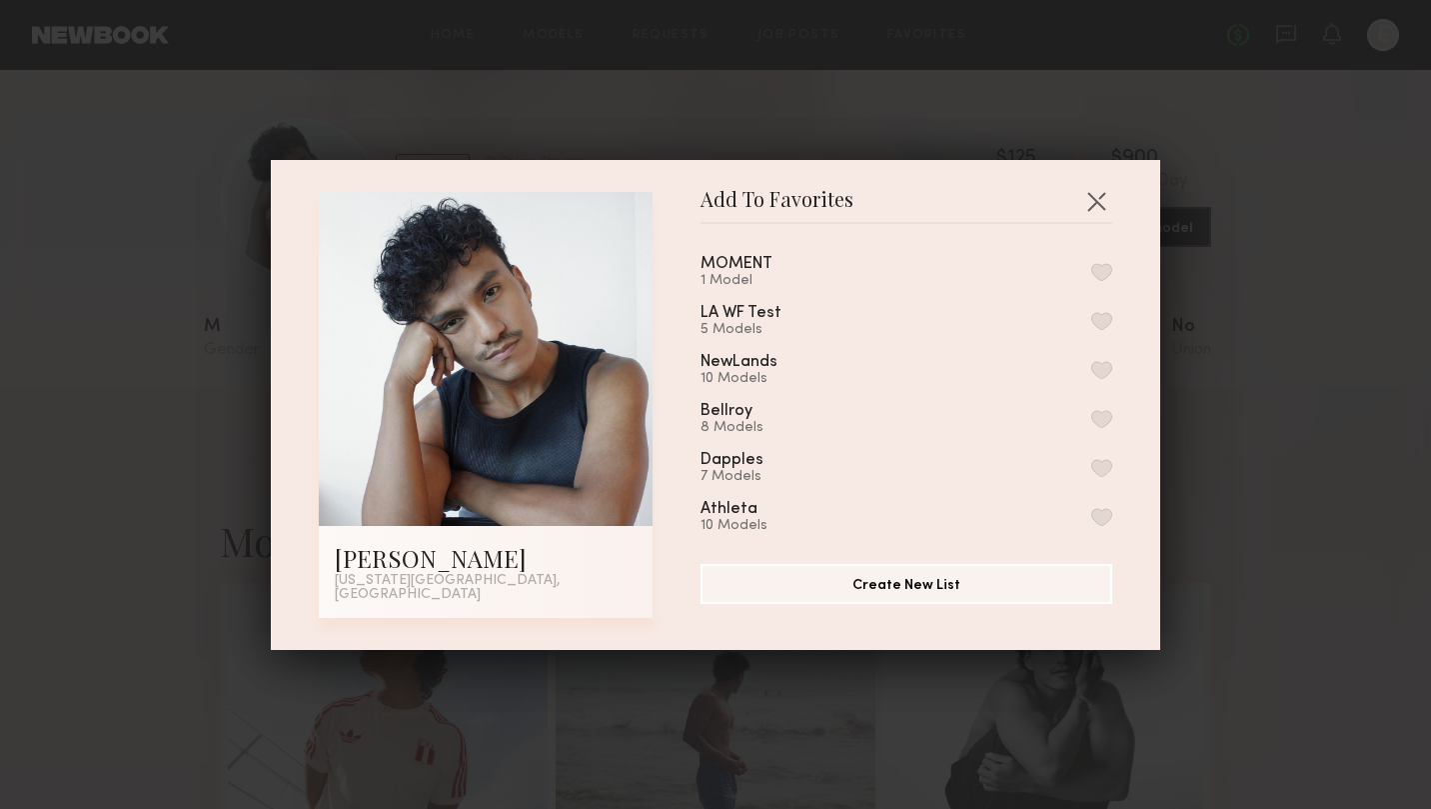
click at [1099, 275] on button "button" at bounding box center [1101, 272] width 21 height 18
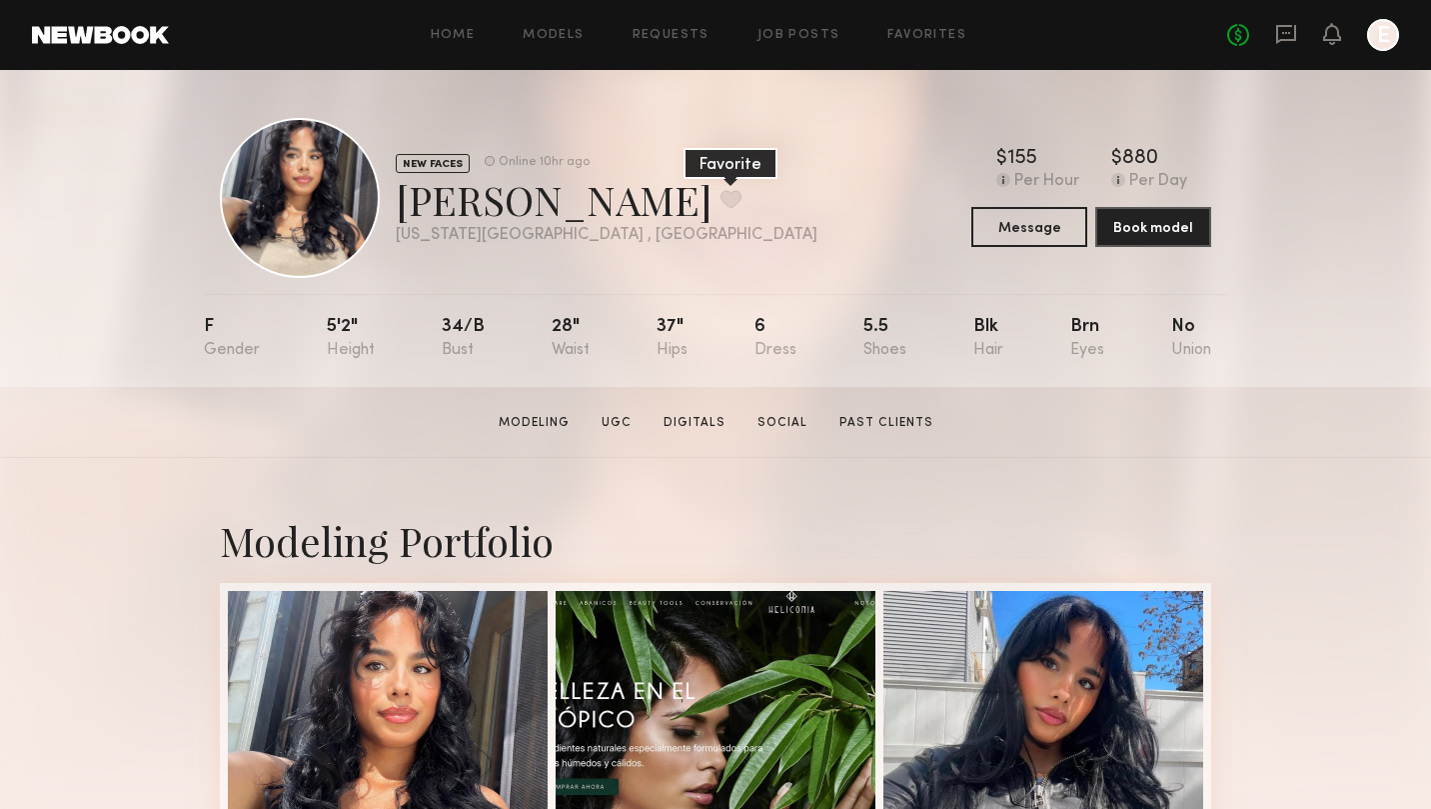
click at [721, 202] on button at bounding box center [731, 199] width 21 height 18
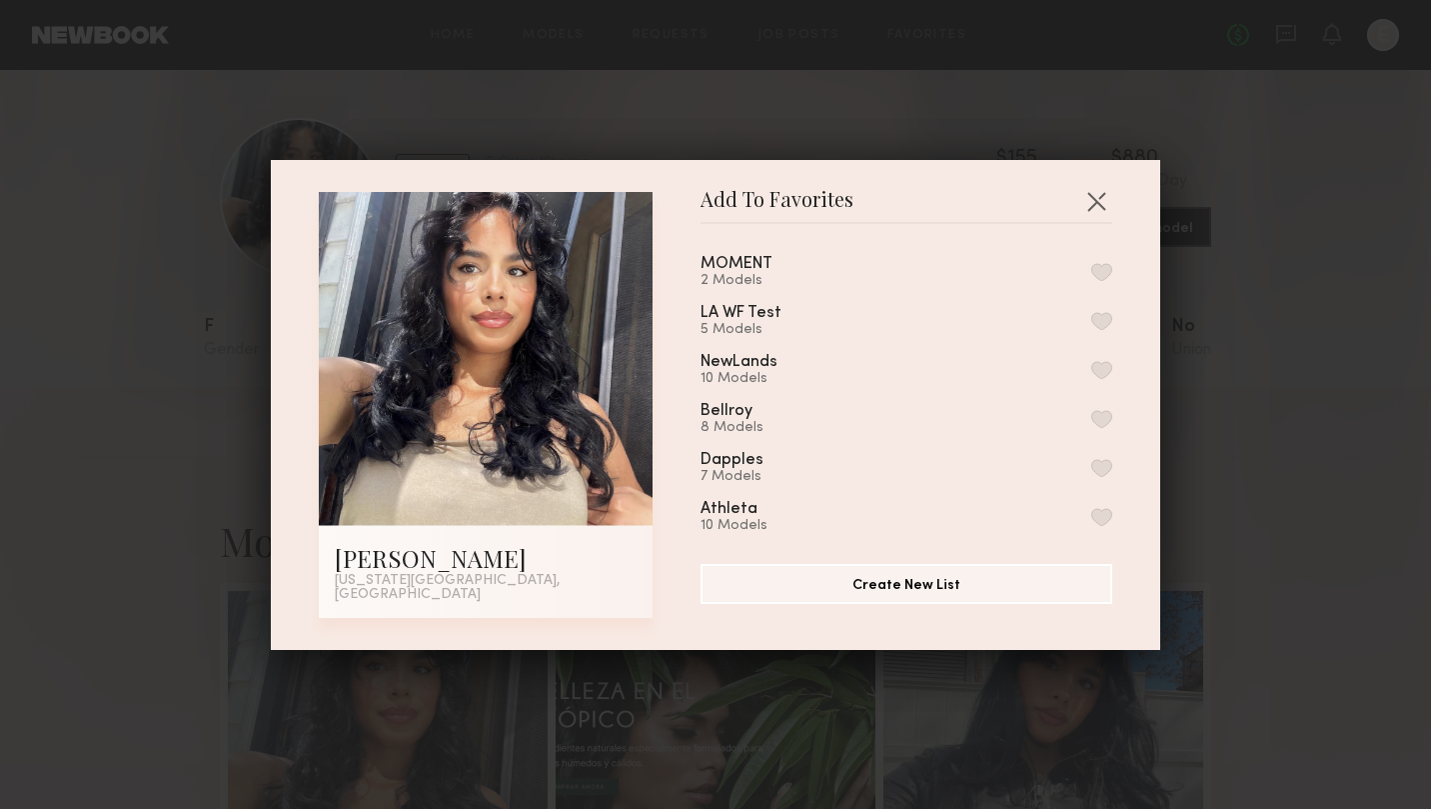
click at [1103, 274] on button "button" at bounding box center [1101, 272] width 21 height 18
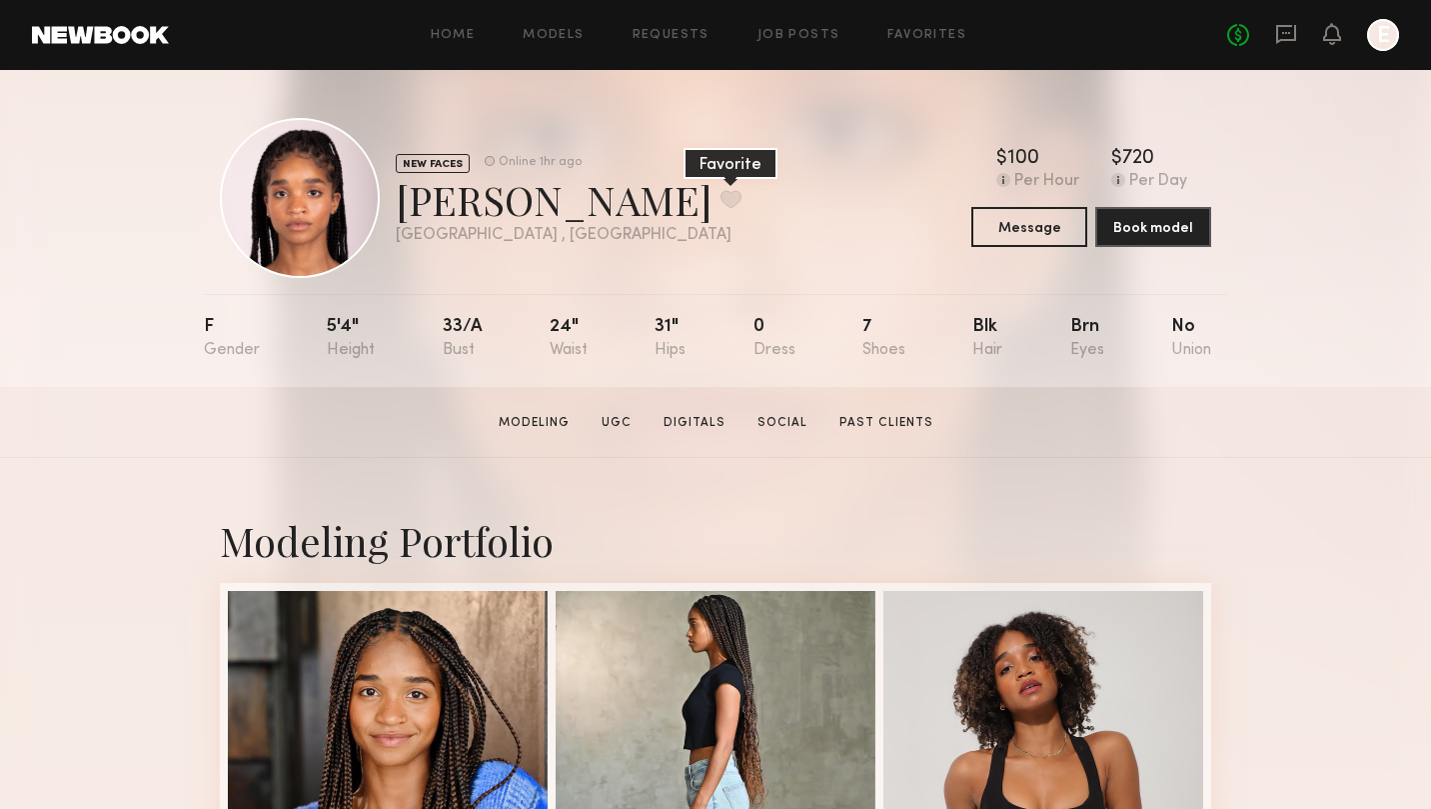
click at [721, 201] on button at bounding box center [731, 199] width 21 height 18
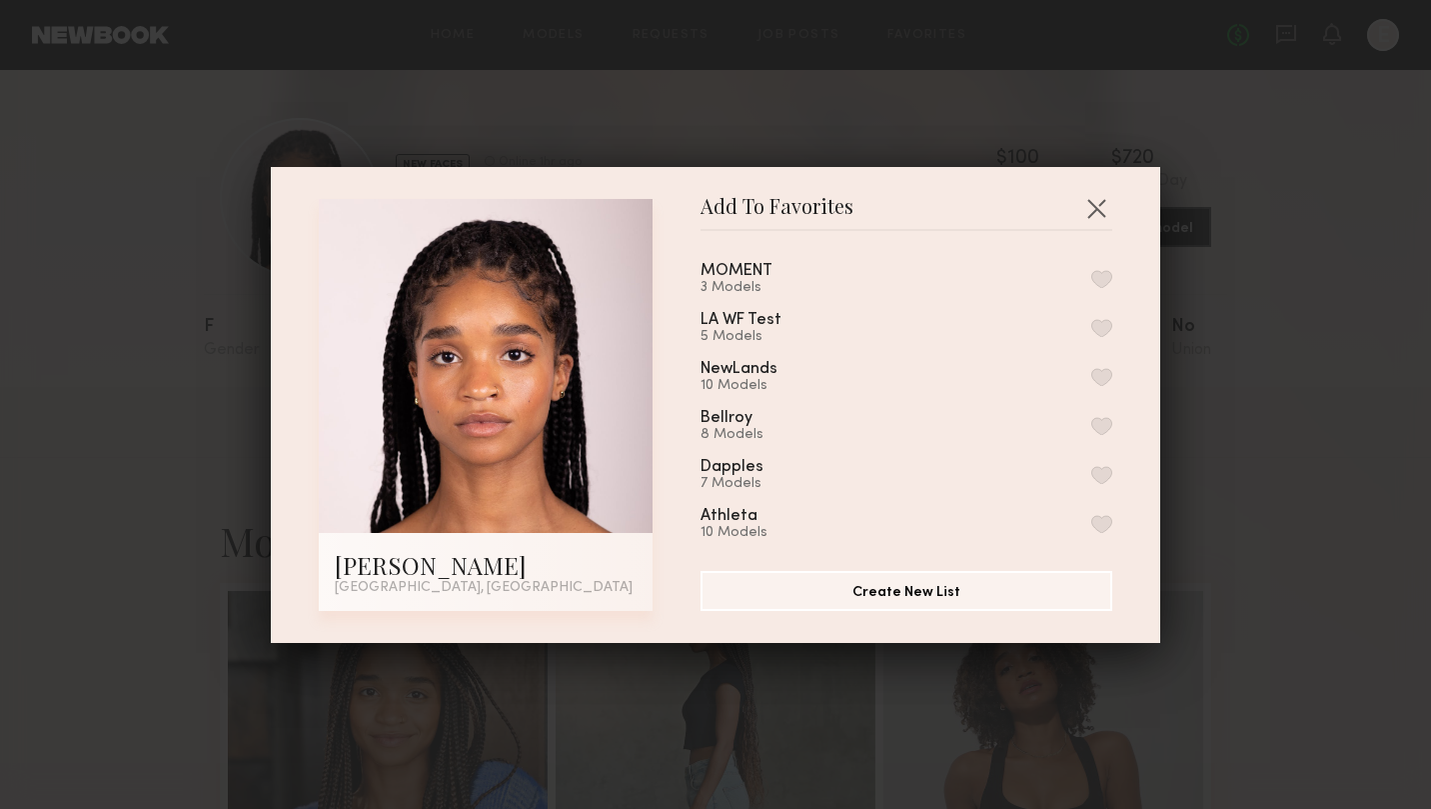
click at [1101, 279] on button "button" at bounding box center [1101, 279] width 21 height 18
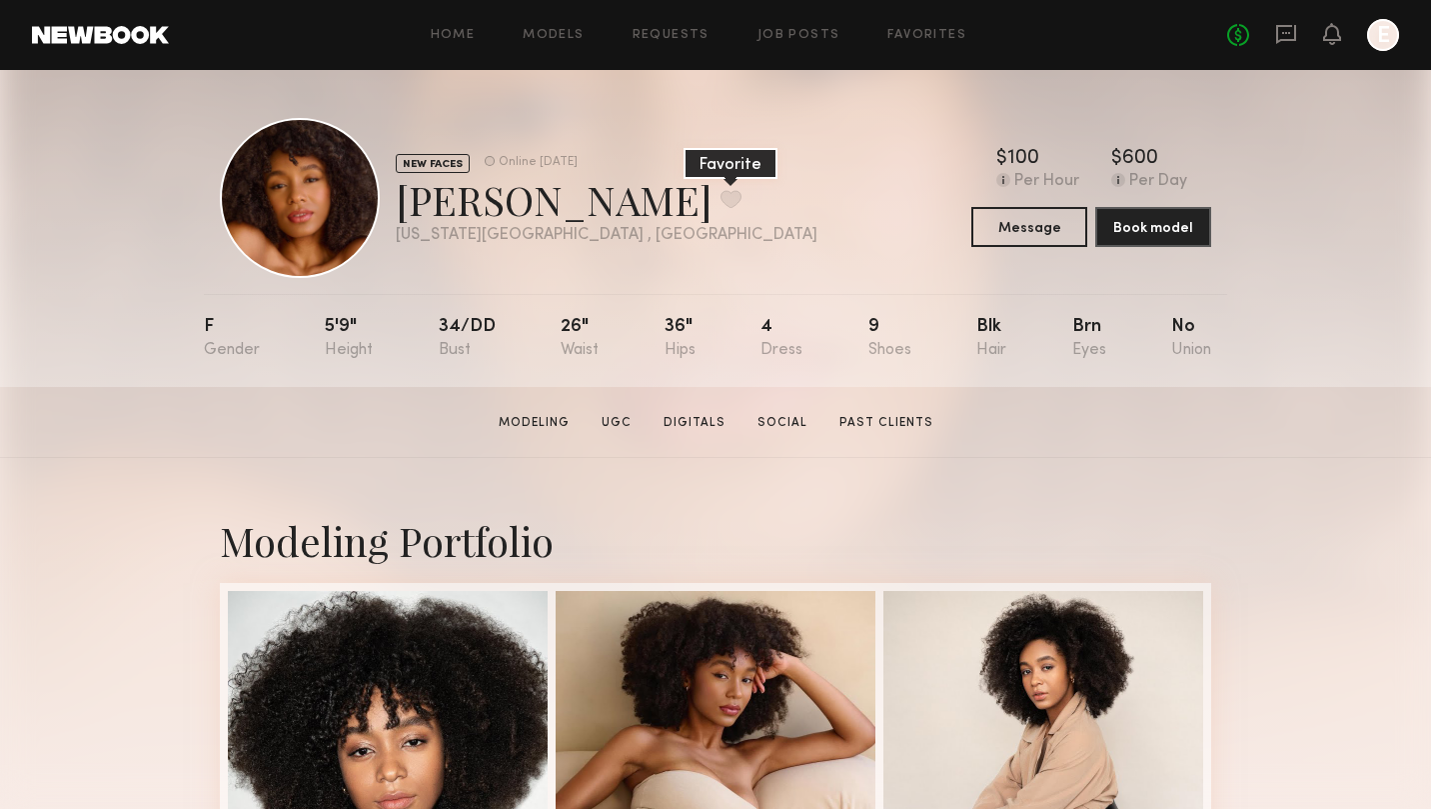
click at [721, 204] on button at bounding box center [731, 199] width 21 height 18
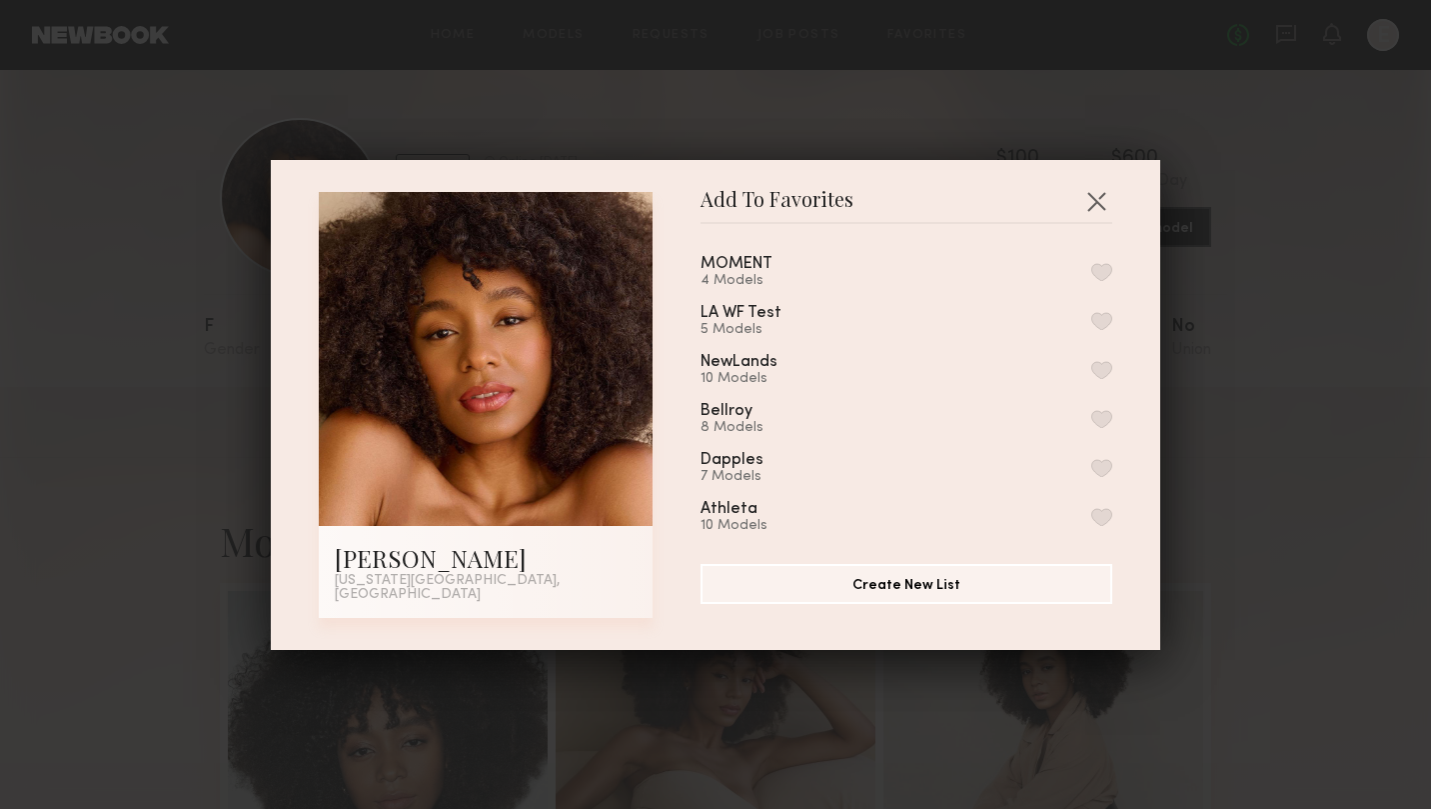
click at [1103, 275] on button "button" at bounding box center [1101, 272] width 21 height 18
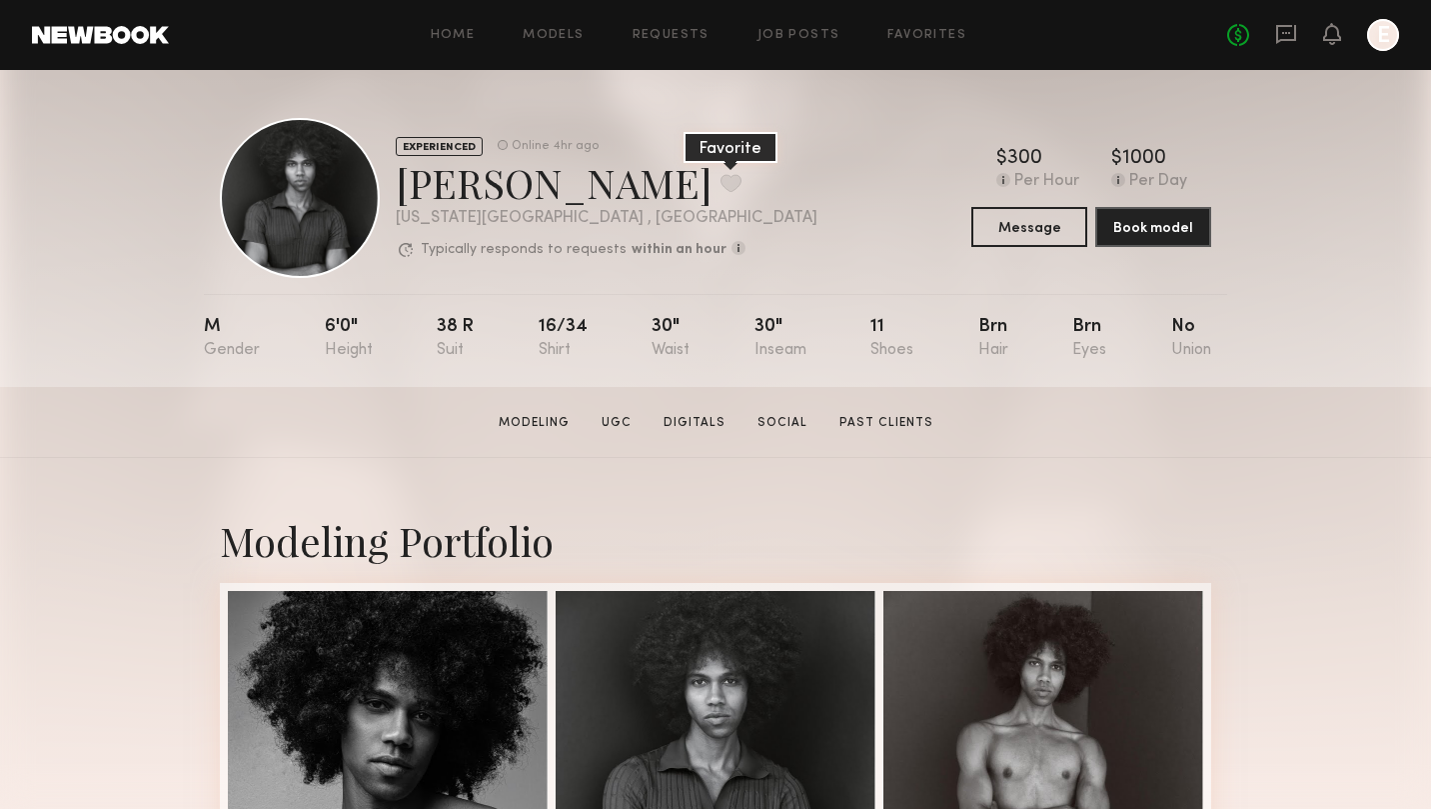
click at [721, 178] on button at bounding box center [731, 183] width 21 height 18
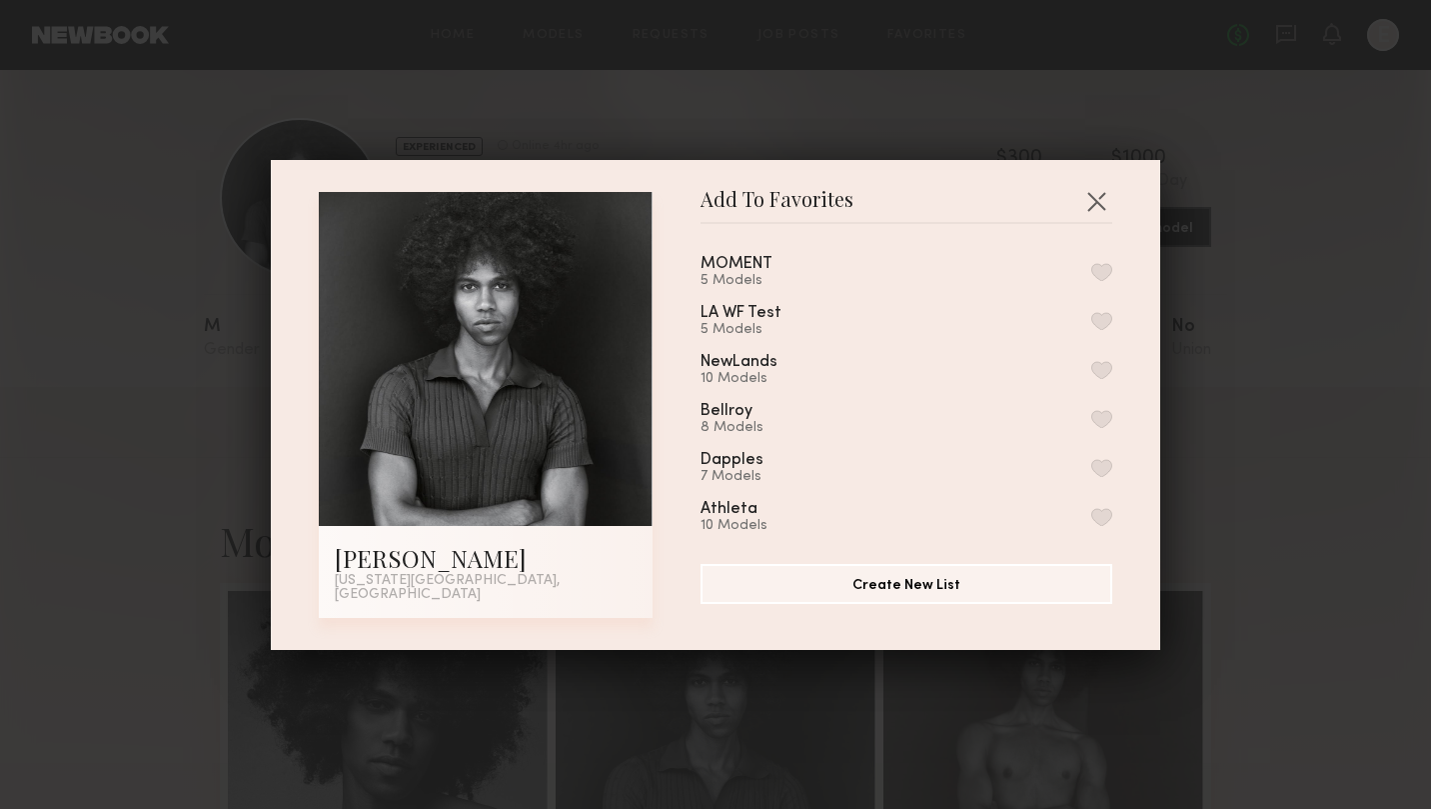
click at [1102, 278] on button "button" at bounding box center [1101, 272] width 21 height 18
click at [1103, 206] on button "button" at bounding box center [1097, 201] width 32 height 32
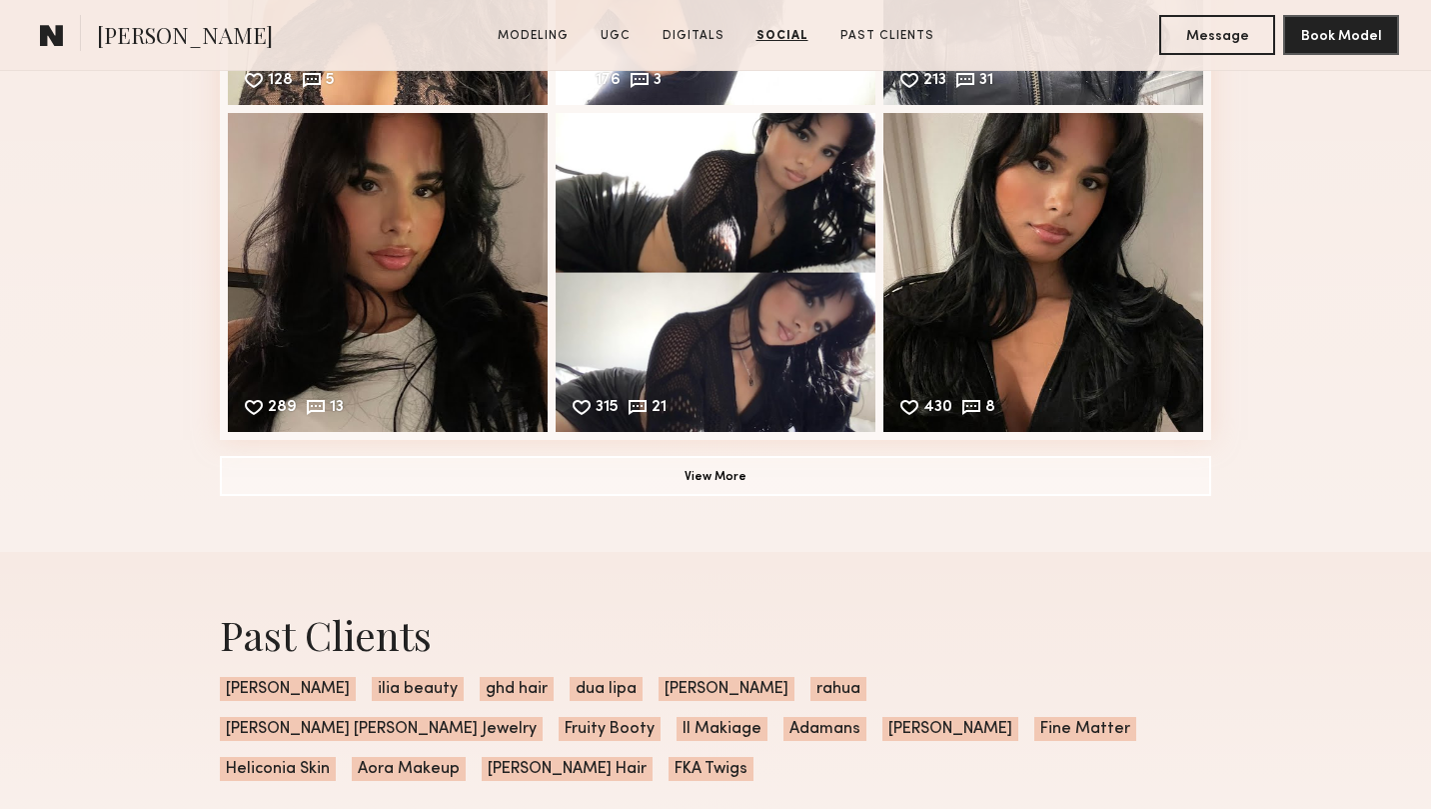
scroll to position [4611, 0]
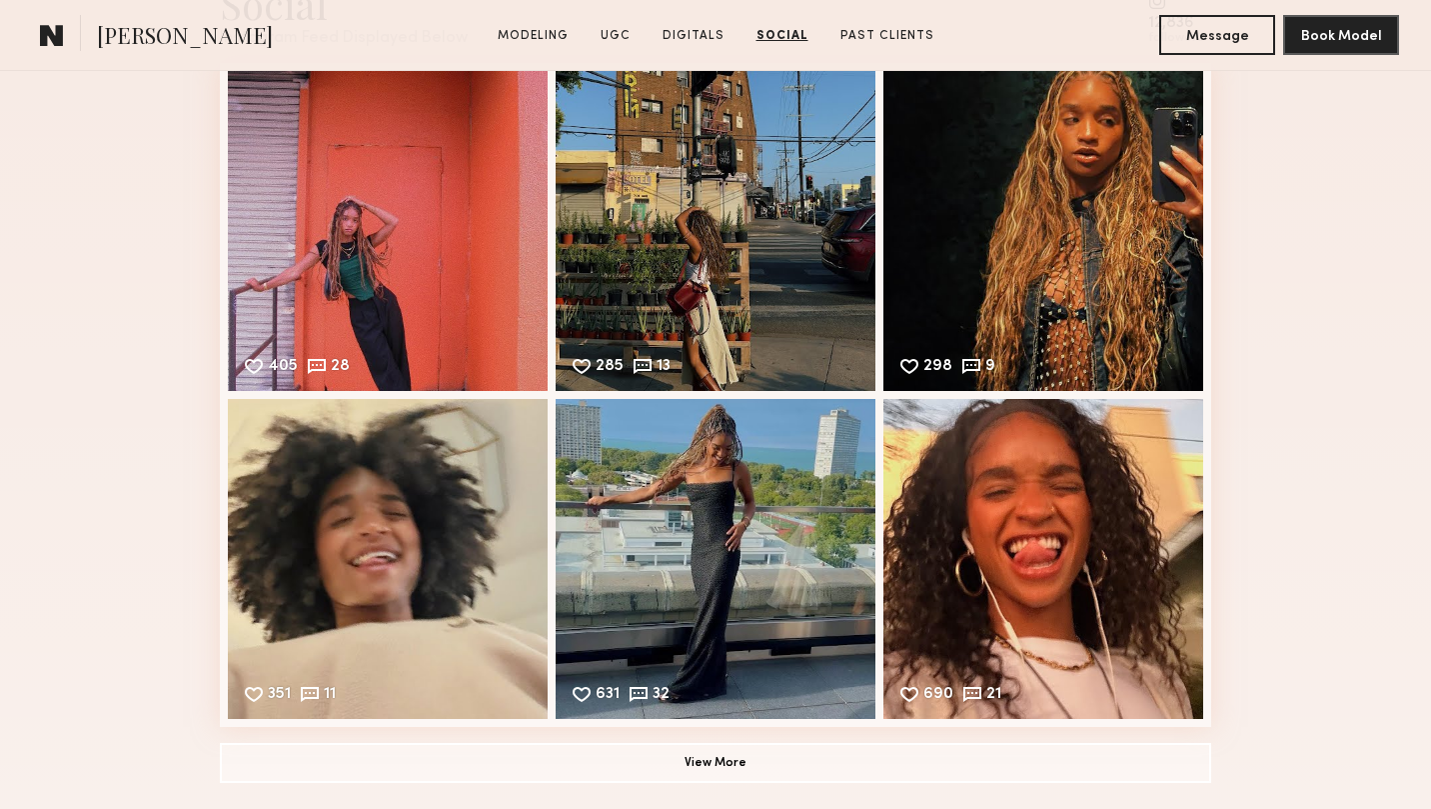
scroll to position [3790, 0]
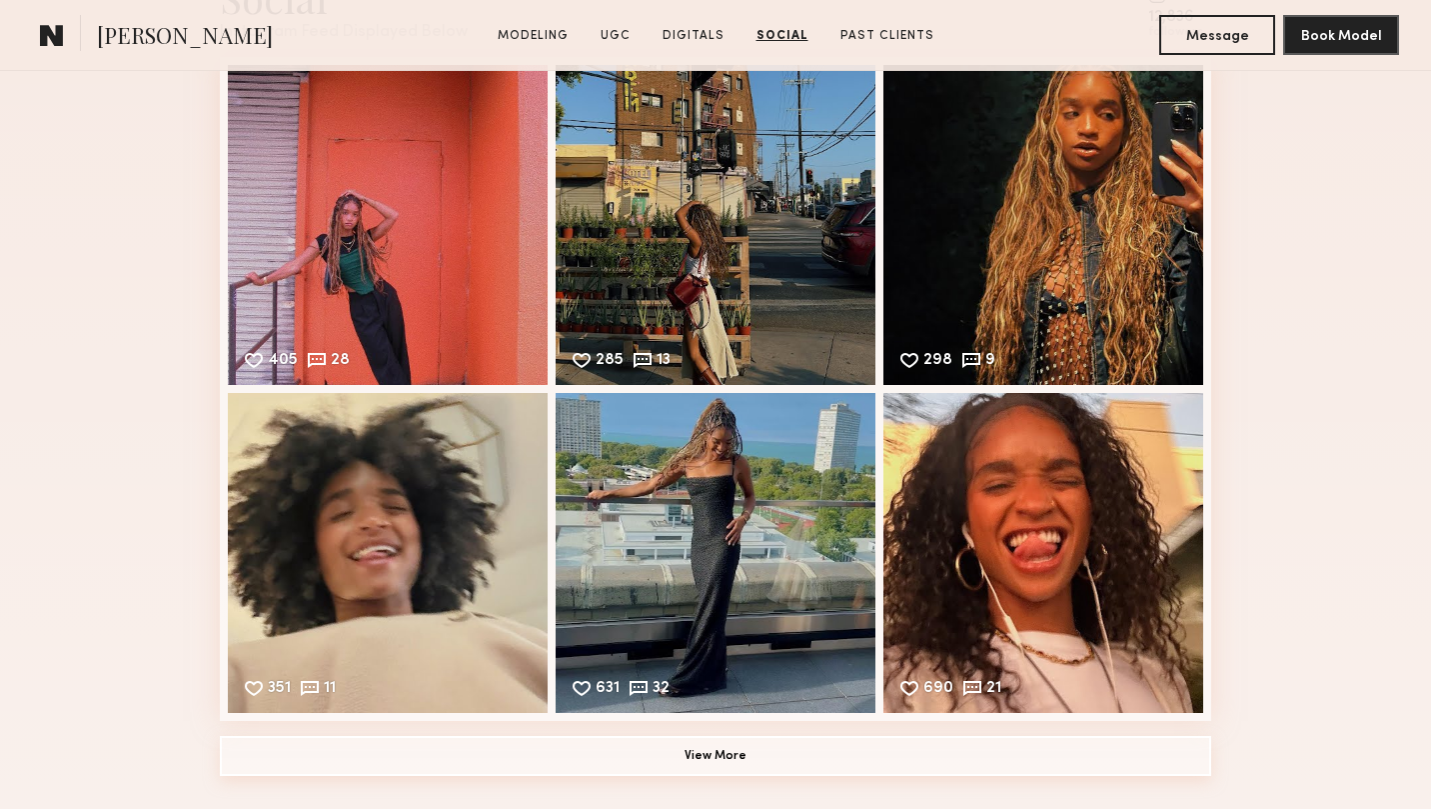
click at [737, 756] on button "View More" at bounding box center [716, 756] width 992 height 40
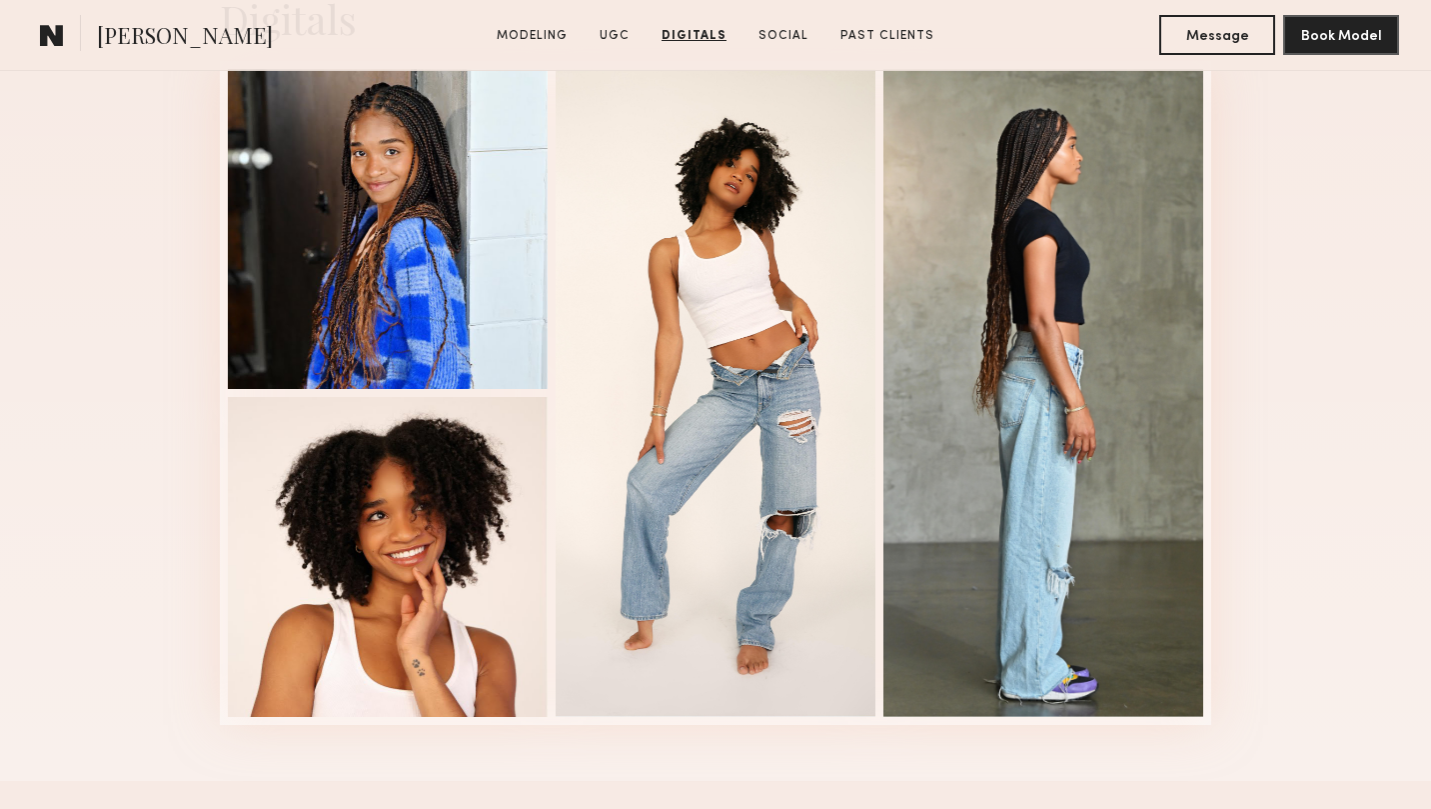
scroll to position [2920, 0]
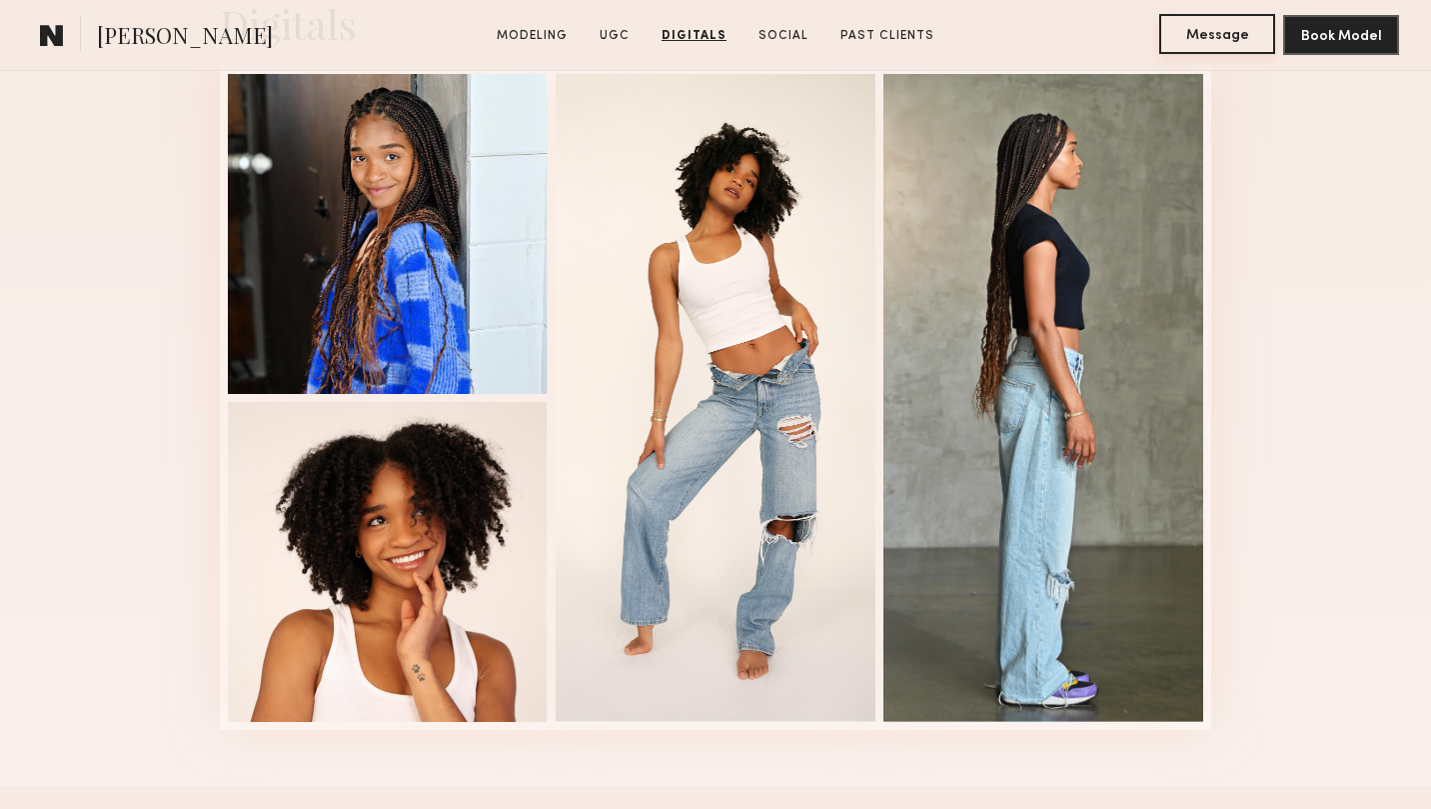
click at [1202, 27] on button "Message" at bounding box center [1217, 34] width 116 height 40
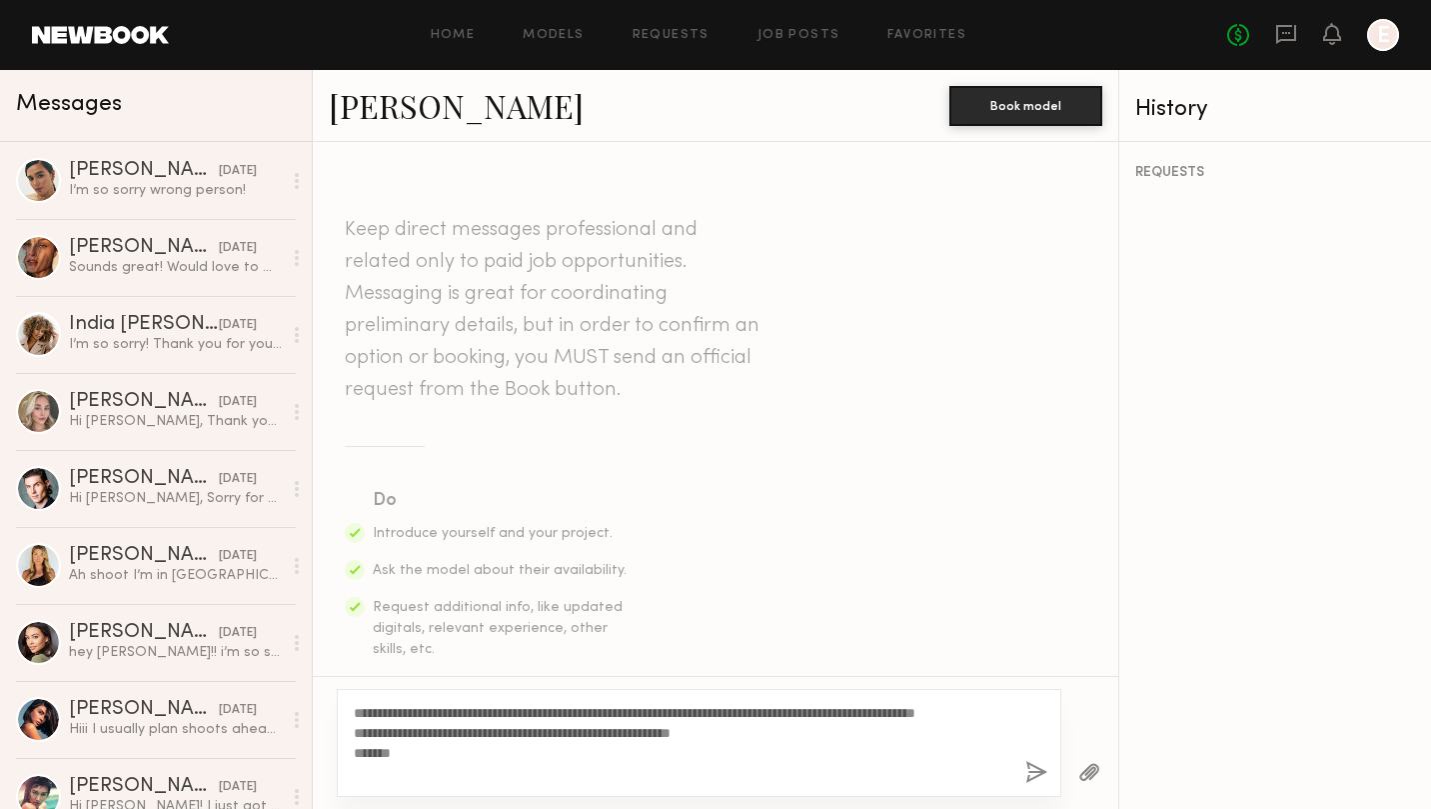
drag, startPoint x: 417, startPoint y: 777, endPoint x: 332, endPoint y: 701, distance: 114.0
click at [333, 701] on div "**********" at bounding box center [716, 742] width 806 height 133
type textarea "**********"
click at [1034, 772] on button "button" at bounding box center [1037, 773] width 22 height 25
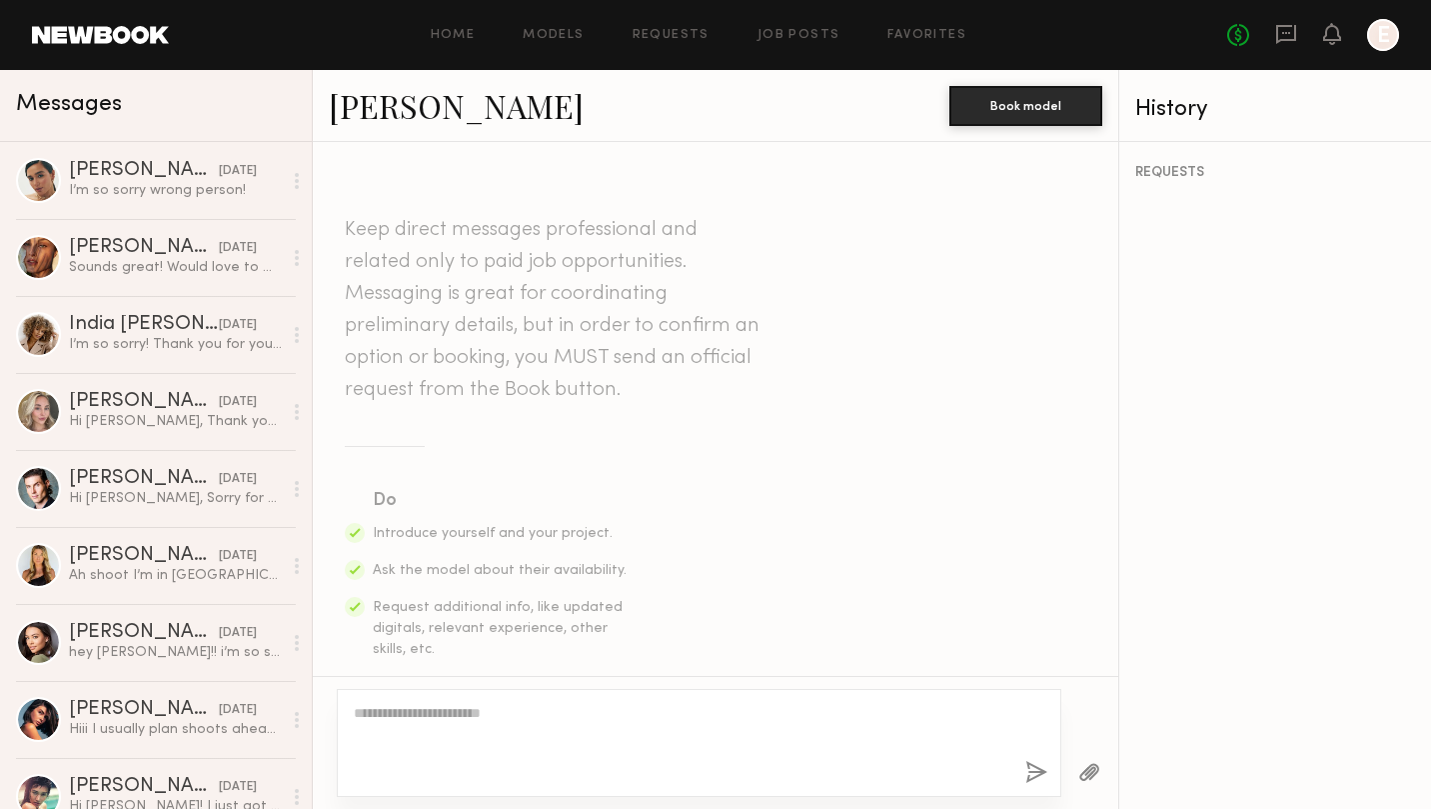
scroll to position [547, 0]
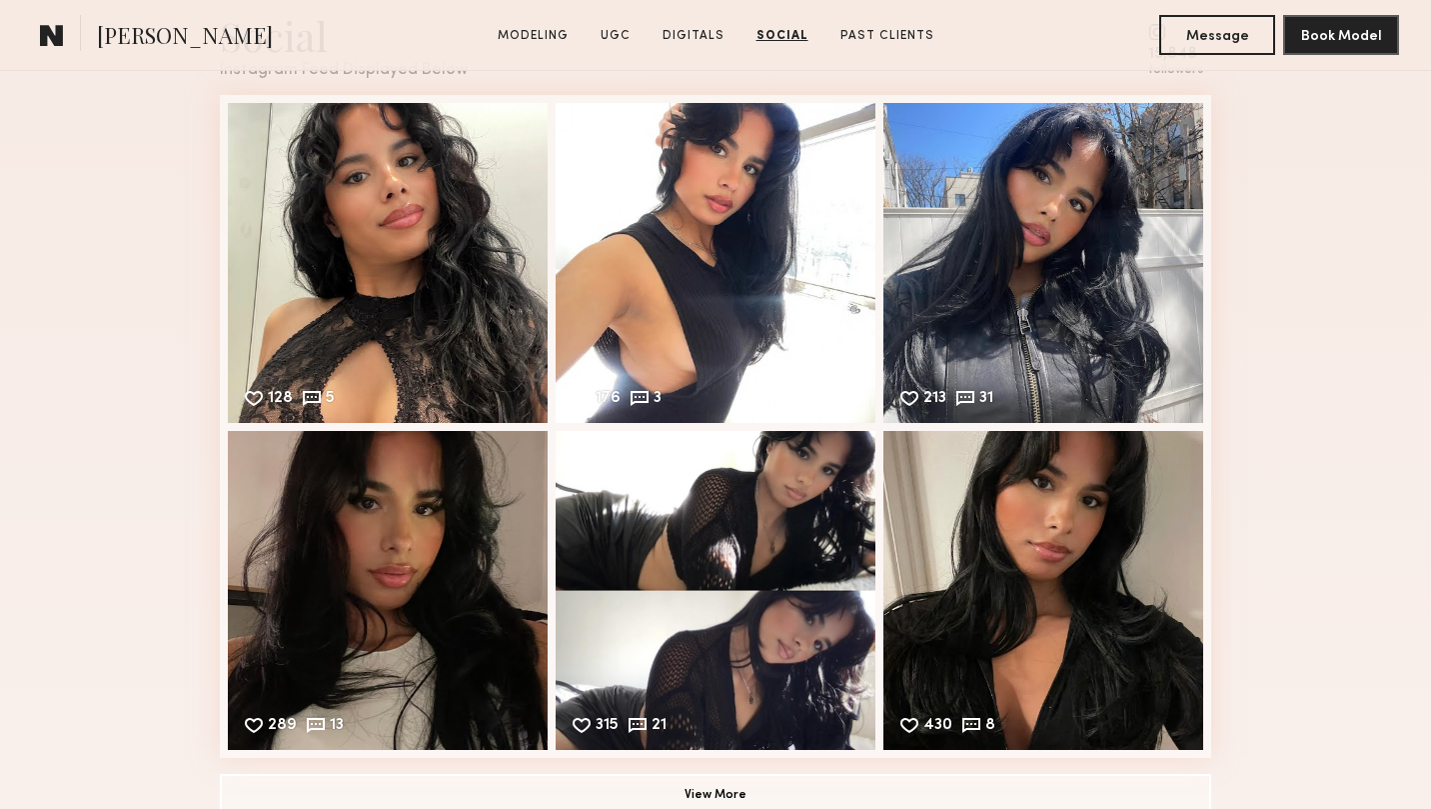
scroll to position [4274, 0]
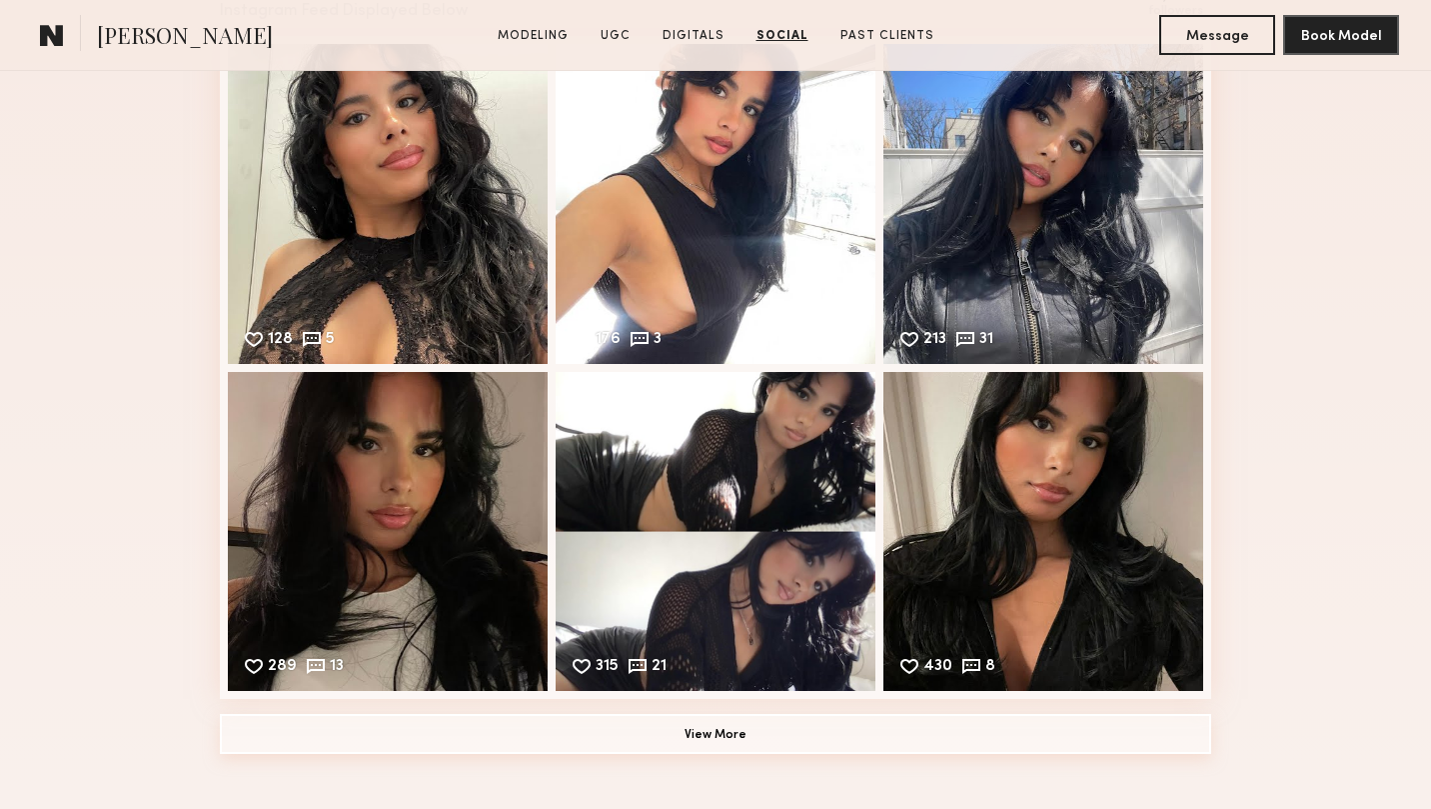
click at [716, 729] on button "View More" at bounding box center [716, 734] width 992 height 40
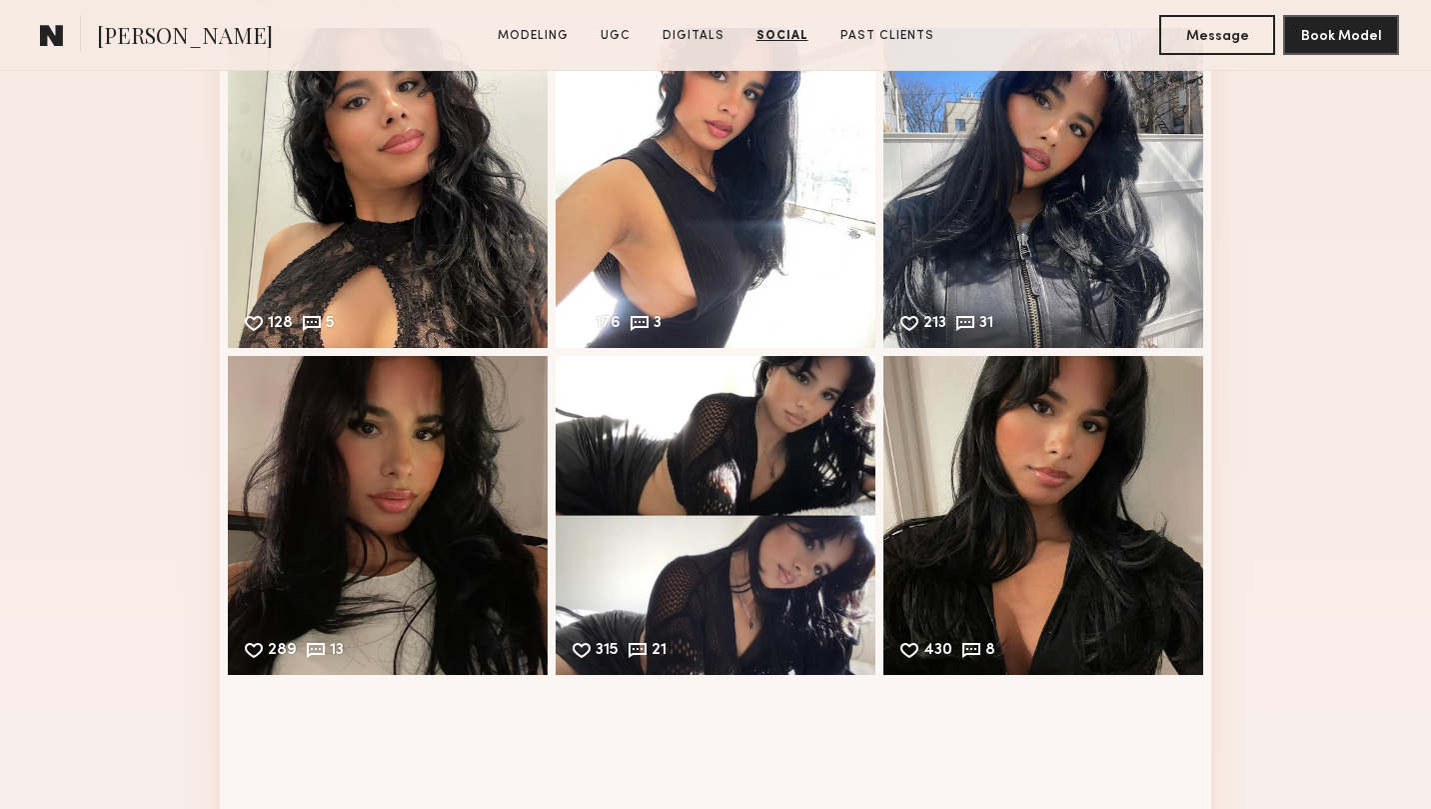
scroll to position [3899, 0]
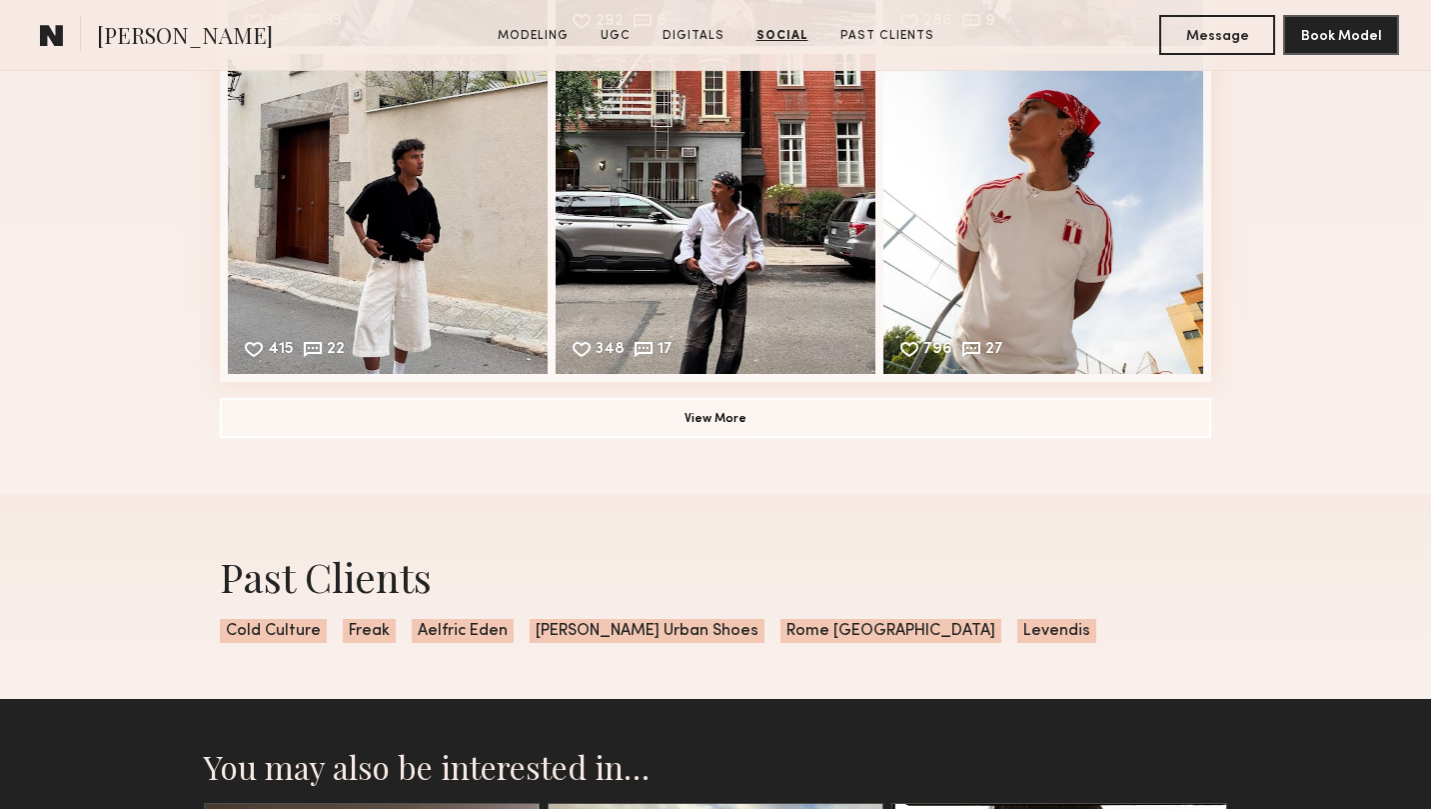
scroll to position [5520, 0]
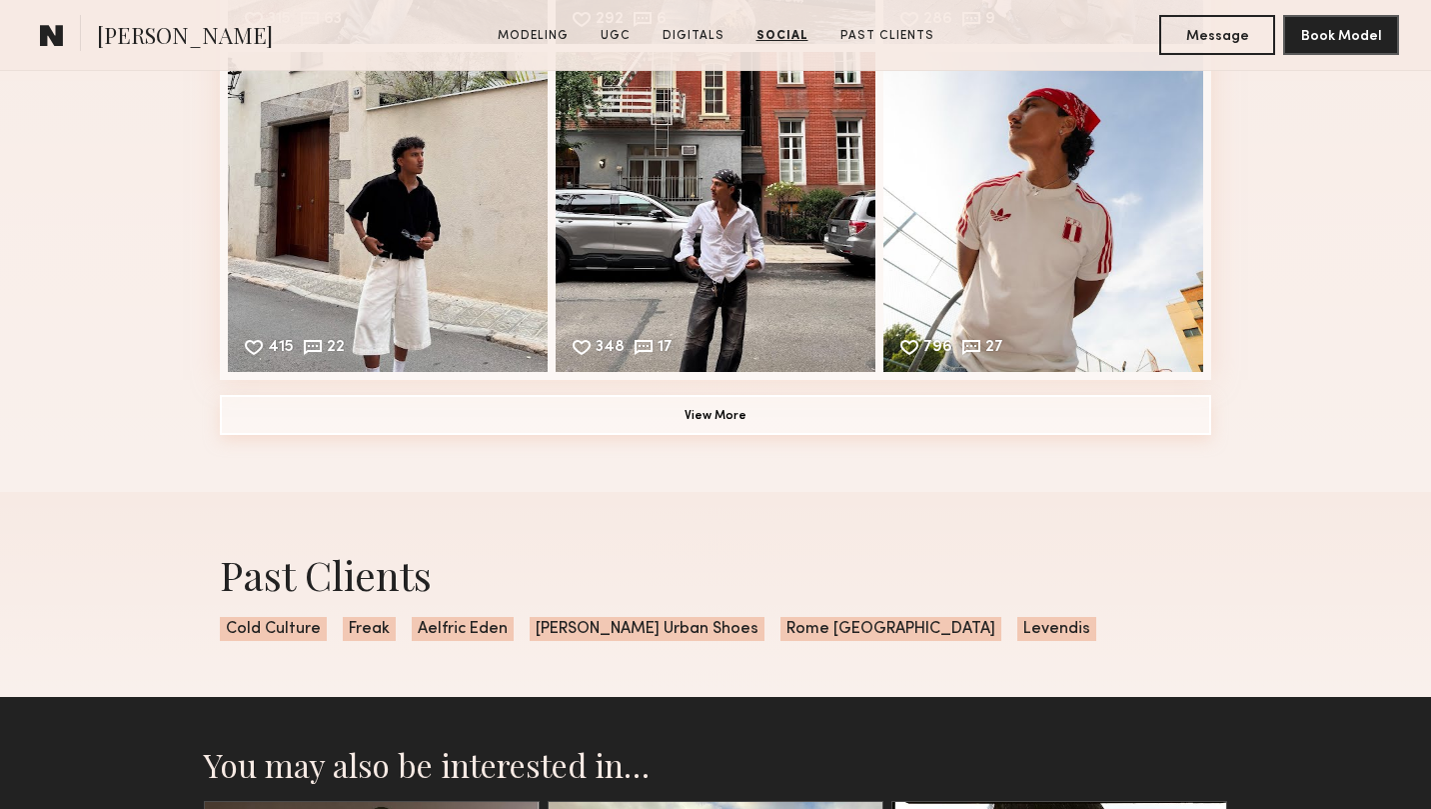
click at [694, 420] on button "View More" at bounding box center [716, 415] width 992 height 40
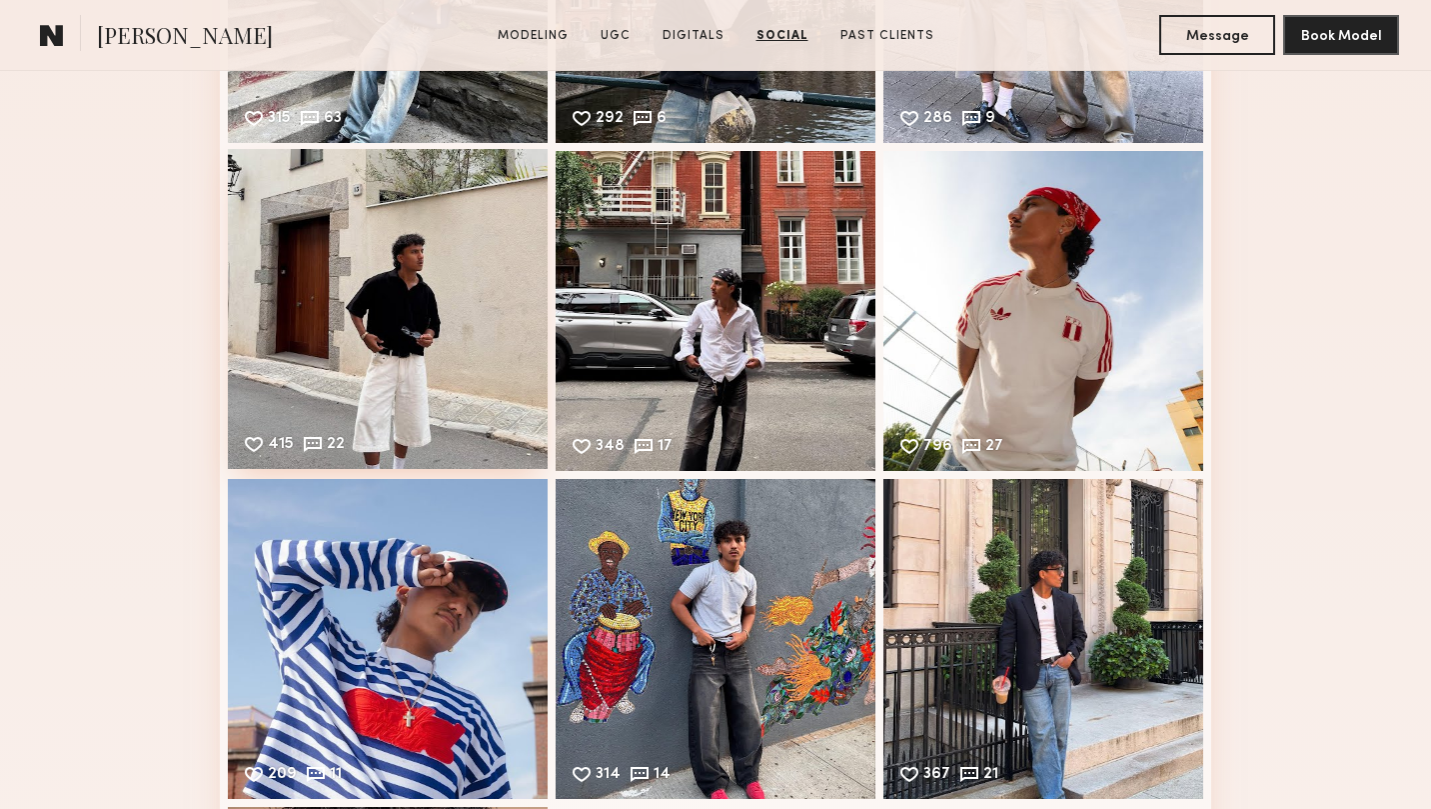
scroll to position [5406, 0]
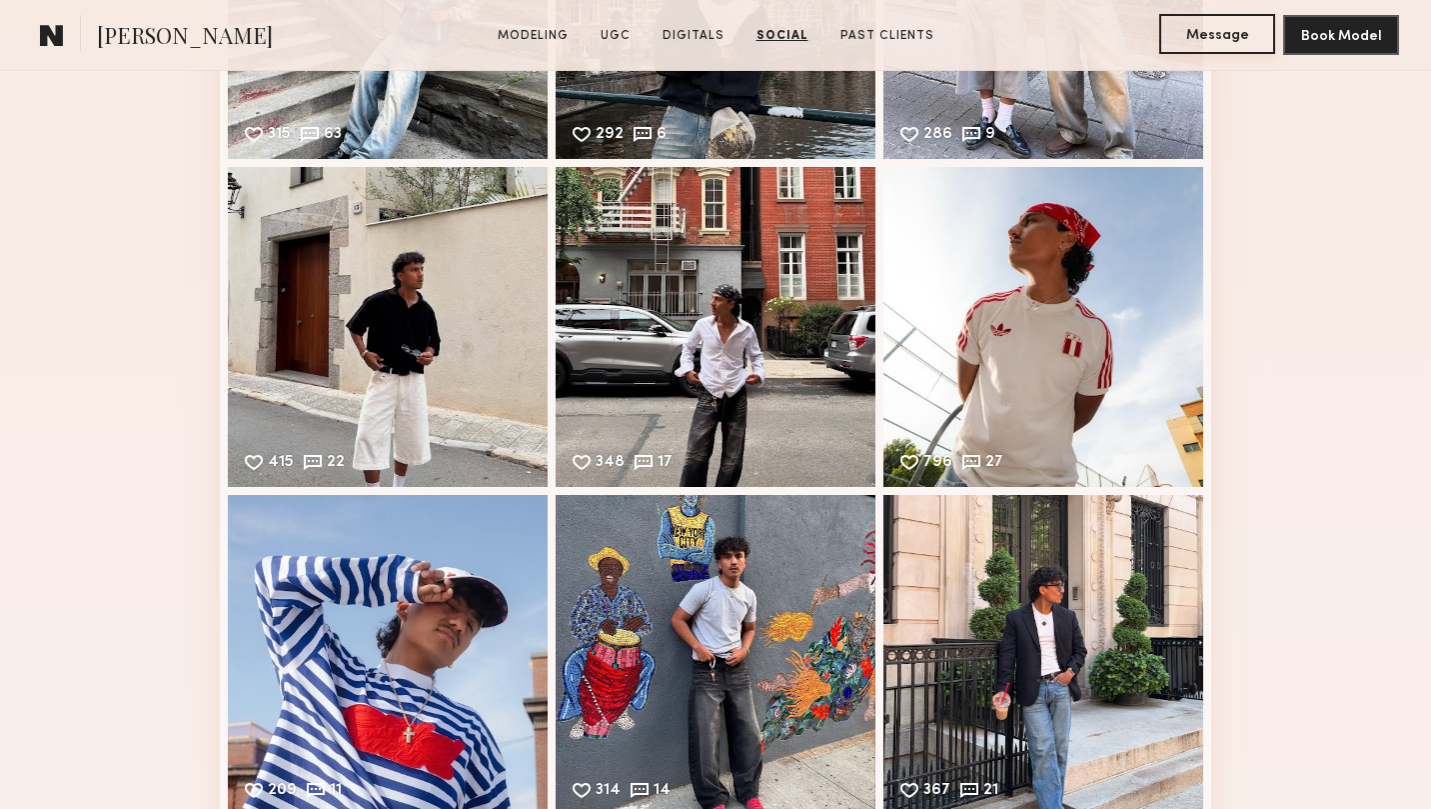
click at [1207, 25] on button "Message" at bounding box center [1217, 34] width 116 height 40
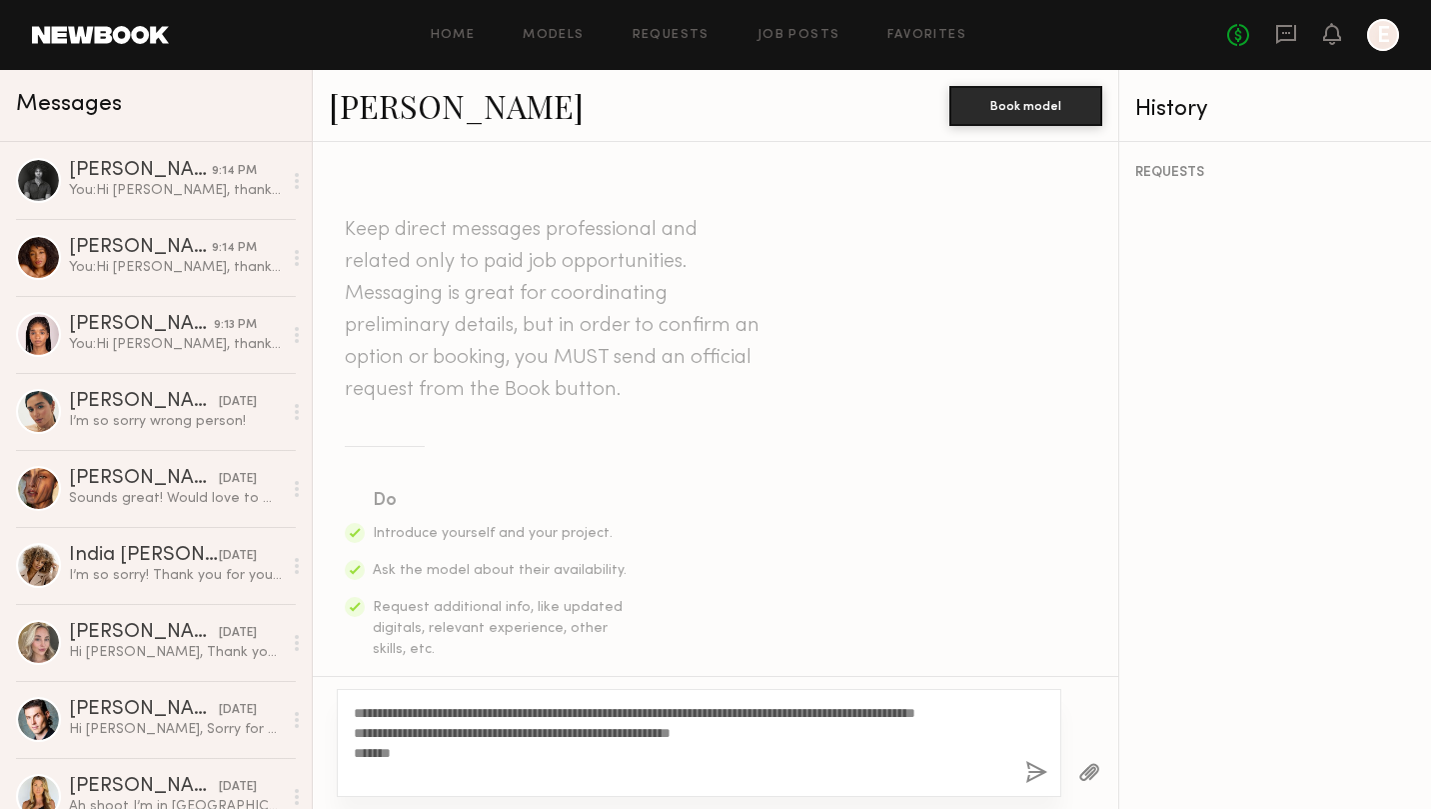
drag, startPoint x: 372, startPoint y: 711, endPoint x: 402, endPoint y: 709, distance: 30.1
click at [402, 709] on textarea "**********" at bounding box center [682, 743] width 656 height 80
click at [736, 712] on textarea "**********" at bounding box center [682, 743] width 656 height 80
type textarea "**********"
click at [1039, 768] on button "button" at bounding box center [1037, 773] width 22 height 25
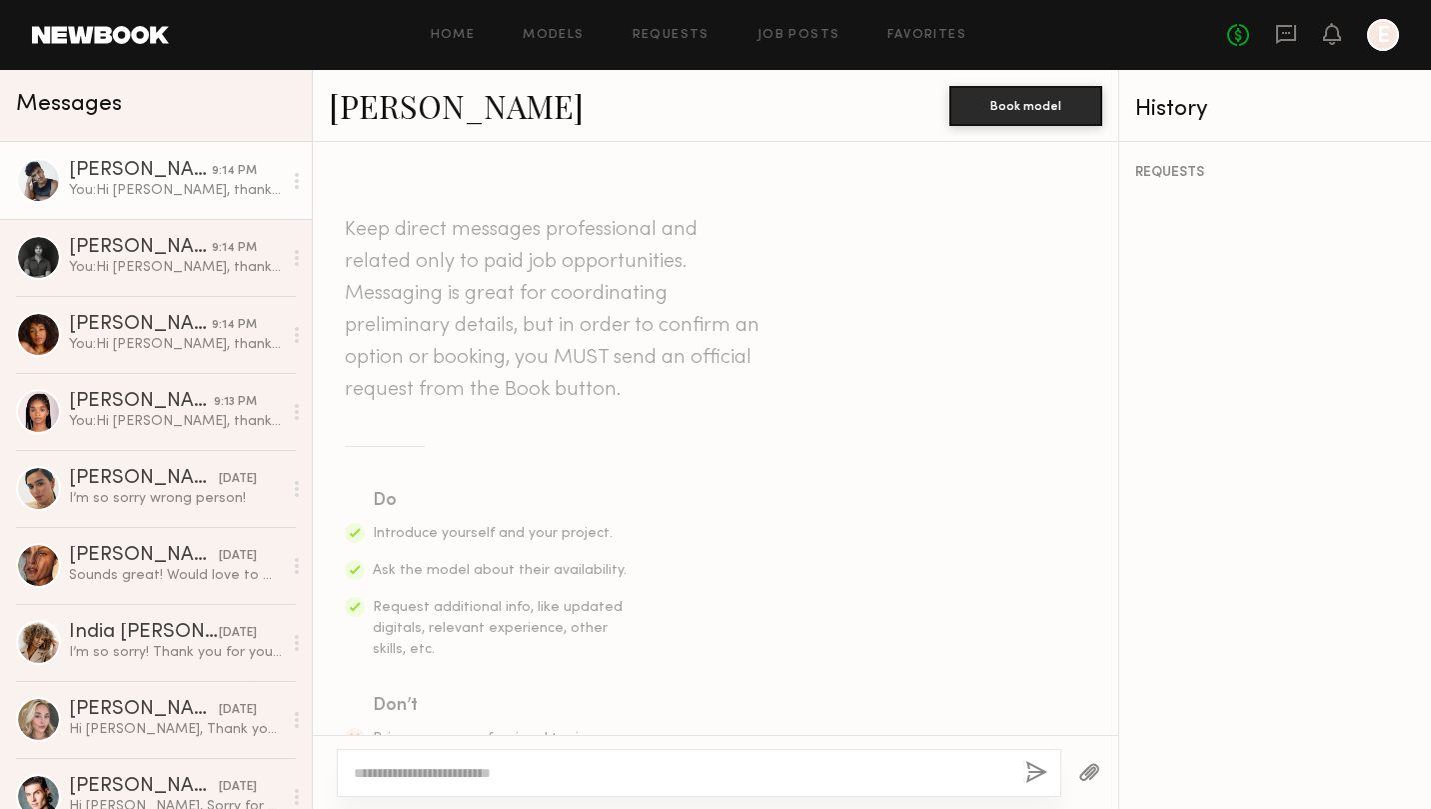
scroll to position [570, 0]
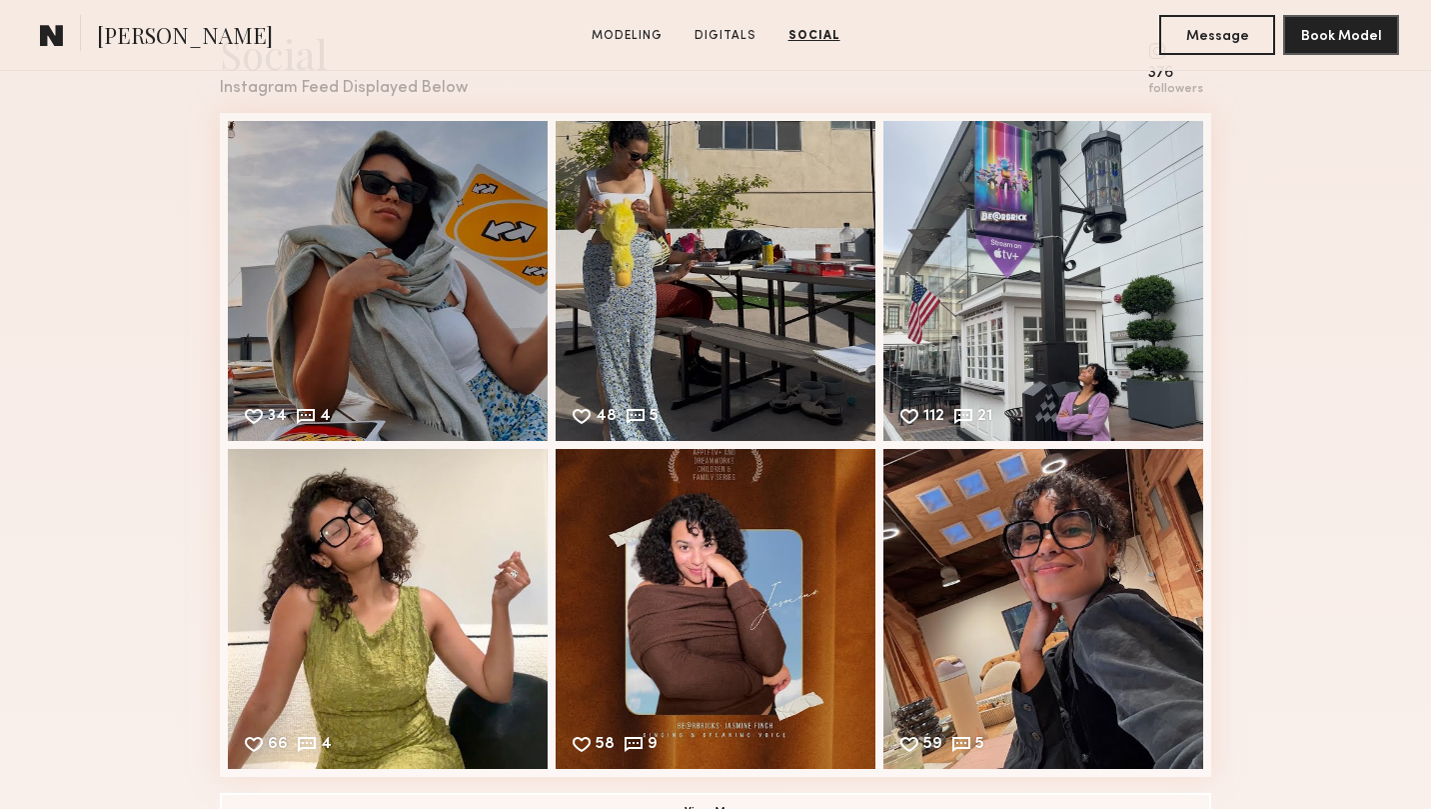
scroll to position [2345, 0]
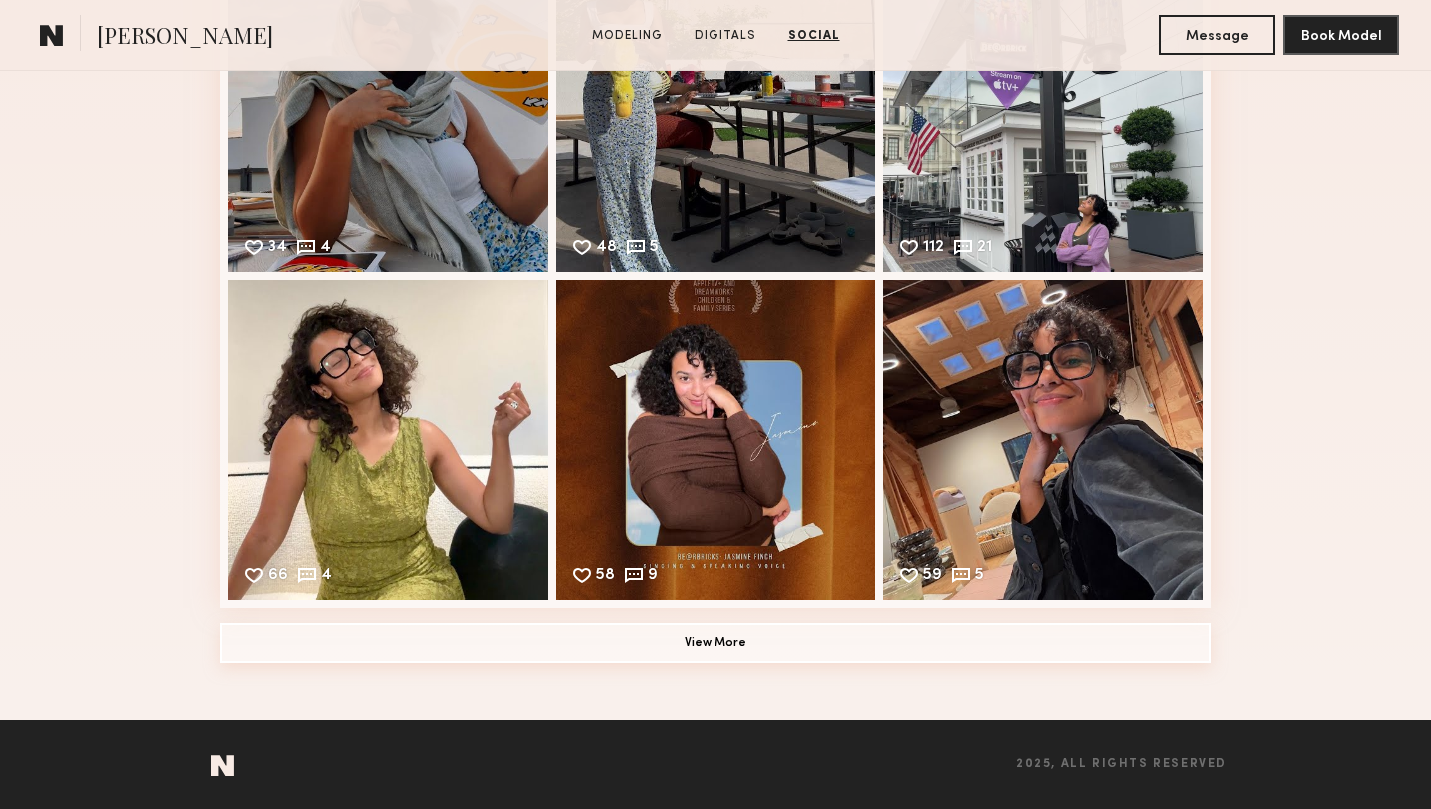
click at [752, 632] on button "View More" at bounding box center [716, 643] width 992 height 40
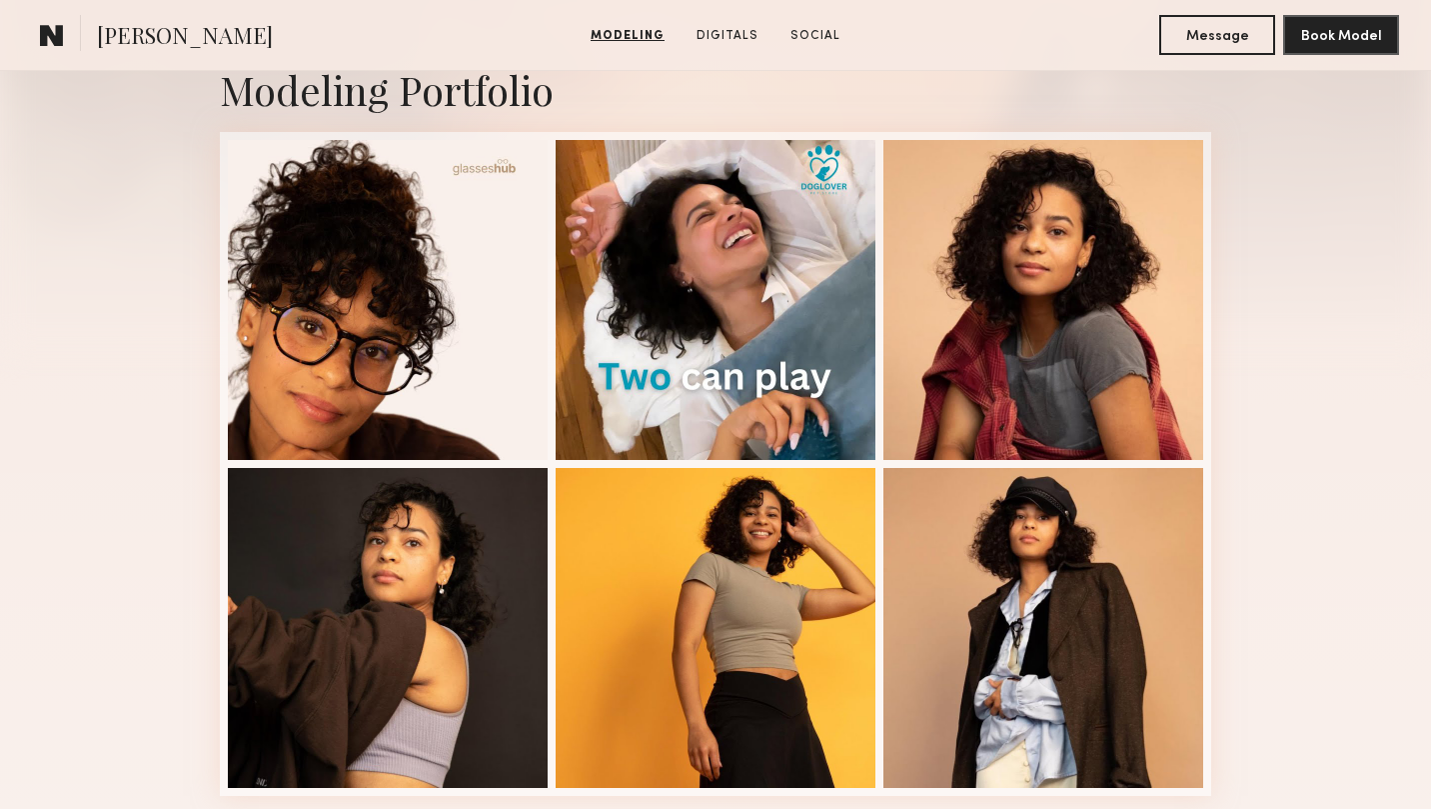
scroll to position [453, 0]
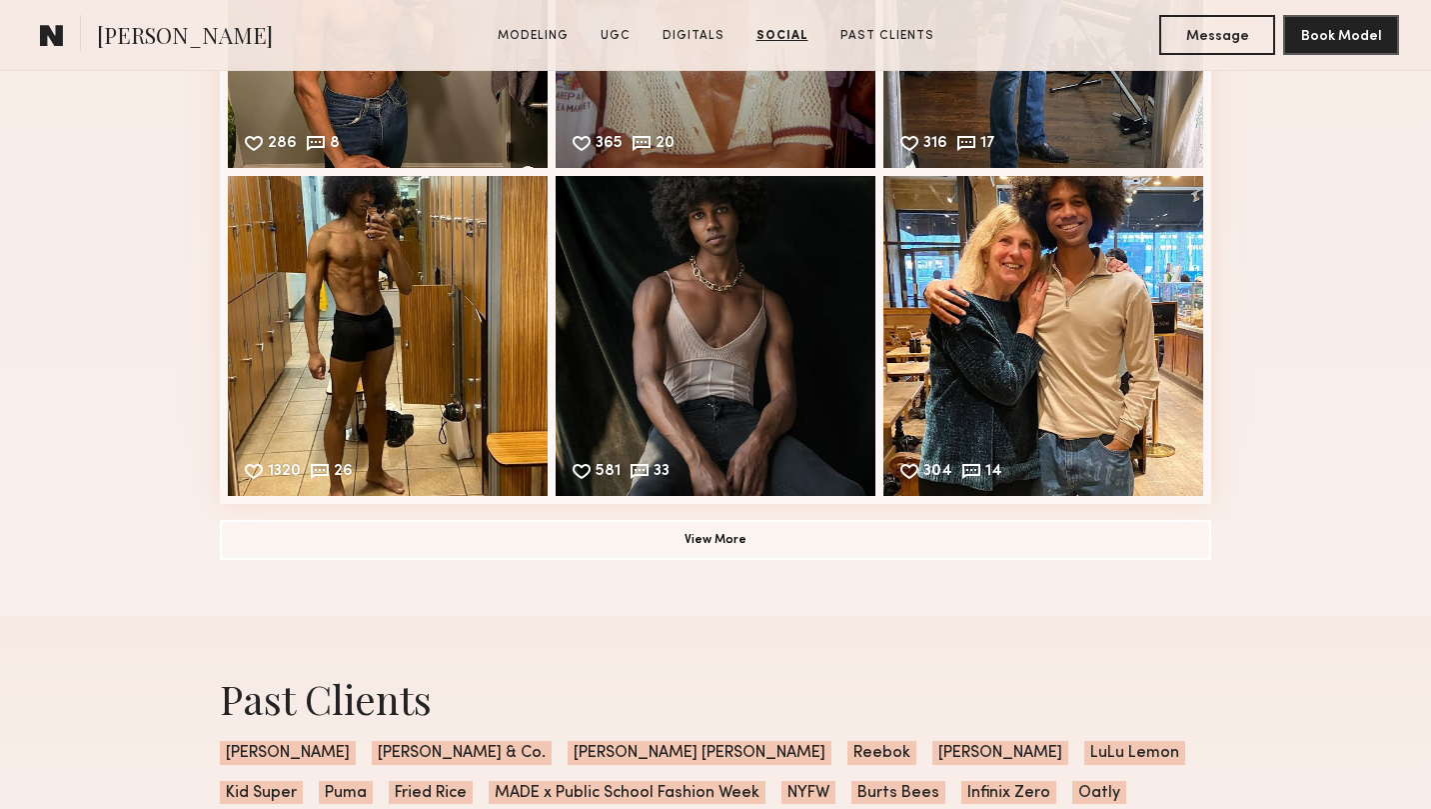
scroll to position [3715, 0]
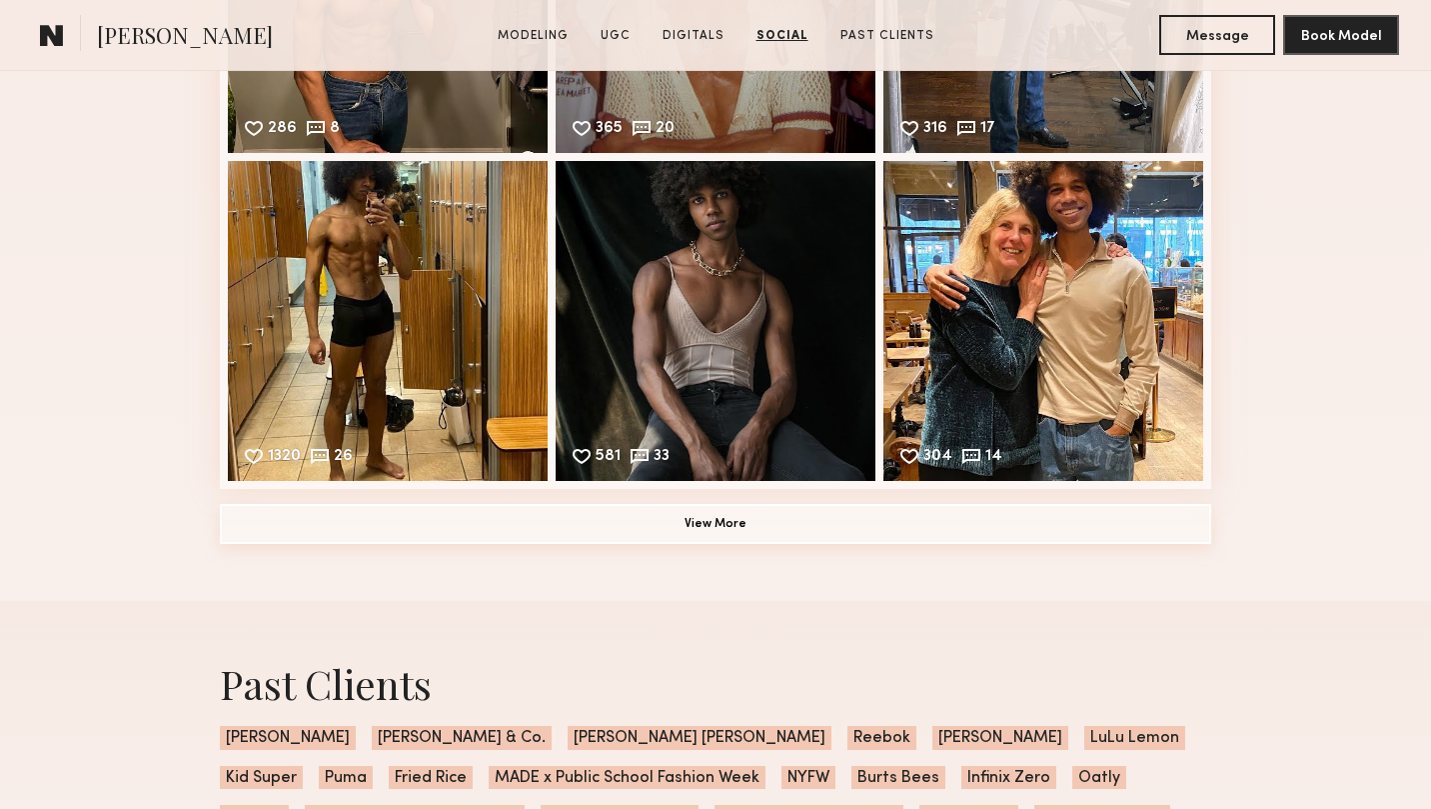
click at [741, 529] on button "View More" at bounding box center [716, 524] width 992 height 40
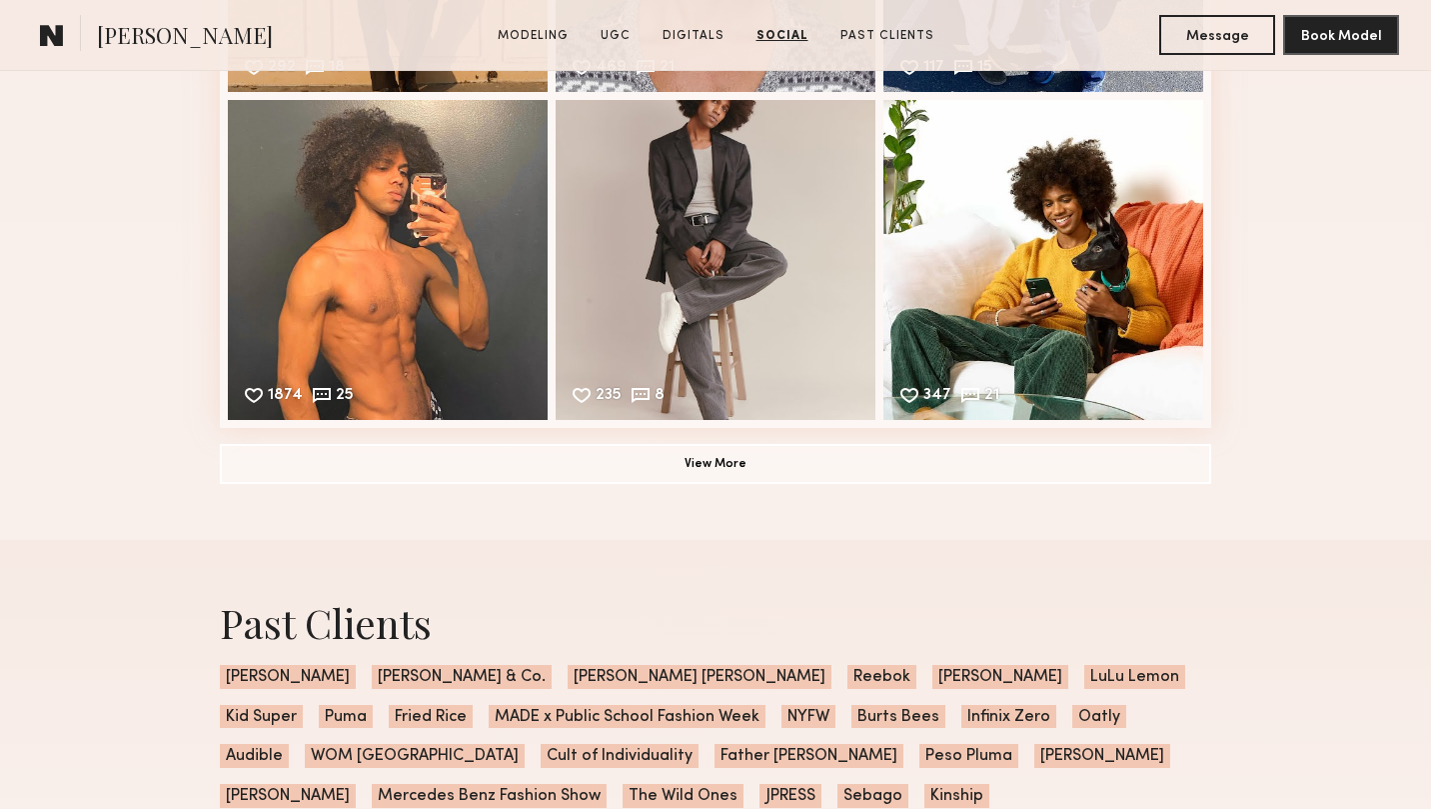
scroll to position [4434, 0]
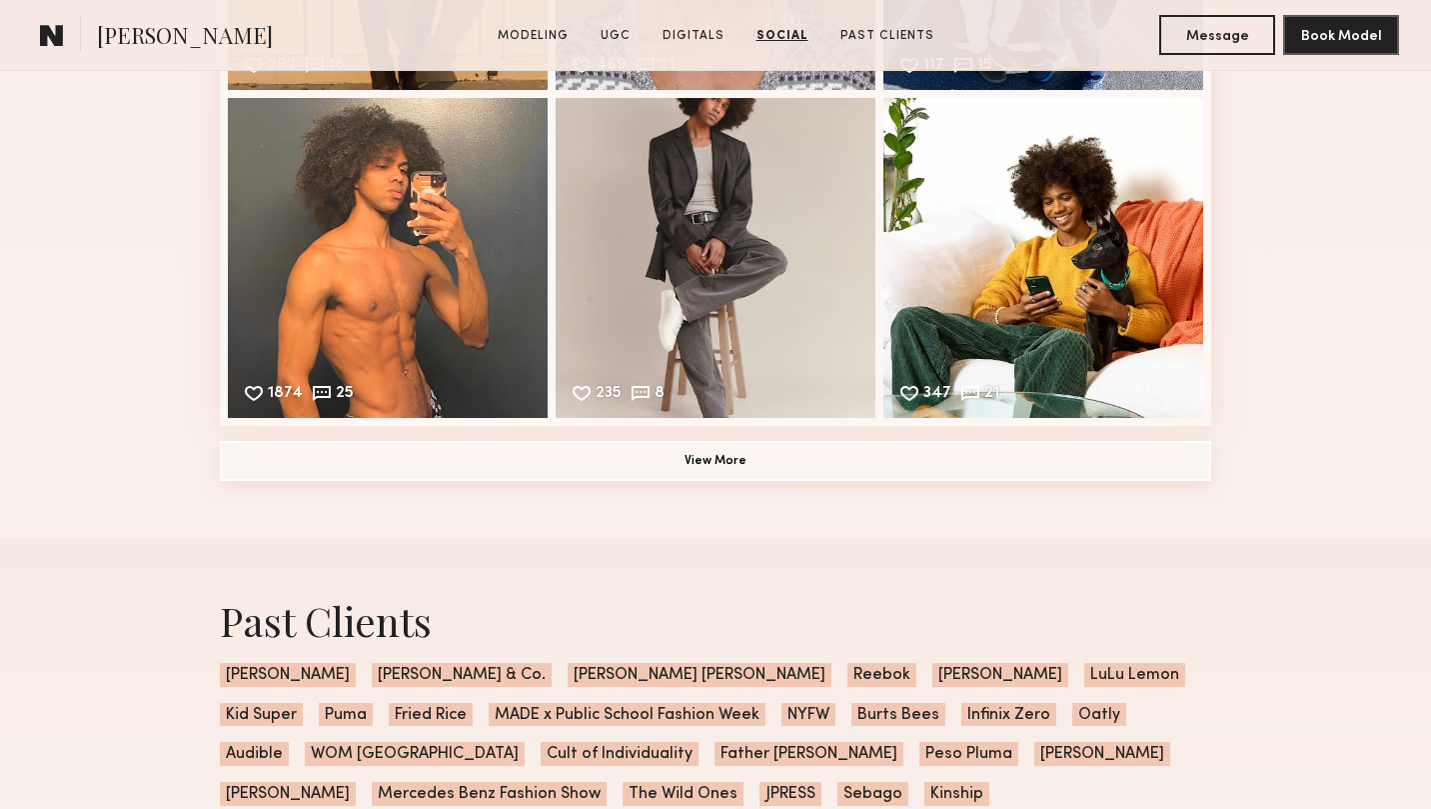
click at [719, 461] on button "View More" at bounding box center [716, 461] width 992 height 40
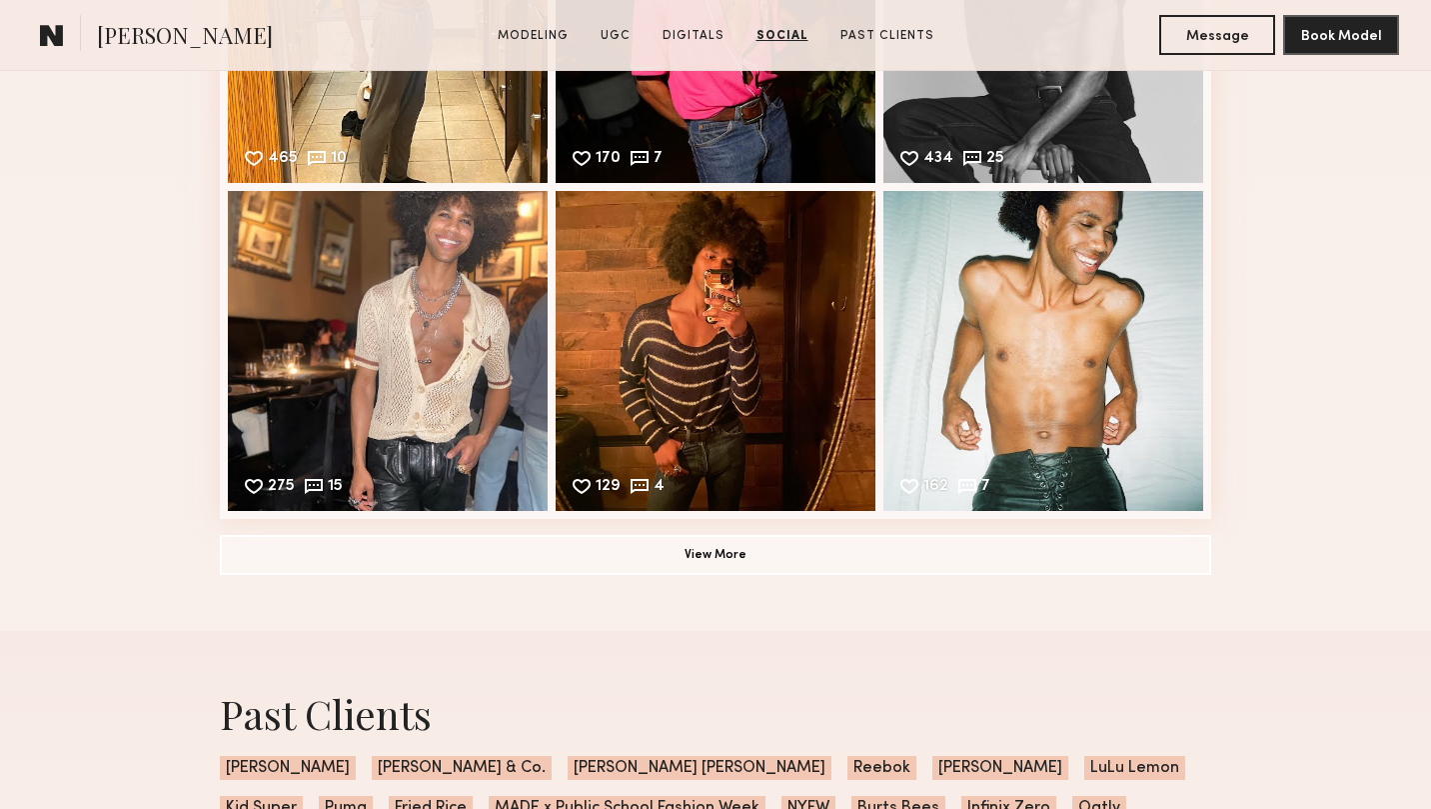
scroll to position [4982, 0]
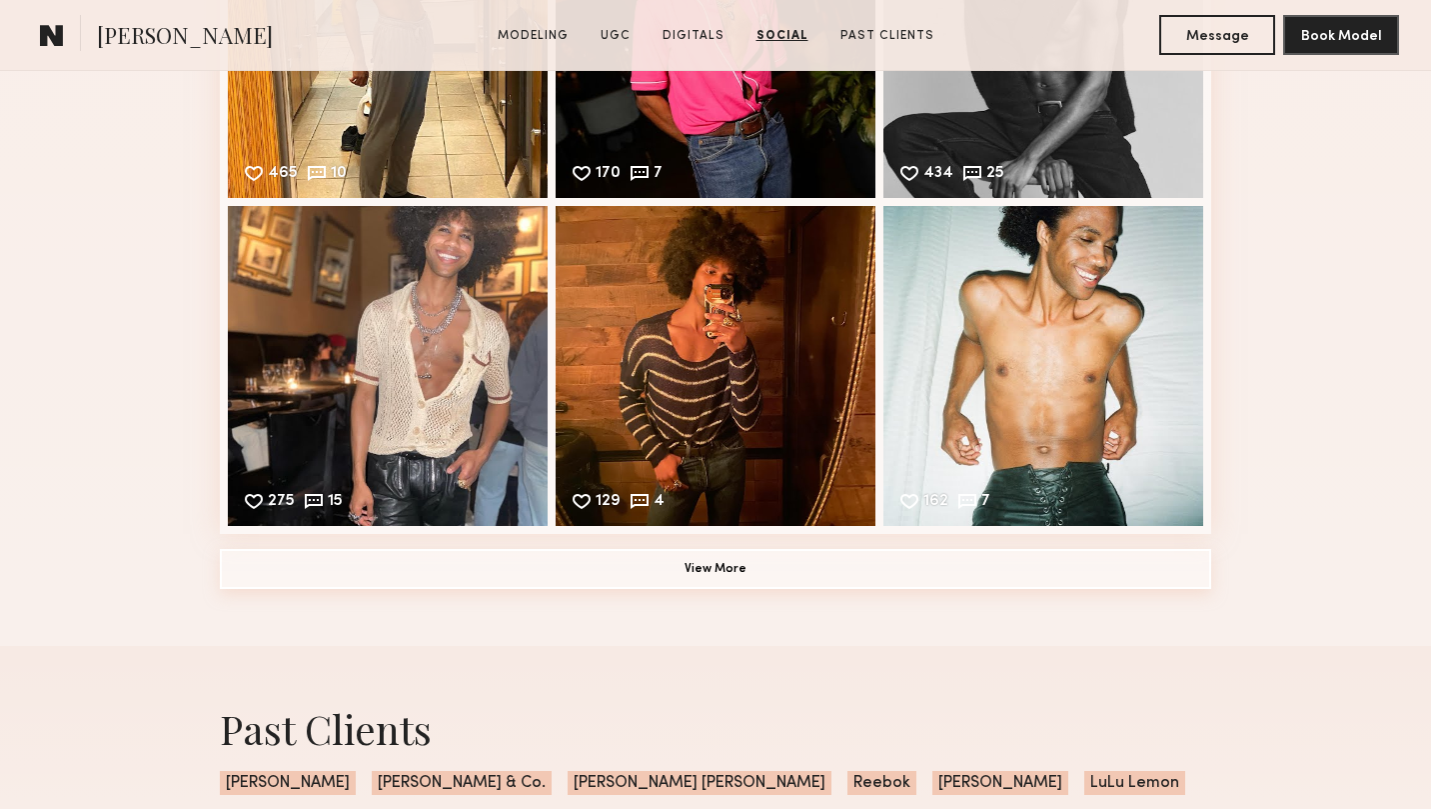
click at [767, 562] on button "View More" at bounding box center [716, 569] width 992 height 40
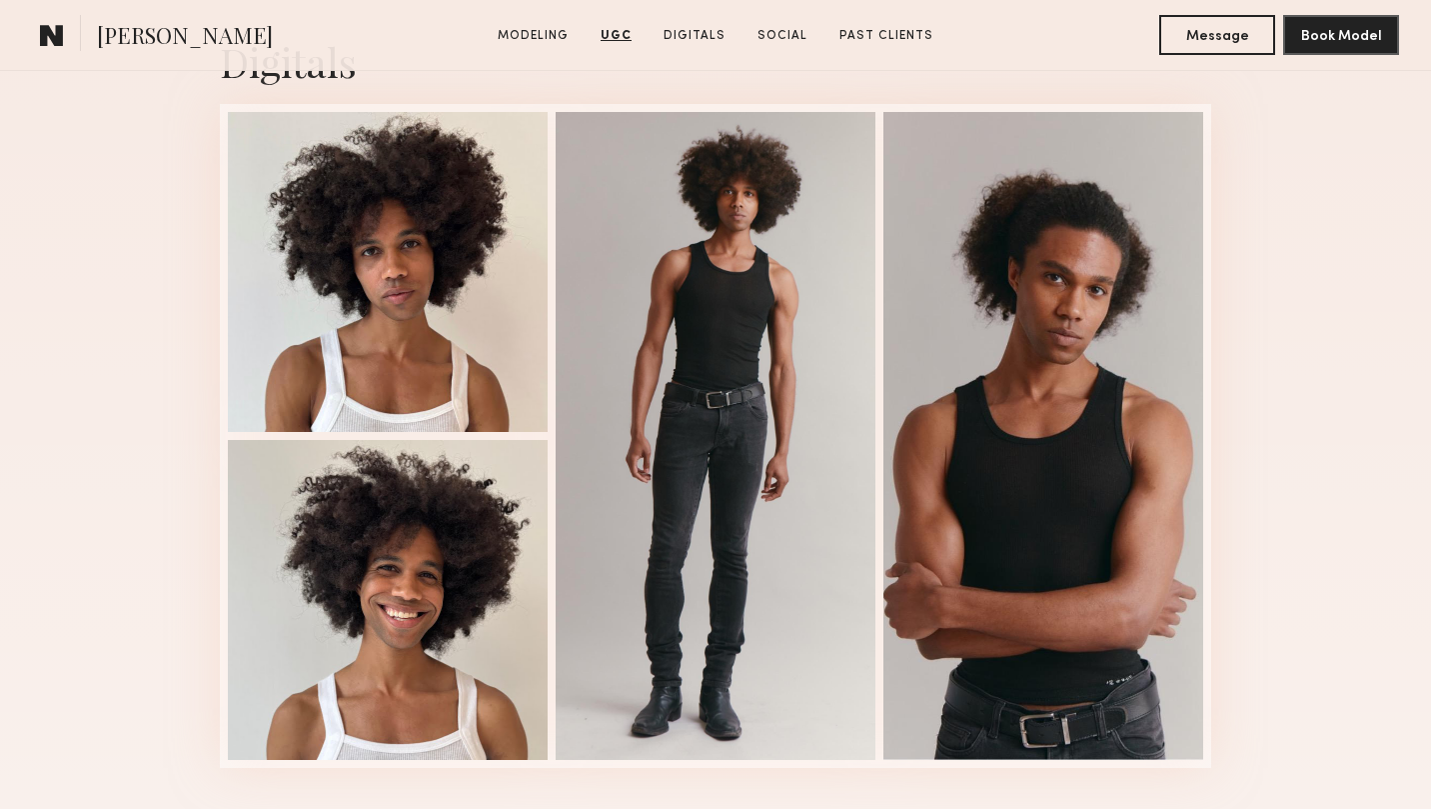
scroll to position [2581, 0]
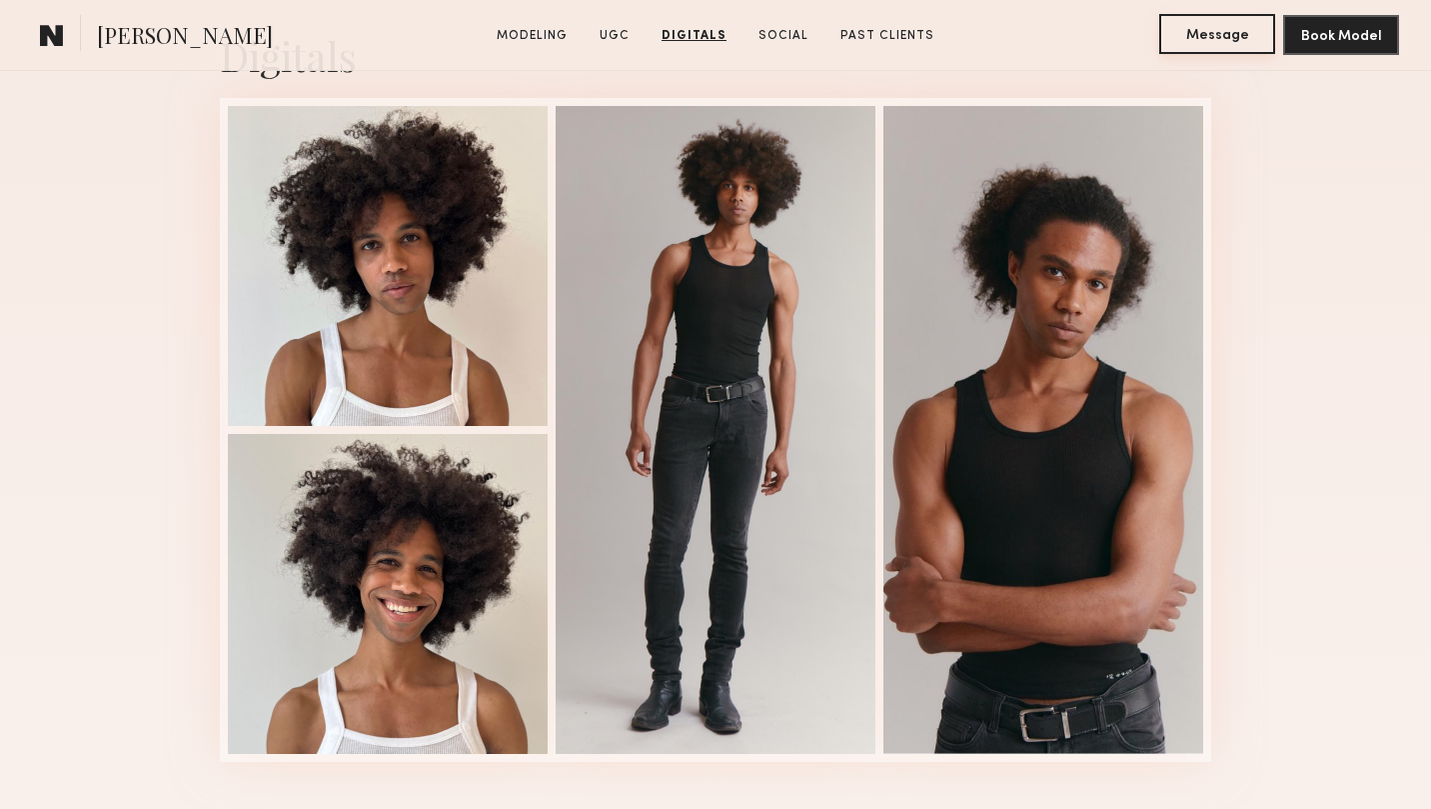
click at [1232, 35] on button "Message" at bounding box center [1217, 34] width 116 height 40
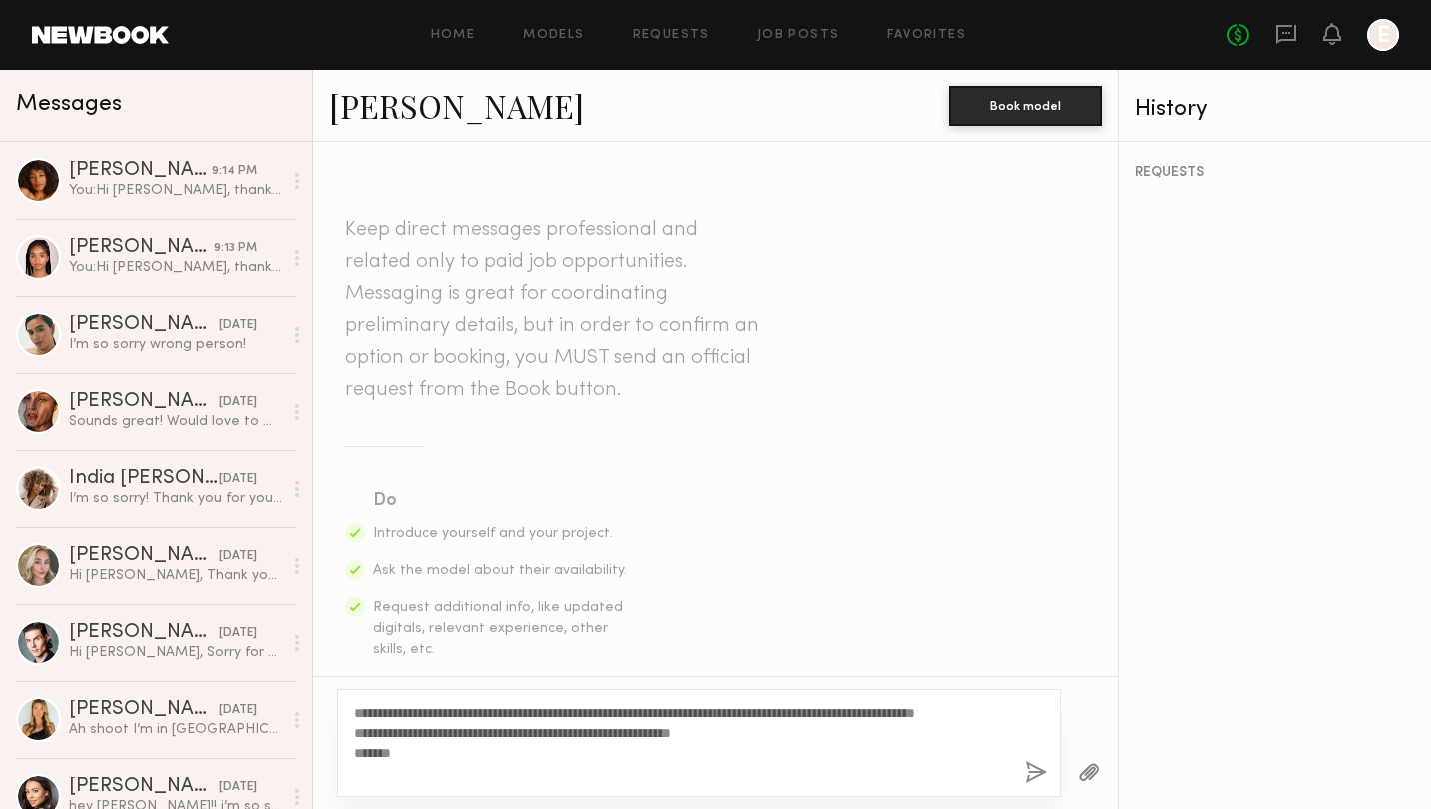
drag, startPoint x: 371, startPoint y: 712, endPoint x: 404, endPoint y: 711, distance: 33.0
click at [404, 711] on textarea "**********" at bounding box center [682, 743] width 656 height 80
type textarea "**********"
click at [1035, 772] on button "button" at bounding box center [1037, 773] width 22 height 25
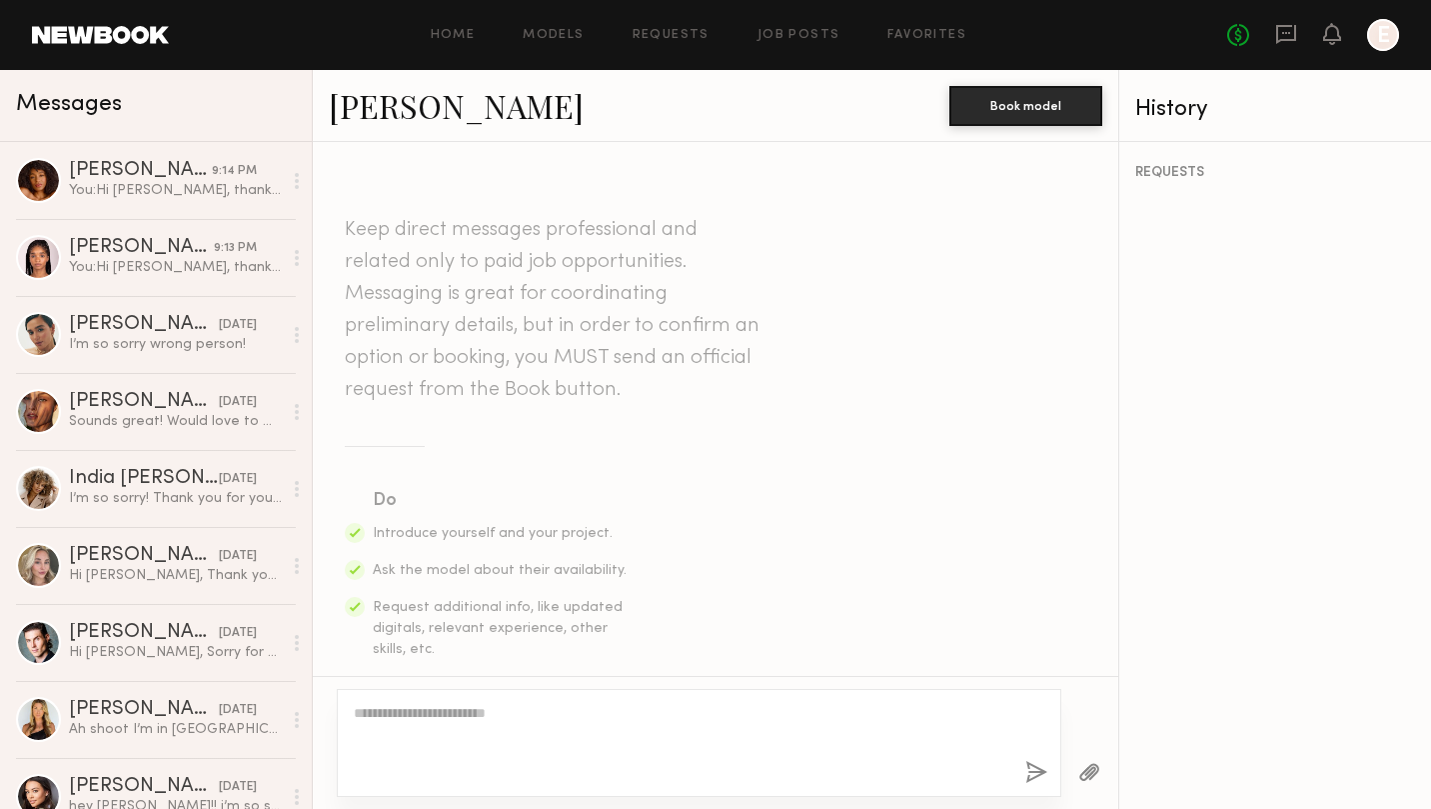
scroll to position [547, 0]
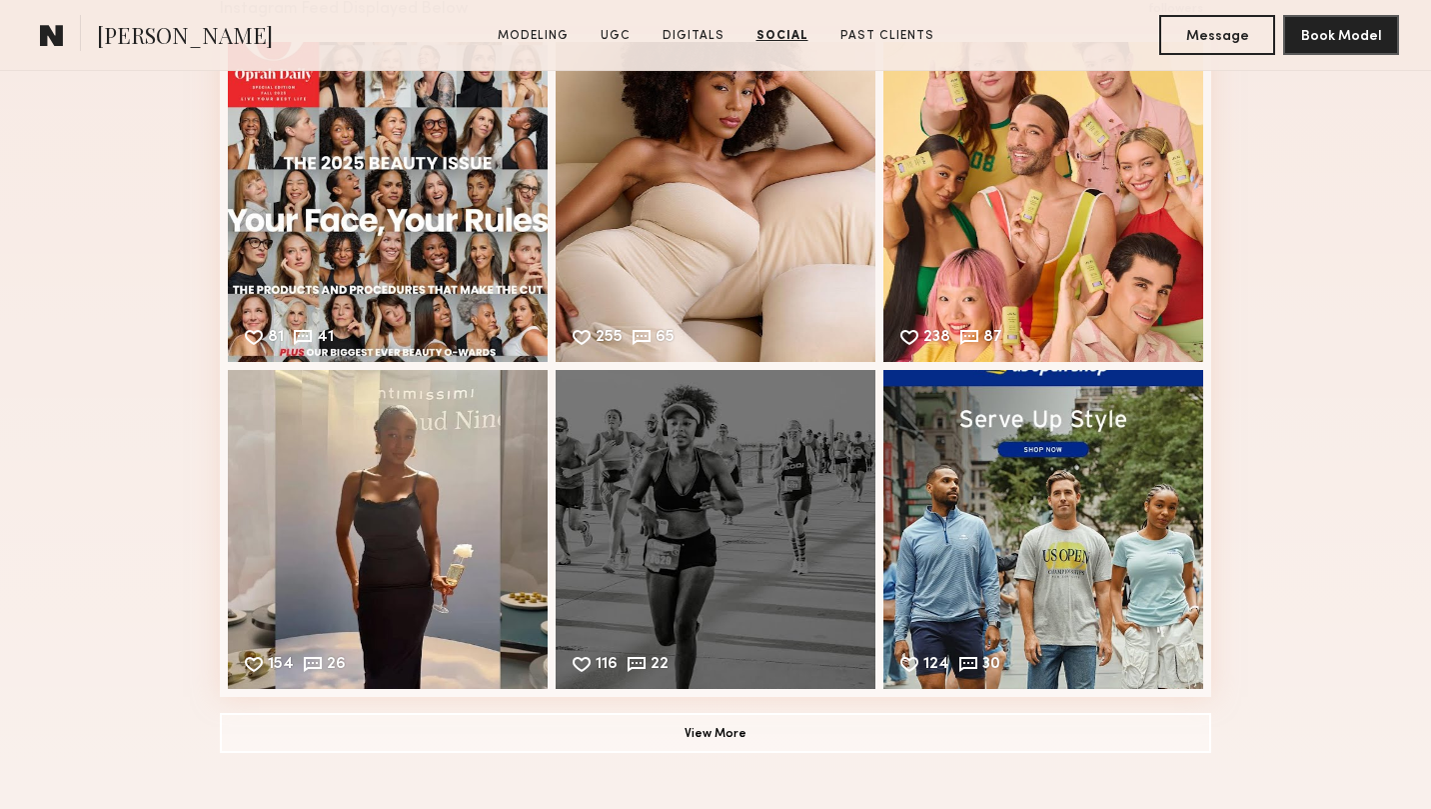
scroll to position [4281, 0]
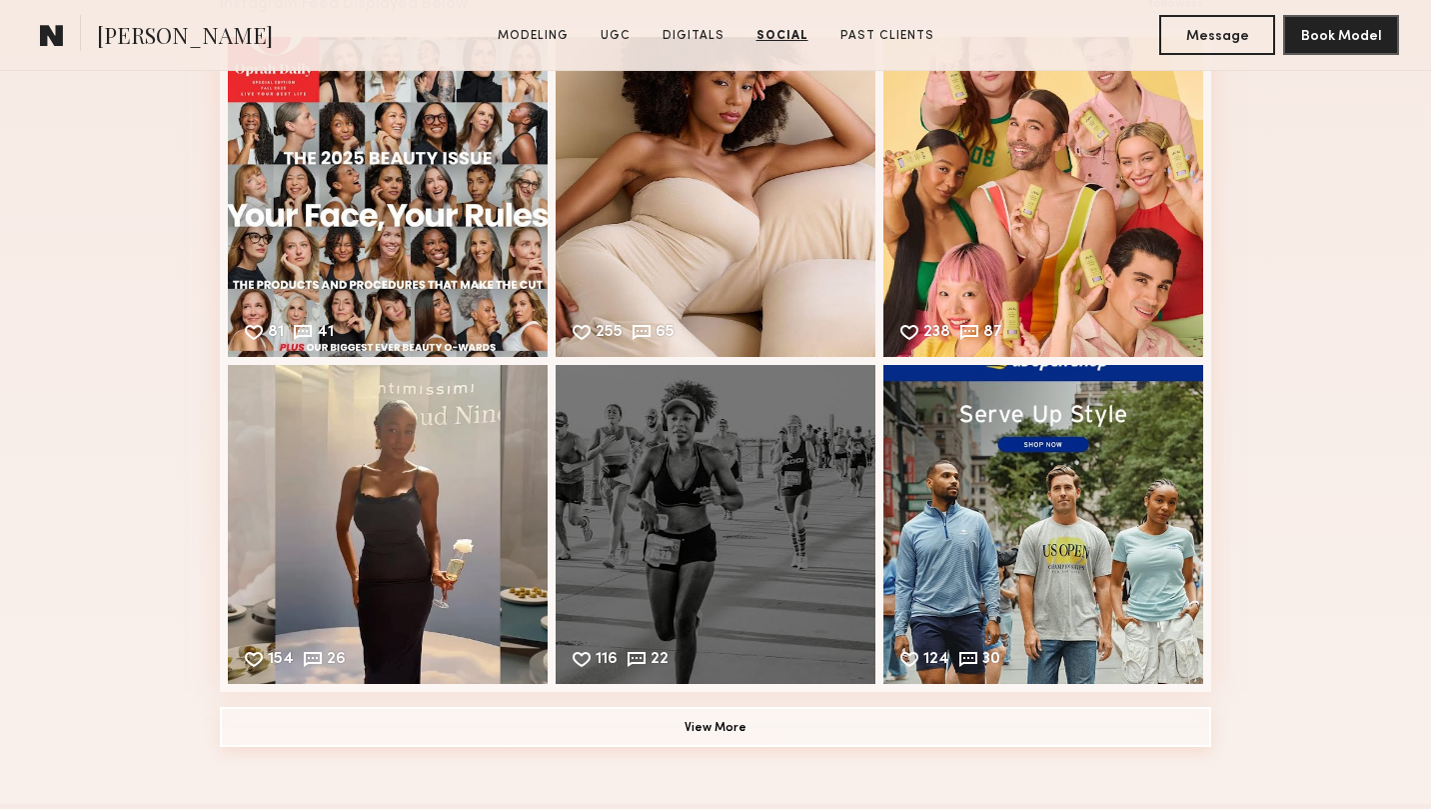
click at [719, 714] on button "View More" at bounding box center [716, 727] width 992 height 40
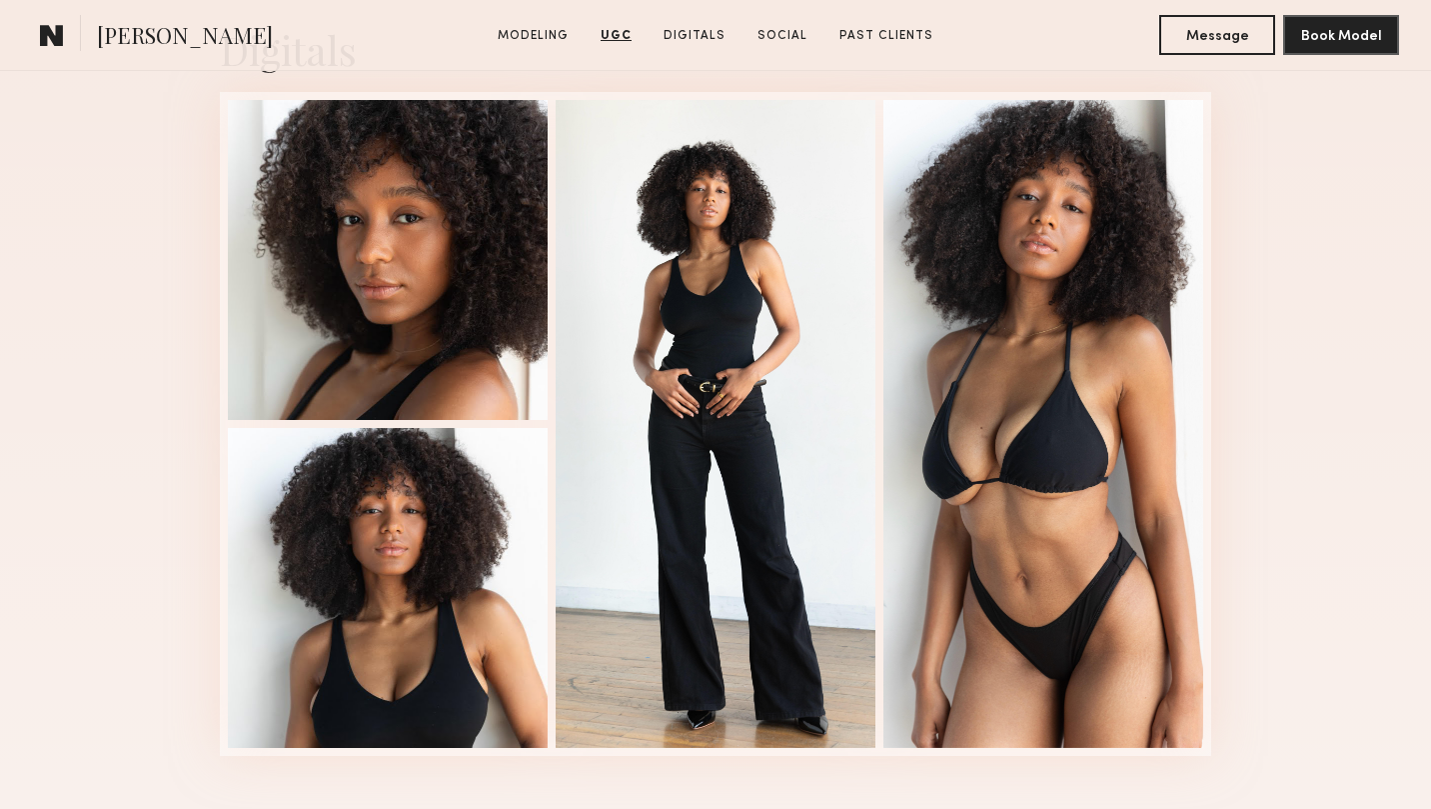
scroll to position [3359, 0]
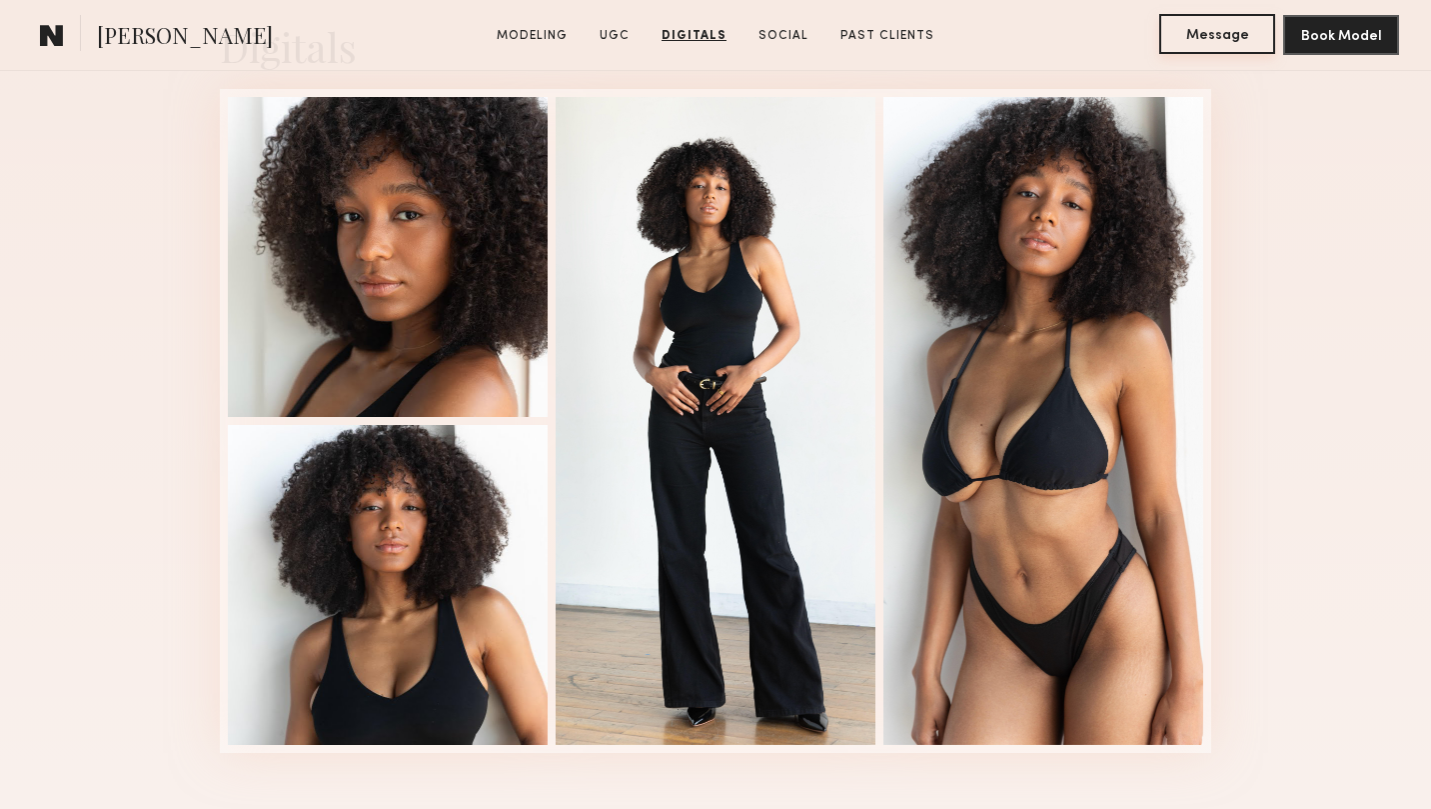
click at [1179, 38] on button "Message" at bounding box center [1217, 34] width 116 height 40
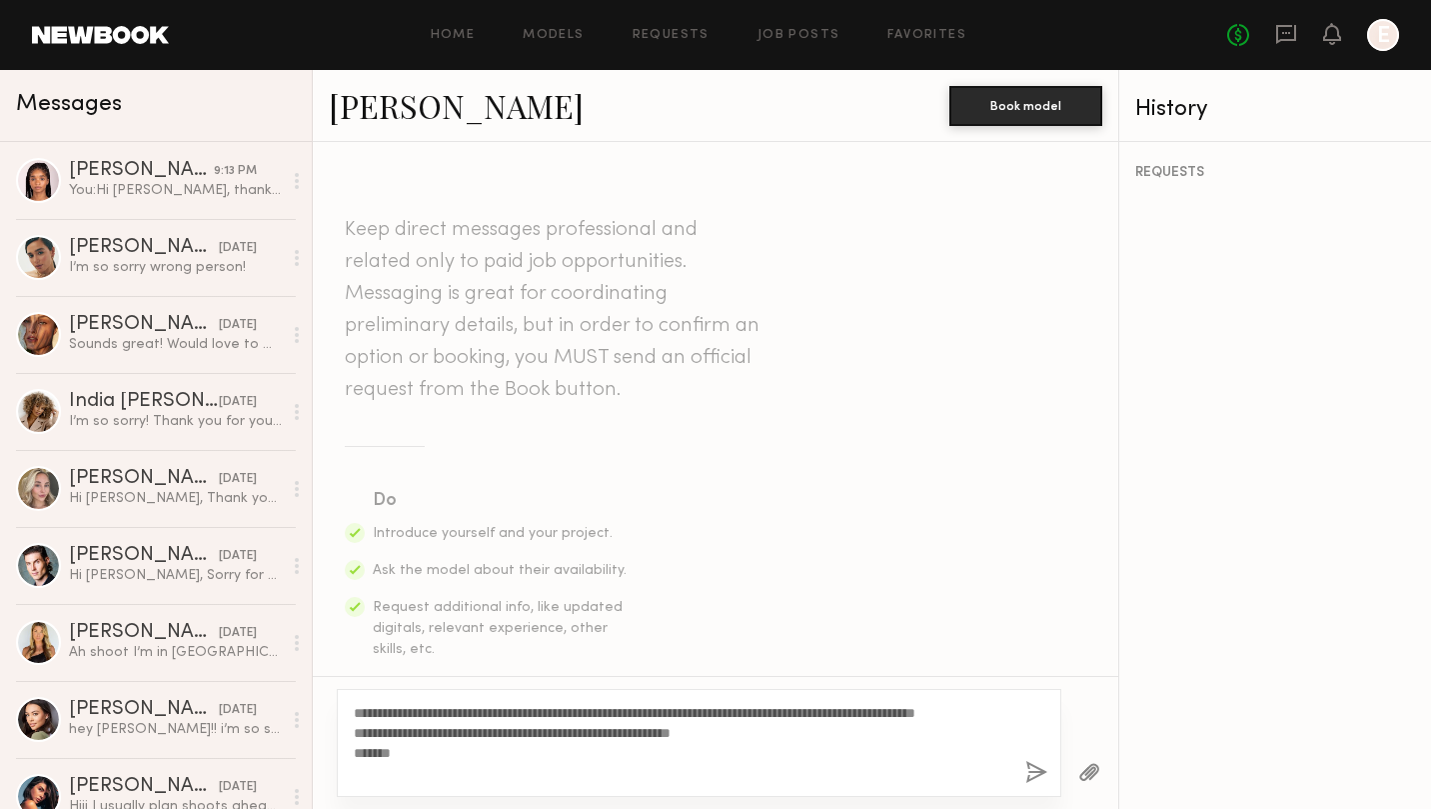
drag, startPoint x: 372, startPoint y: 711, endPoint x: 402, endPoint y: 707, distance: 30.3
click at [402, 707] on textarea "**********" at bounding box center [682, 743] width 656 height 80
type textarea "**********"
click at [1044, 772] on button "button" at bounding box center [1037, 773] width 22 height 25
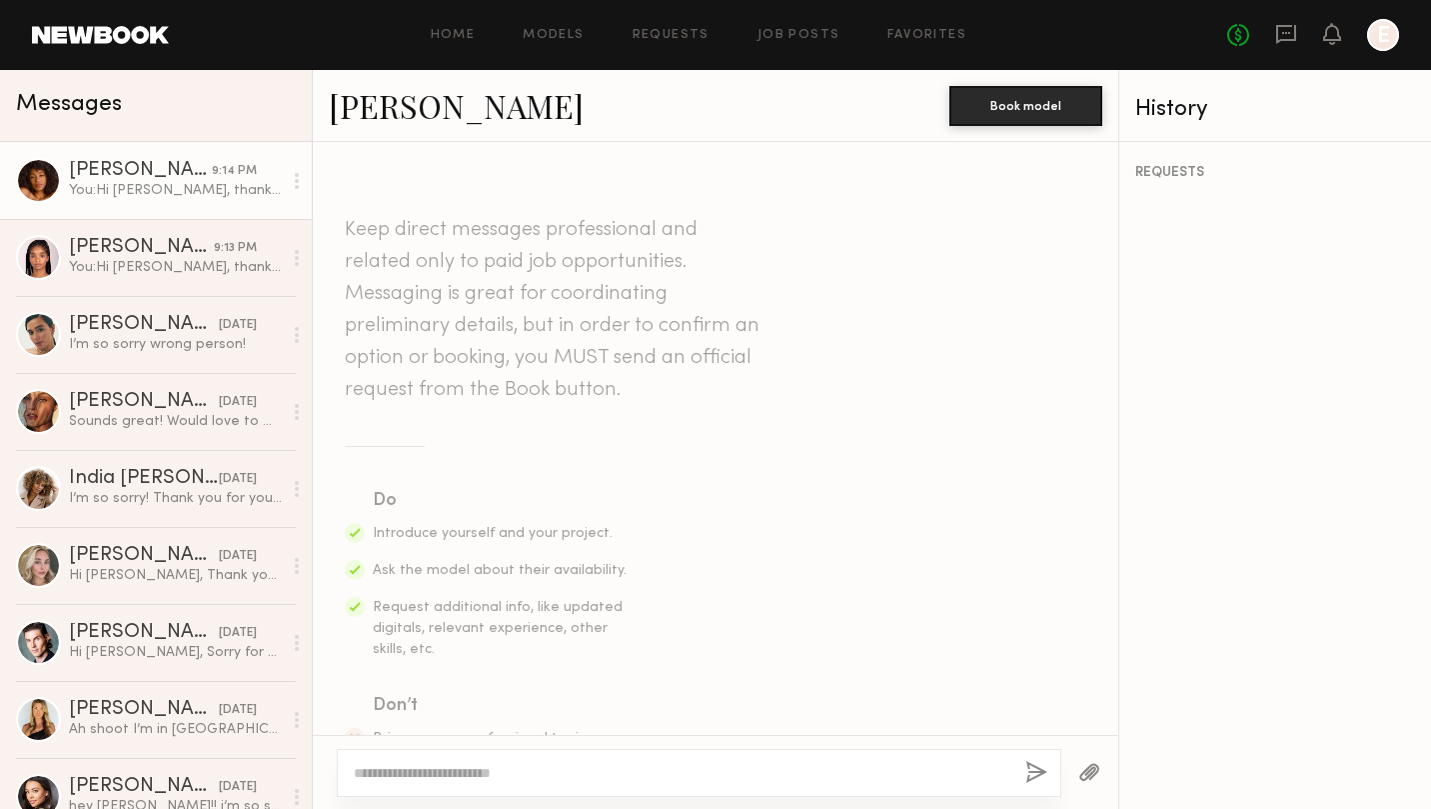
scroll to position [547, 0]
